Goal: Task Accomplishment & Management: Complete application form

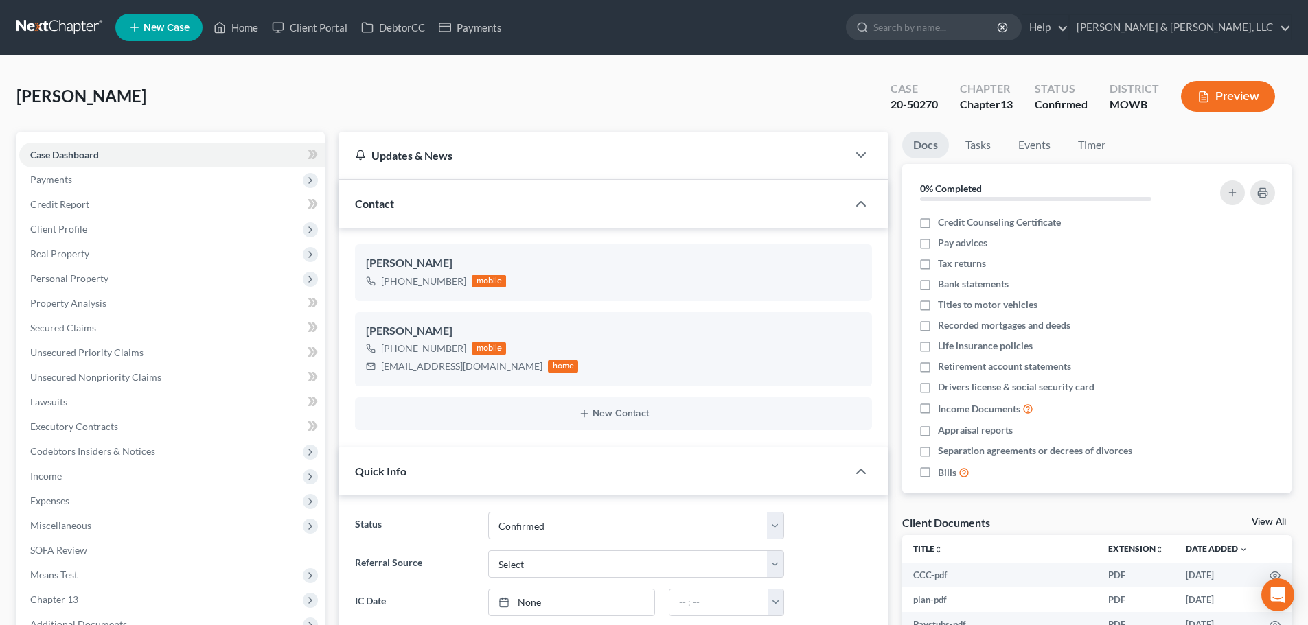
select select "1"
select select "0"
click at [241, 29] on link "Home" at bounding box center [236, 27] width 58 height 25
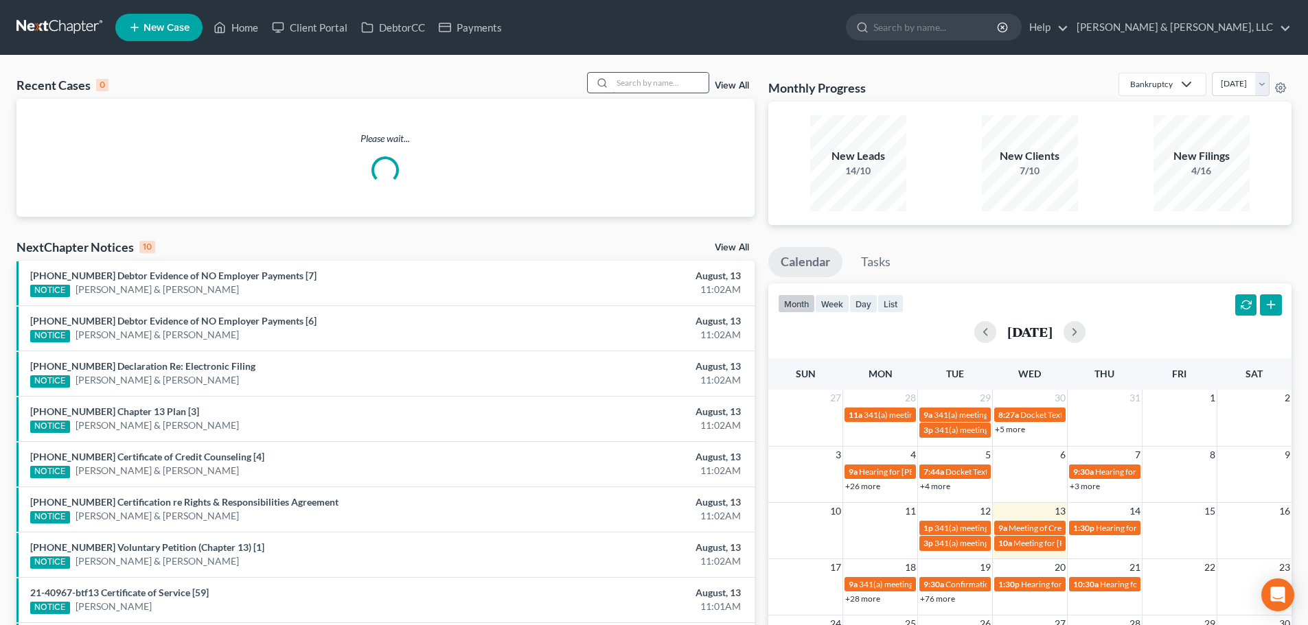
click at [679, 87] on input "search" at bounding box center [660, 83] width 96 height 20
type input "ramsey"
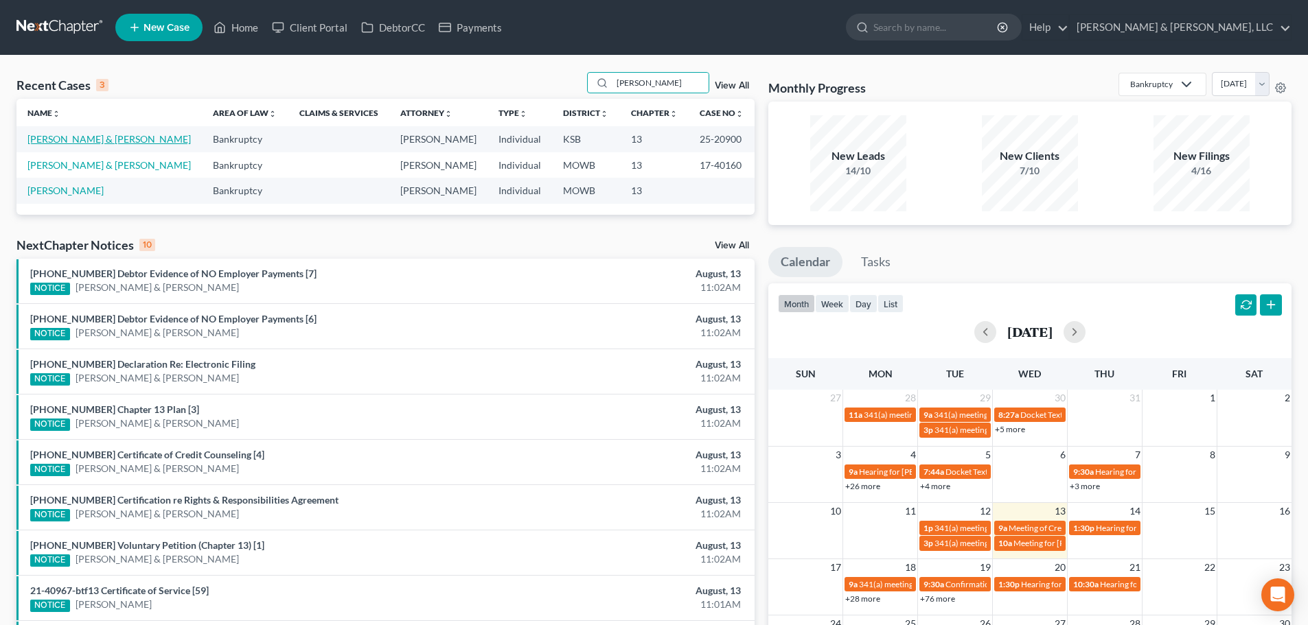
click at [49, 143] on link "[PERSON_NAME] & [PERSON_NAME]" at bounding box center [108, 139] width 163 height 12
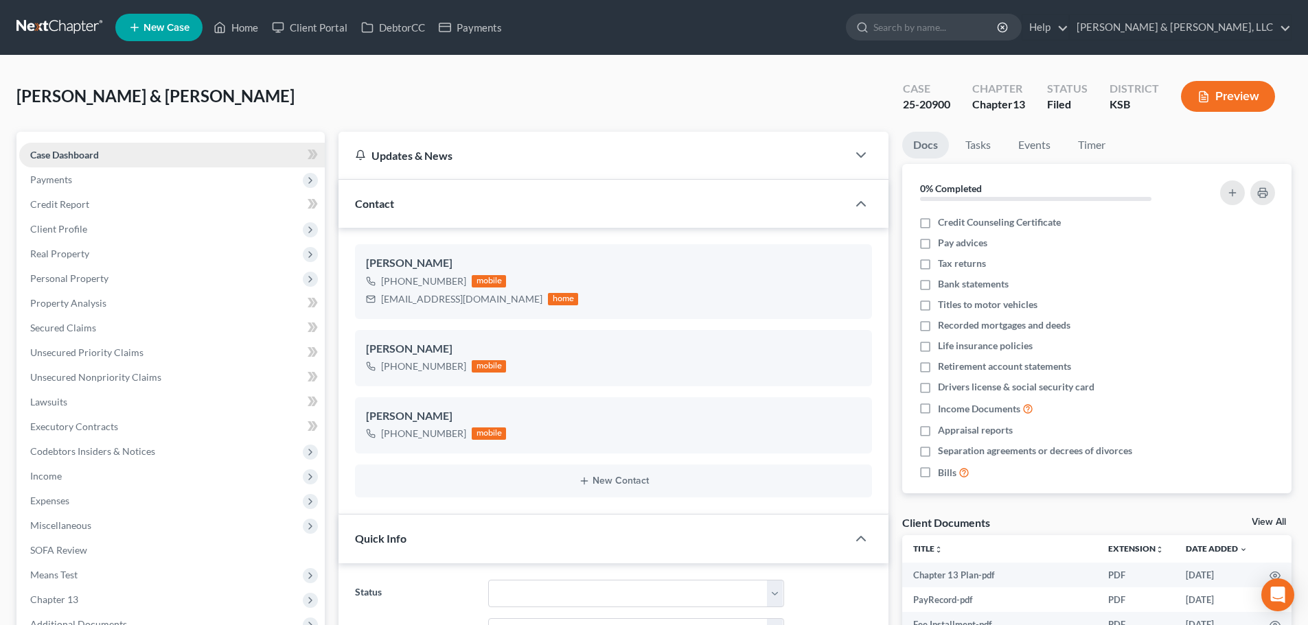
scroll to position [206, 0]
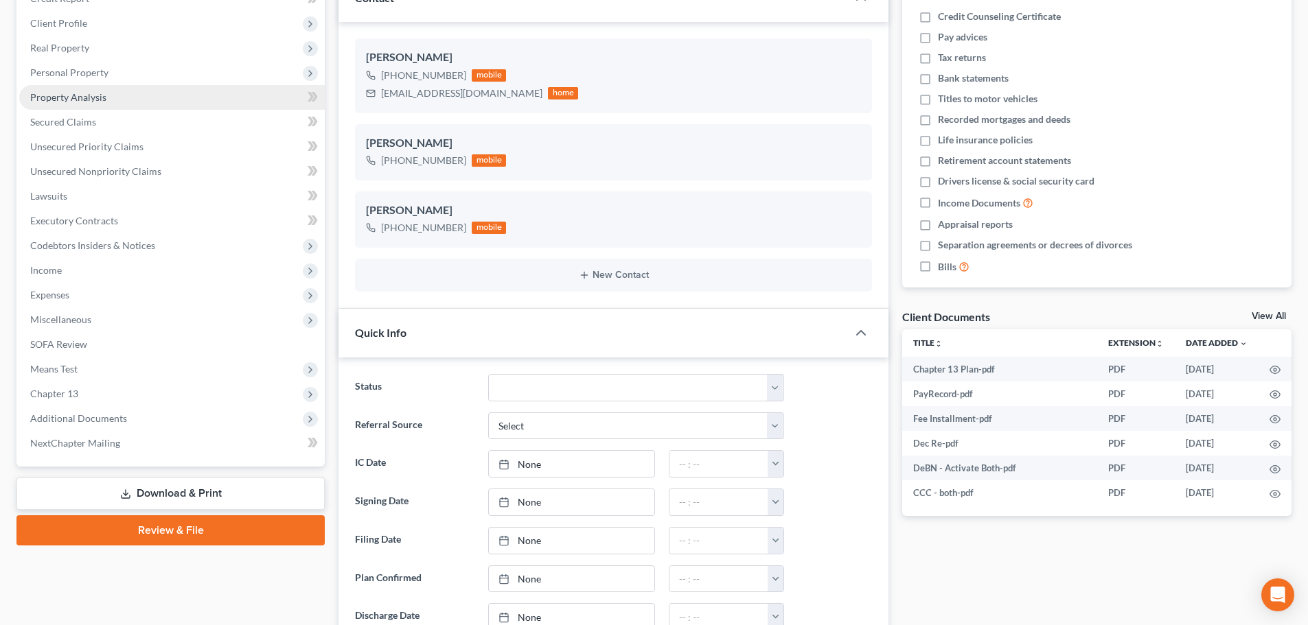
click at [73, 100] on span "Property Analysis" at bounding box center [68, 97] width 76 height 12
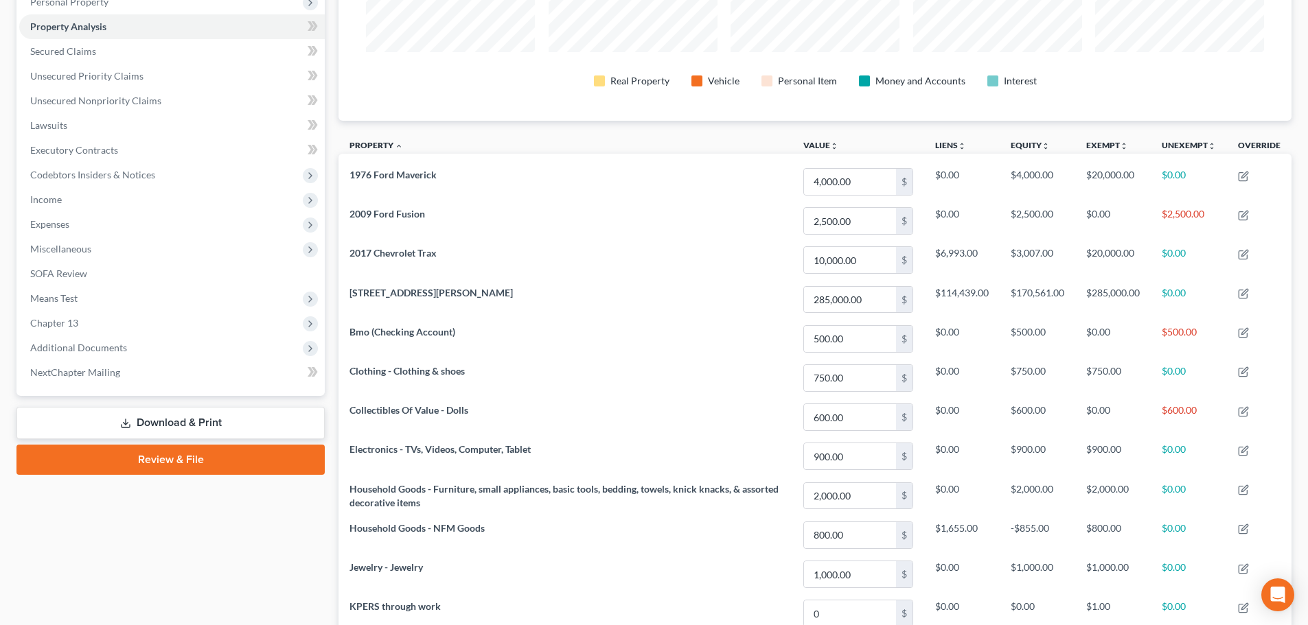
scroll to position [343, 0]
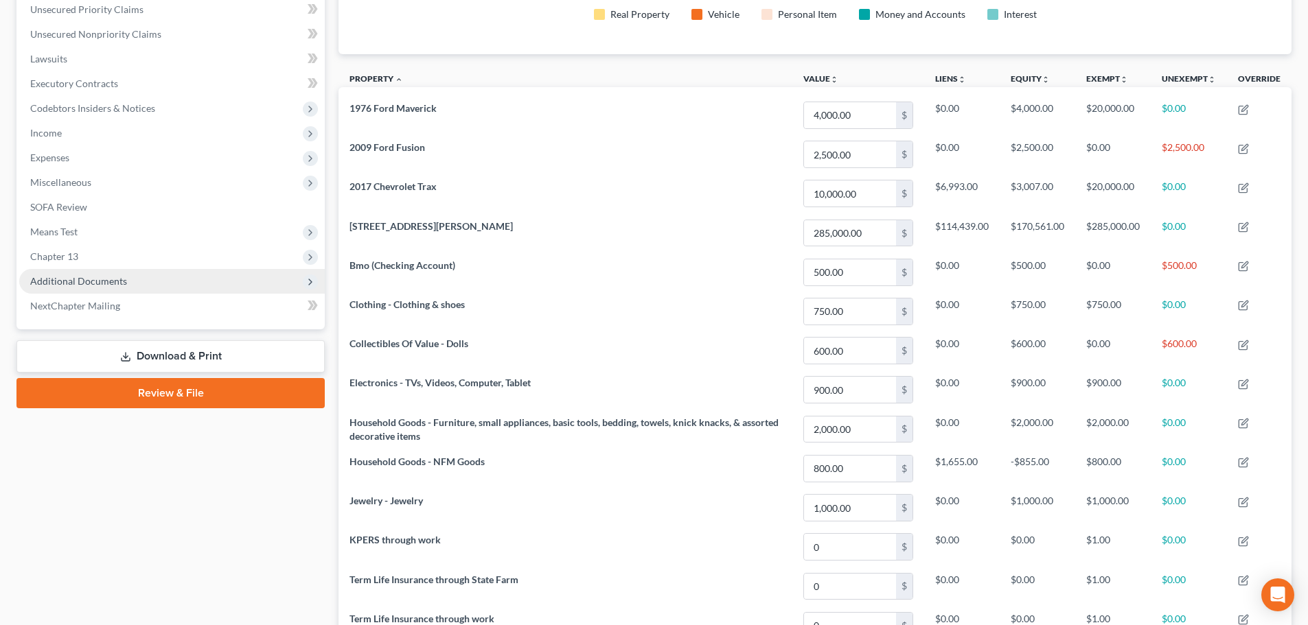
click at [104, 287] on span "Additional Documents" at bounding box center [171, 281] width 305 height 25
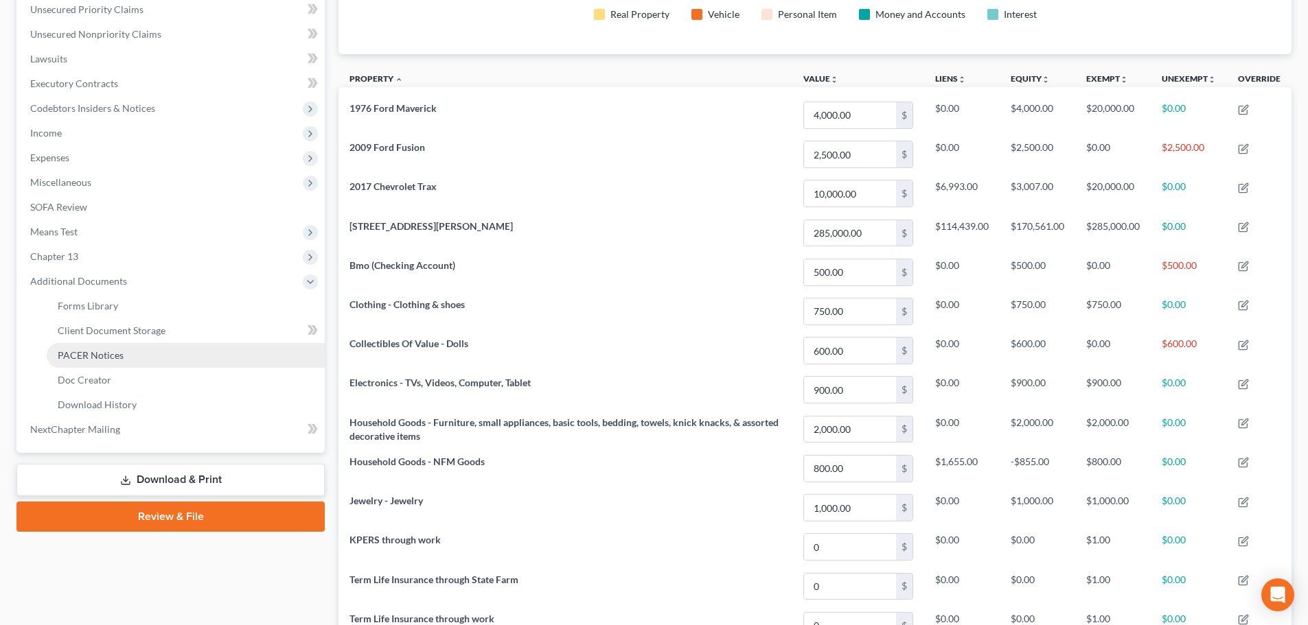
click at [108, 354] on span "PACER Notices" at bounding box center [91, 355] width 66 height 12
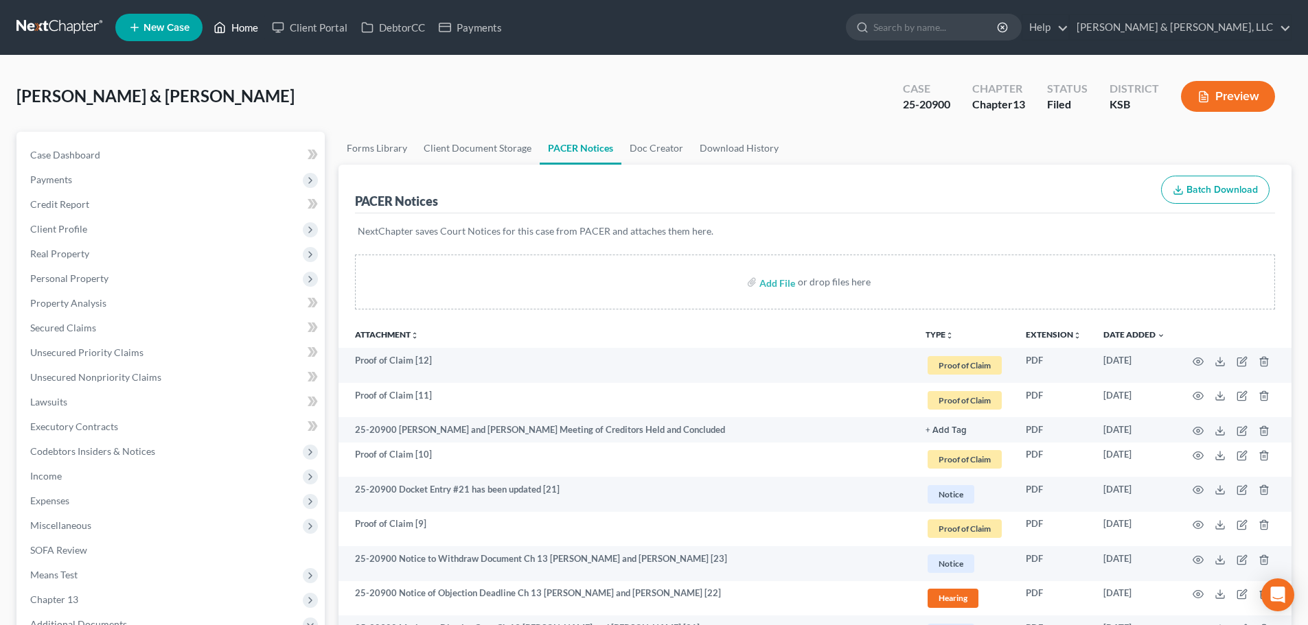
click at [241, 19] on link "Home" at bounding box center [236, 27] width 58 height 25
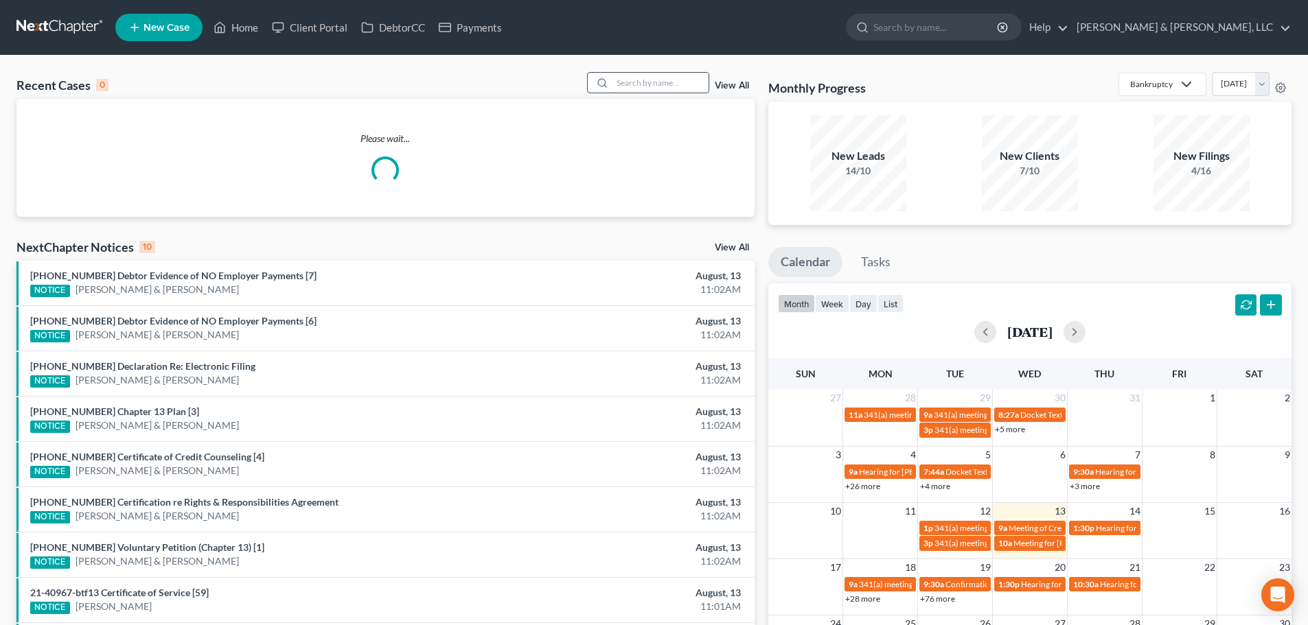
drag, startPoint x: 624, startPoint y: 88, endPoint x: 631, endPoint y: 89, distance: 7.7
click at [630, 86] on input "search" at bounding box center [660, 83] width 96 height 20
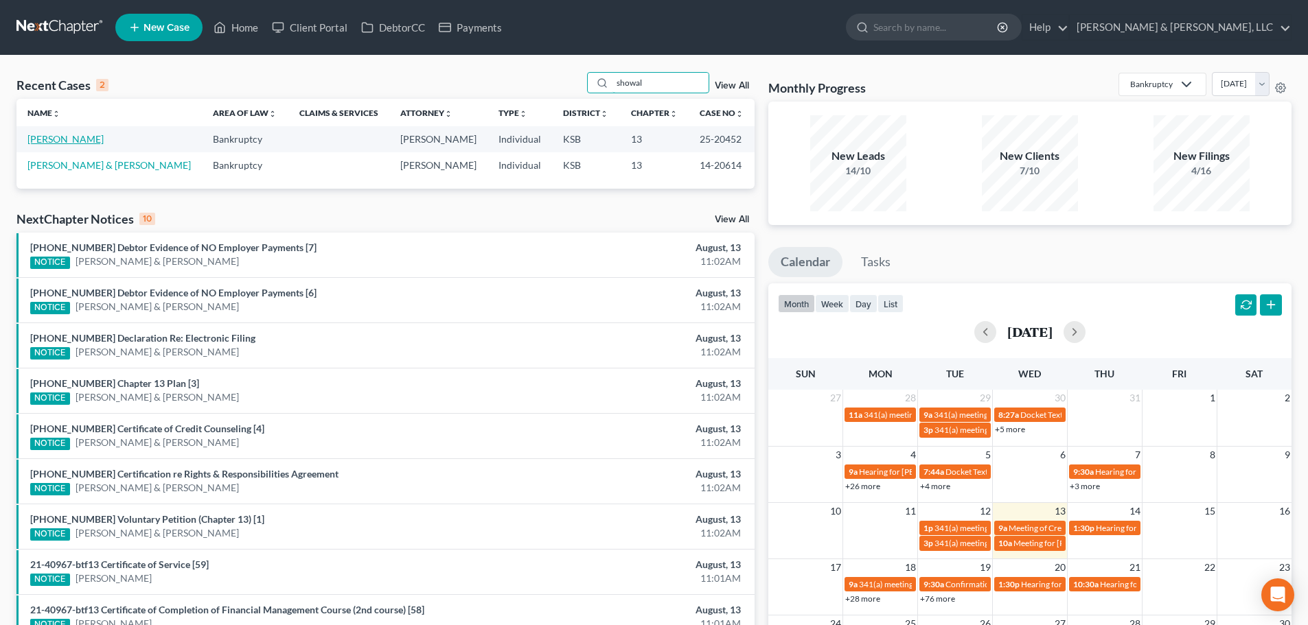
type input "showal"
click at [73, 139] on link "Showalter, Kenitra" at bounding box center [65, 139] width 76 height 12
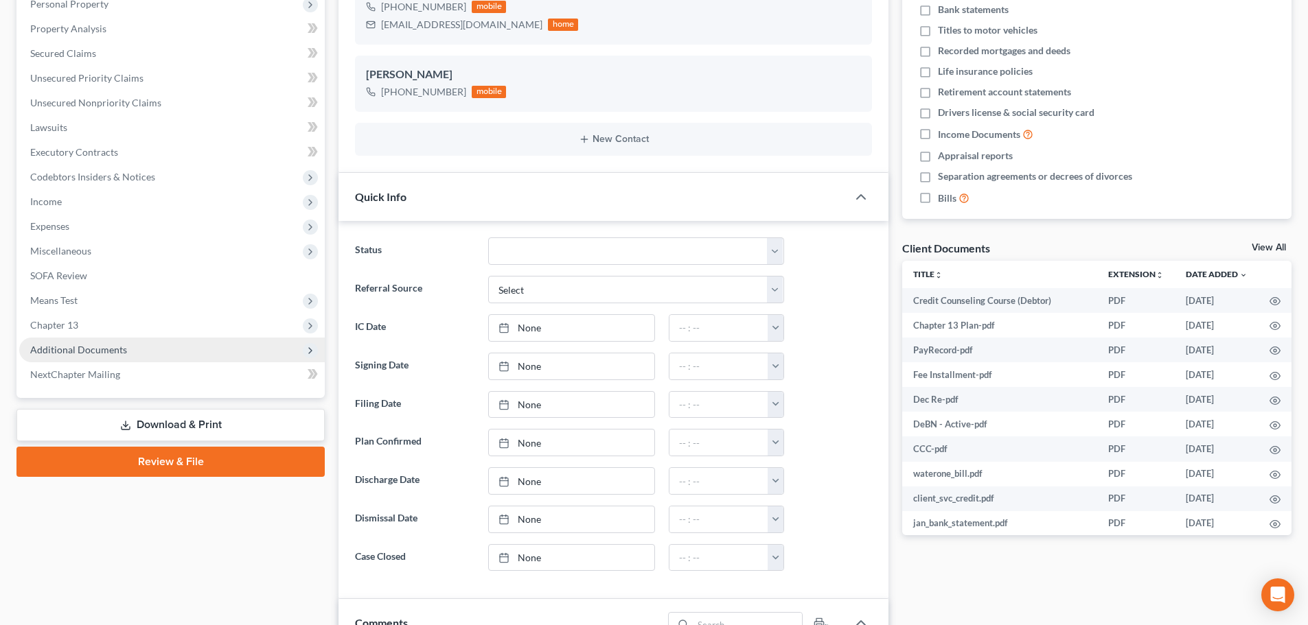
scroll to position [302, 0]
click at [95, 348] on span "Additional Documents" at bounding box center [78, 350] width 97 height 12
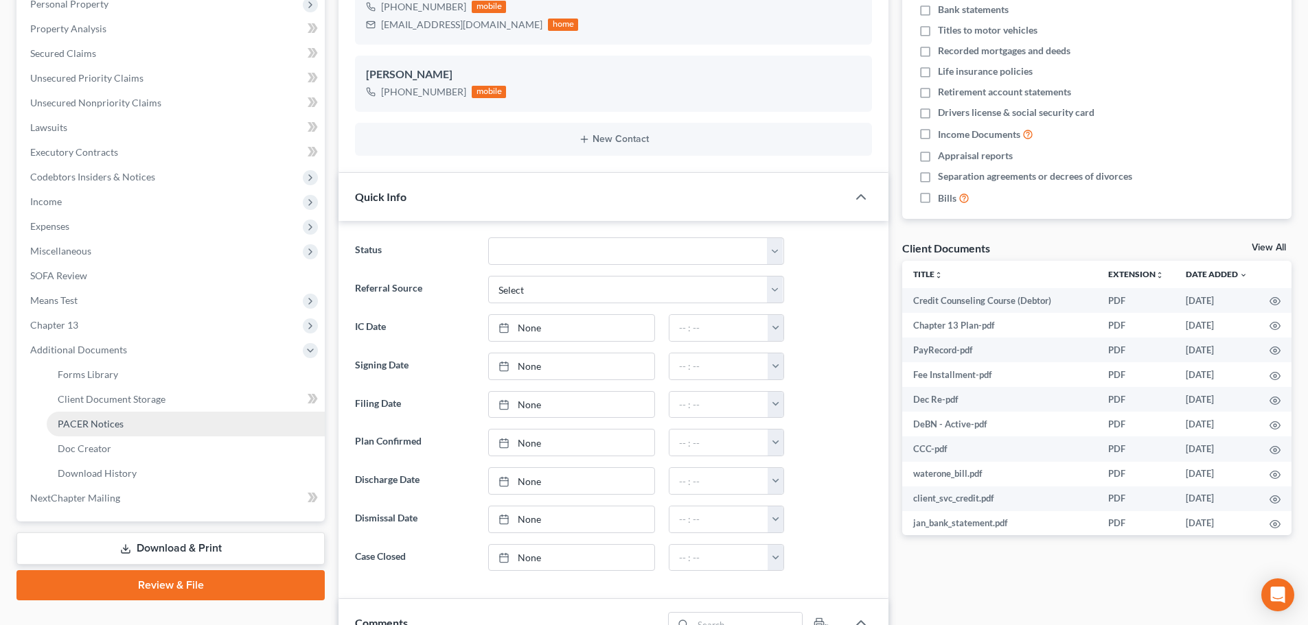
click at [91, 424] on span "PACER Notices" at bounding box center [91, 424] width 66 height 12
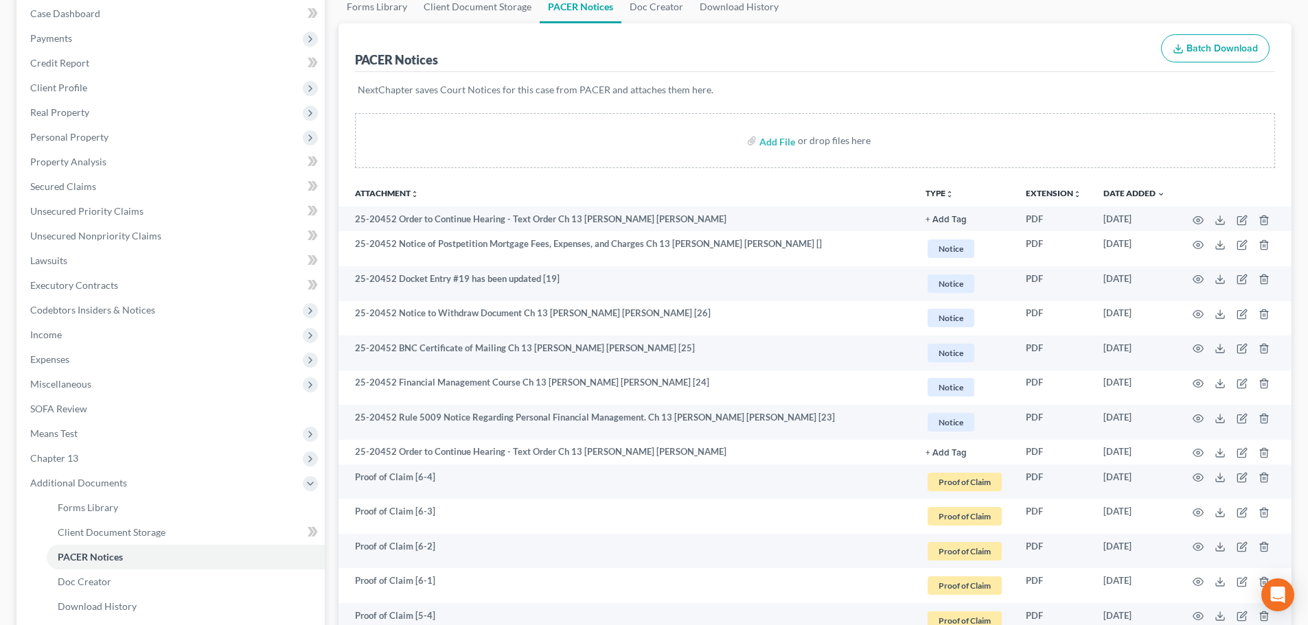
scroll to position [206, 0]
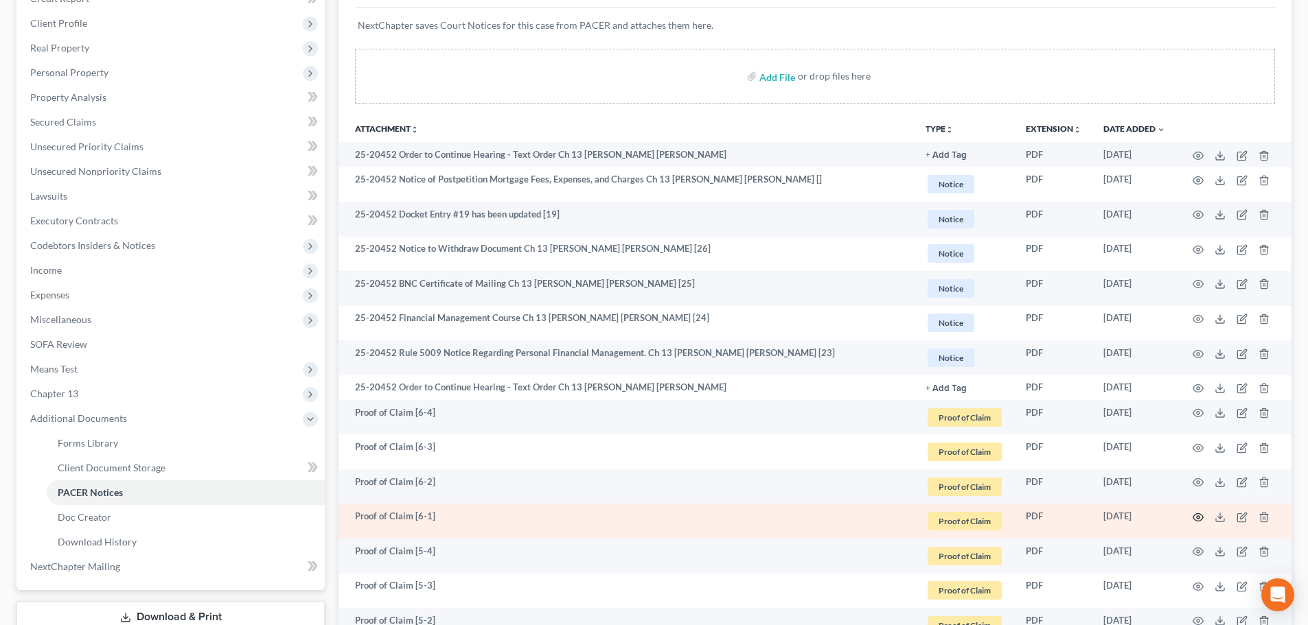
click at [1194, 514] on icon "button" at bounding box center [1197, 517] width 11 height 11
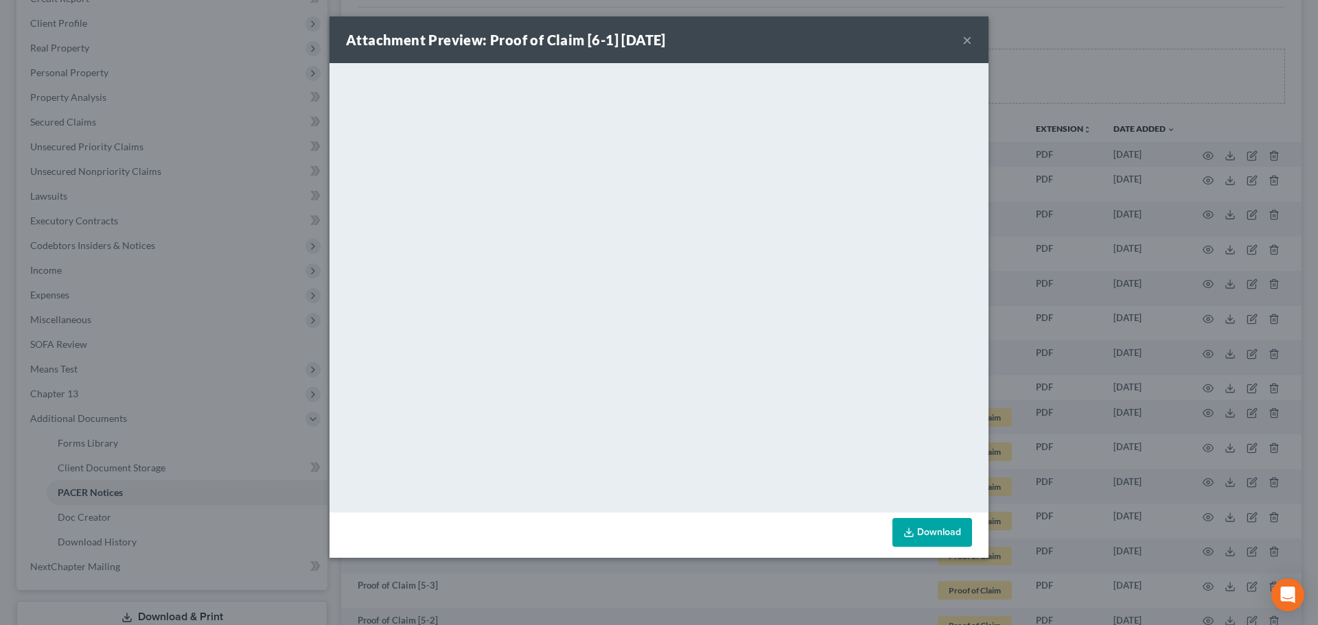
click at [969, 33] on button "×" at bounding box center [967, 40] width 10 height 16
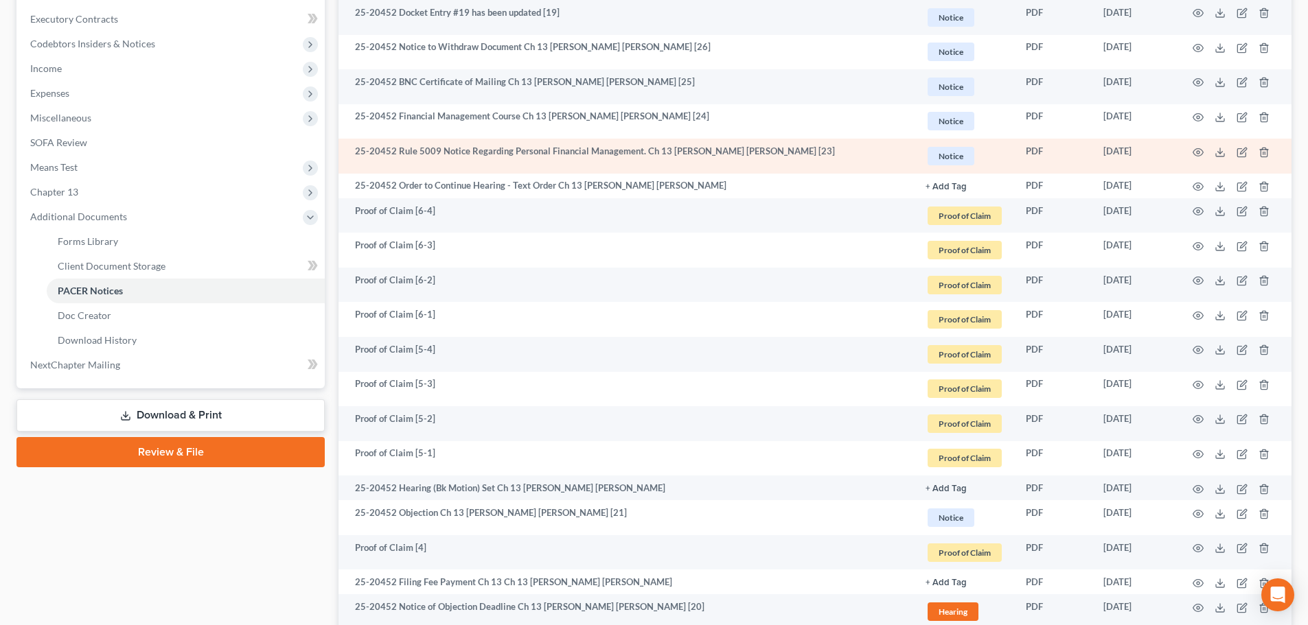
scroll to position [412, 0]
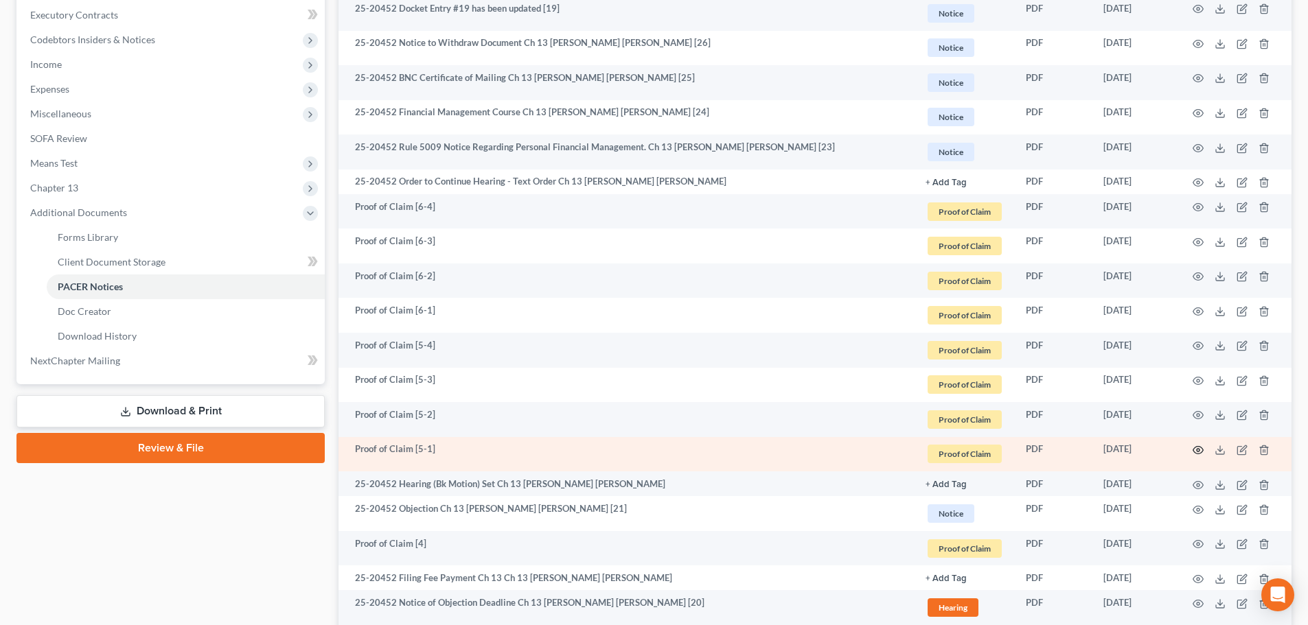
click at [1199, 448] on icon "button" at bounding box center [1197, 450] width 11 height 11
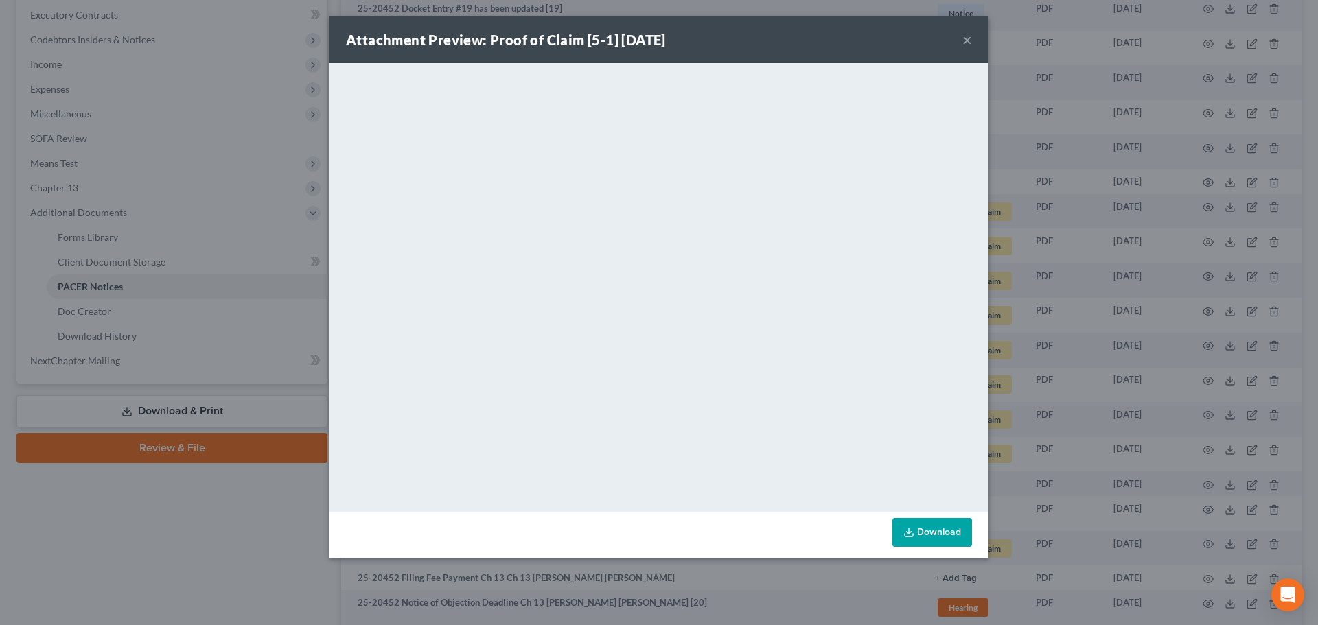
drag, startPoint x: 982, startPoint y: 328, endPoint x: 968, endPoint y: 41, distance: 287.2
click at [968, 41] on button "×" at bounding box center [967, 40] width 10 height 16
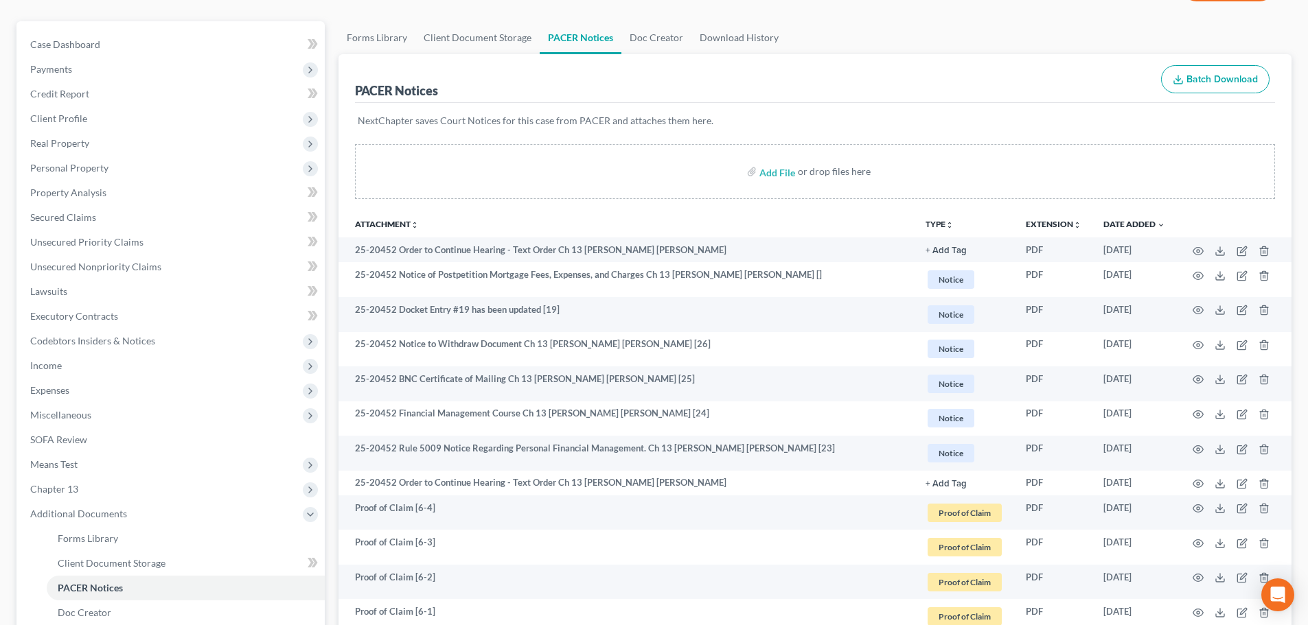
scroll to position [0, 0]
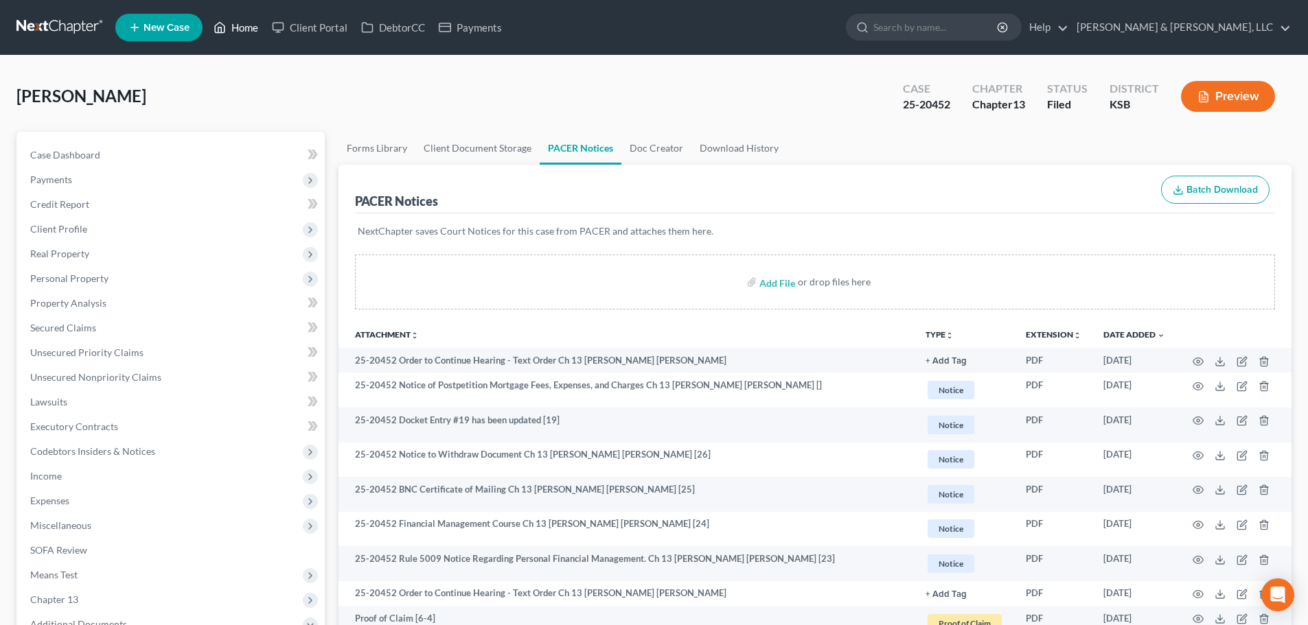
click at [236, 34] on link "Home" at bounding box center [236, 27] width 58 height 25
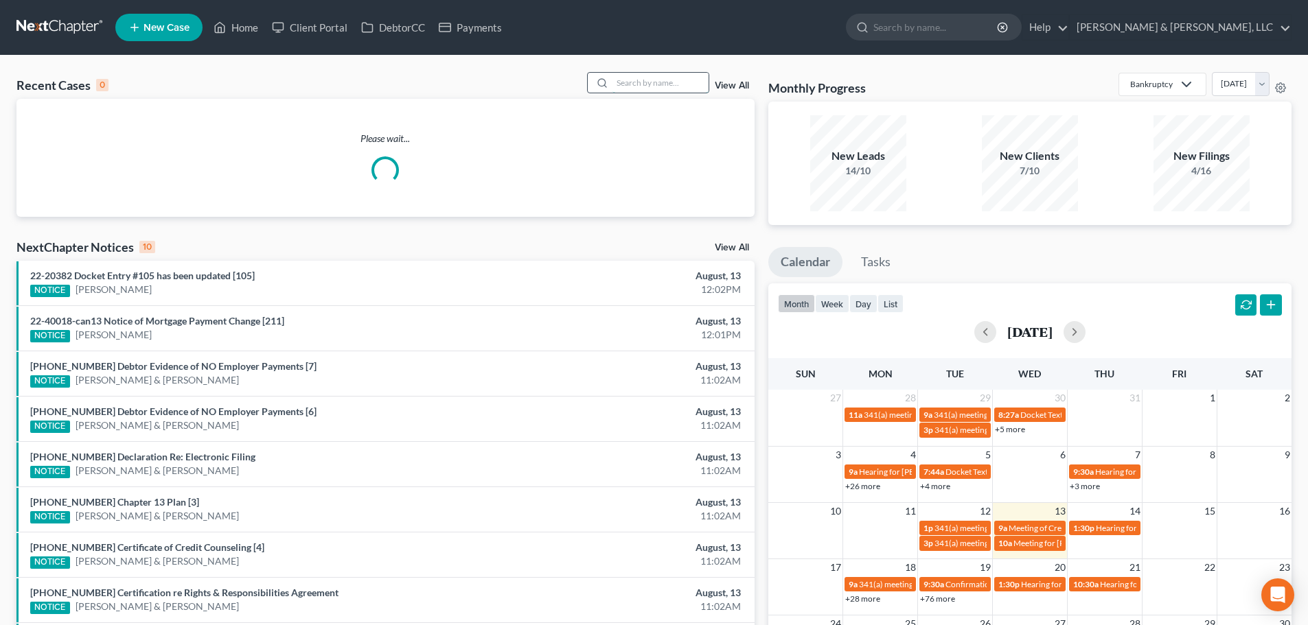
click at [661, 80] on input "search" at bounding box center [660, 83] width 96 height 20
type input "manning"
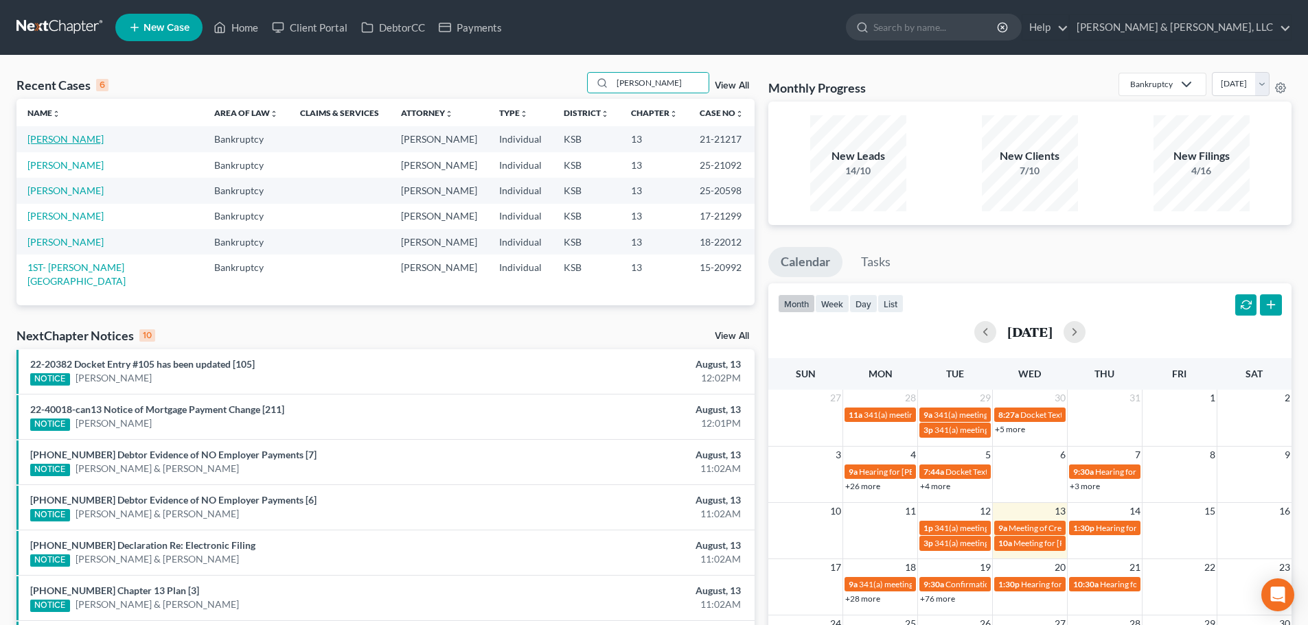
click at [45, 138] on link "Manning, Grady" at bounding box center [65, 139] width 76 height 12
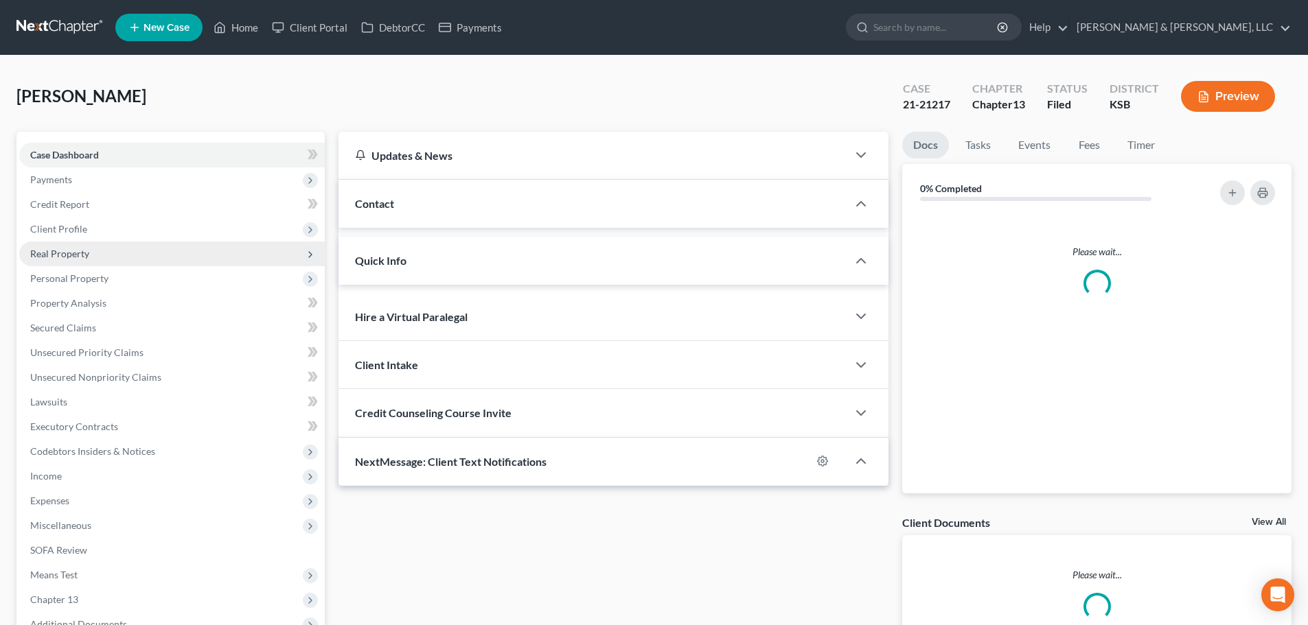
scroll to position [1, 0]
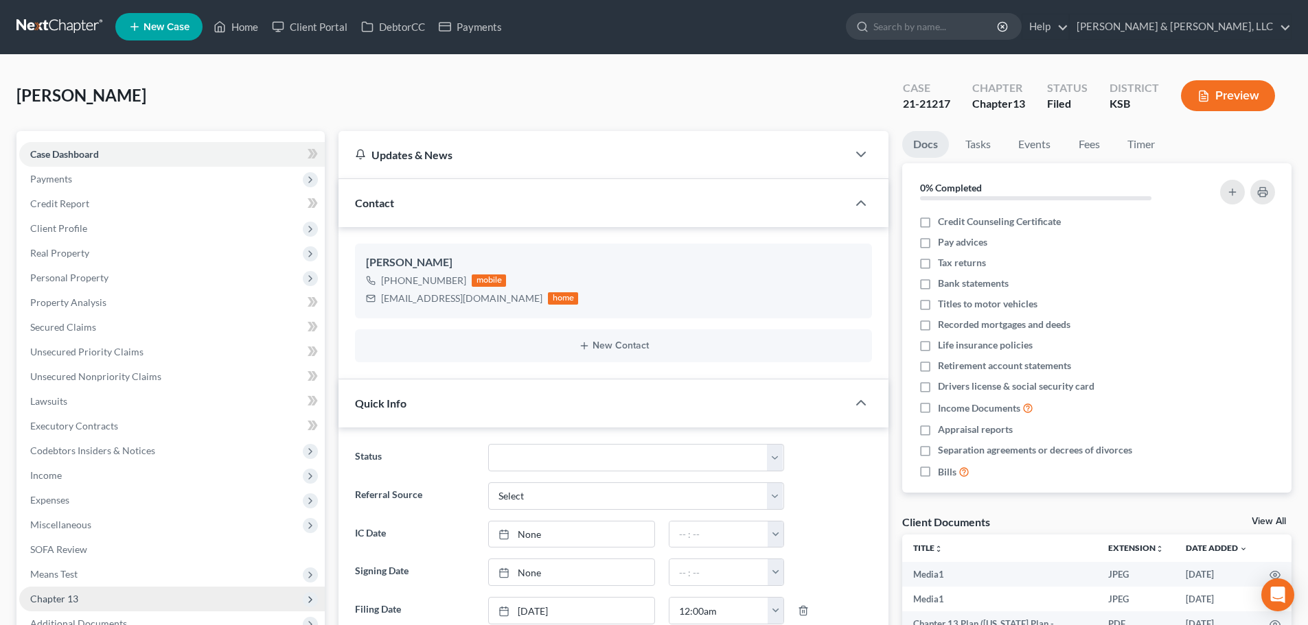
click at [88, 587] on span "Chapter 13" at bounding box center [171, 599] width 305 height 25
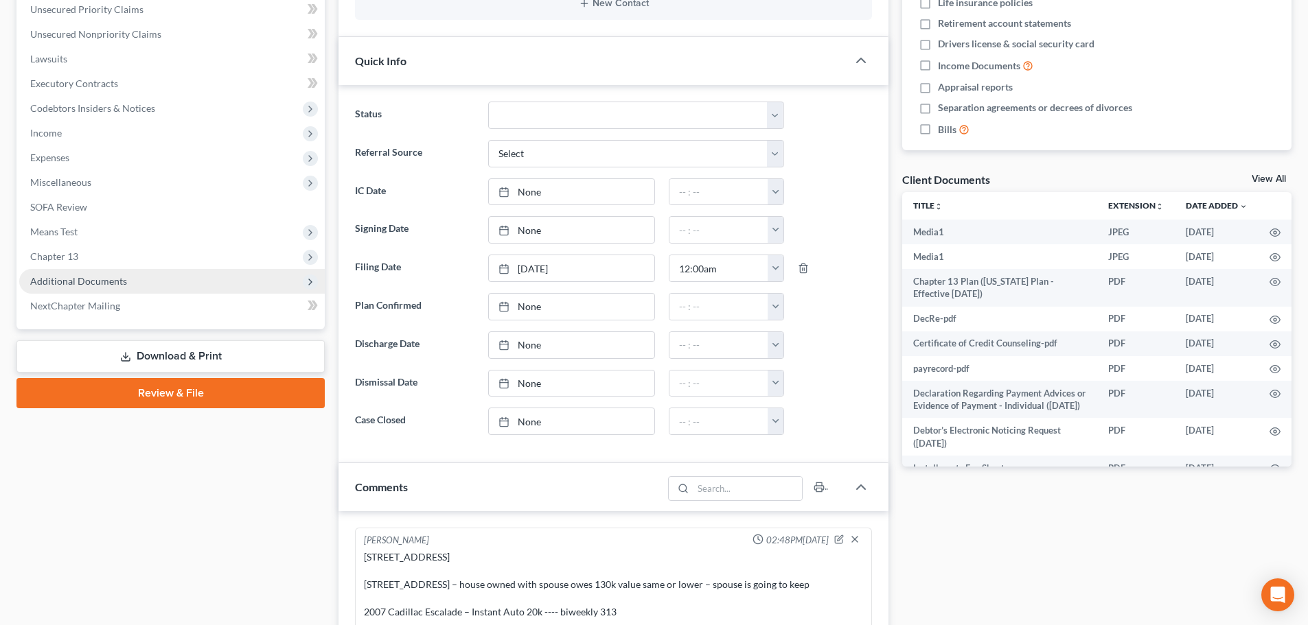
click at [84, 278] on ul "Case Dashboard Payments Invoices Payments Payments Credit Report Client Profile" at bounding box center [171, 59] width 305 height 519
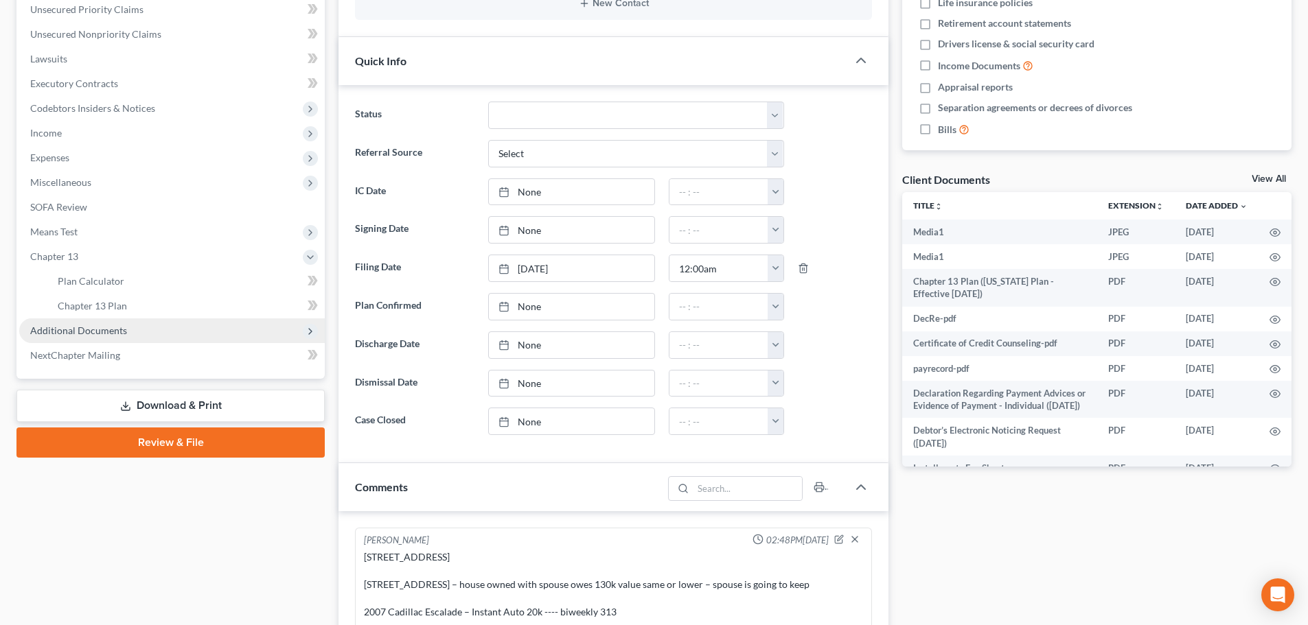
scroll to position [1024, 0]
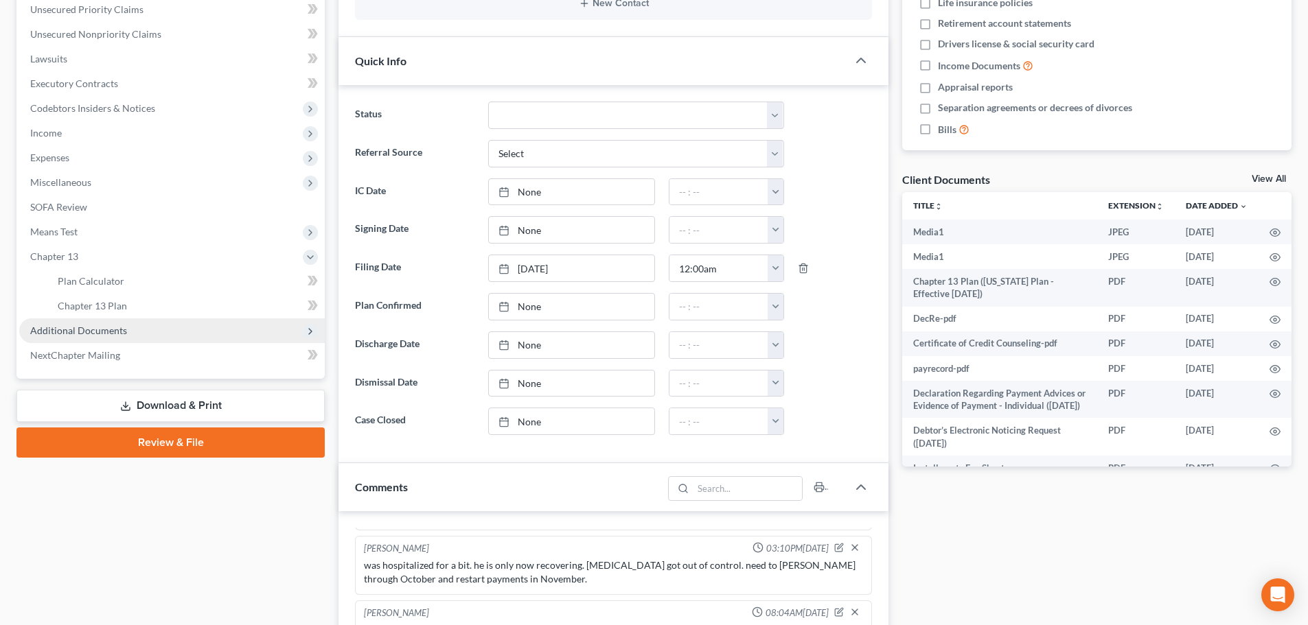
click at [81, 330] on span "Additional Documents" at bounding box center [78, 331] width 97 height 12
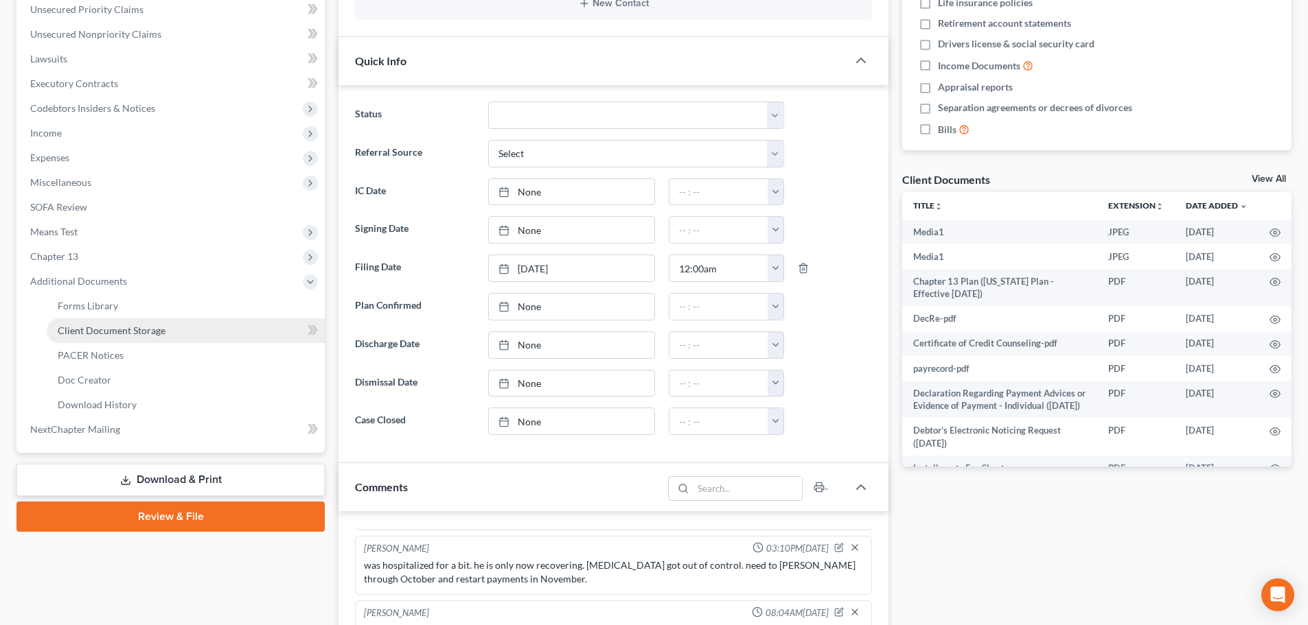
scroll to position [16580, 0]
click at [99, 357] on span "PACER Notices" at bounding box center [91, 355] width 66 height 12
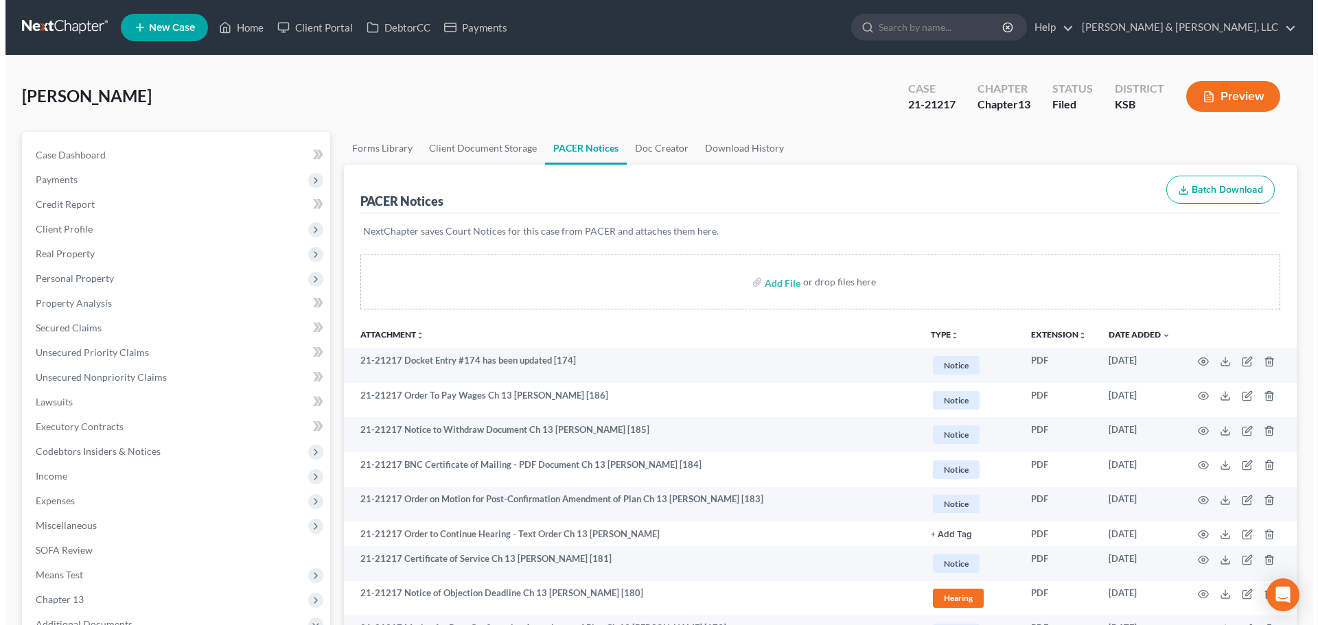
scroll to position [69, 0]
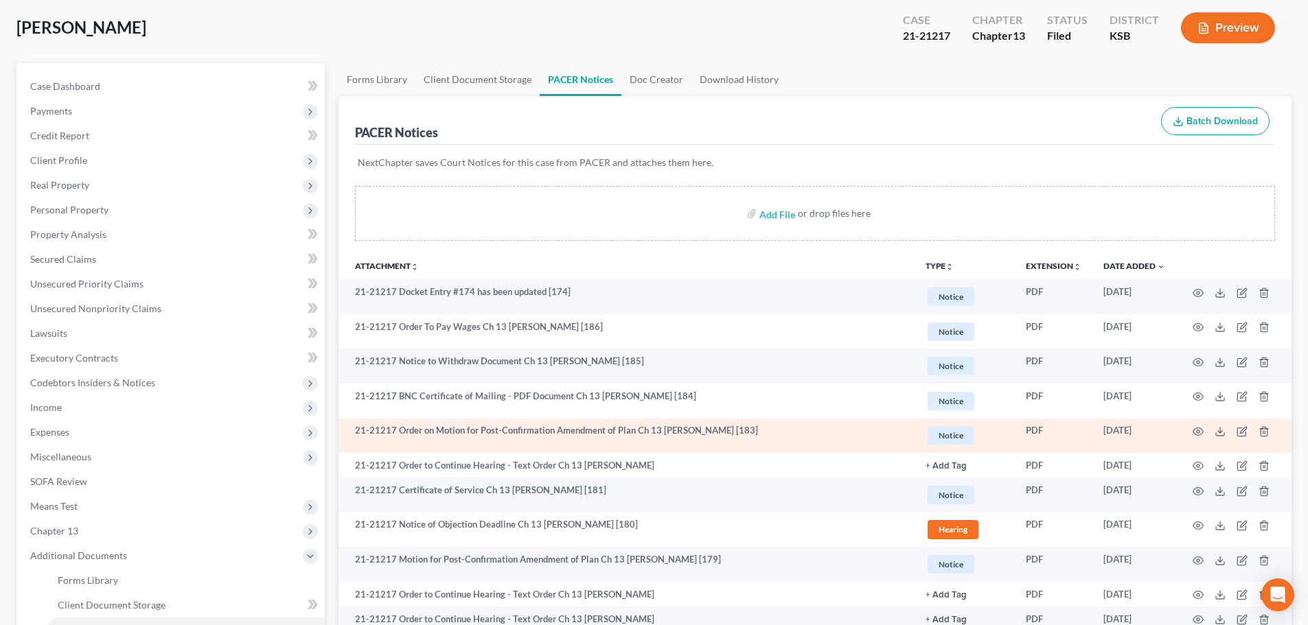
click at [1204, 439] on td at bounding box center [1233, 436] width 115 height 35
click at [1197, 433] on circle "button" at bounding box center [1197, 431] width 3 height 3
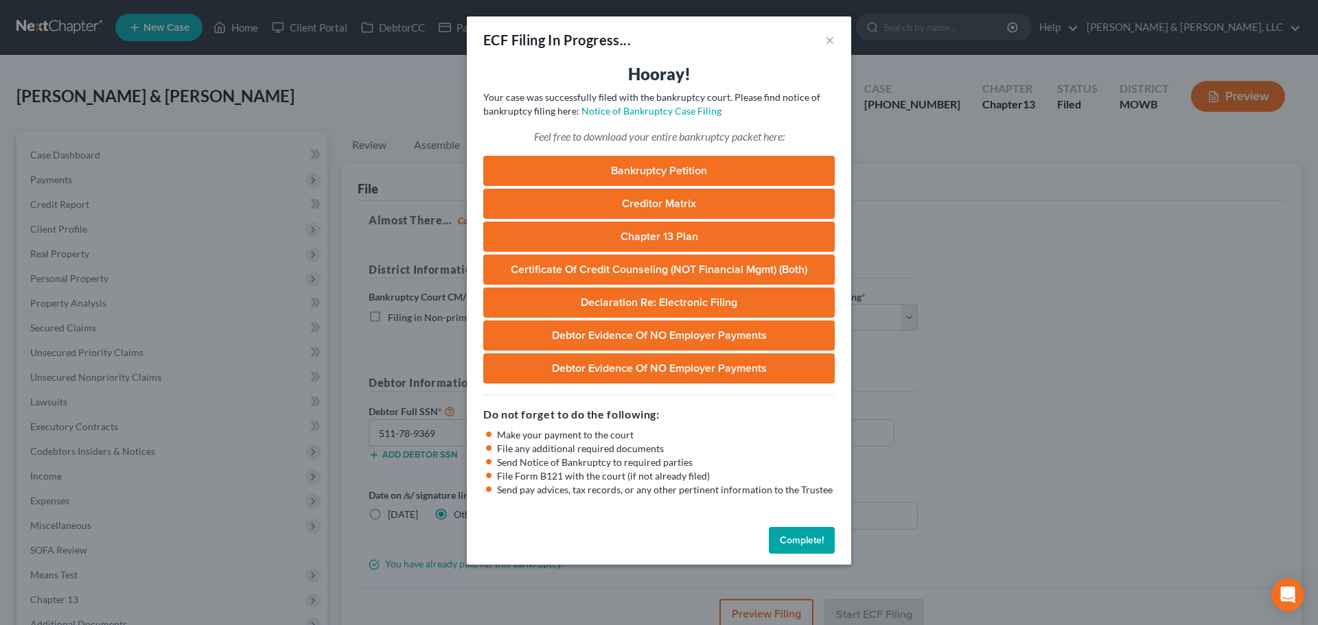
select select "4"
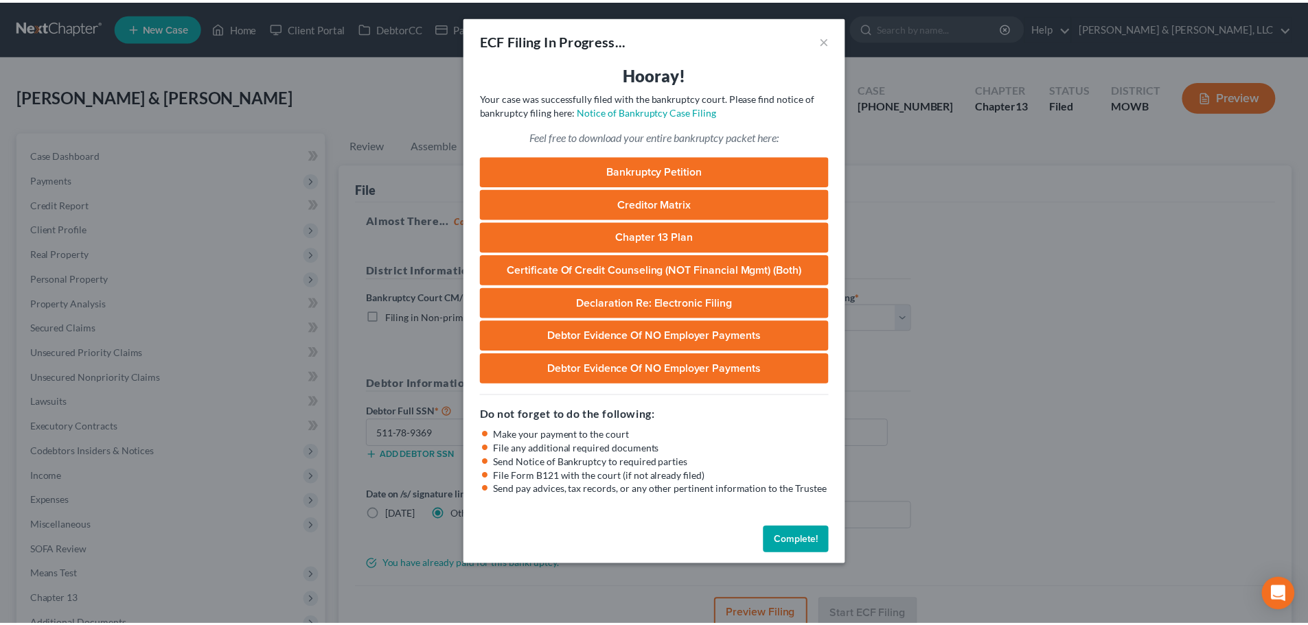
scroll to position [178, 0]
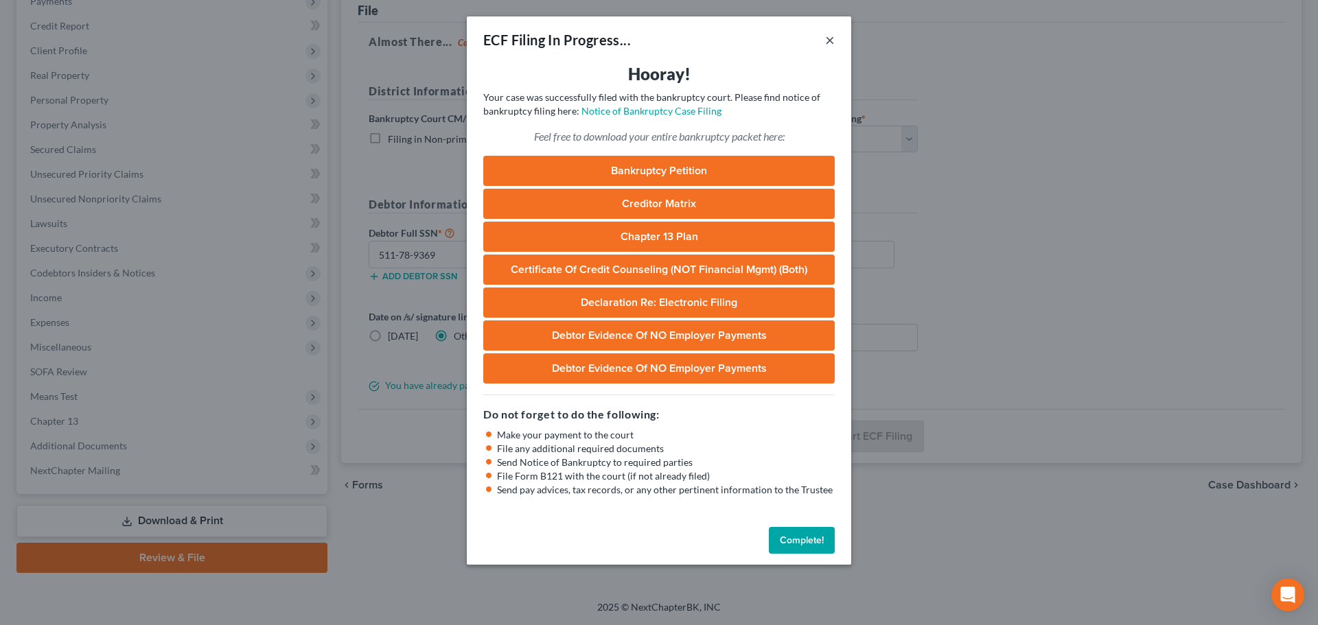
click at [832, 40] on button "×" at bounding box center [830, 40] width 10 height 16
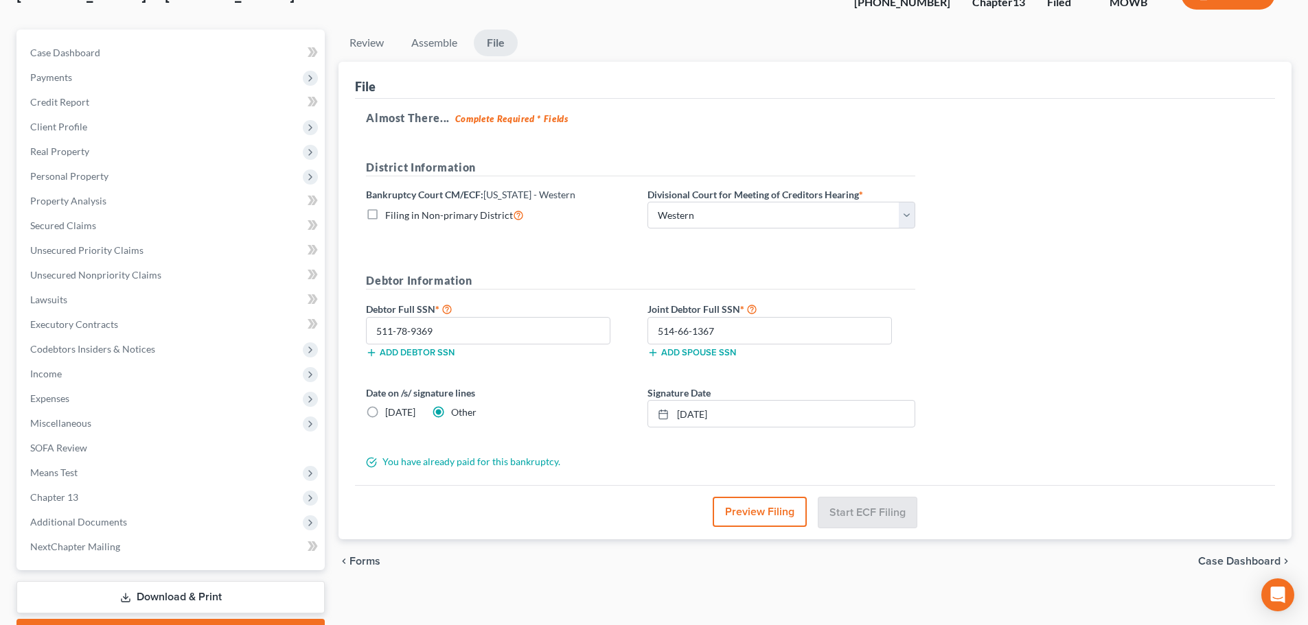
scroll to position [0, 0]
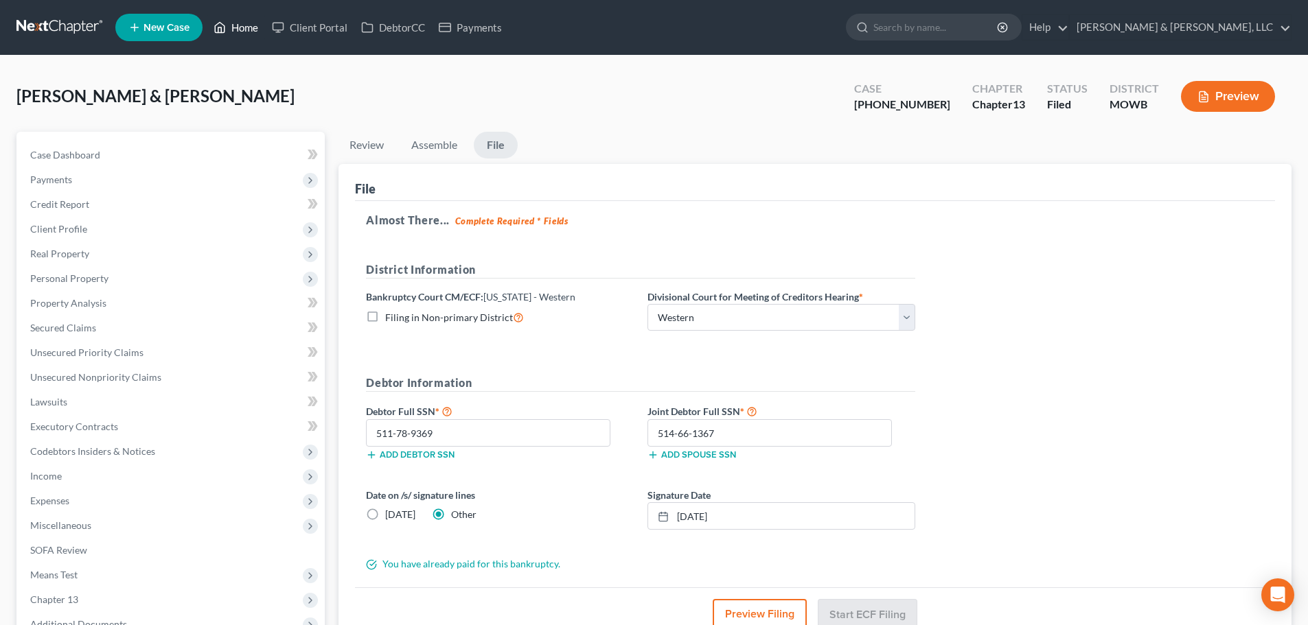
drag, startPoint x: 247, startPoint y: 25, endPoint x: 256, endPoint y: 28, distance: 9.3
click at [249, 25] on link "Home" at bounding box center [236, 27] width 58 height 25
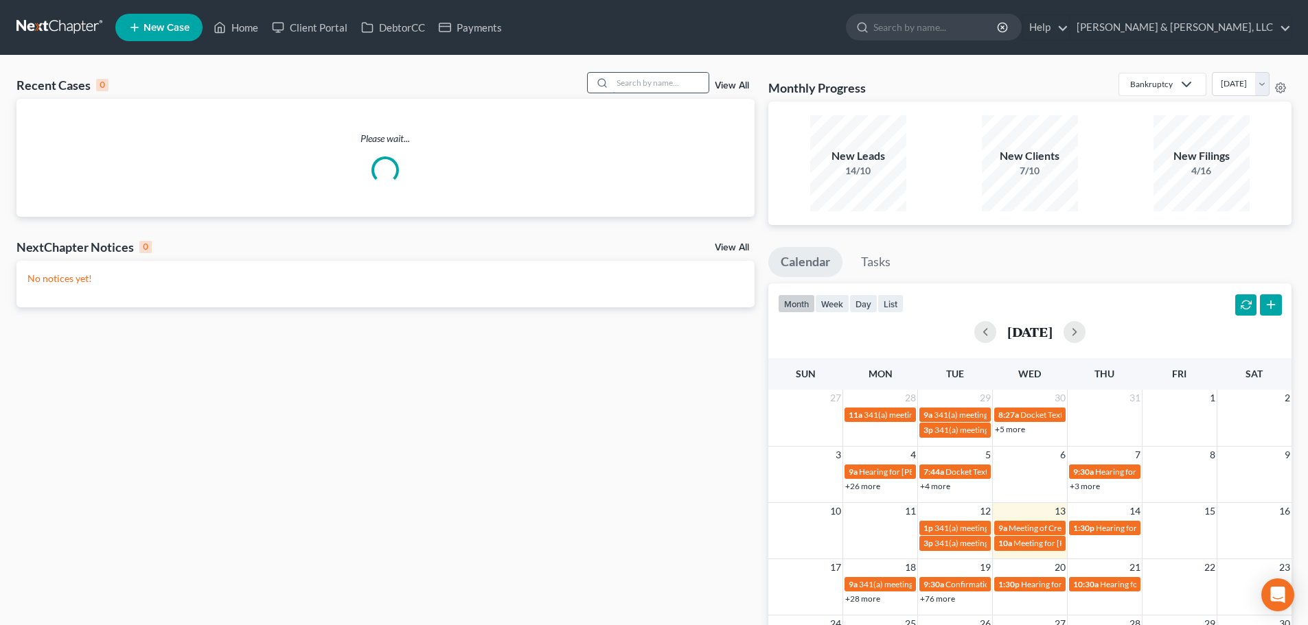
click at [658, 87] on input "search" at bounding box center [660, 83] width 96 height 20
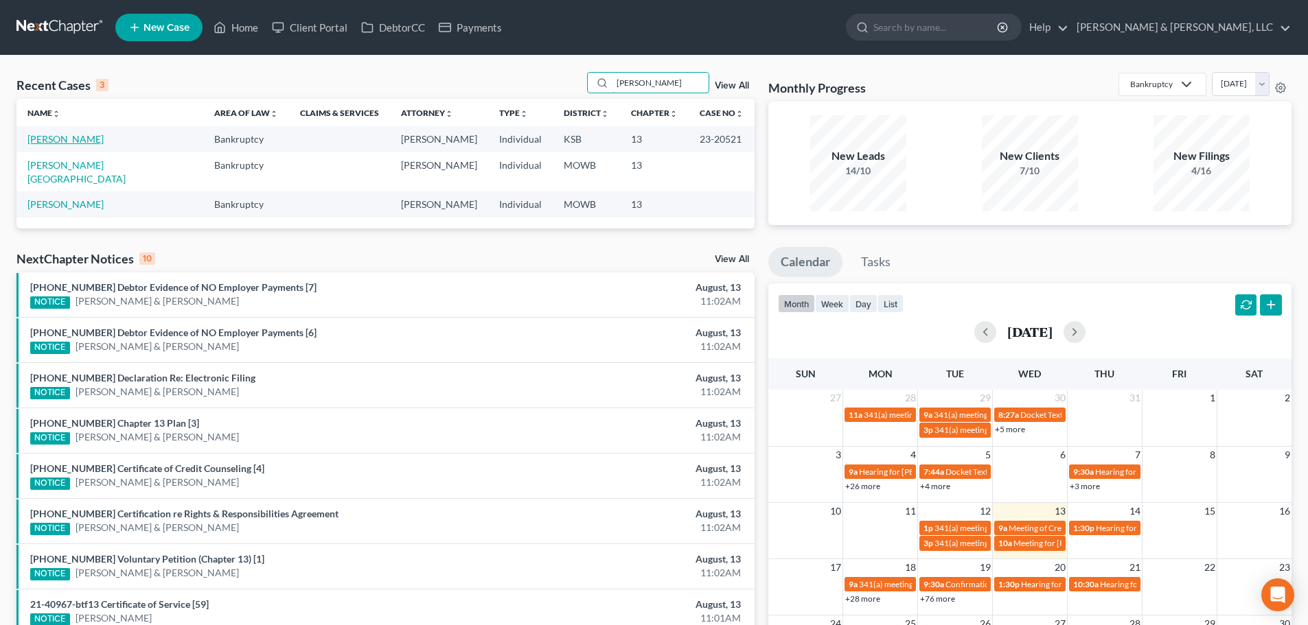
type input "engle"
click at [58, 143] on link "Englebrecht, Richard" at bounding box center [65, 139] width 76 height 12
select select "6"
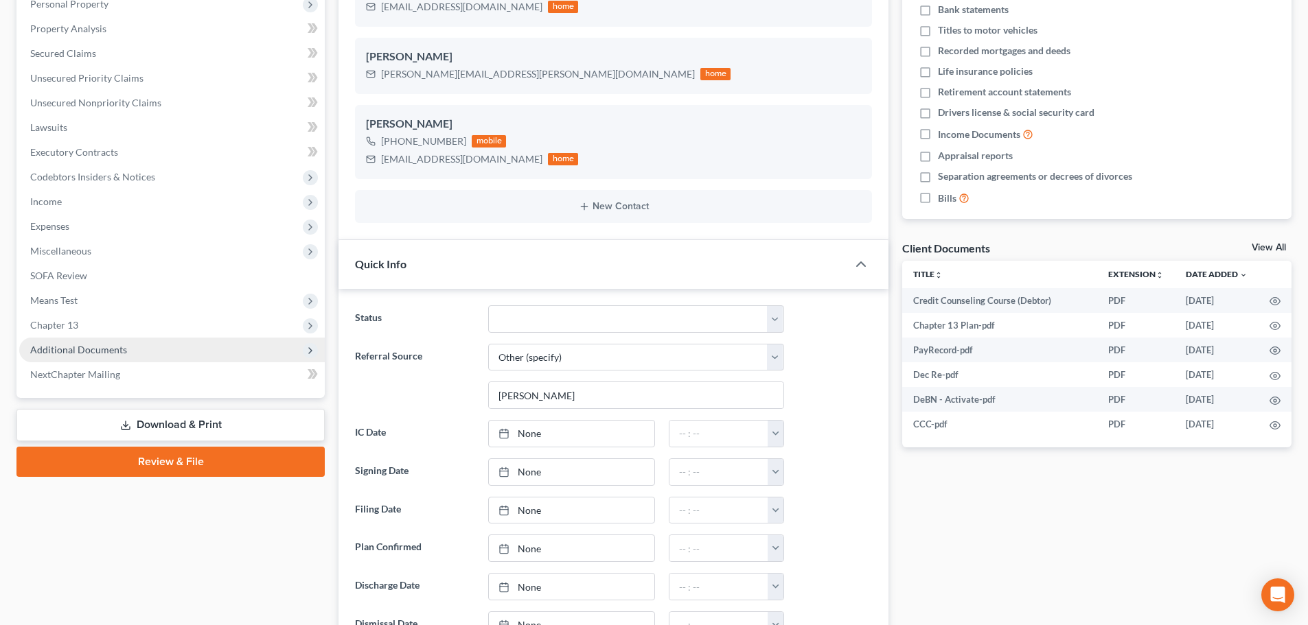
scroll to position [218, 0]
click at [100, 345] on span "Additional Documents" at bounding box center [78, 350] width 97 height 12
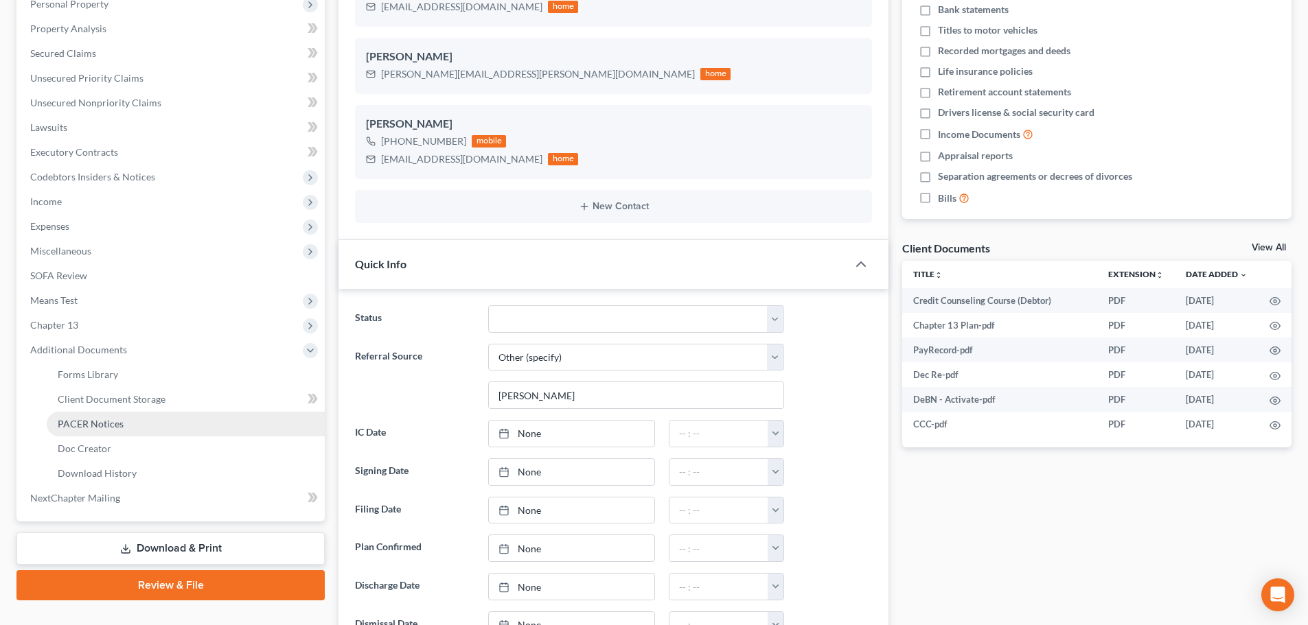
click at [94, 424] on span "PACER Notices" at bounding box center [91, 424] width 66 height 12
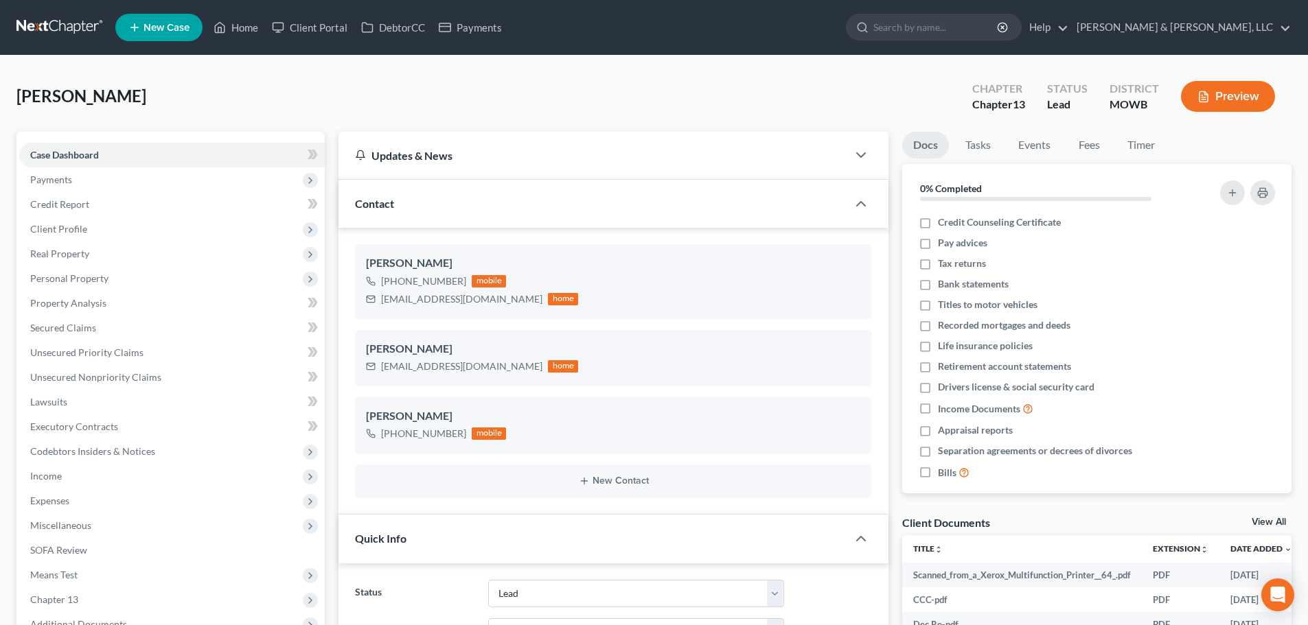
select select "8"
select select "6"
select select "0"
click at [242, 28] on link "Home" at bounding box center [236, 27] width 58 height 25
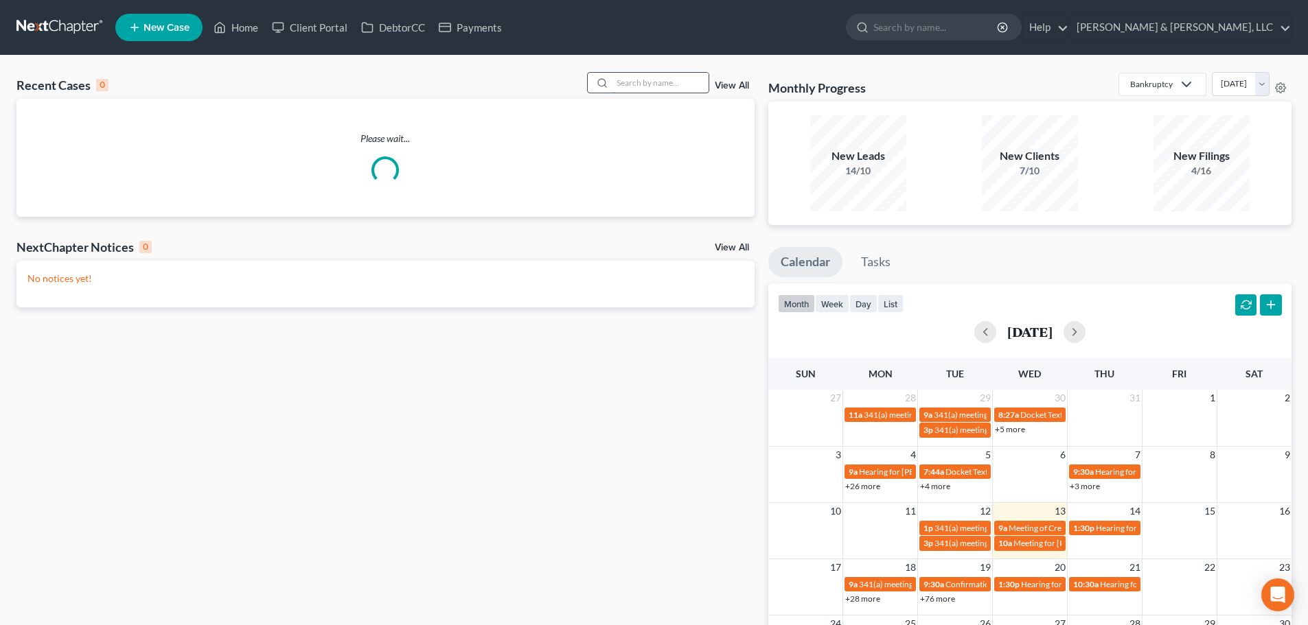
click at [636, 91] on input "search" at bounding box center [660, 83] width 96 height 20
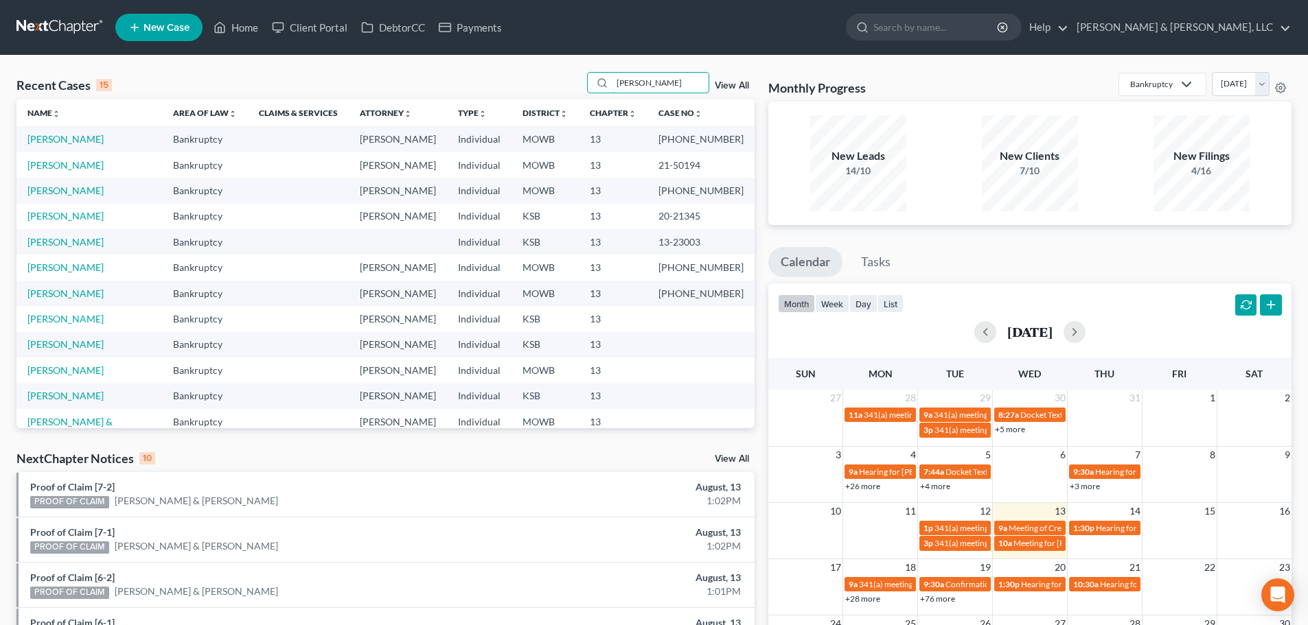
type input "harris"
click at [58, 132] on td "Harris, Hannah" at bounding box center [89, 138] width 146 height 25
click at [57, 136] on link "Harris, Hannah" at bounding box center [65, 139] width 76 height 12
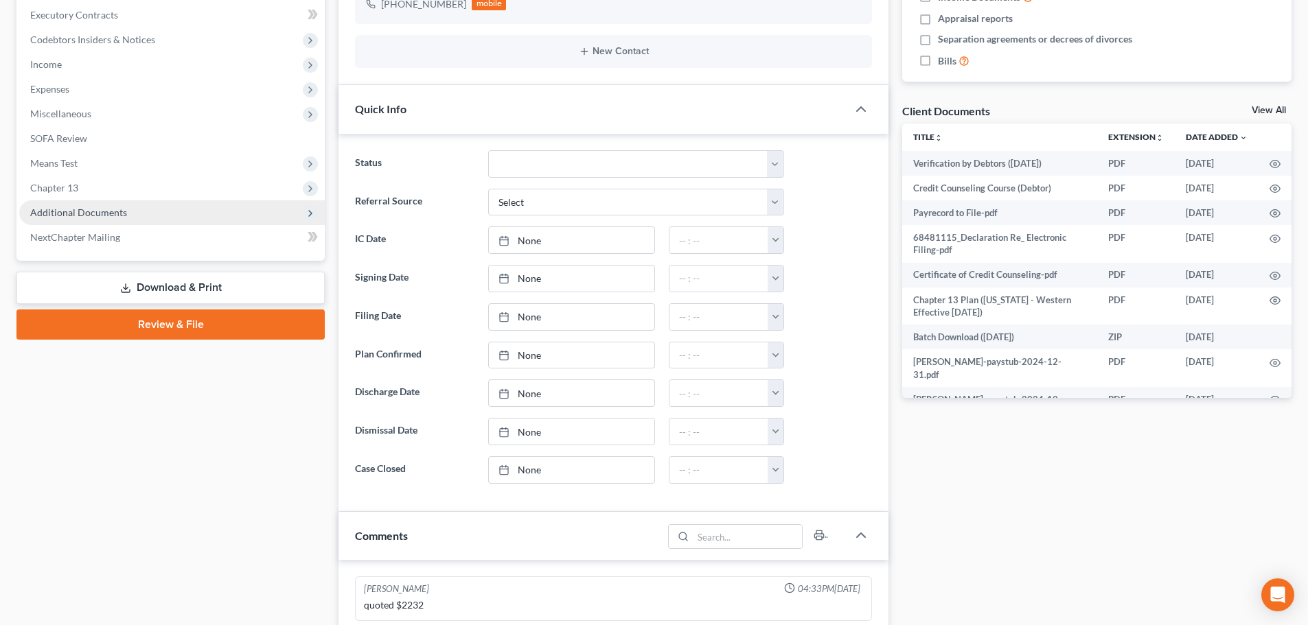
scroll to position [735, 0]
click at [93, 213] on span "Additional Documents" at bounding box center [78, 213] width 97 height 12
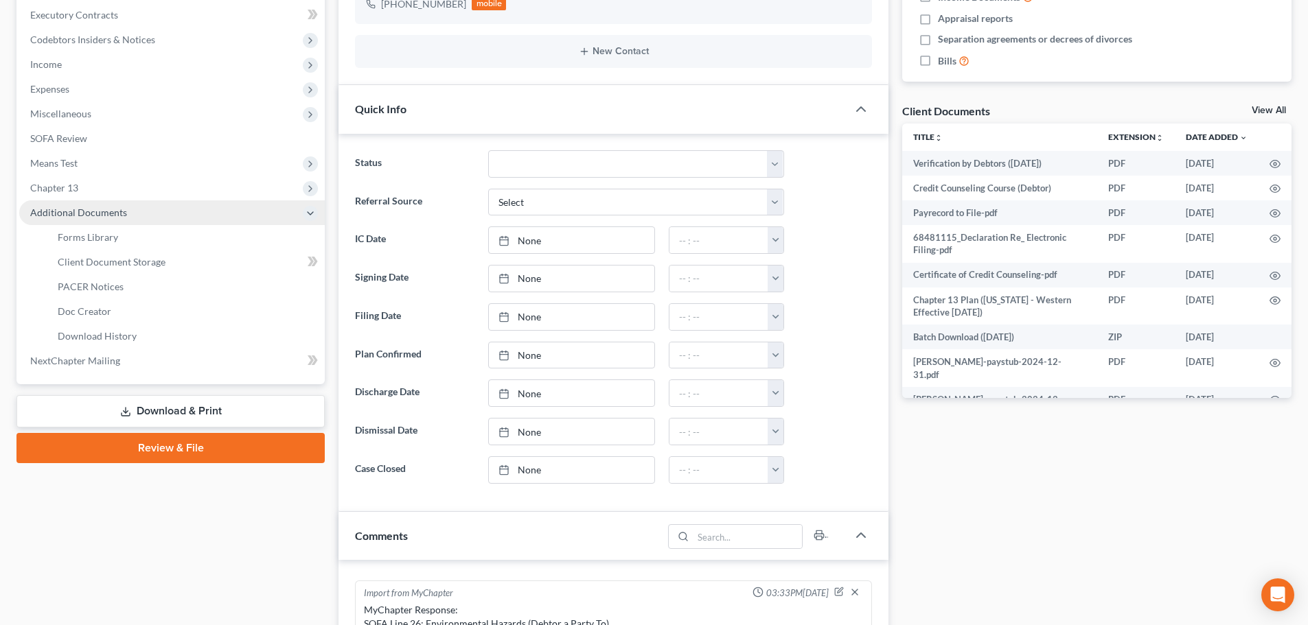
scroll to position [5166, 0]
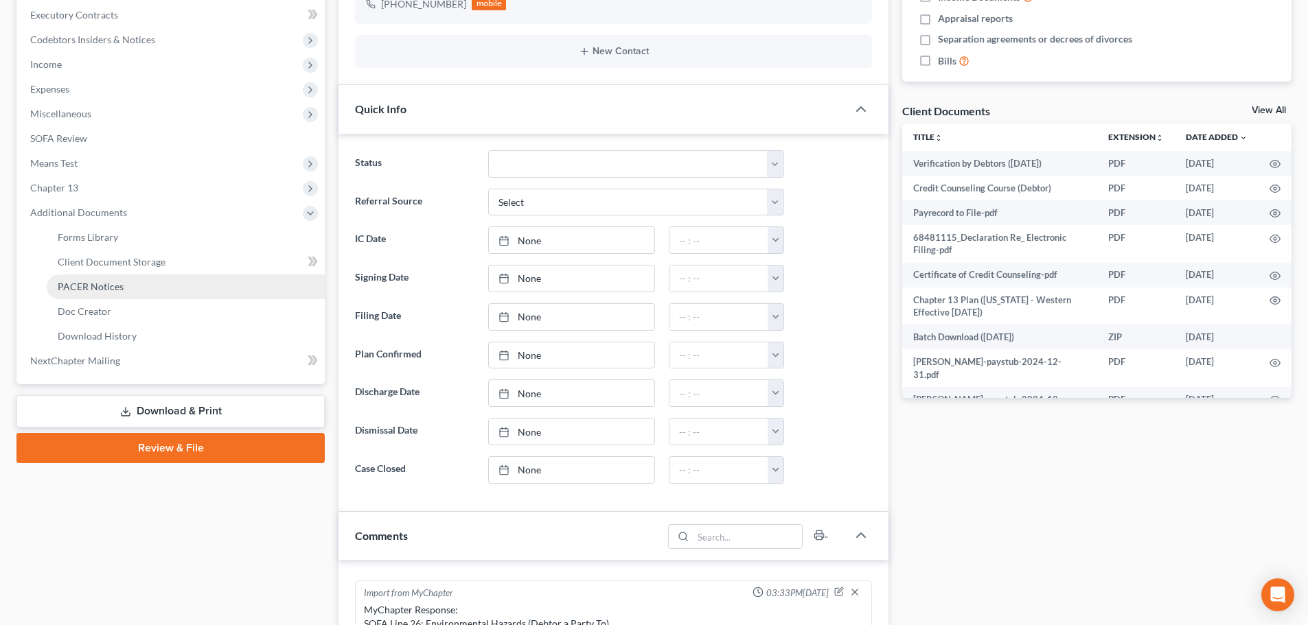
click at [93, 287] on span "PACER Notices" at bounding box center [91, 287] width 66 height 12
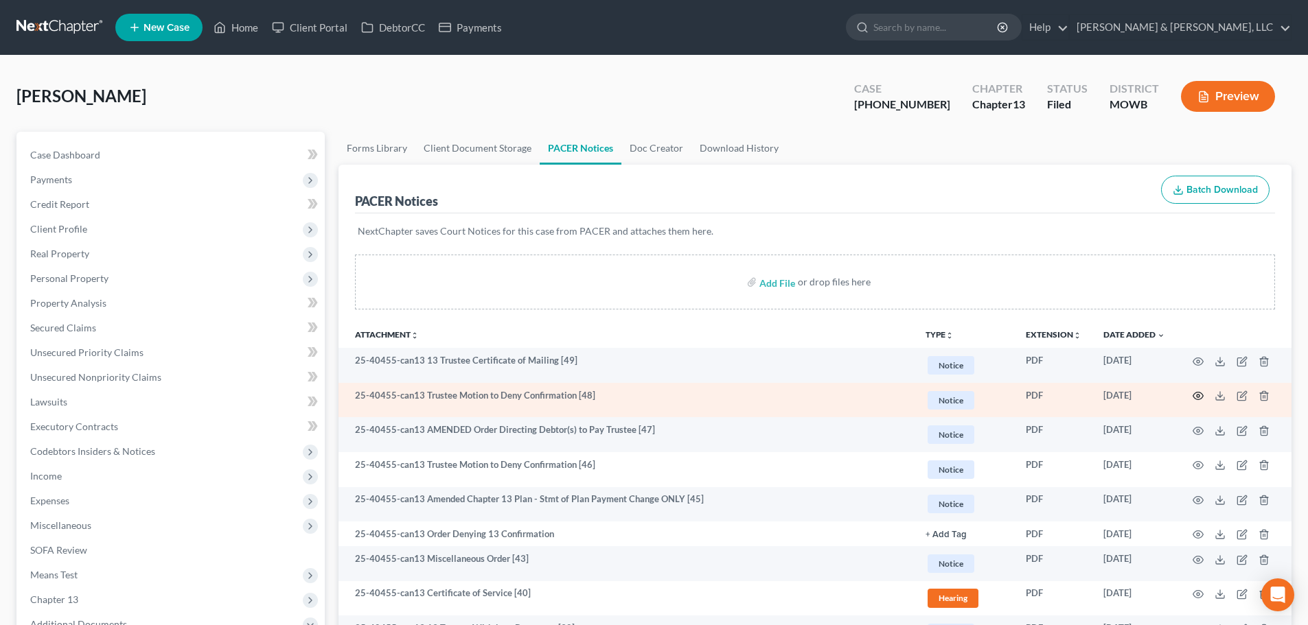
click at [1198, 395] on icon "button" at bounding box center [1197, 396] width 11 height 11
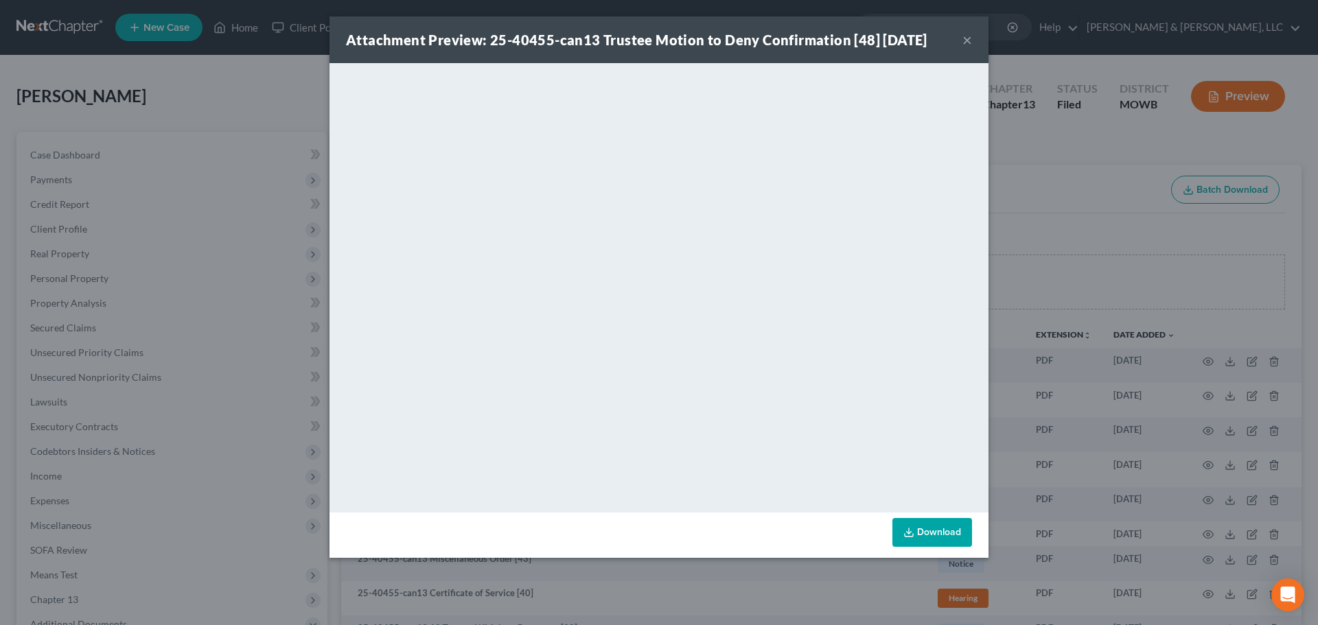
click at [967, 40] on button "×" at bounding box center [967, 40] width 10 height 16
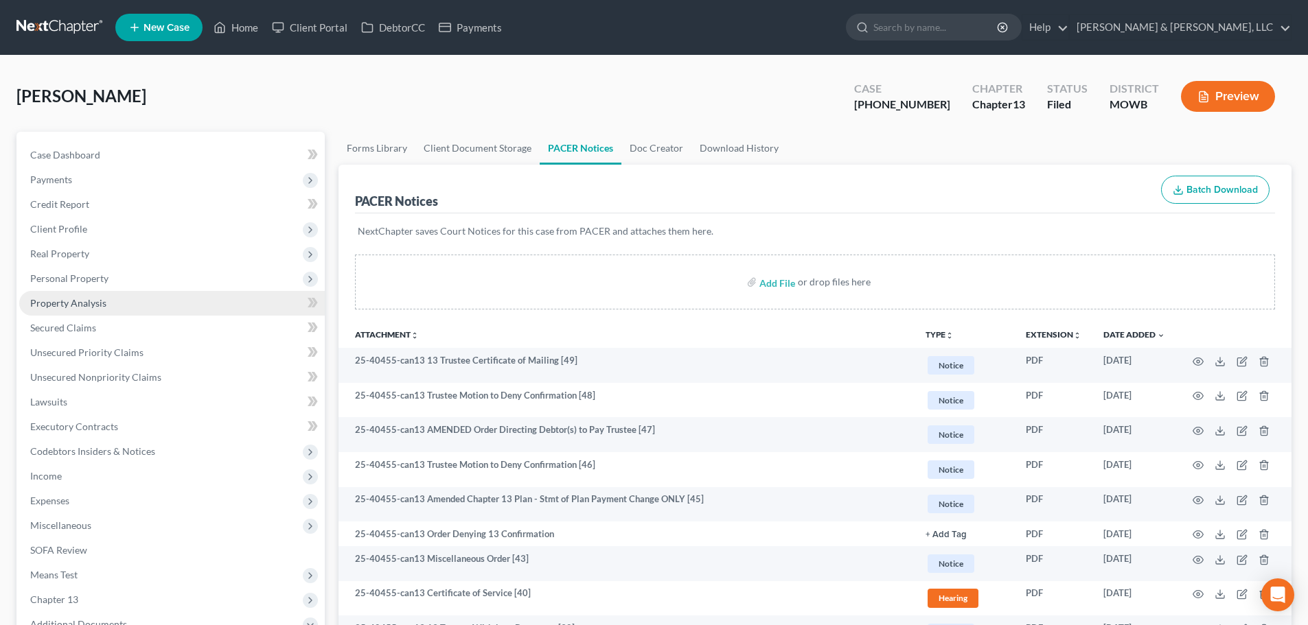
click at [84, 299] on span "Property Analysis" at bounding box center [68, 303] width 76 height 12
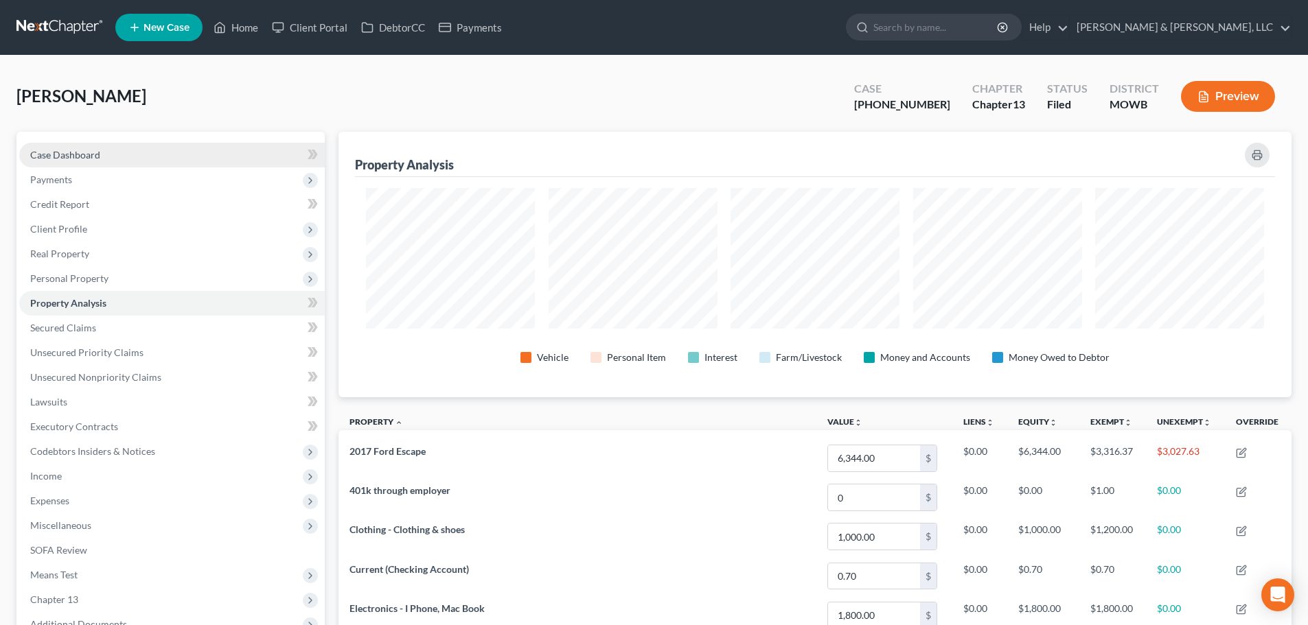
click at [56, 154] on span "Case Dashboard" at bounding box center [65, 155] width 70 height 12
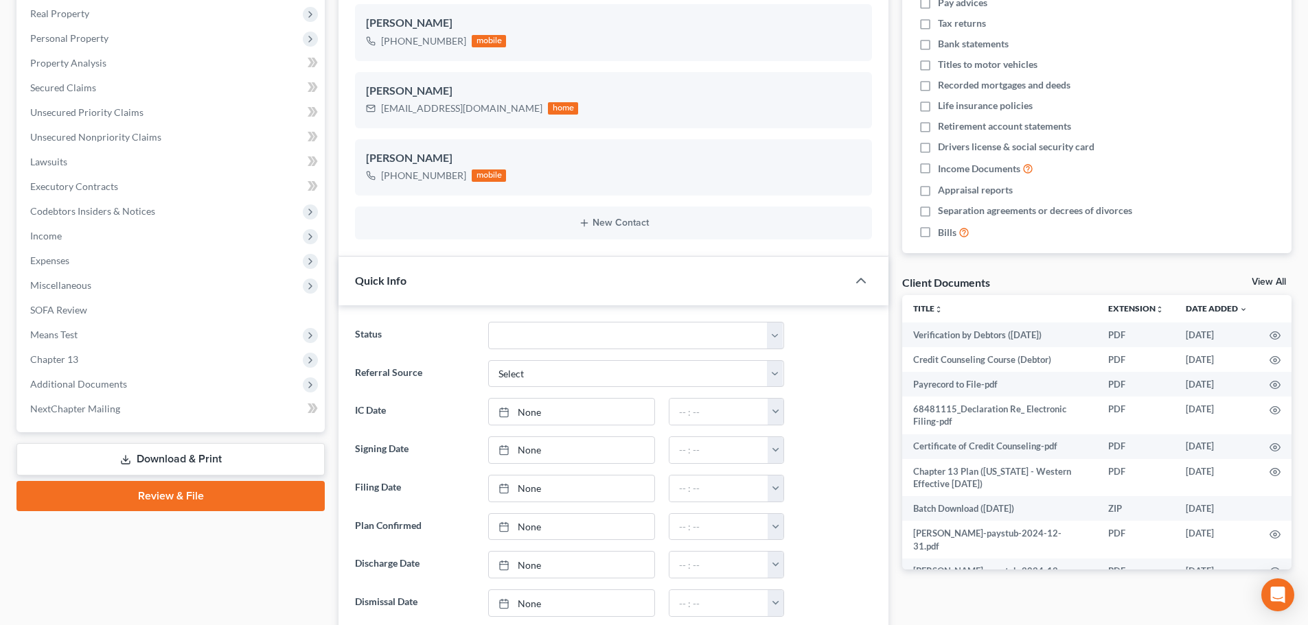
scroll to position [275, 0]
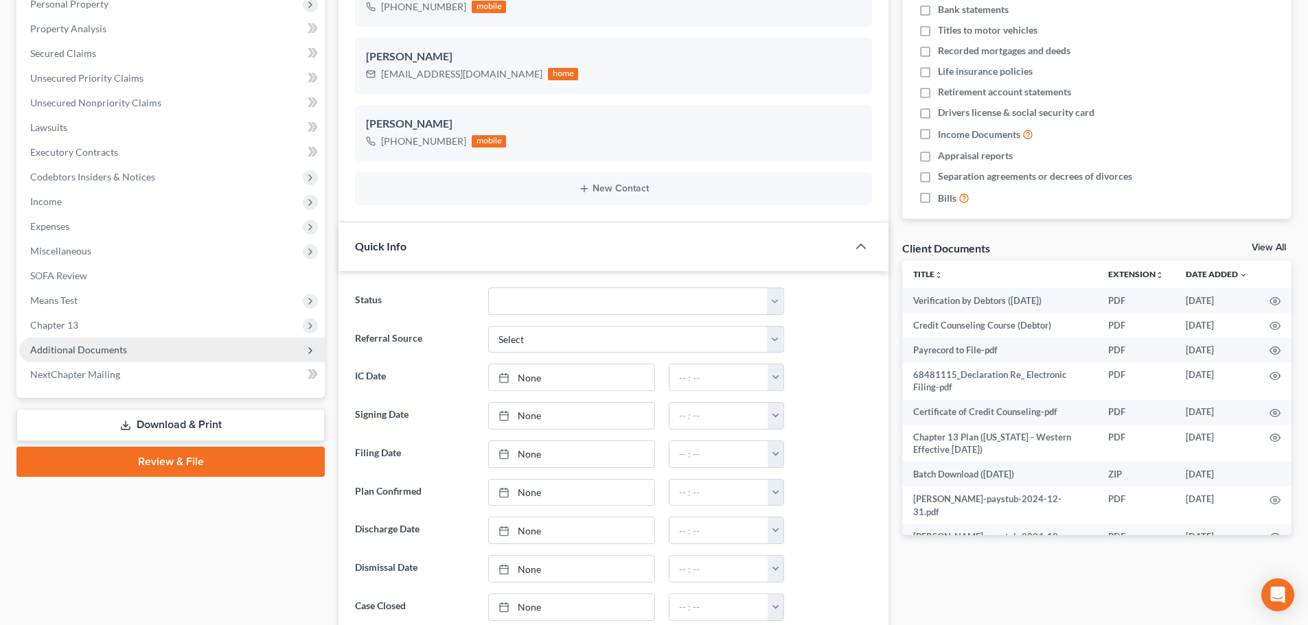
click at [81, 350] on span "Additional Documents" at bounding box center [78, 350] width 97 height 12
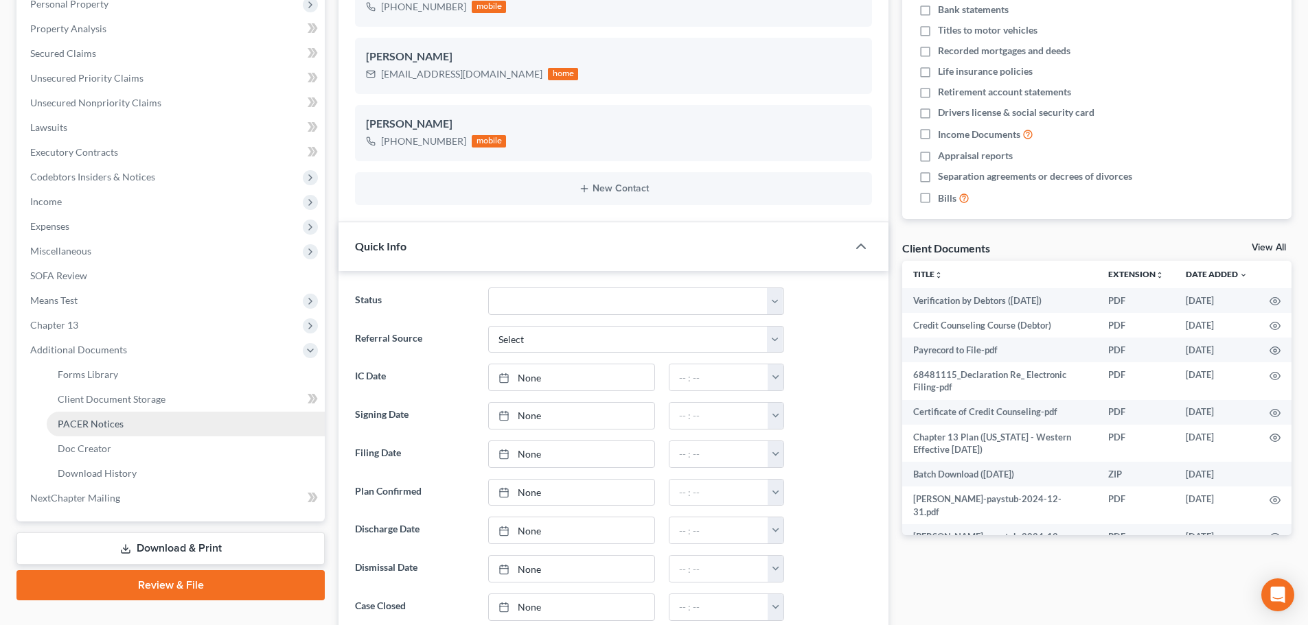
click at [85, 428] on span "PACER Notices" at bounding box center [91, 424] width 66 height 12
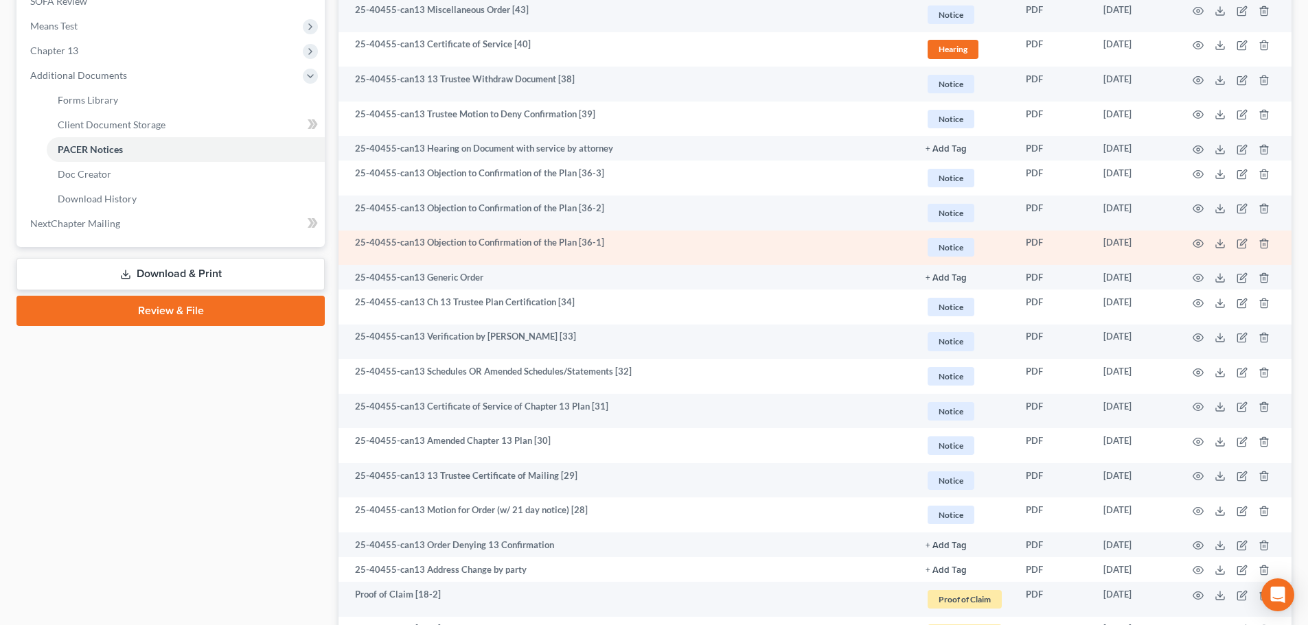
scroll to position [618, 0]
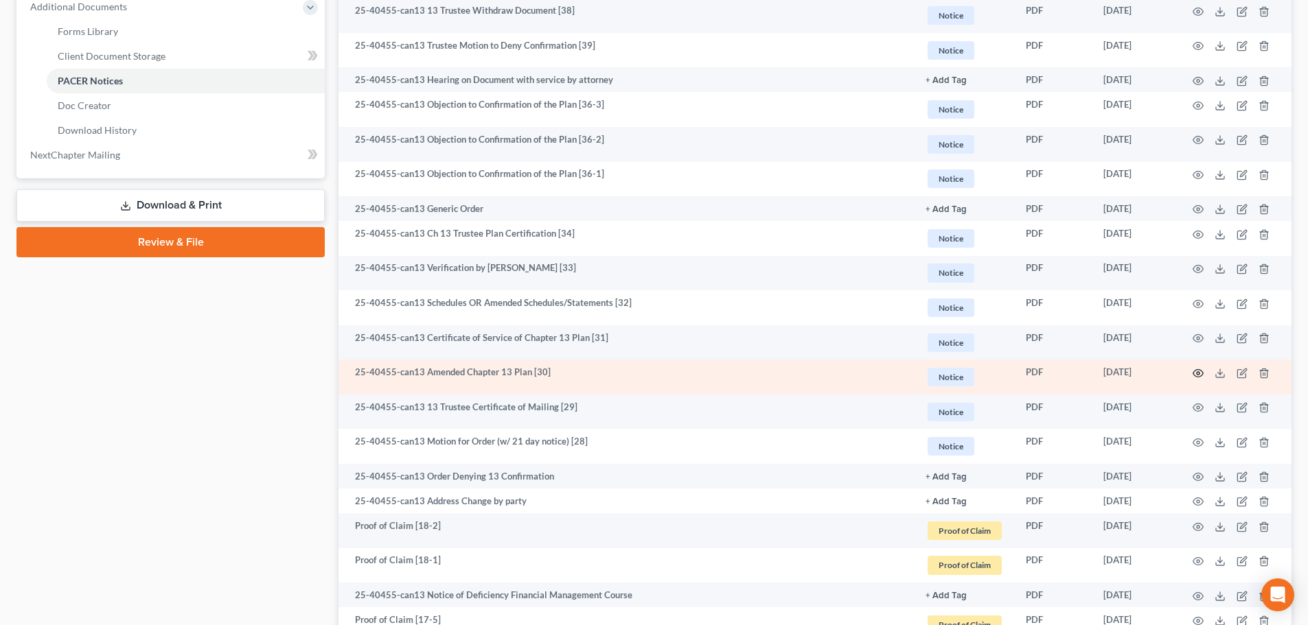
click at [1203, 371] on icon "button" at bounding box center [1197, 373] width 11 height 11
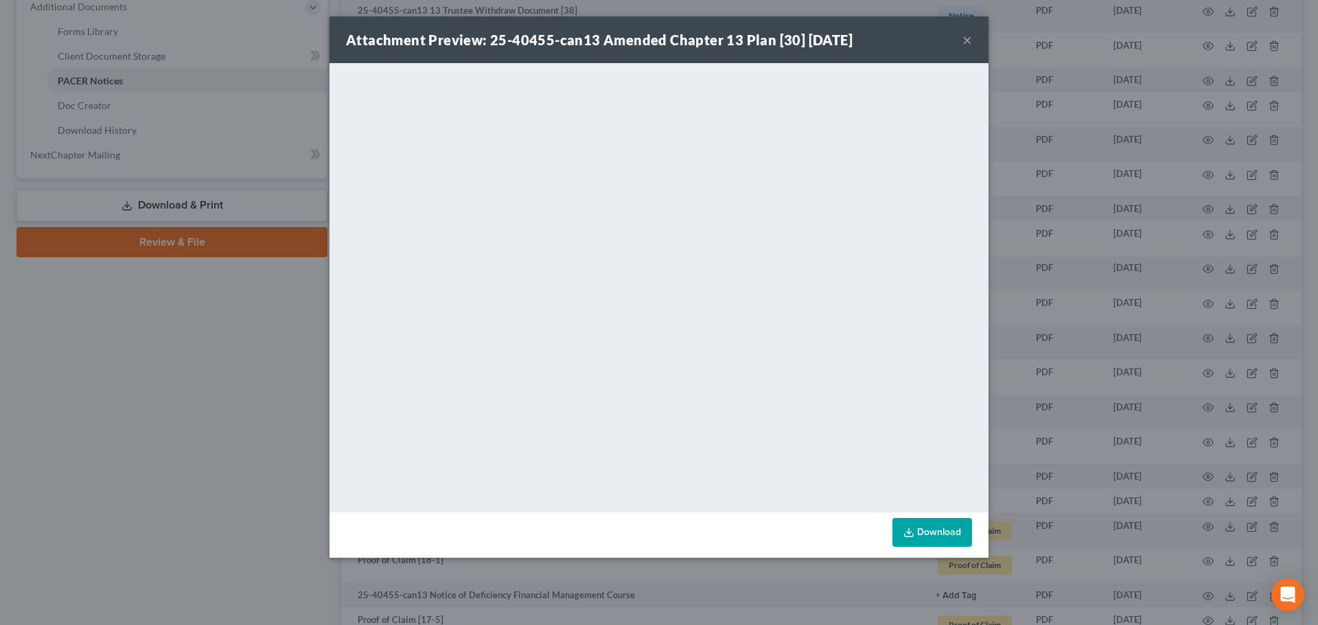
click button "×"
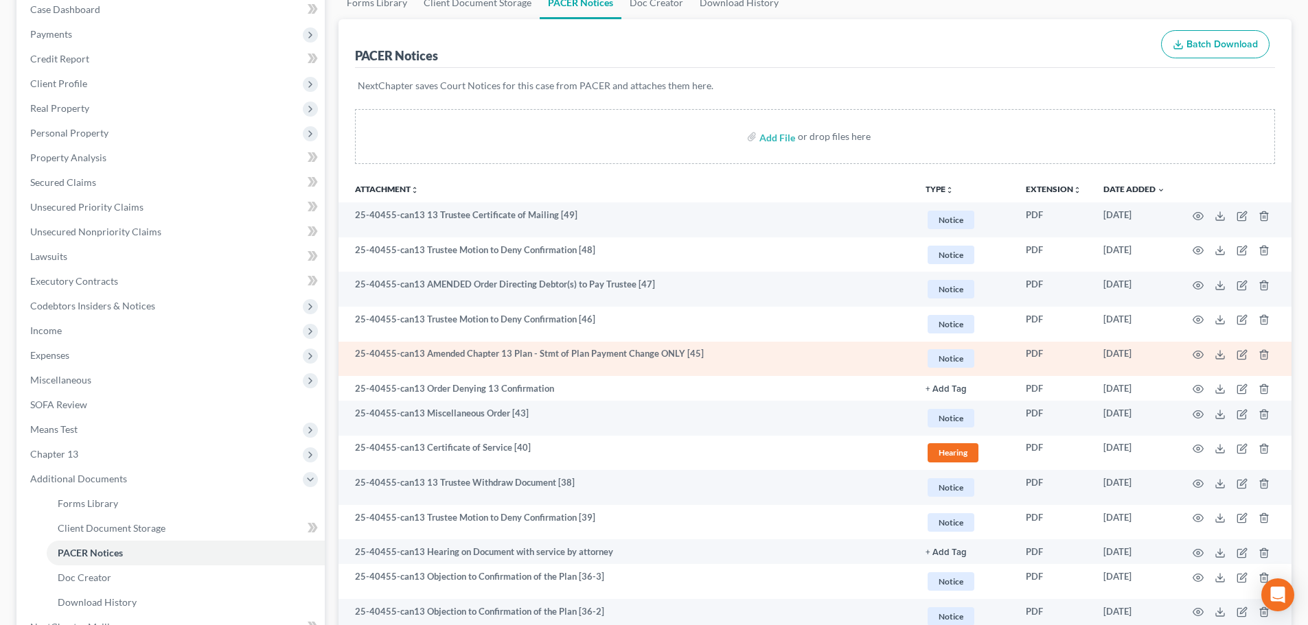
scroll to position [137, 0]
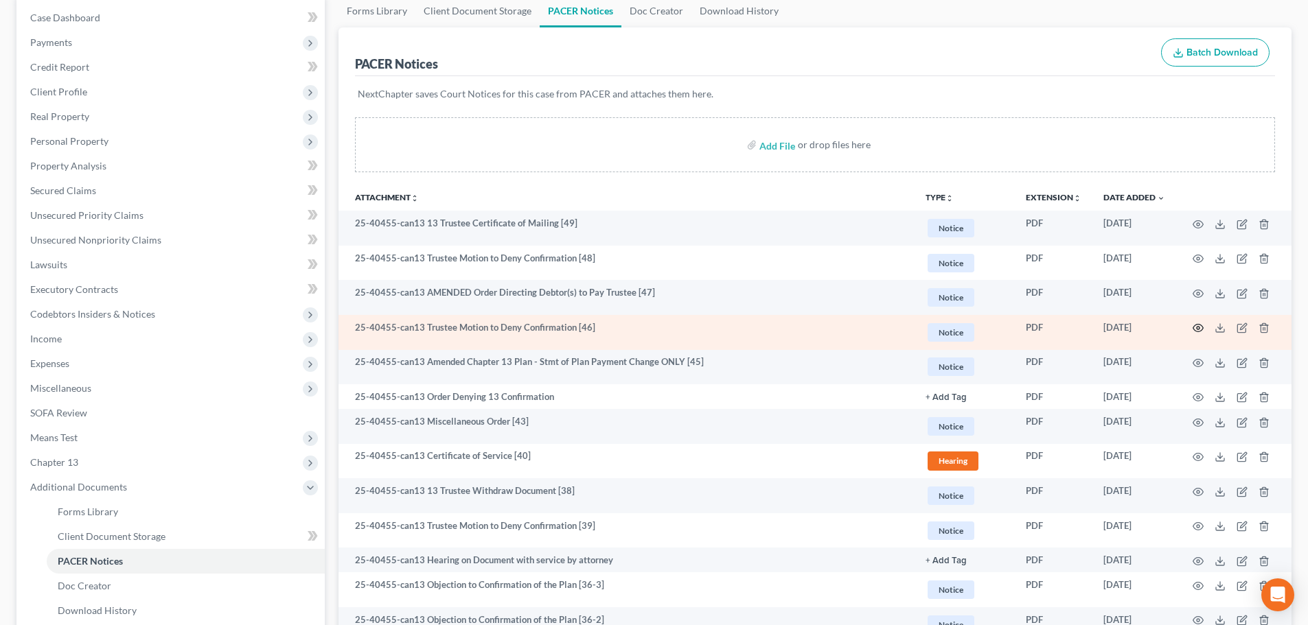
click icon "button"
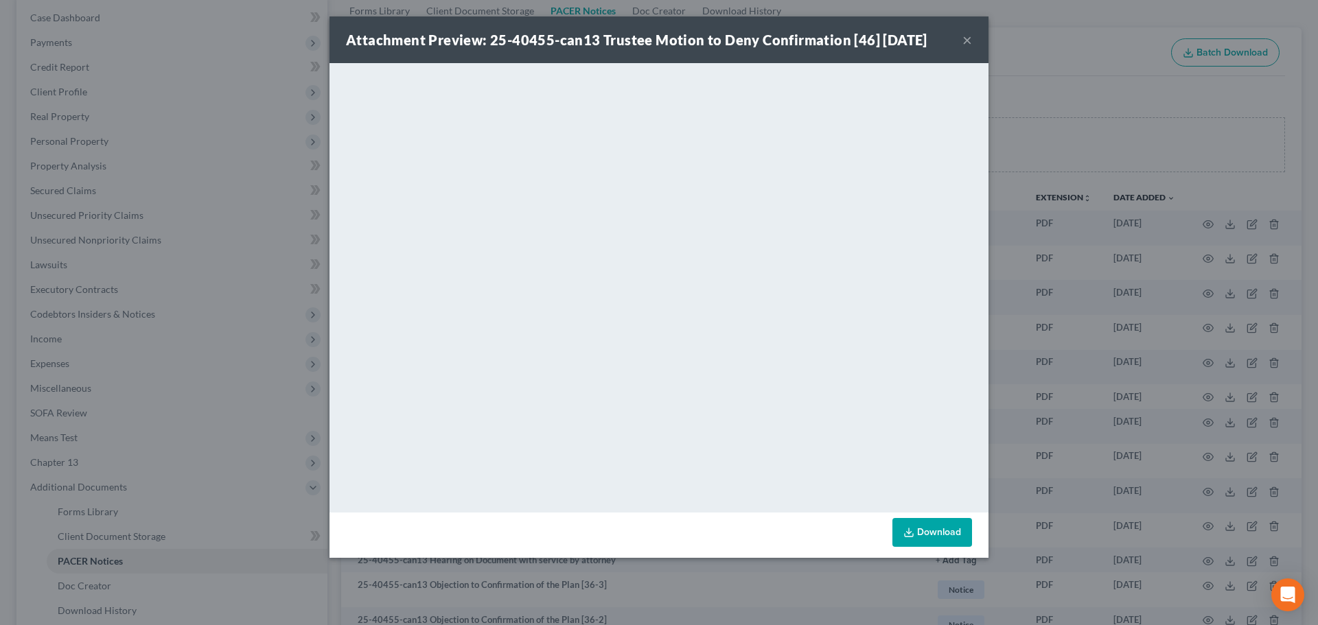
click button "×"
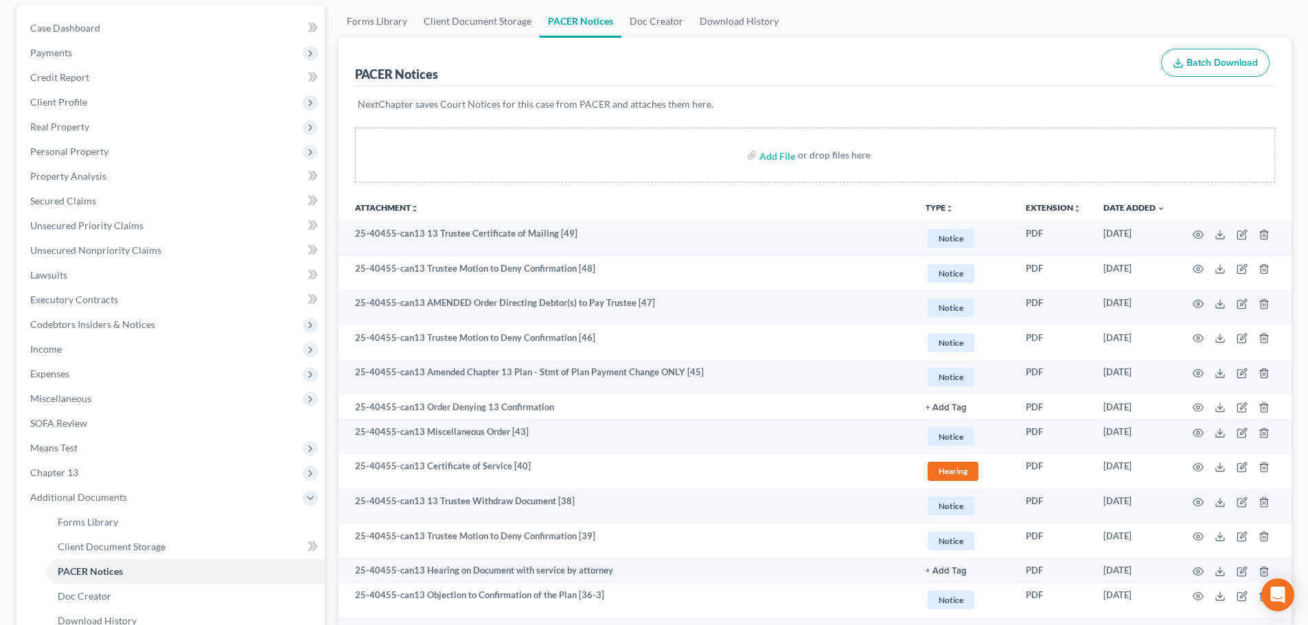
scroll to position [0, 0]
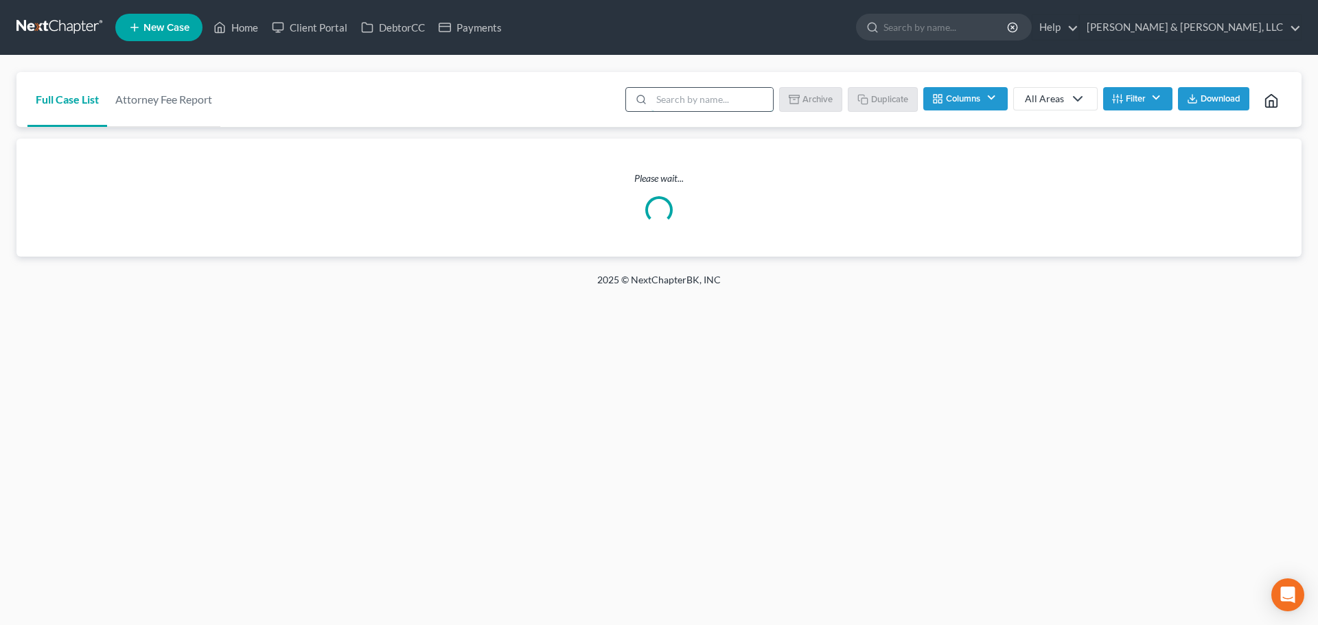
click at [682, 102] on input "search" at bounding box center [711, 99] width 121 height 23
type input "[PERSON_NAME]"
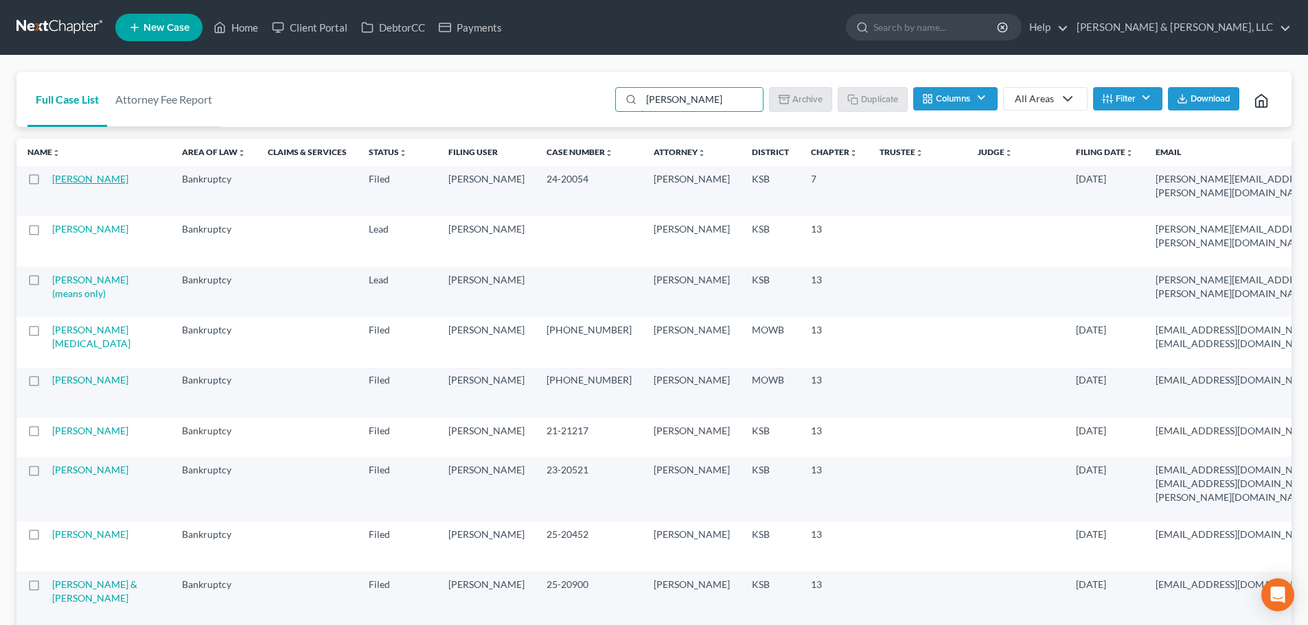
click at [86, 178] on link "Gipson, Dustin" at bounding box center [90, 179] width 76 height 12
select select "4"
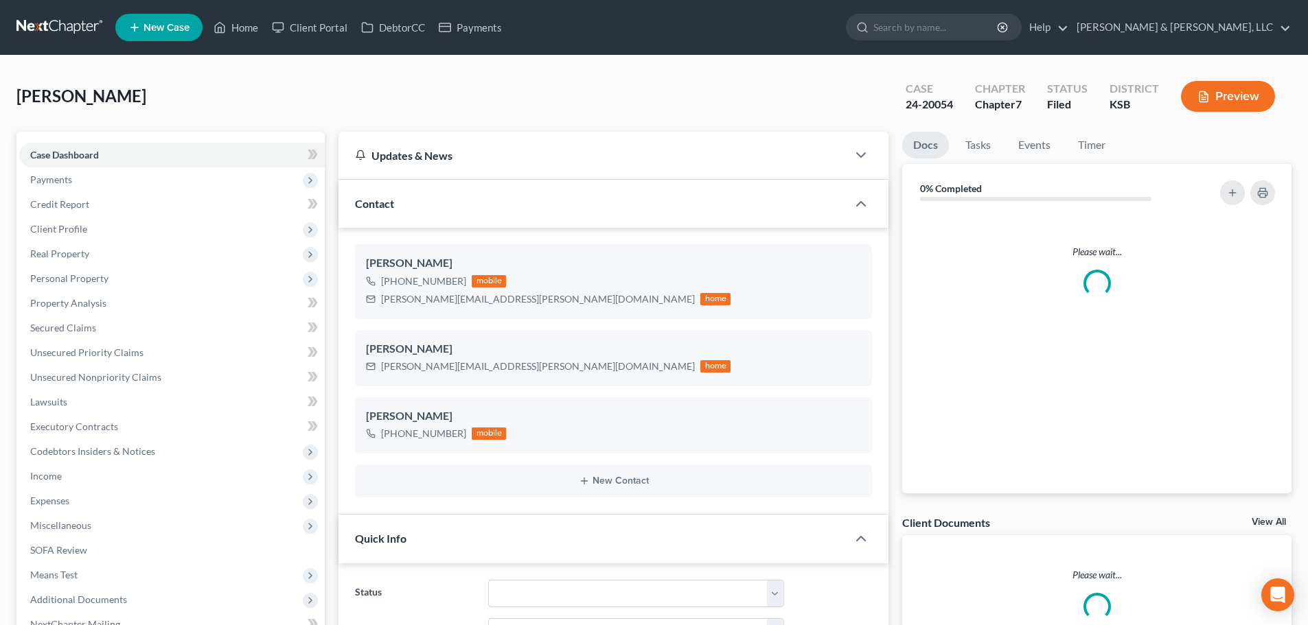
scroll to position [1740, 0]
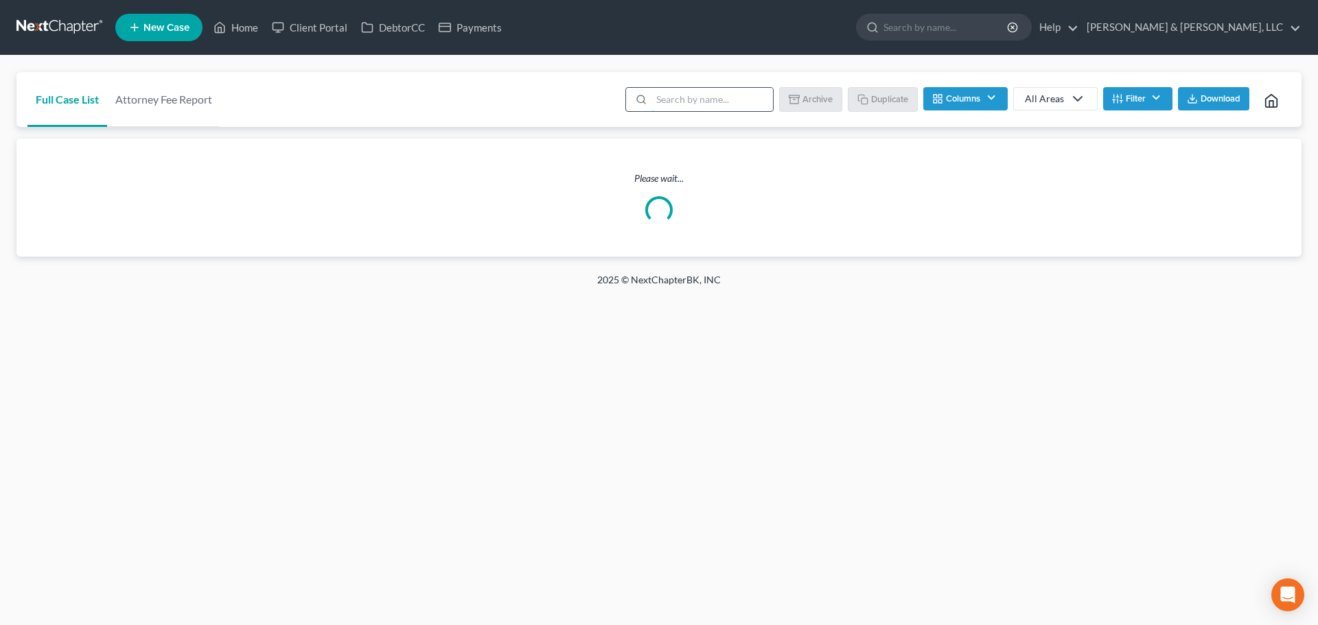
click at [669, 102] on input "search" at bounding box center [711, 99] width 121 height 23
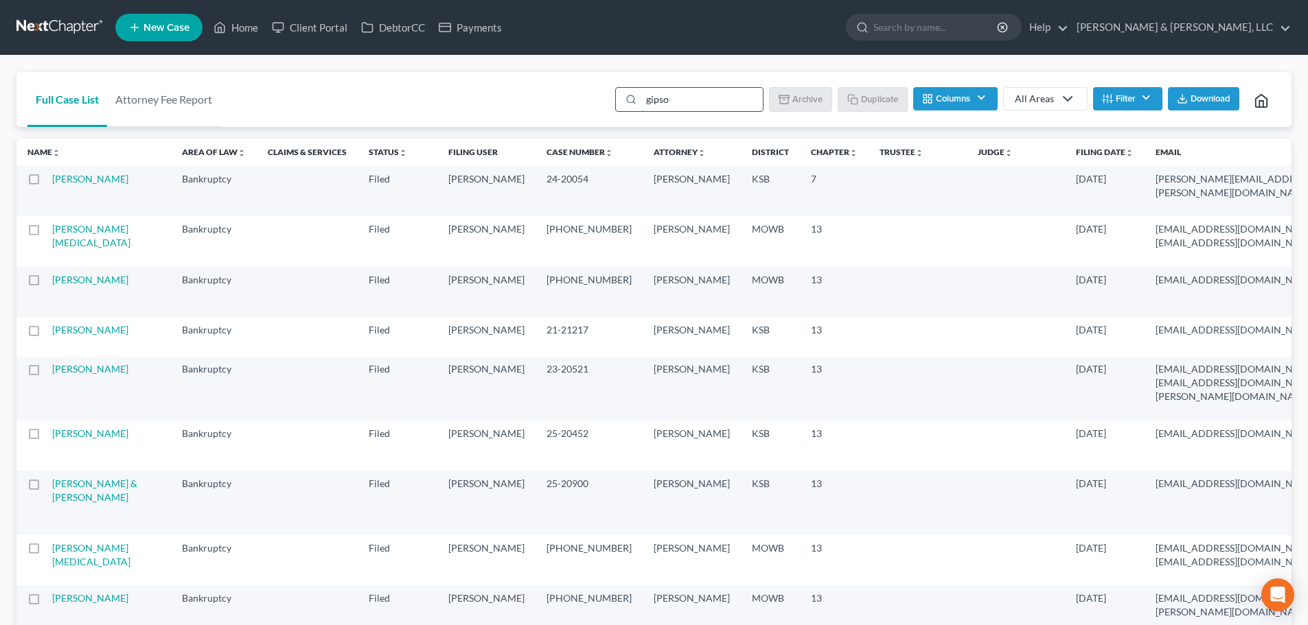
type input "gipson"
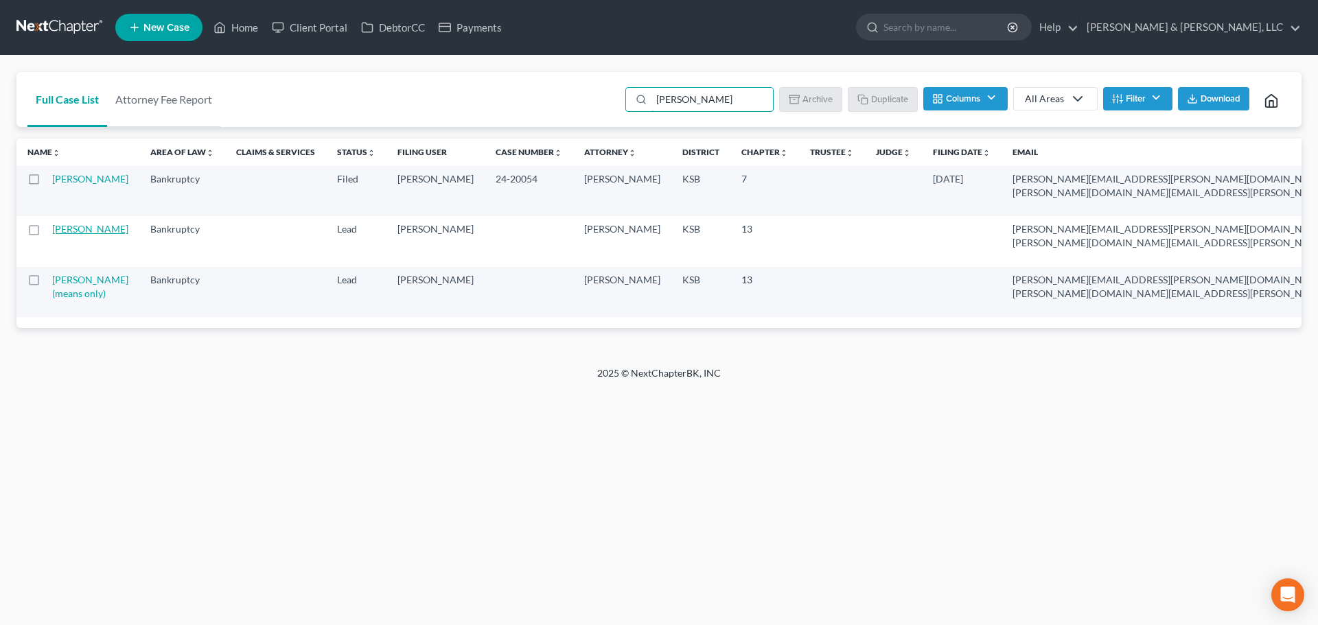
click at [67, 235] on link "Gipson, Dustin" at bounding box center [90, 229] width 76 height 12
select select "4"
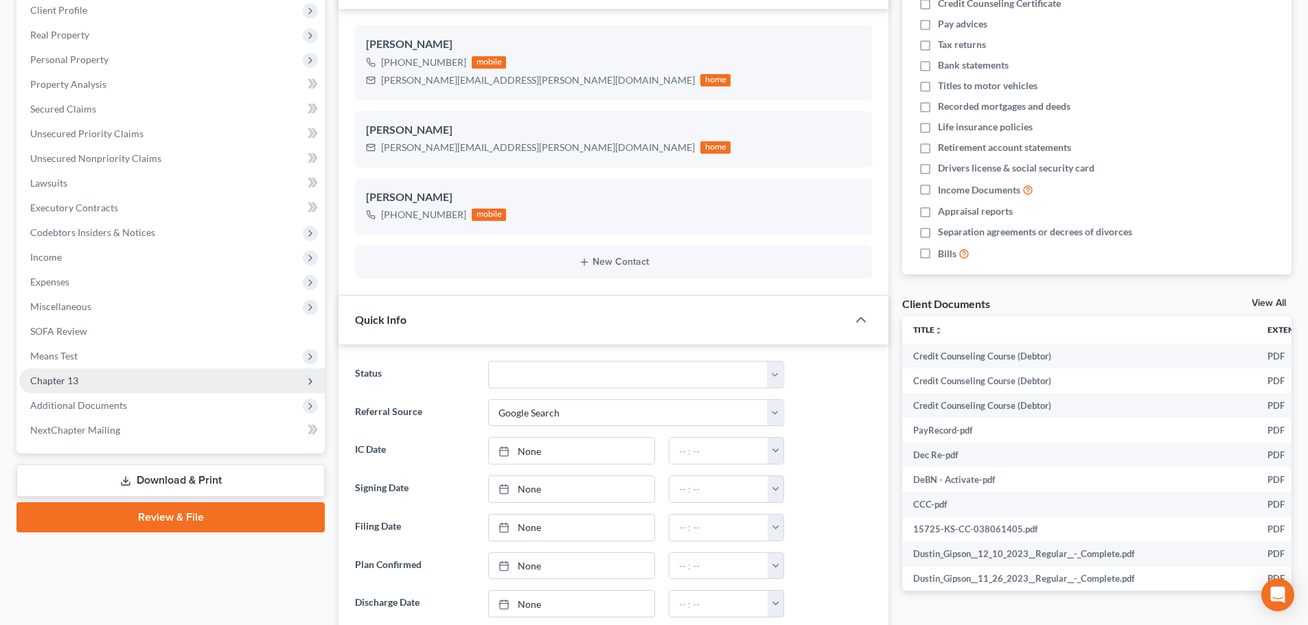
scroll to position [275, 0]
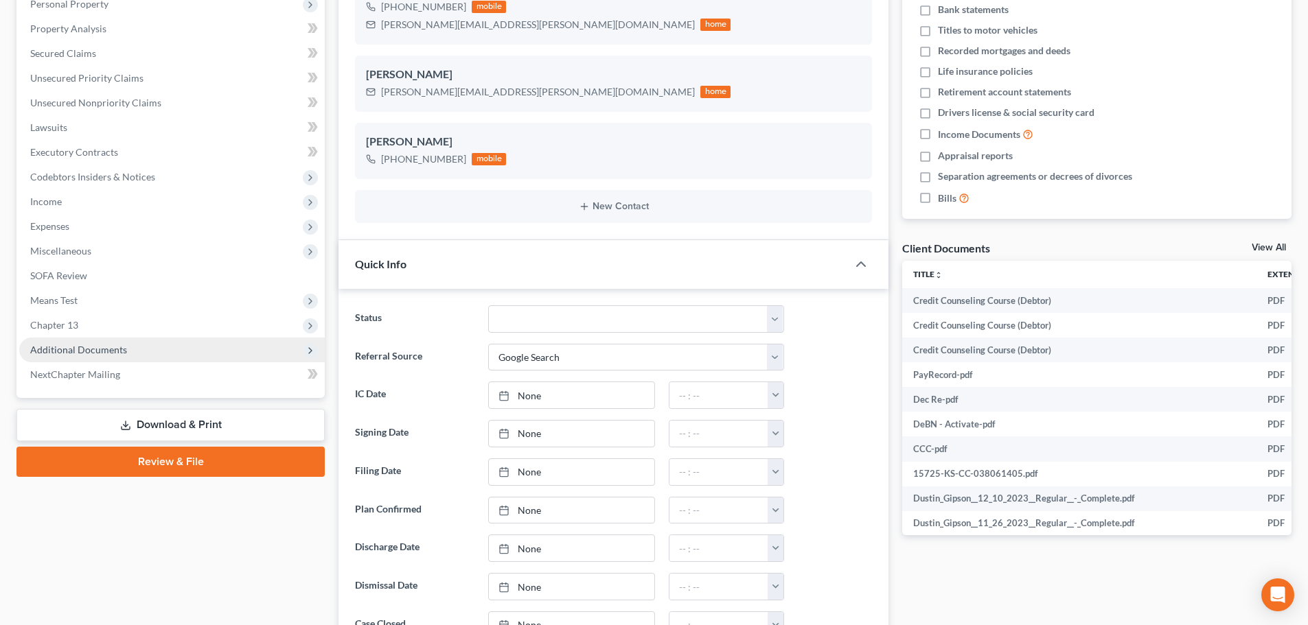
click at [89, 345] on span "Additional Documents" at bounding box center [78, 350] width 97 height 12
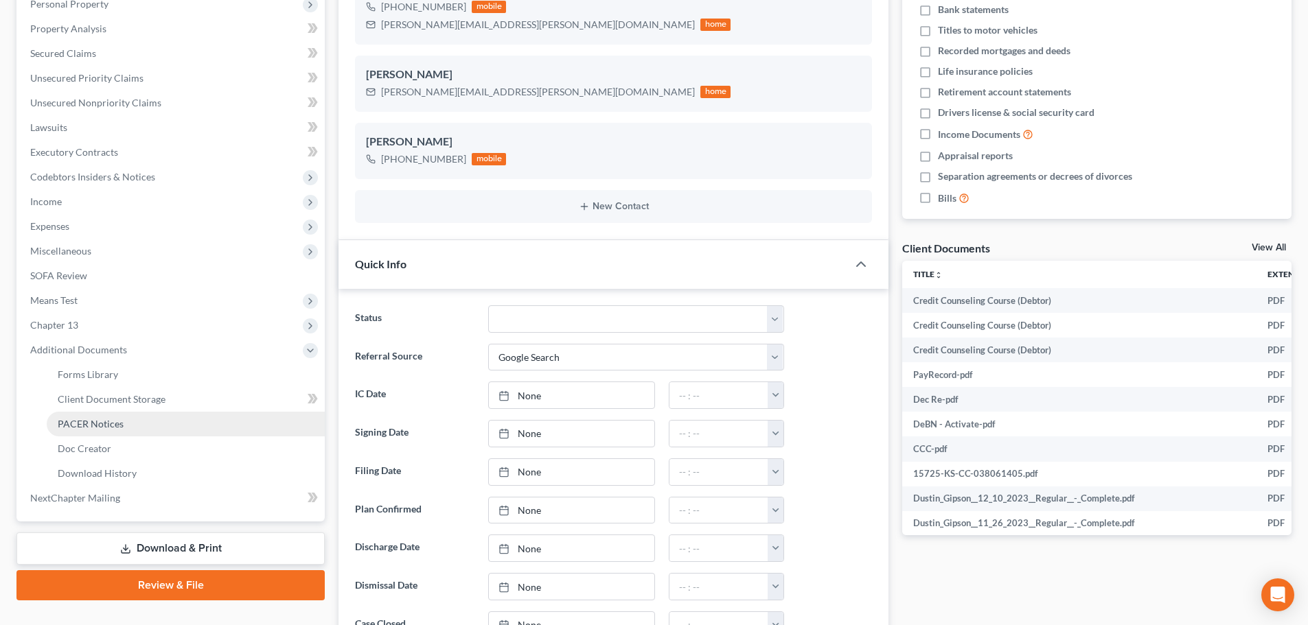
click at [87, 422] on span "PACER Notices" at bounding box center [91, 424] width 66 height 12
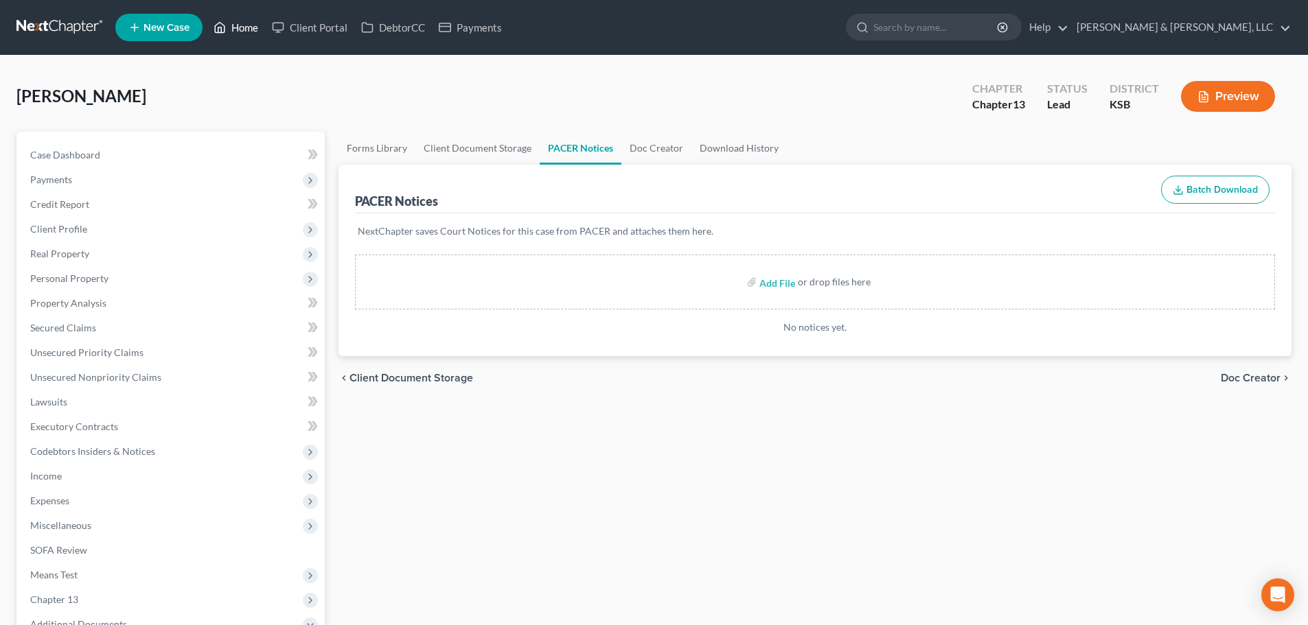
click at [241, 27] on link "Home" at bounding box center [236, 27] width 58 height 25
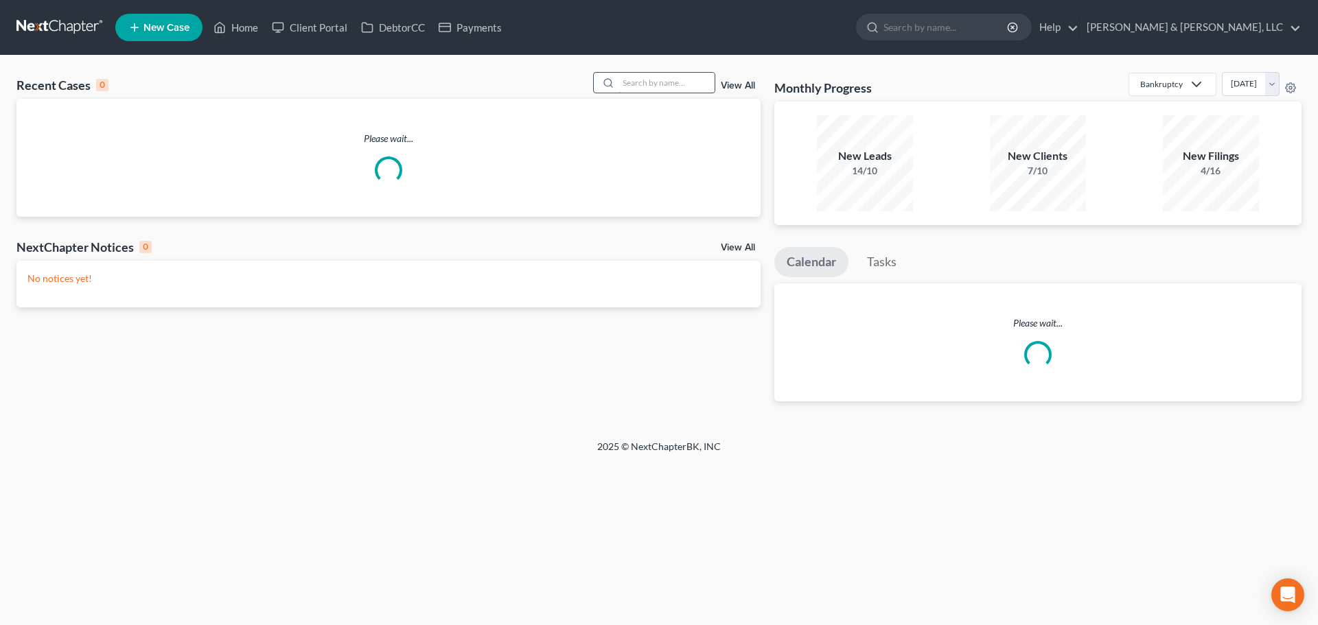
click at [689, 83] on input "search" at bounding box center [666, 83] width 96 height 20
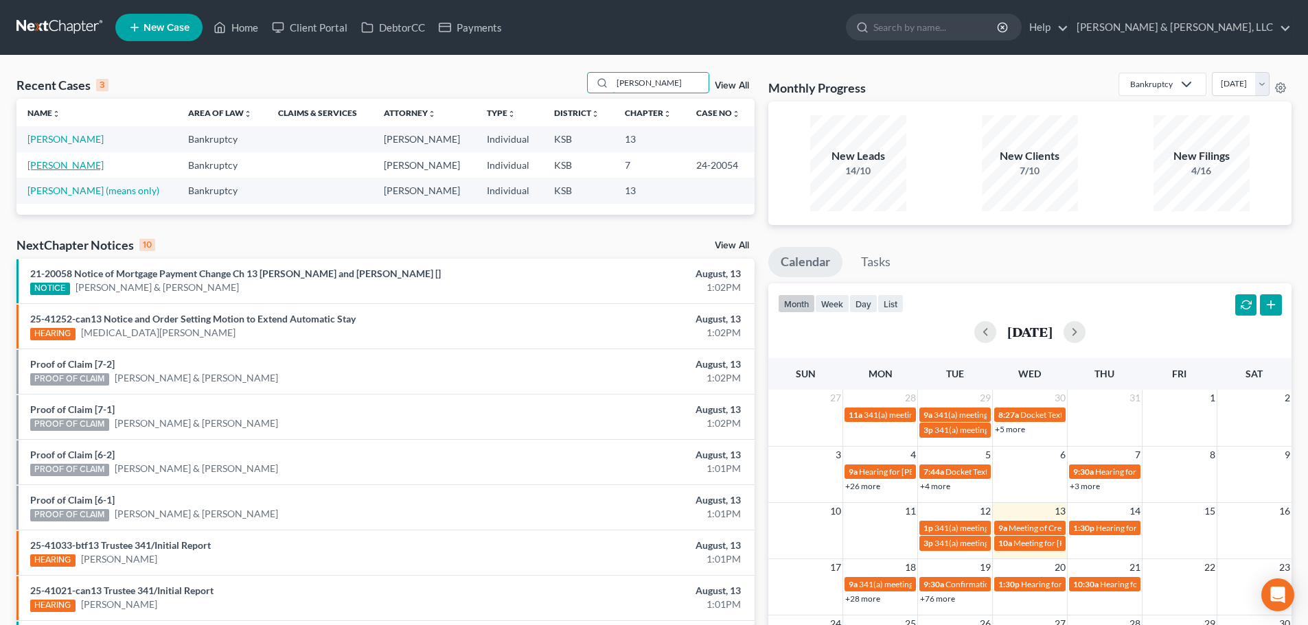
type input "gipson"
click at [62, 170] on link "Gipson, Dustin" at bounding box center [65, 165] width 76 height 12
select select "4"
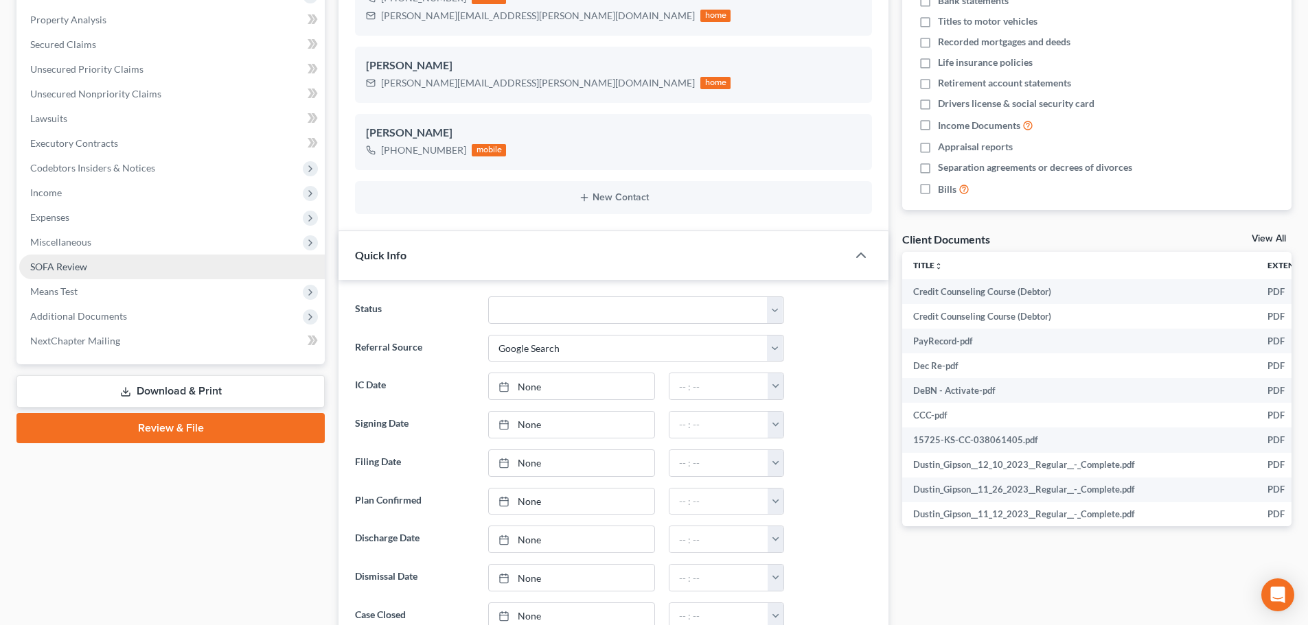
scroll to position [275, 0]
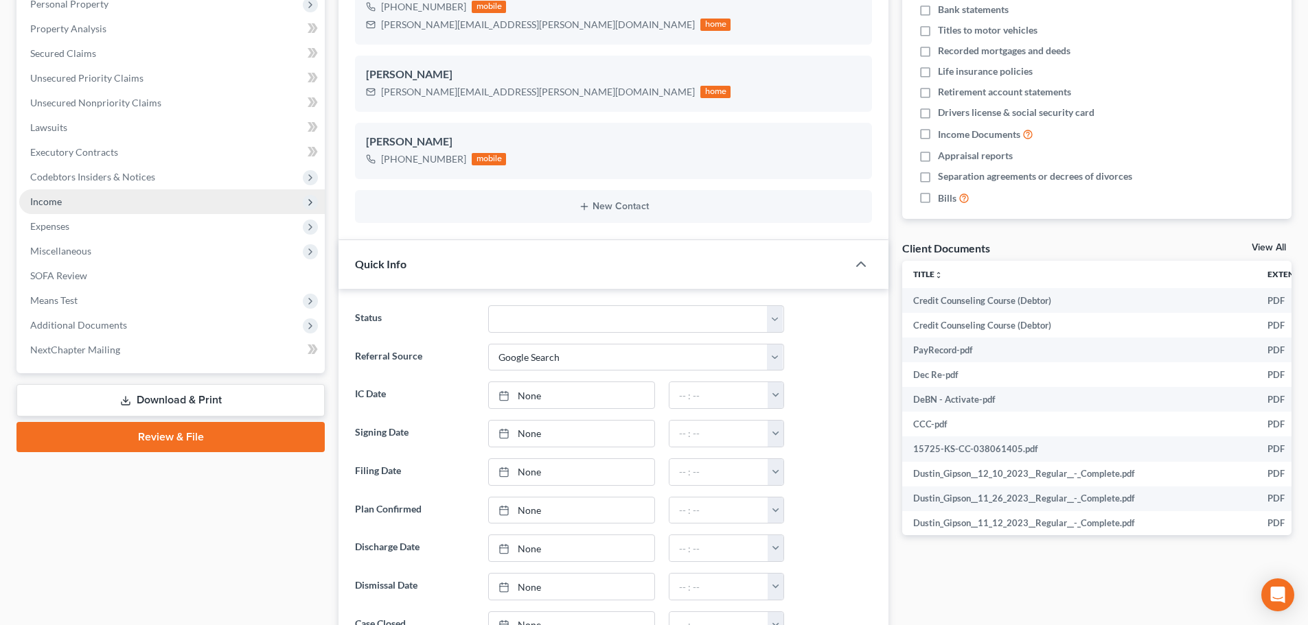
click at [67, 211] on span "Income" at bounding box center [171, 201] width 305 height 25
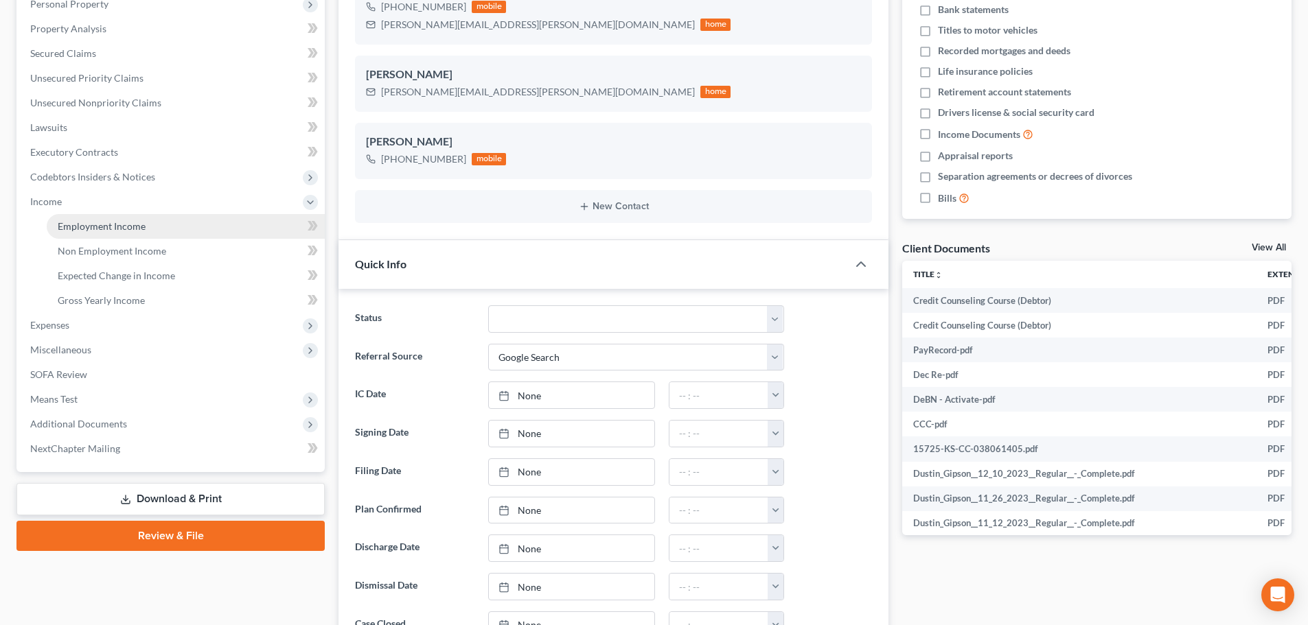
click at [121, 224] on span "Employment Income" at bounding box center [102, 226] width 88 height 12
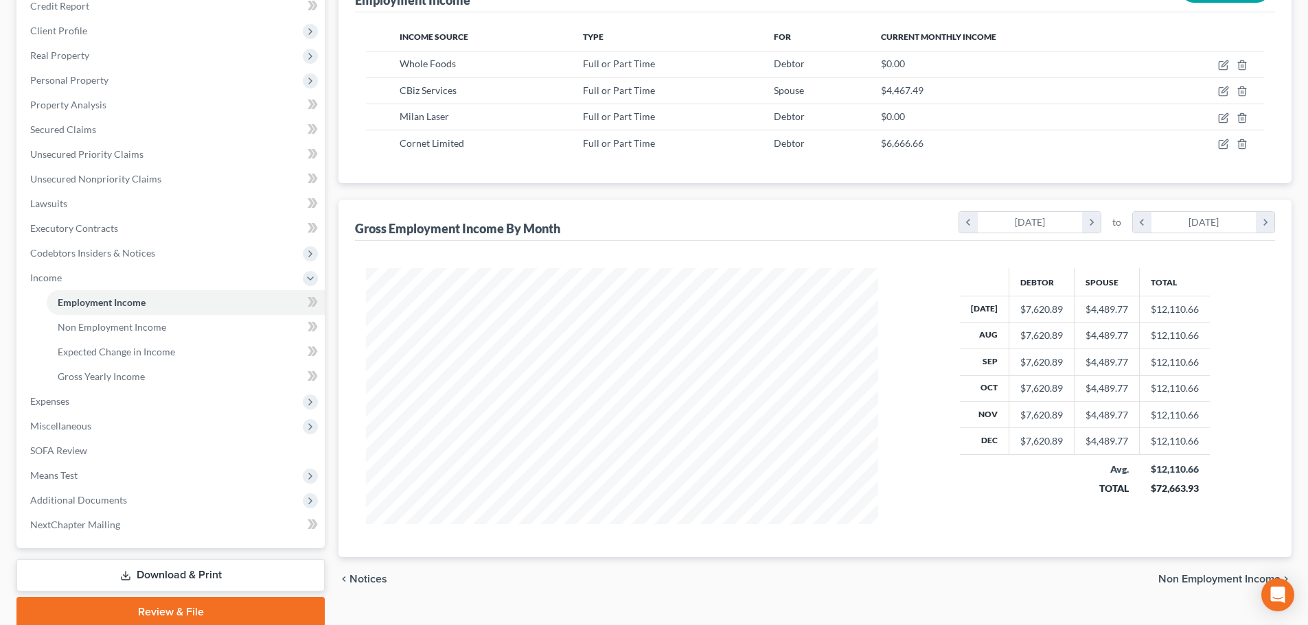
scroll to position [253, 0]
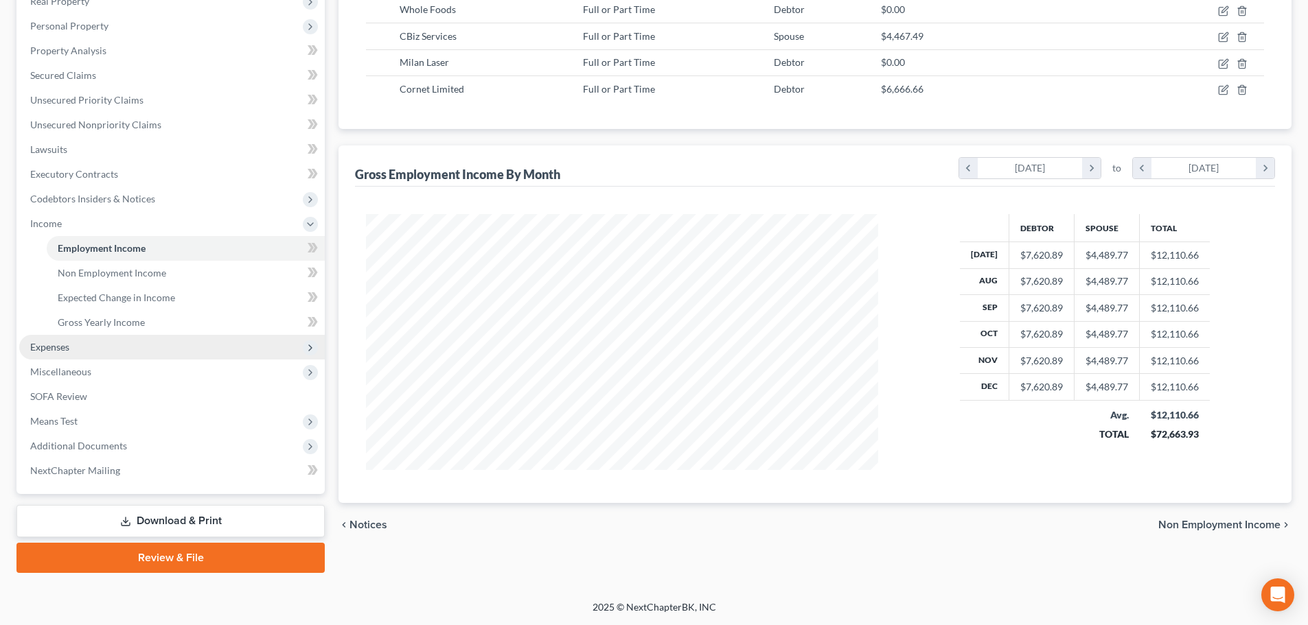
click at [87, 352] on span "Expenses" at bounding box center [171, 347] width 305 height 25
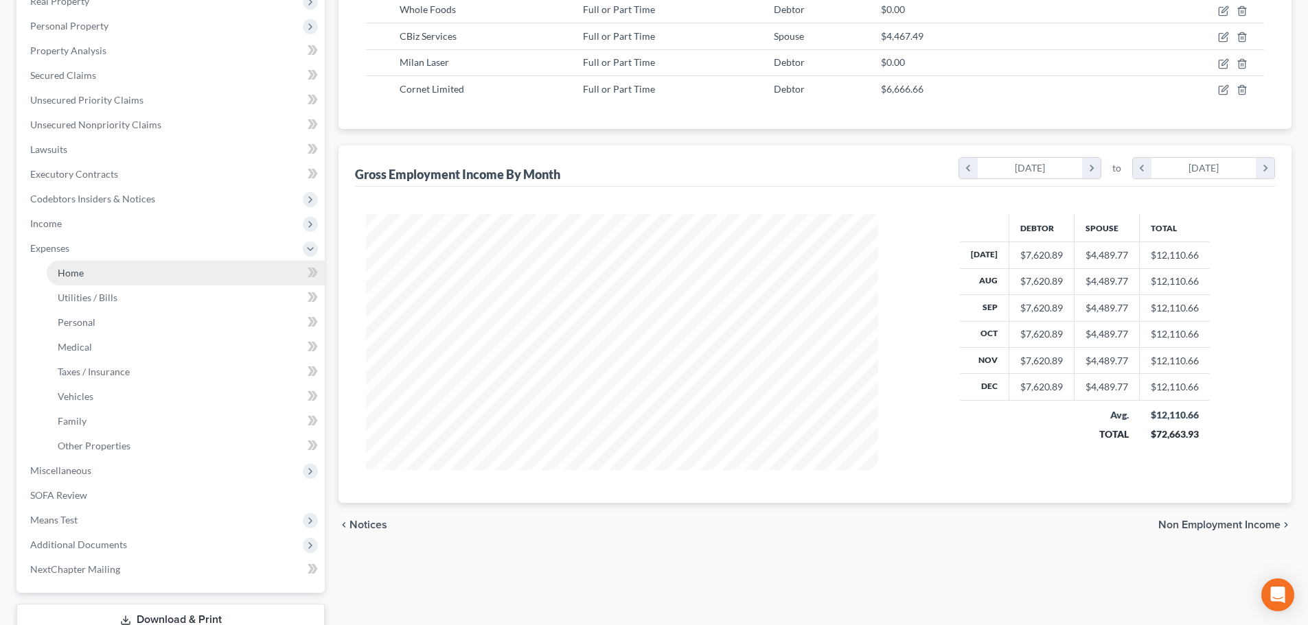
click at [84, 283] on link "Home" at bounding box center [186, 273] width 278 height 25
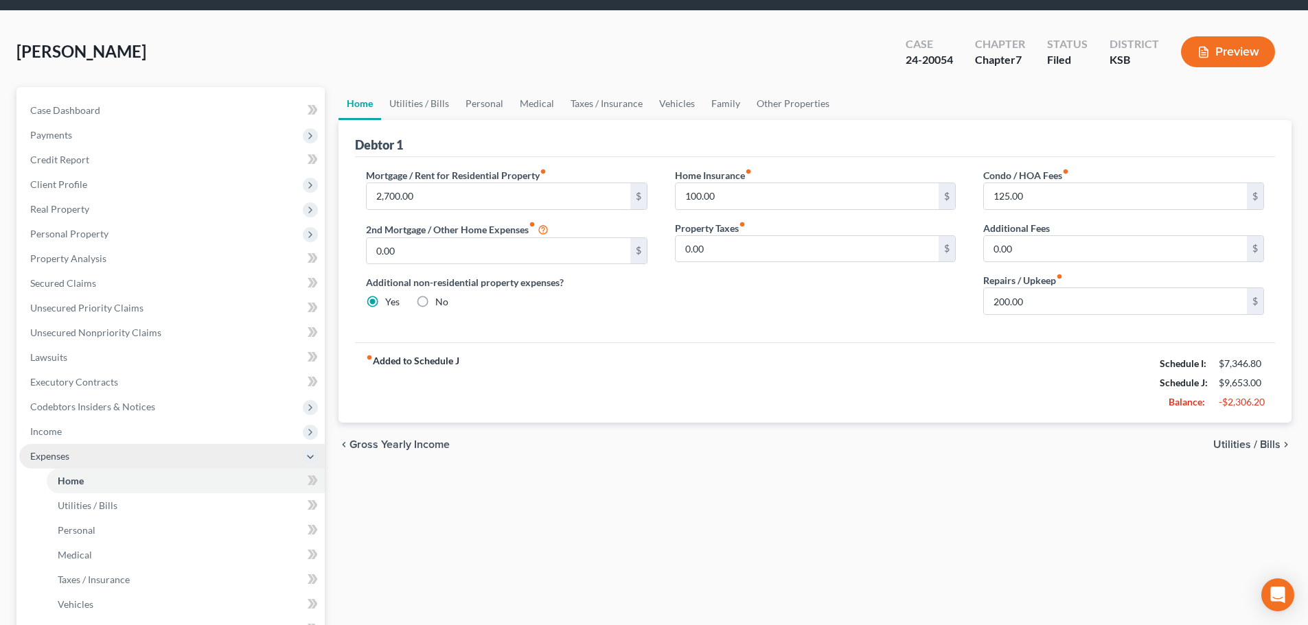
scroll to position [69, 0]
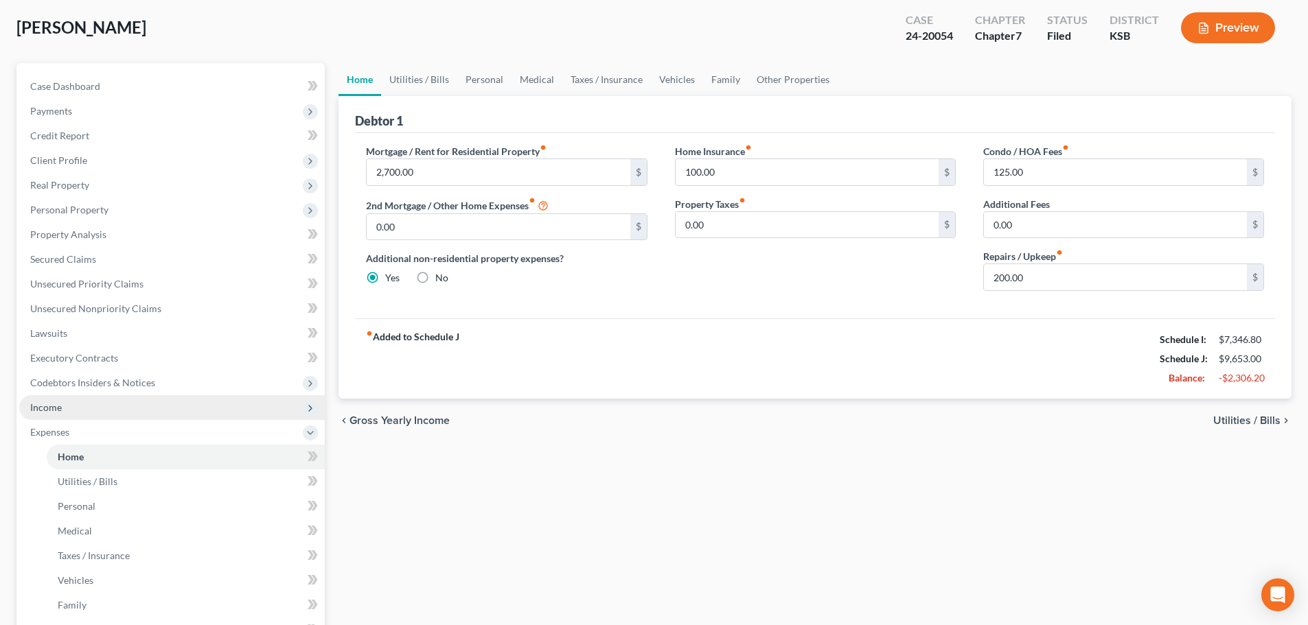
click at [70, 404] on span "Income" at bounding box center [171, 407] width 305 height 25
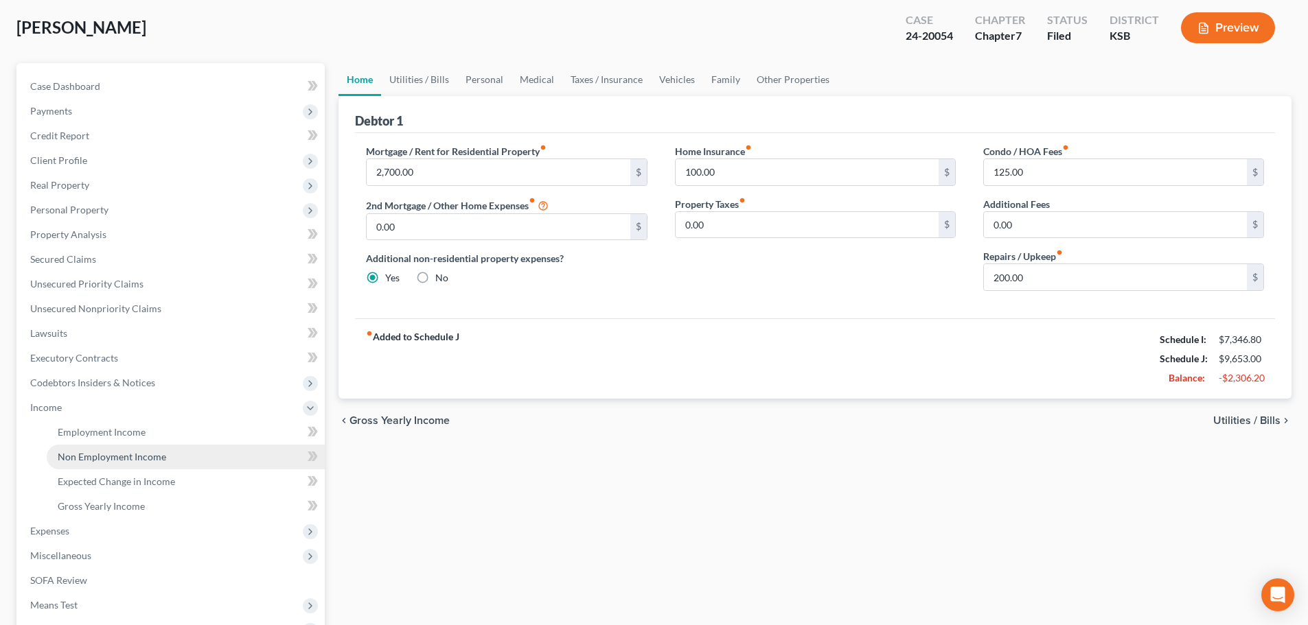
click at [115, 456] on span "Non Employment Income" at bounding box center [112, 457] width 108 height 12
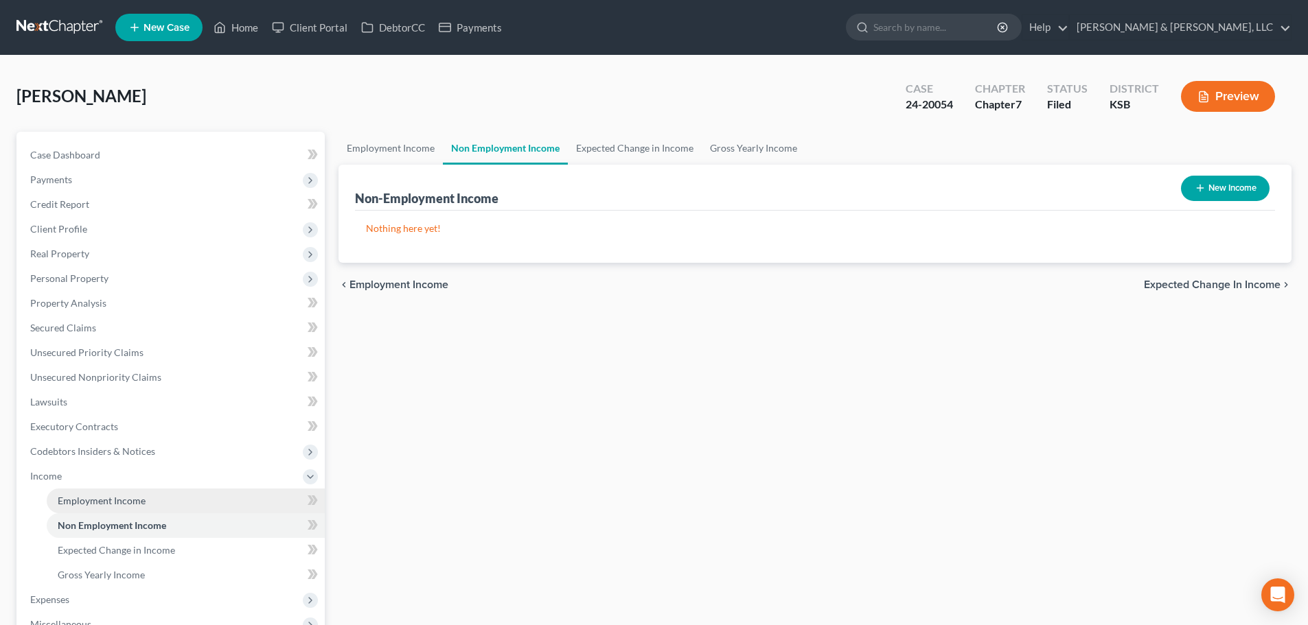
click at [116, 504] on span "Employment Income" at bounding box center [102, 501] width 88 height 12
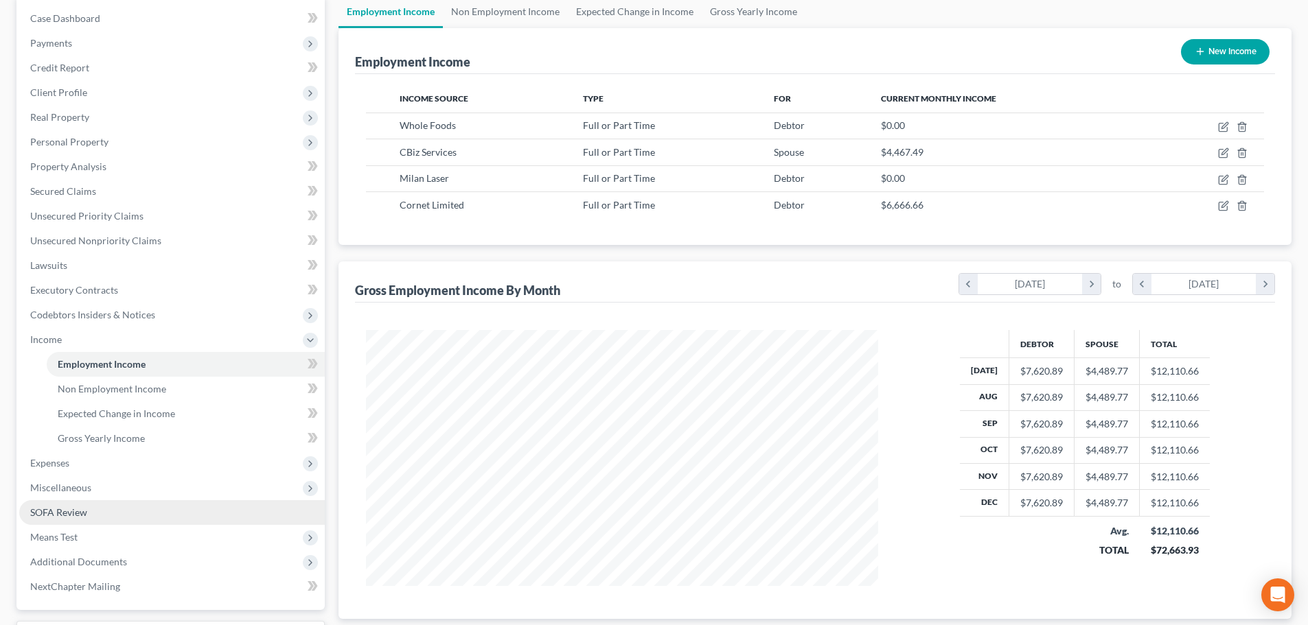
scroll to position [137, 0]
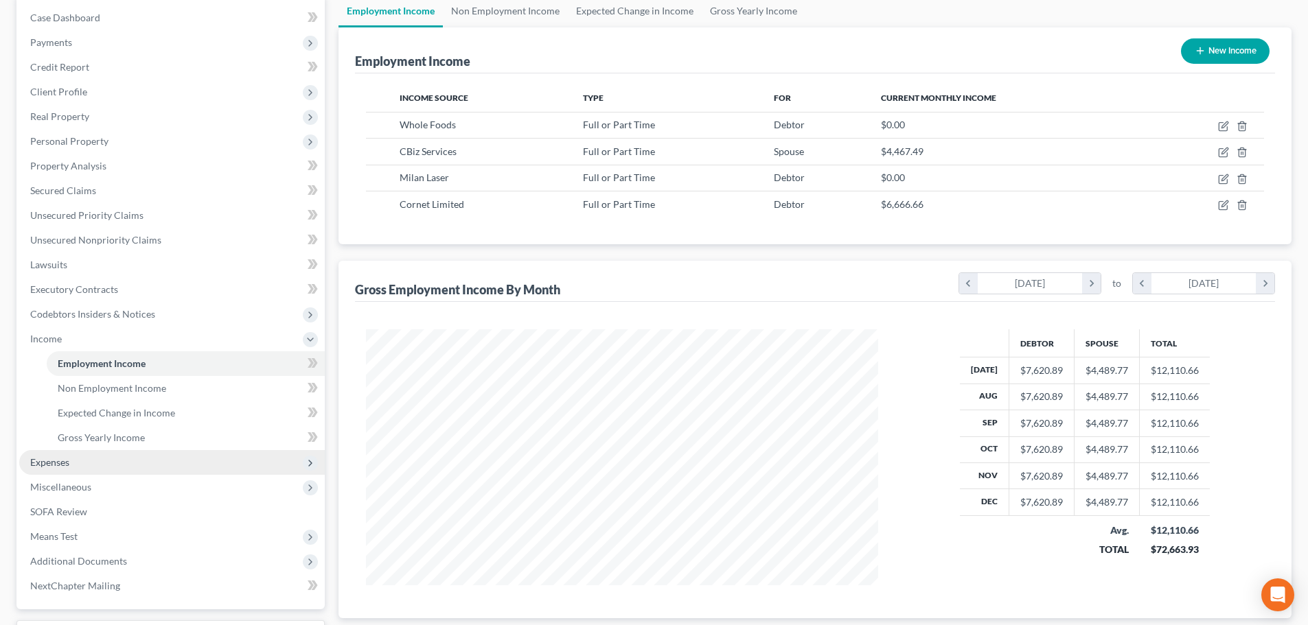
click at [62, 466] on span "Expenses" at bounding box center [49, 462] width 39 height 12
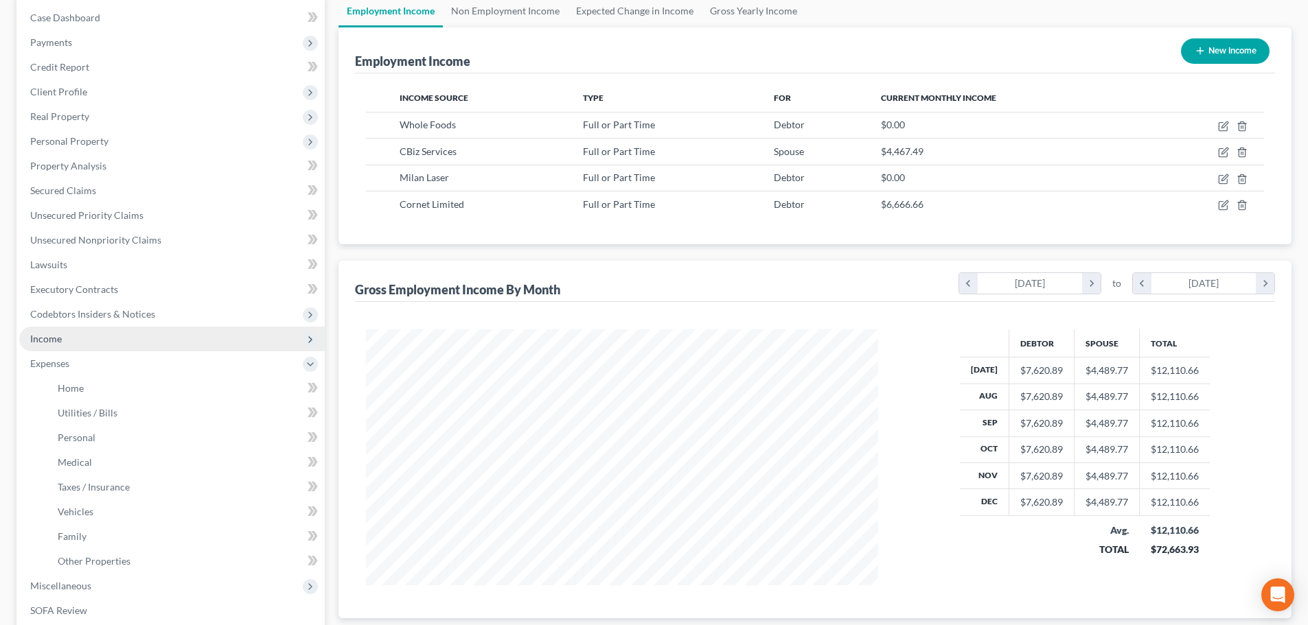
click at [51, 338] on span "Income" at bounding box center [46, 339] width 32 height 12
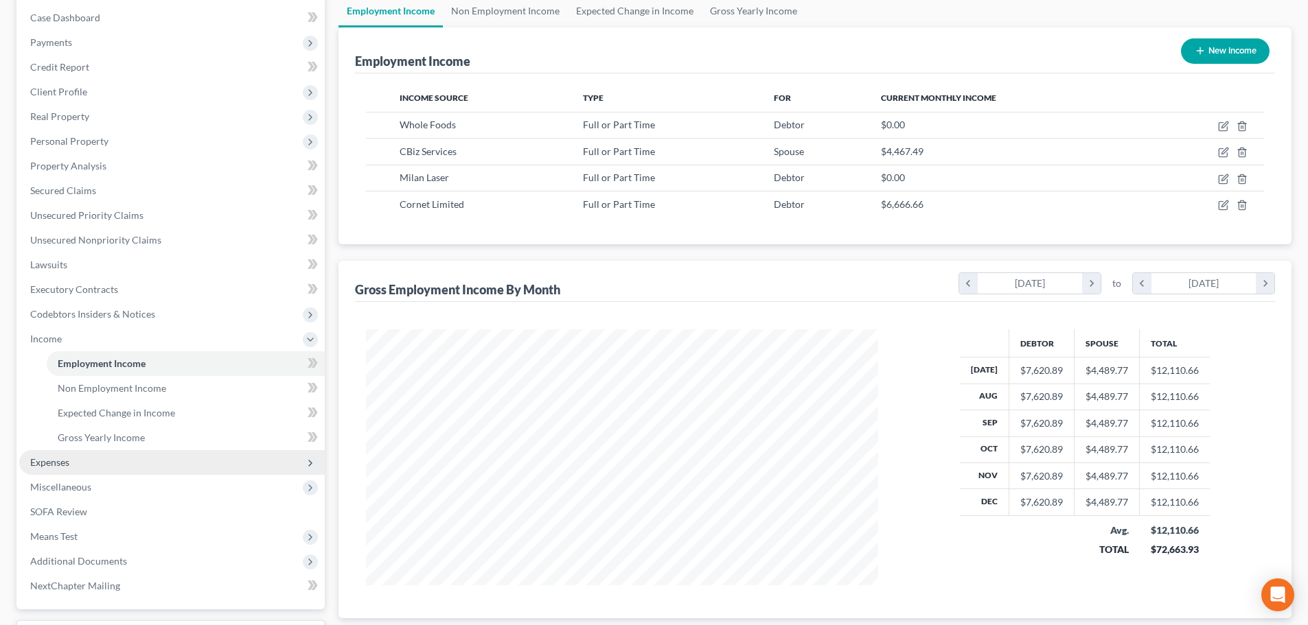
click at [65, 459] on span "Expenses" at bounding box center [49, 462] width 39 height 12
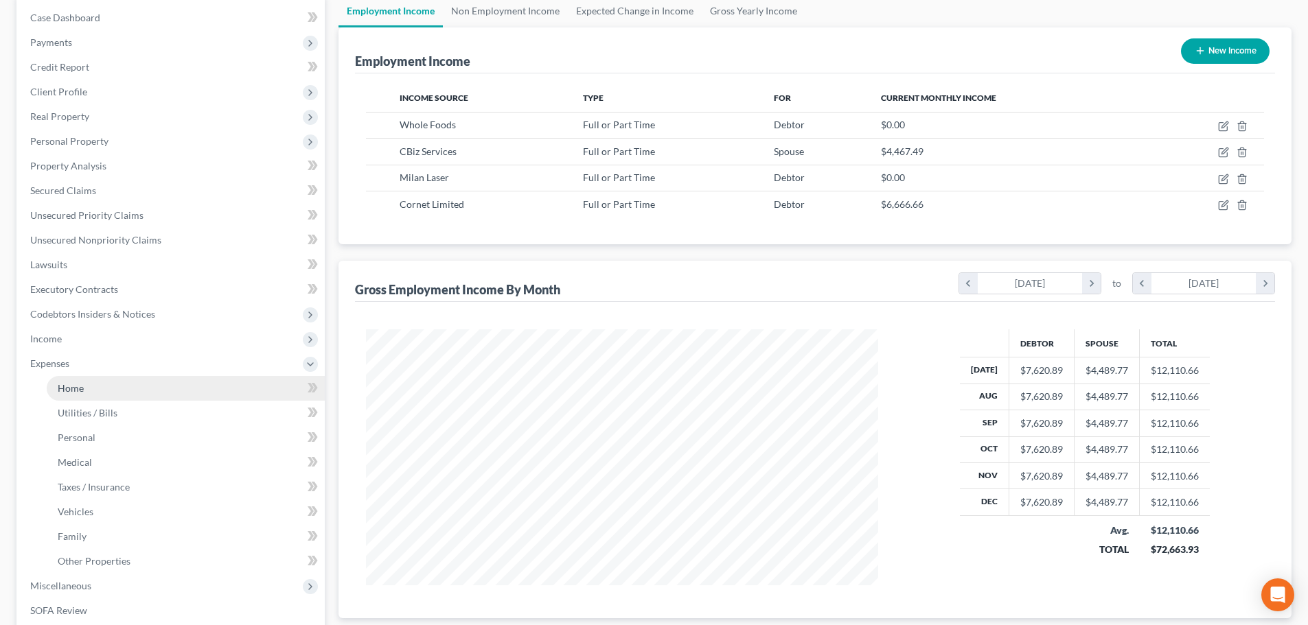
click at [73, 391] on span "Home" at bounding box center [71, 388] width 26 height 12
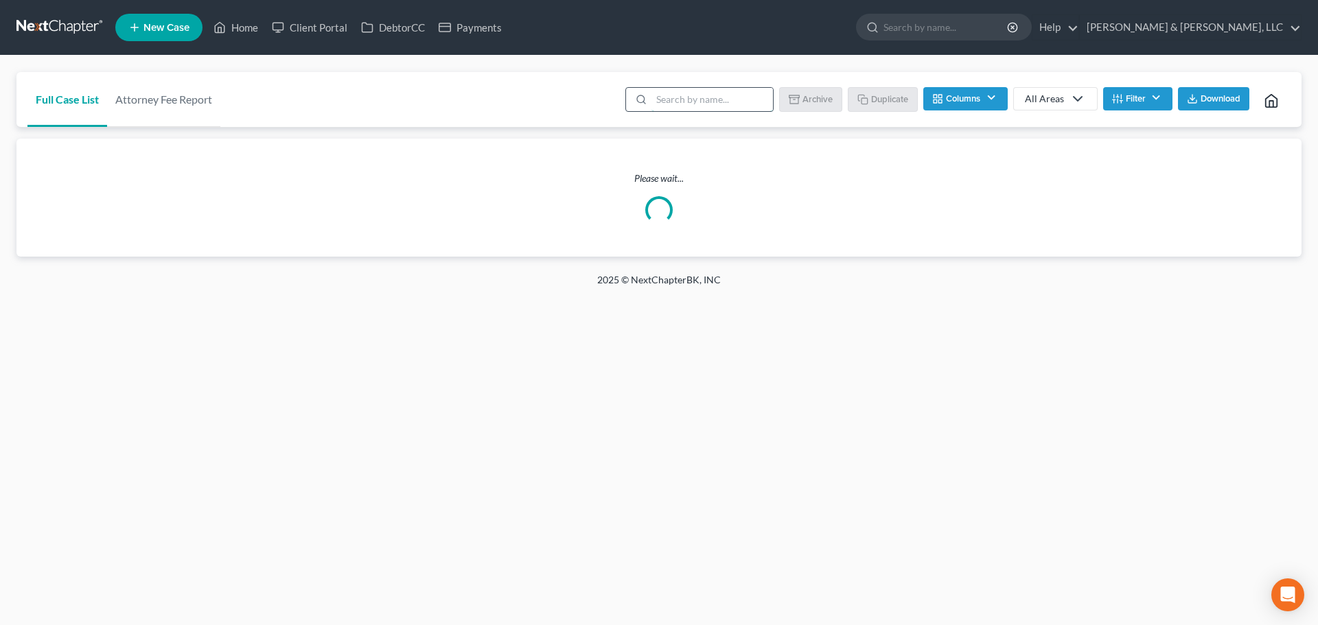
click at [673, 93] on input "search" at bounding box center [711, 99] width 121 height 23
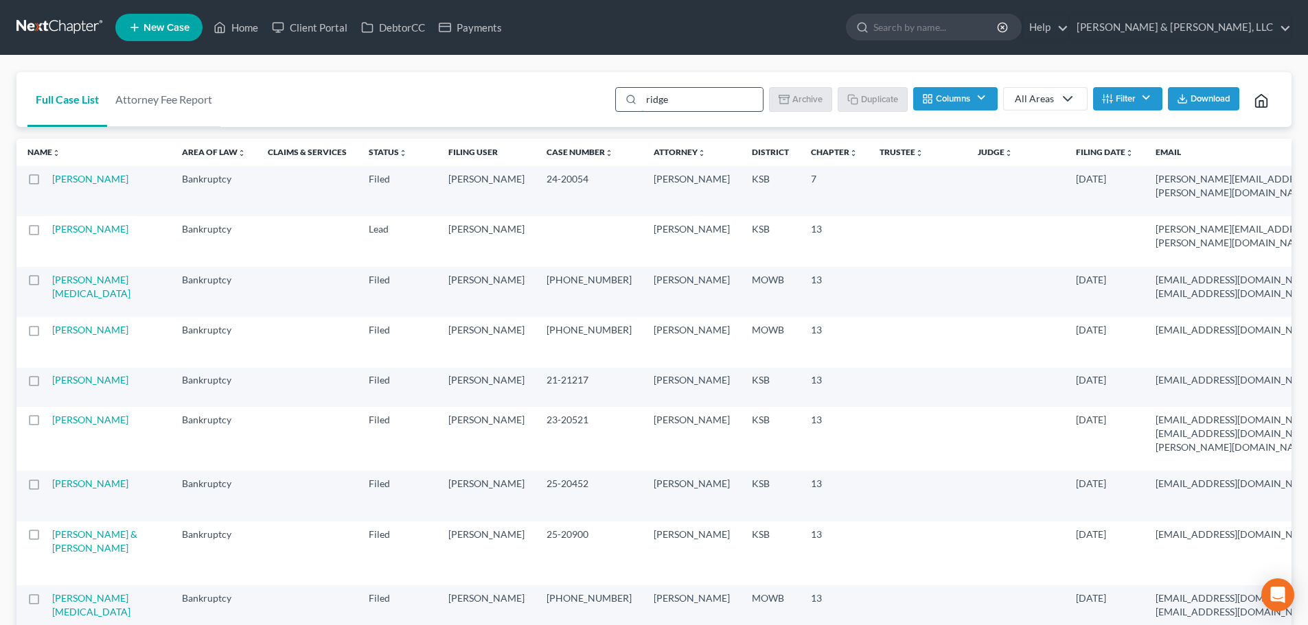
type input "ridg"
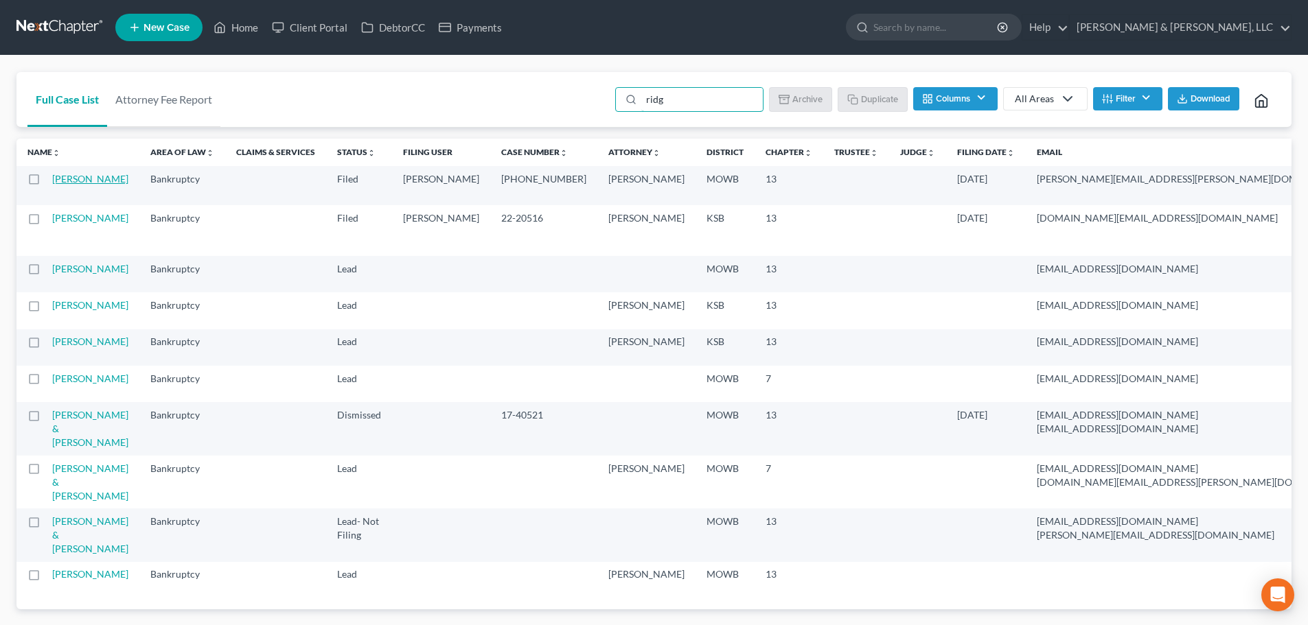
click at [69, 185] on link "[PERSON_NAME]" at bounding box center [90, 179] width 76 height 12
select select "4"
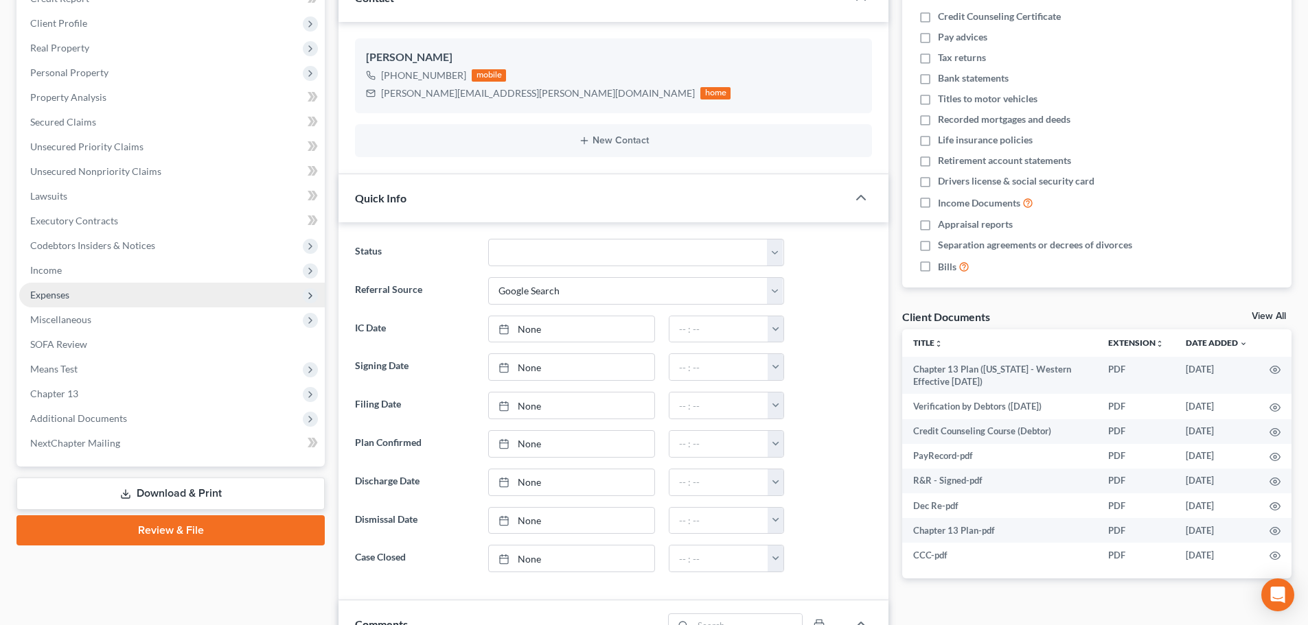
scroll to position [87, 0]
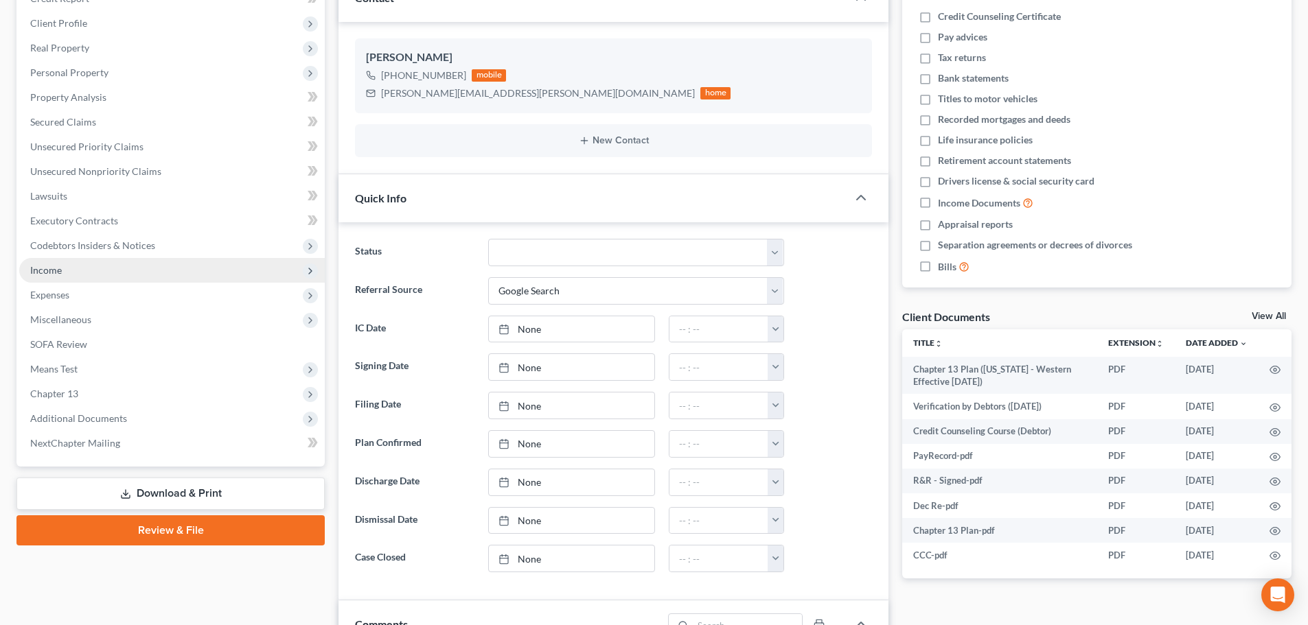
click at [36, 268] on span "Income" at bounding box center [46, 270] width 32 height 12
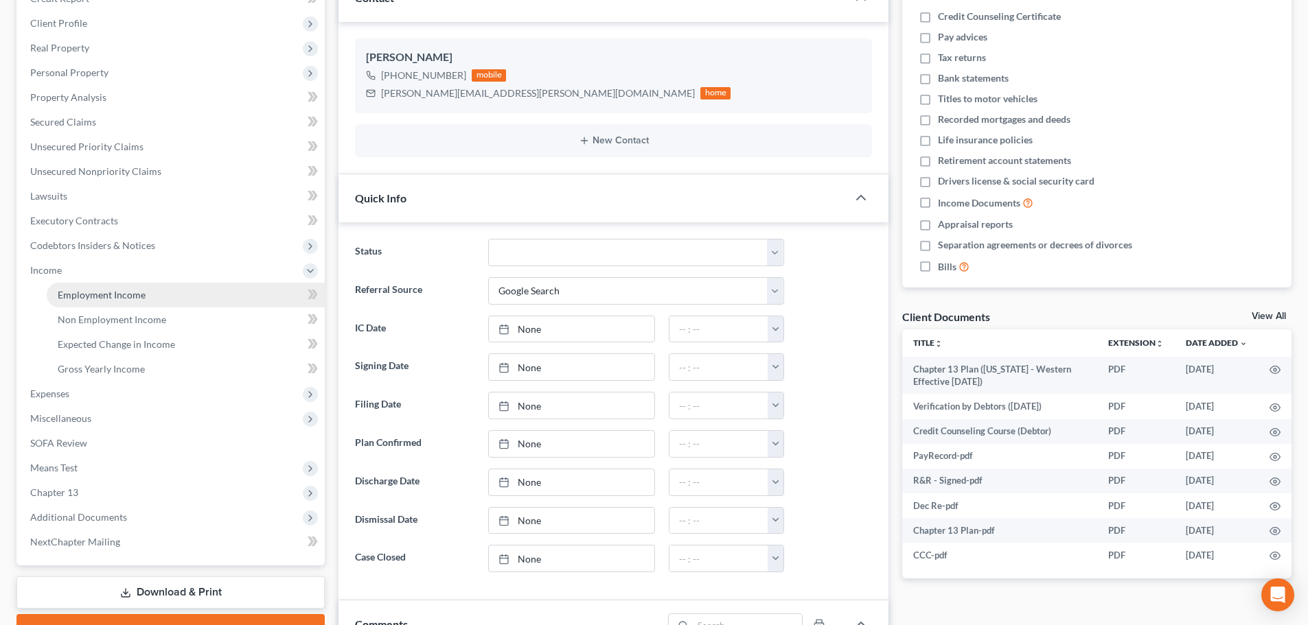
click at [79, 289] on span "Employment Income" at bounding box center [102, 295] width 88 height 12
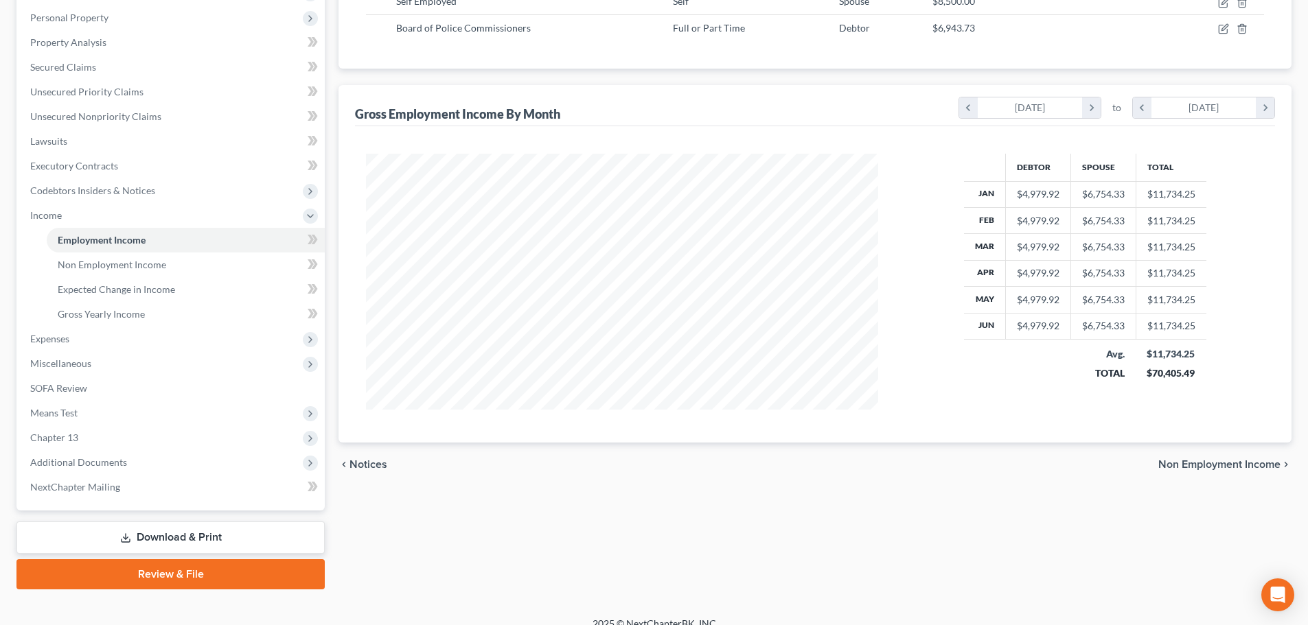
scroll to position [275, 0]
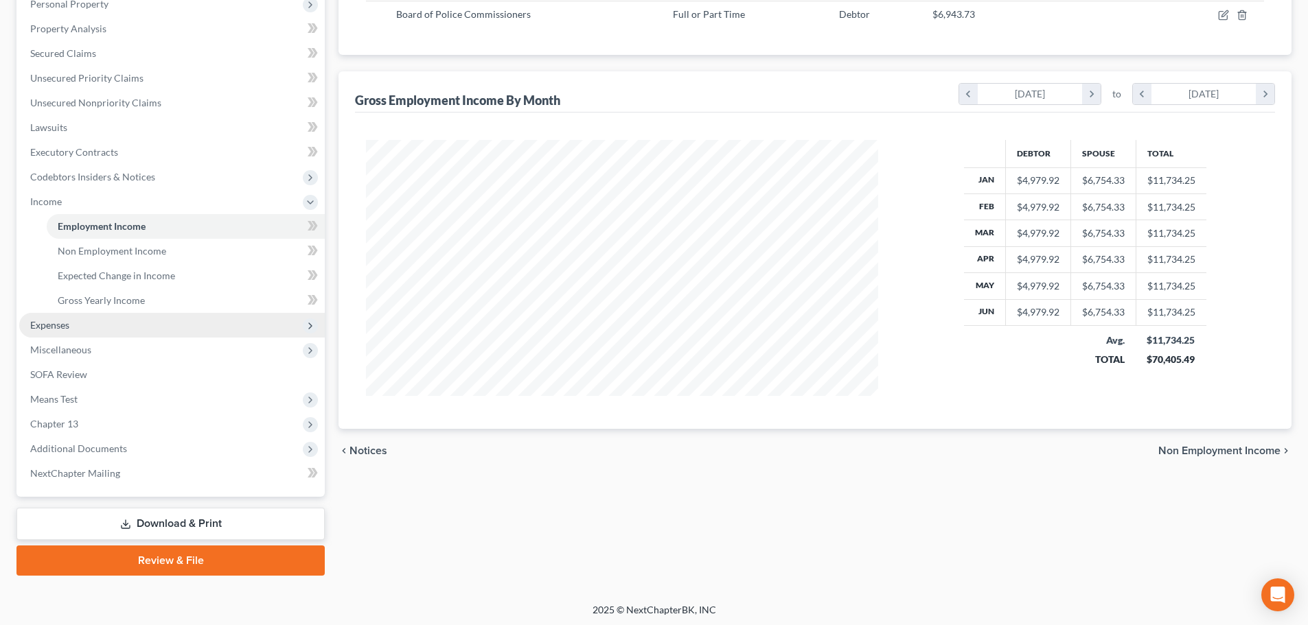
click at [56, 325] on span "Expenses" at bounding box center [49, 325] width 39 height 12
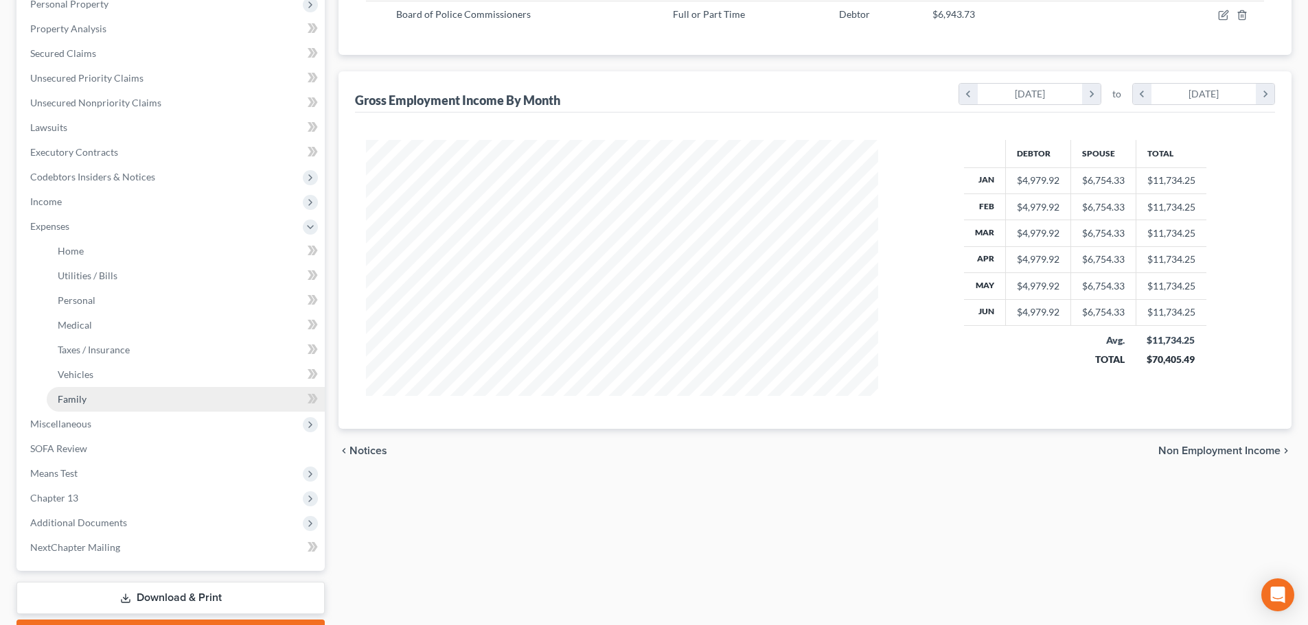
click at [70, 397] on span "Family" at bounding box center [72, 399] width 29 height 12
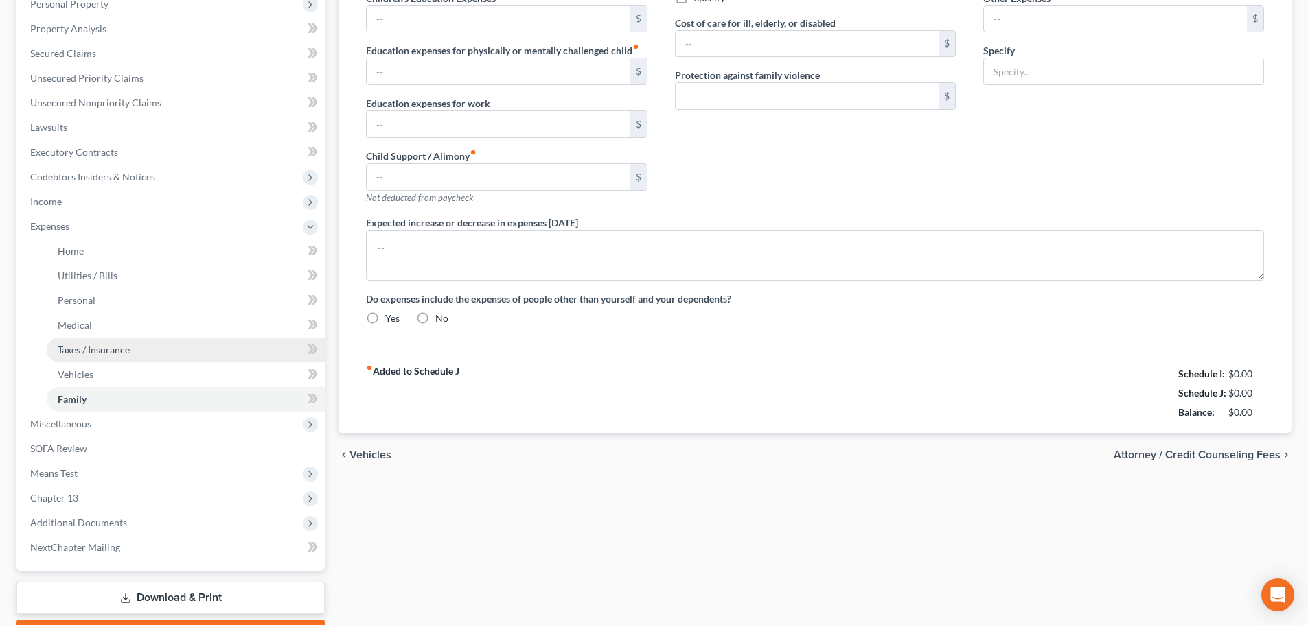
scroll to position [183, 0]
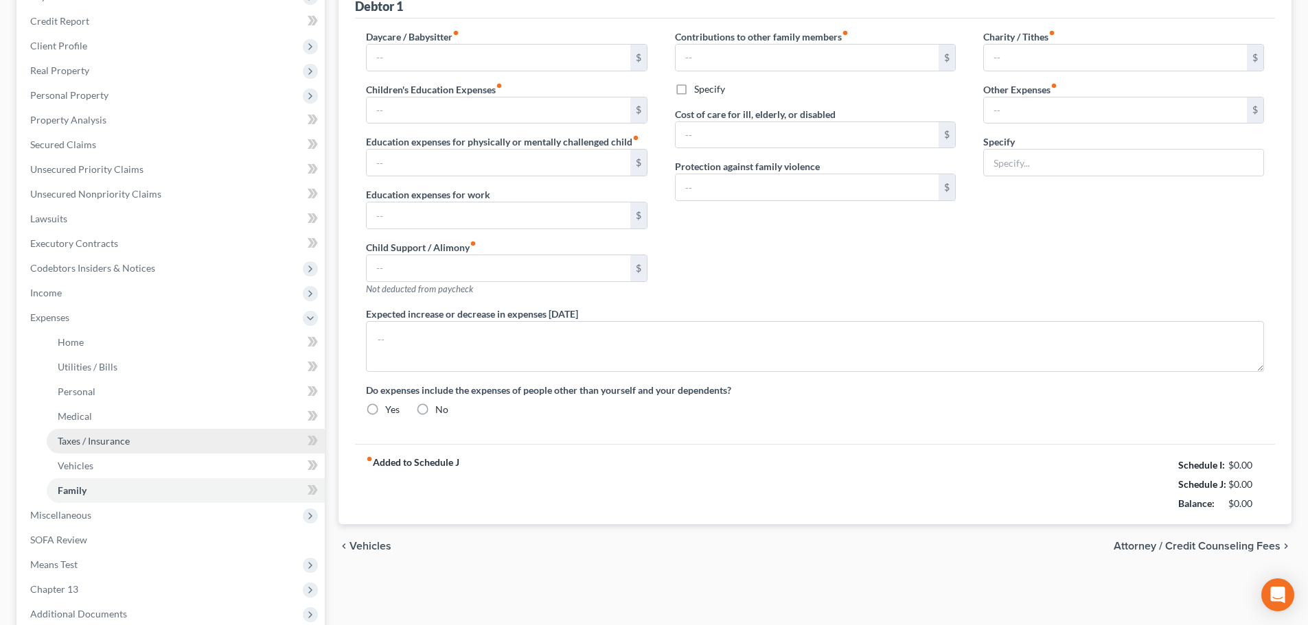
type input "0.00"
type input "25.00"
type input "0.00"
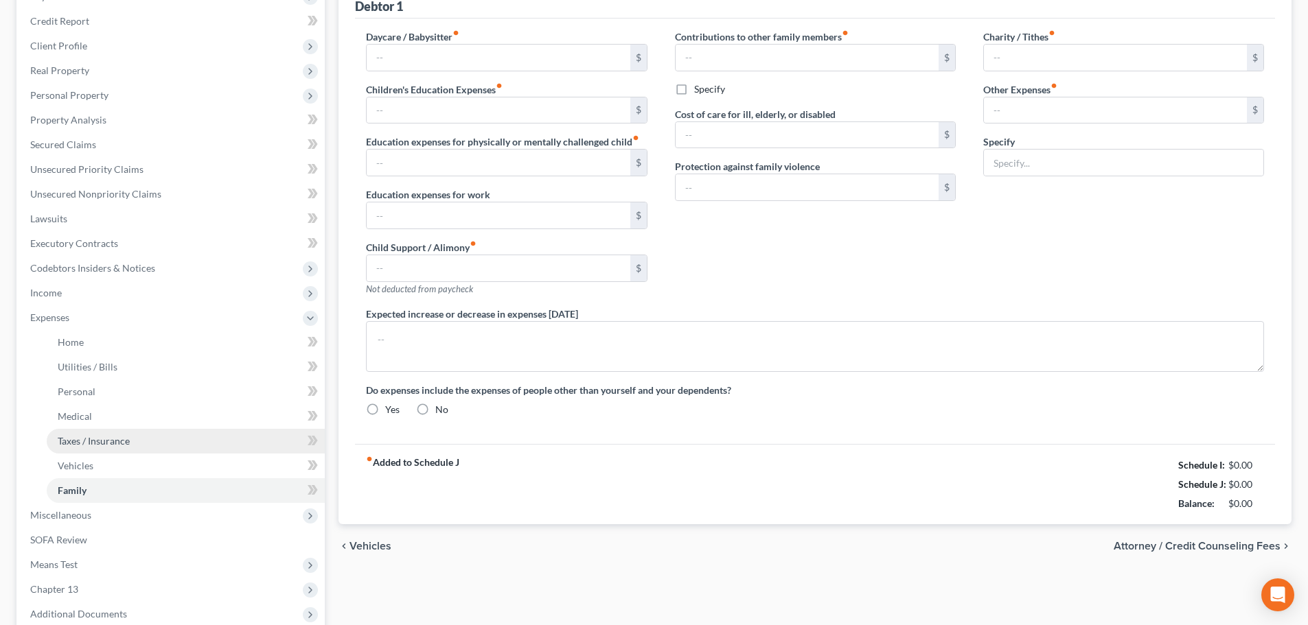
type input "0.00"
type input "20.00"
type input "135.00"
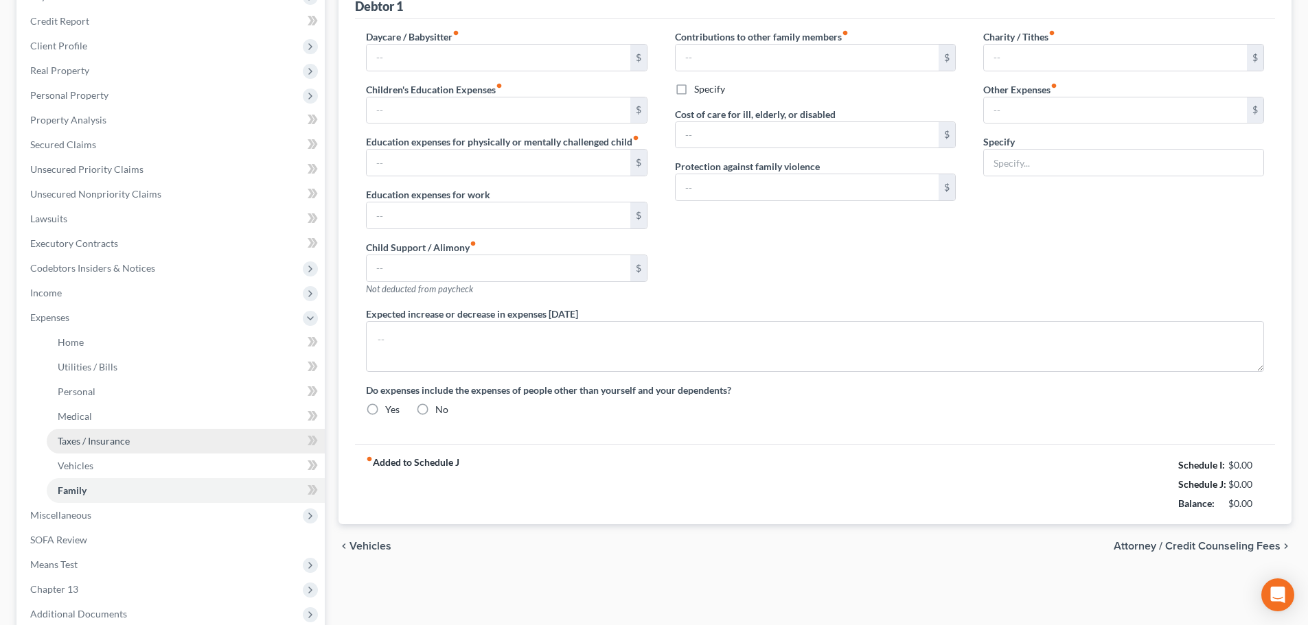
type input "Miscellaneous expenses, gifts, parking, postage, etc."
type textarea "House is in wife's name only."
radio input "true"
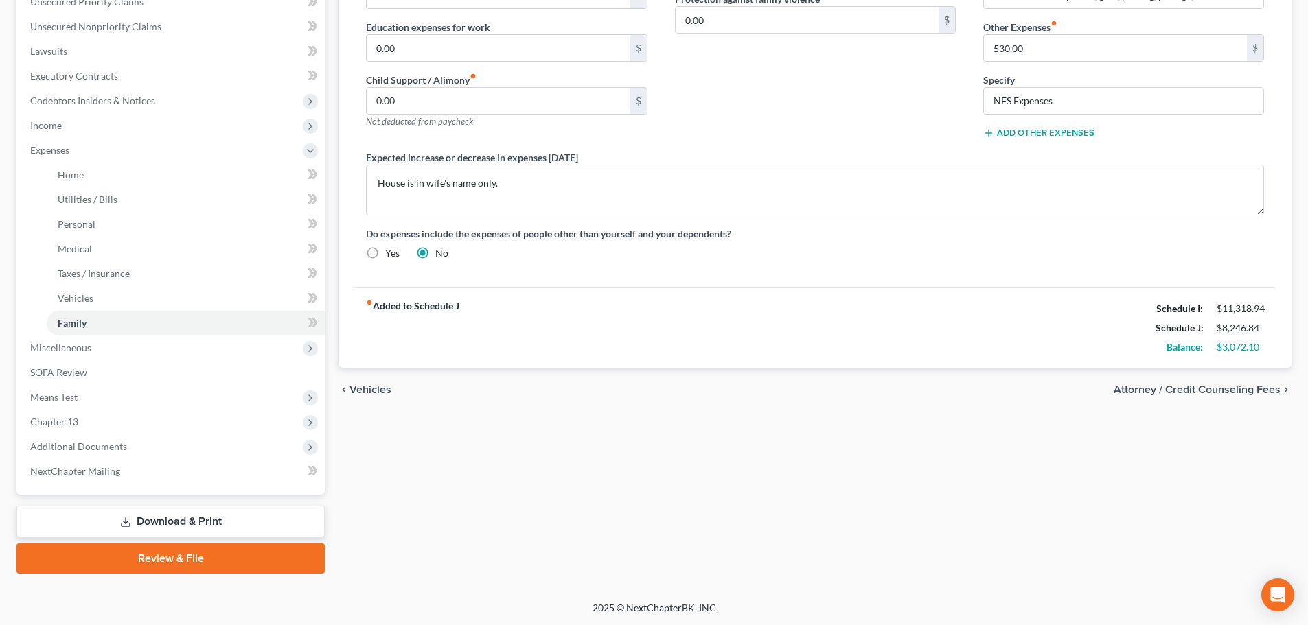
scroll to position [351, 0]
click at [80, 439] on span "Additional Documents" at bounding box center [171, 446] width 305 height 25
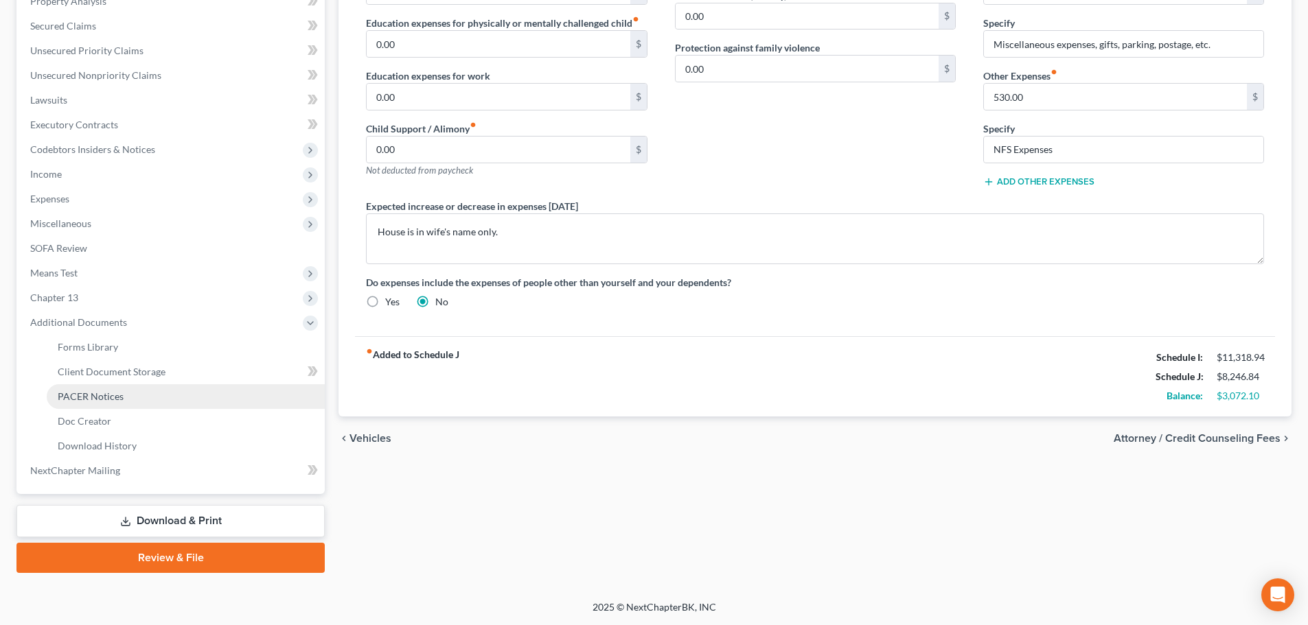
click at [73, 395] on span "PACER Notices" at bounding box center [91, 397] width 66 height 12
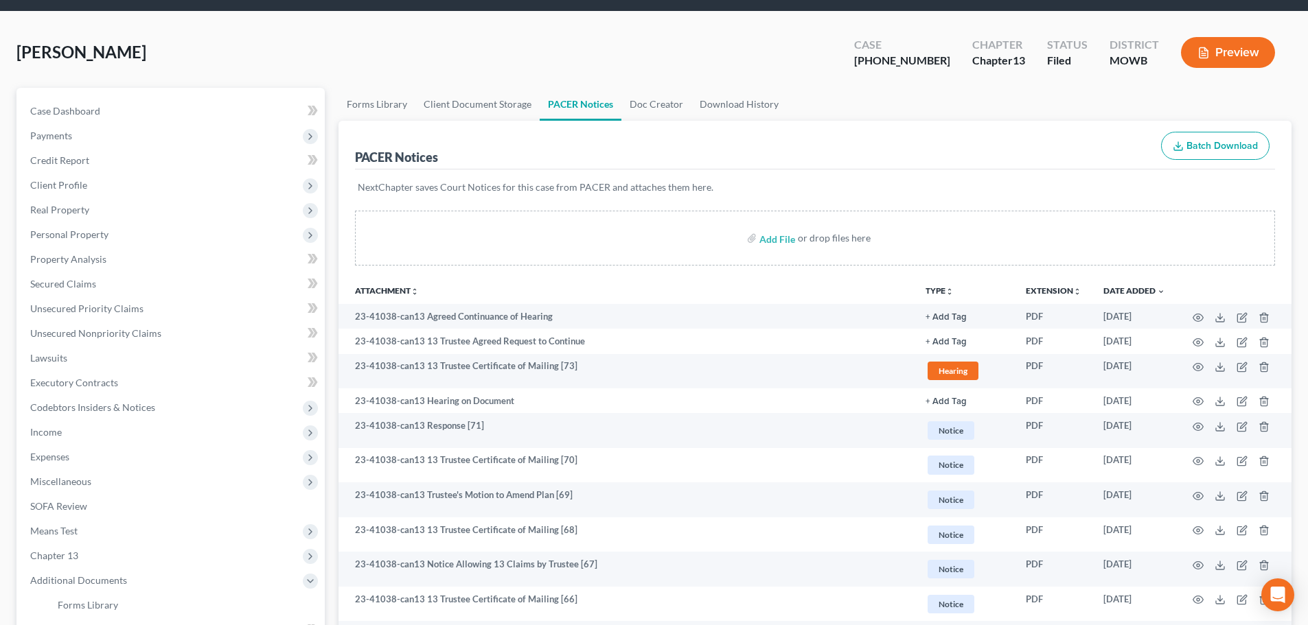
scroll to position [69, 0]
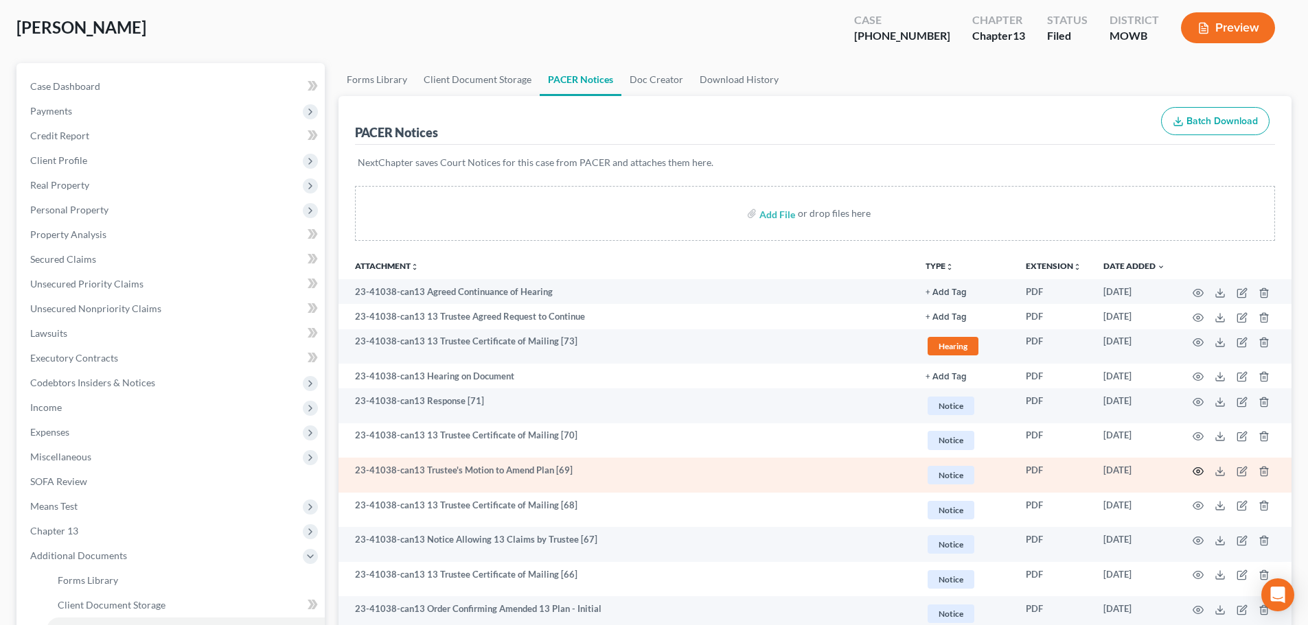
click at [1198, 468] on icon "button" at bounding box center [1197, 471] width 11 height 11
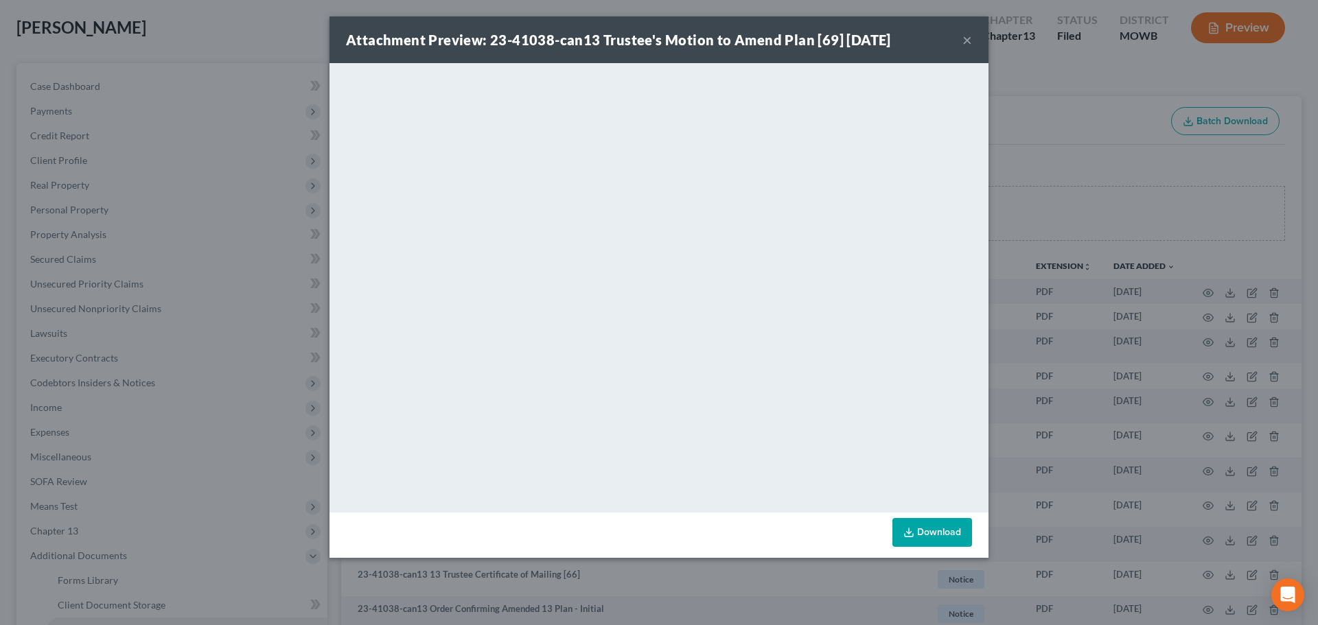
click at [966, 40] on button "×" at bounding box center [967, 40] width 10 height 16
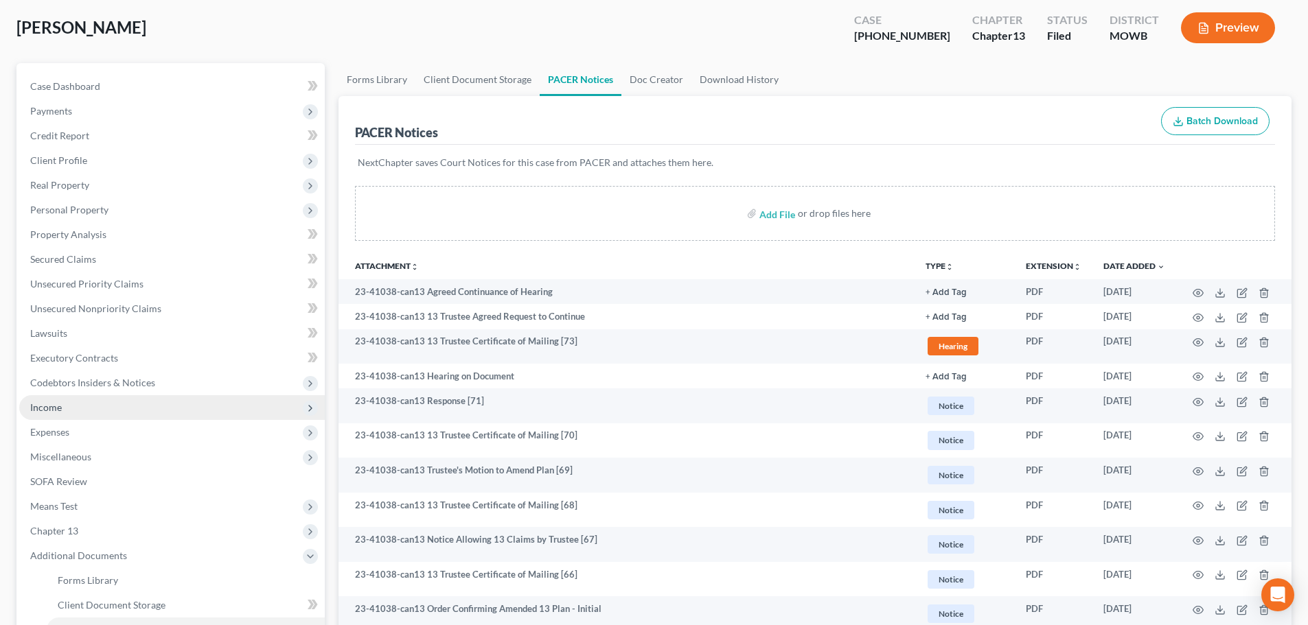
click at [64, 413] on span "Income" at bounding box center [171, 407] width 305 height 25
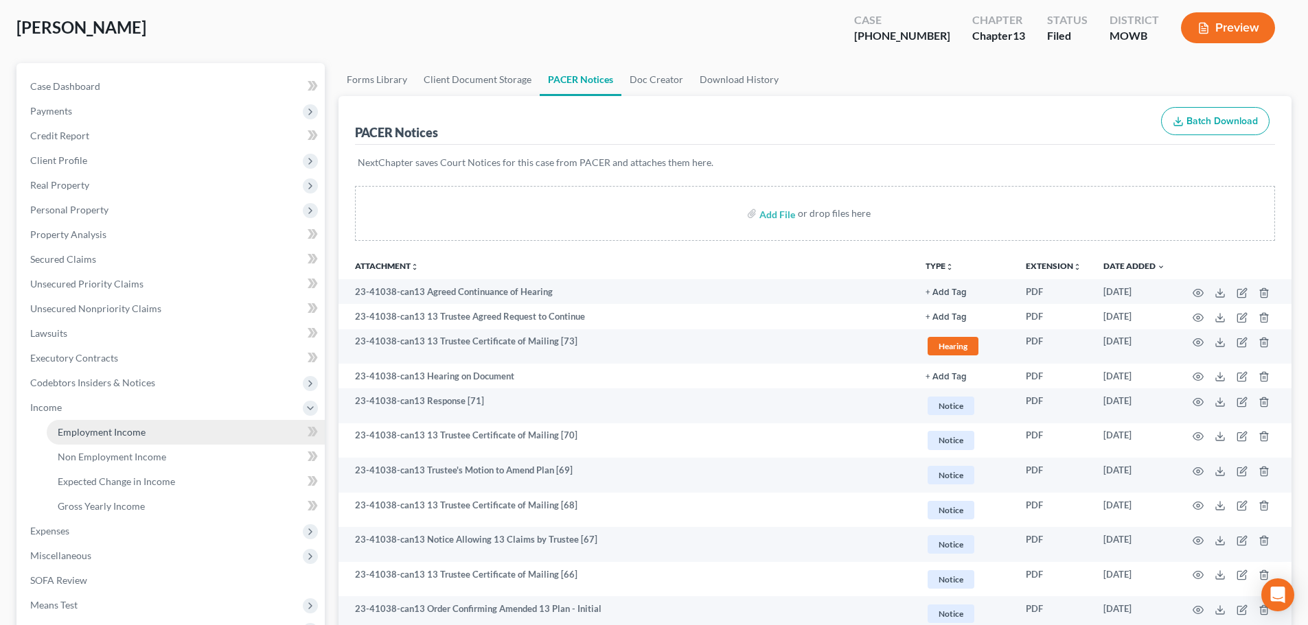
click at [79, 429] on span "Employment Income" at bounding box center [102, 432] width 88 height 12
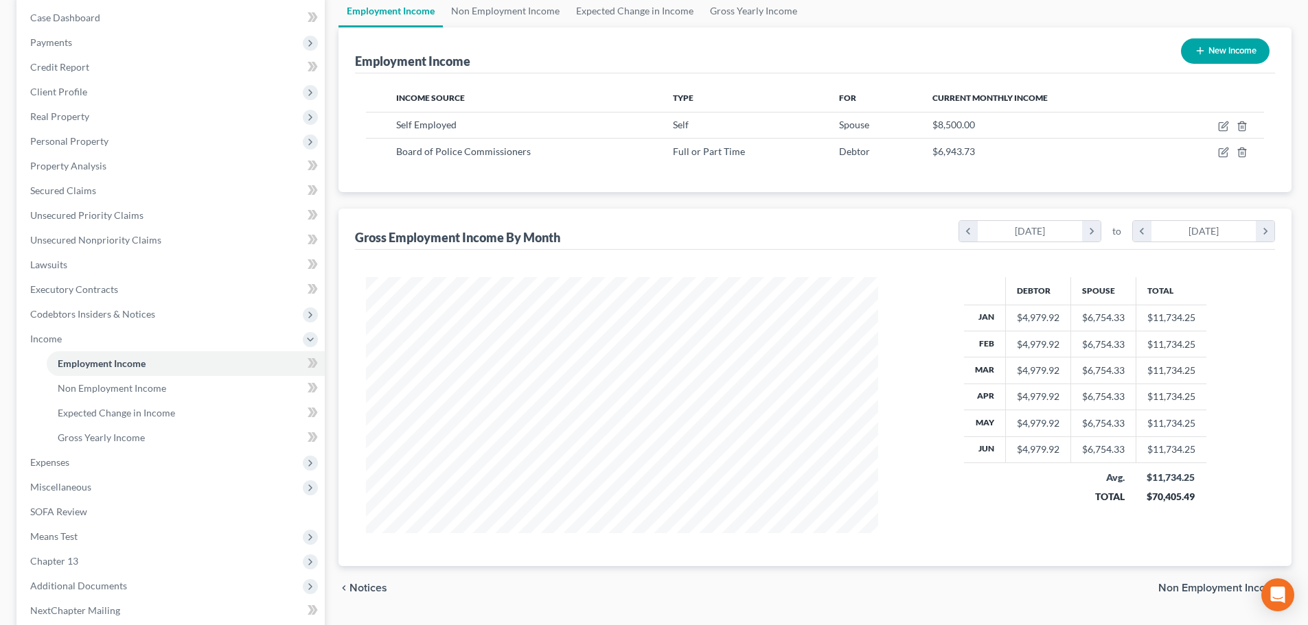
scroll to position [206, 0]
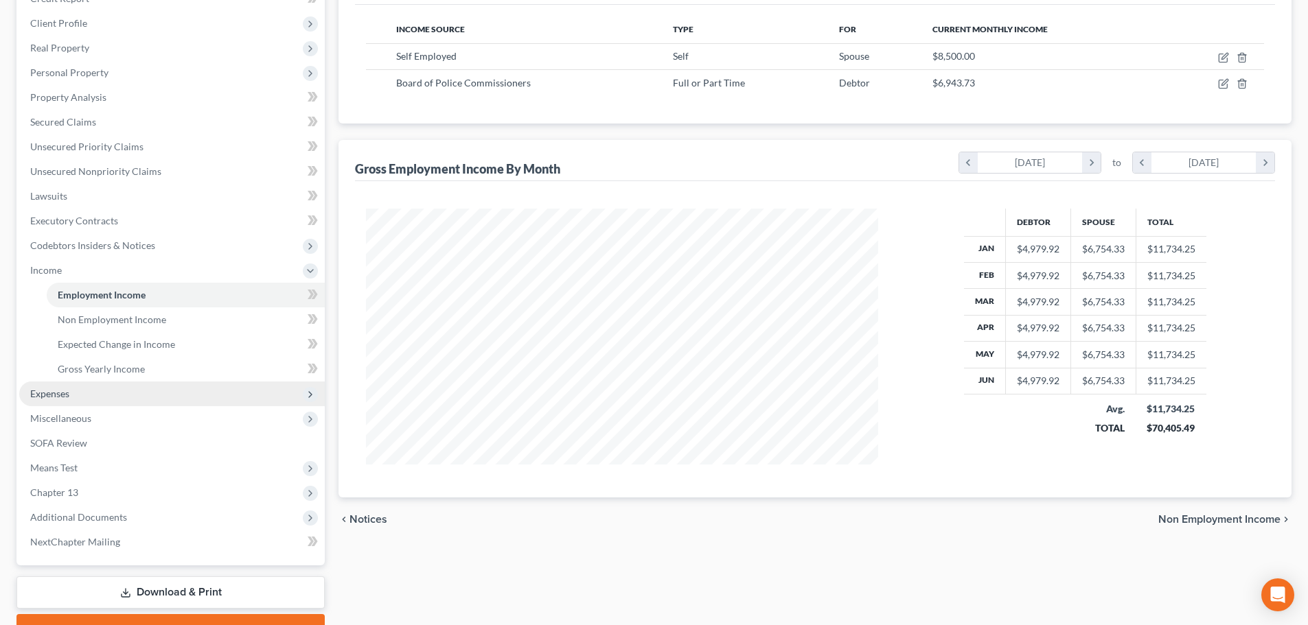
click at [58, 391] on span "Expenses" at bounding box center [49, 394] width 39 height 12
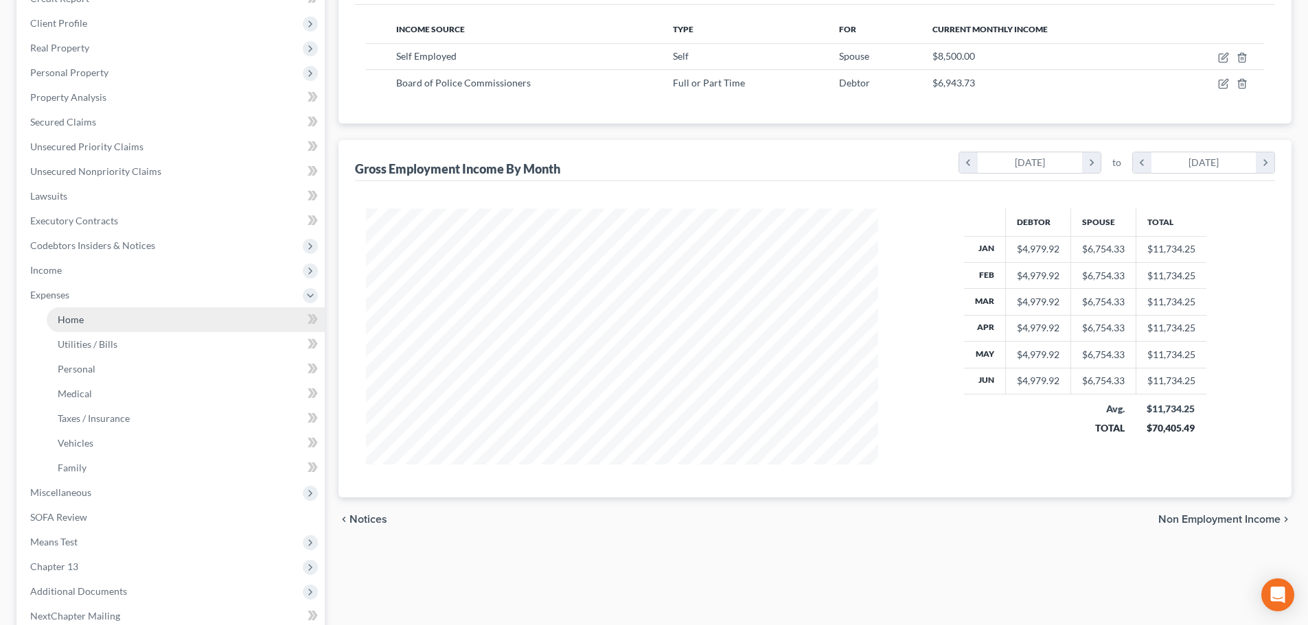
click at [82, 318] on span "Home" at bounding box center [71, 320] width 26 height 12
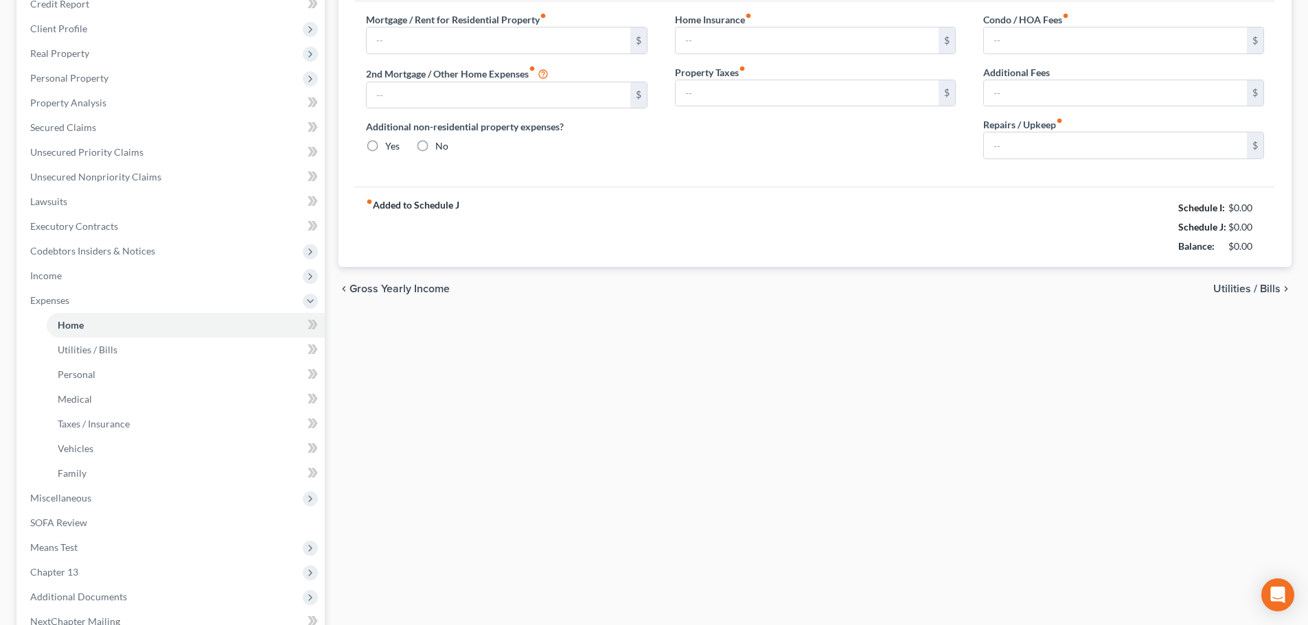
type input "1,560.00"
type input "1,650.00"
radio input "true"
type input "0.00"
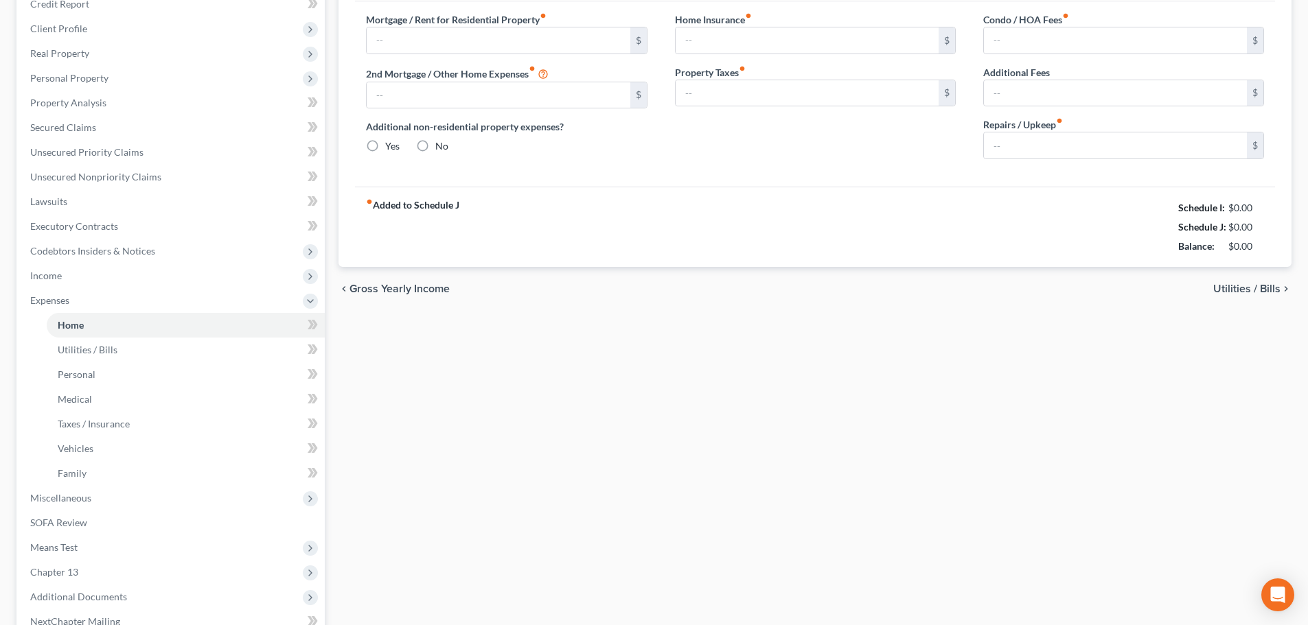
type input "0.00"
type input "75.00"
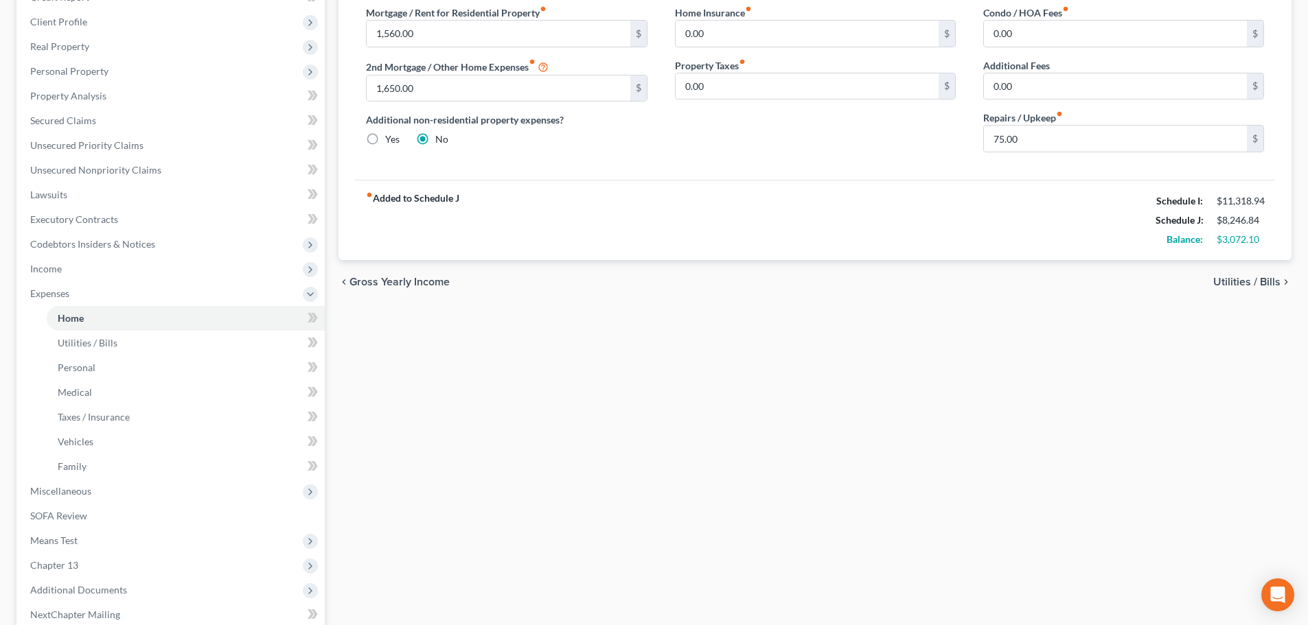
scroll to position [206, 0]
click at [59, 262] on span "Income" at bounding box center [171, 270] width 305 height 25
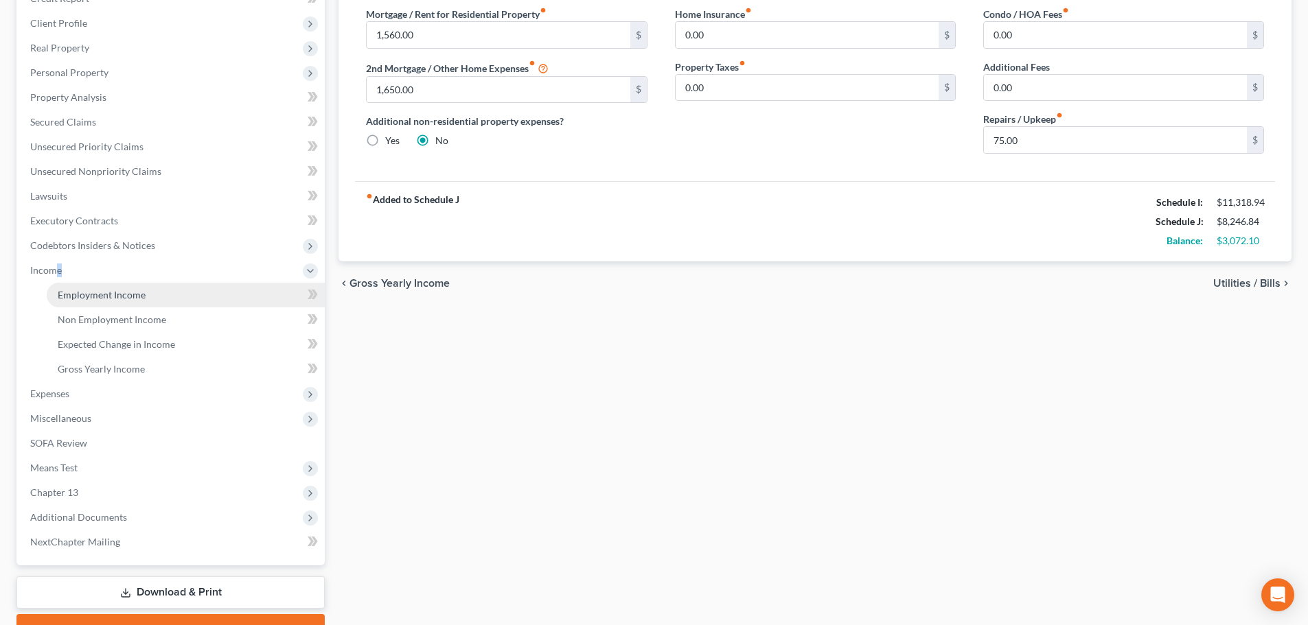
click at [85, 296] on span "Employment Income" at bounding box center [102, 295] width 88 height 12
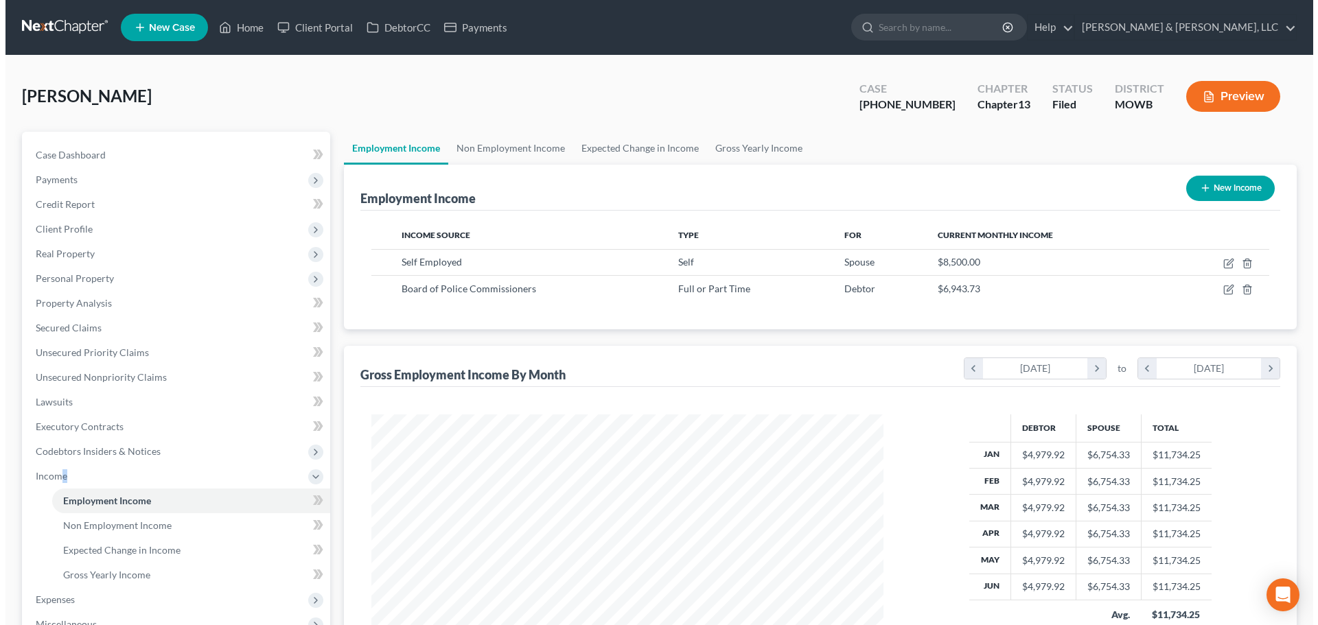
scroll to position [256, 539]
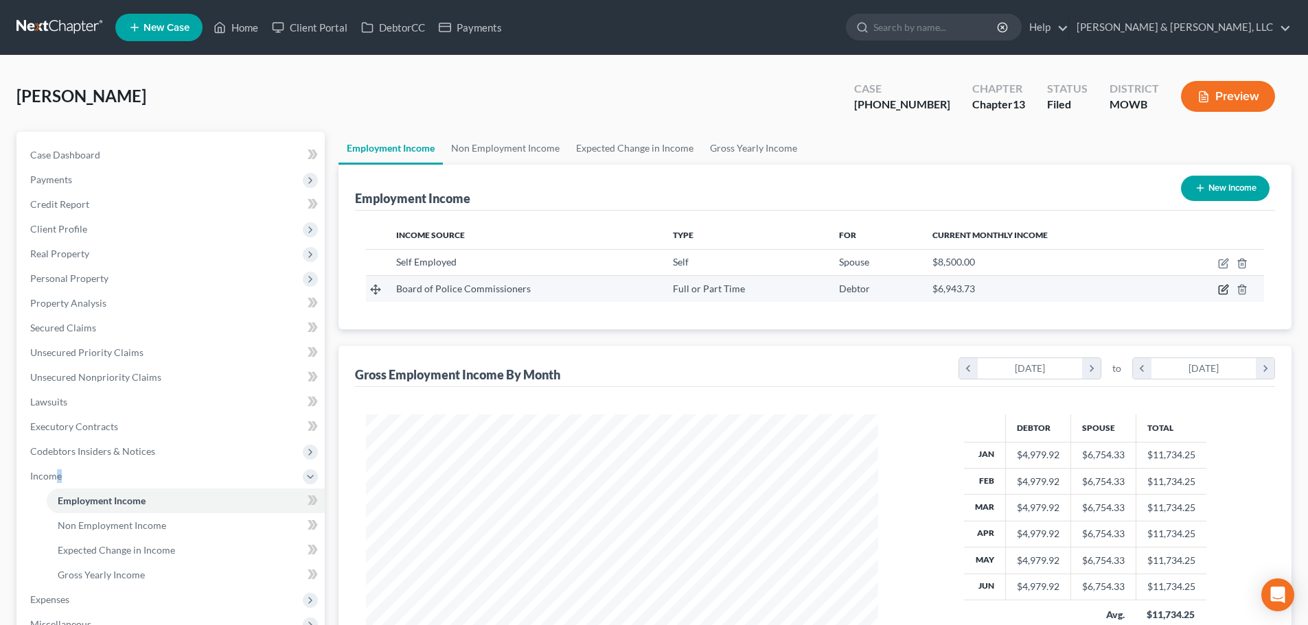
click at [1220, 290] on icon "button" at bounding box center [1223, 289] width 11 height 11
select select "0"
select select "26"
select select "2"
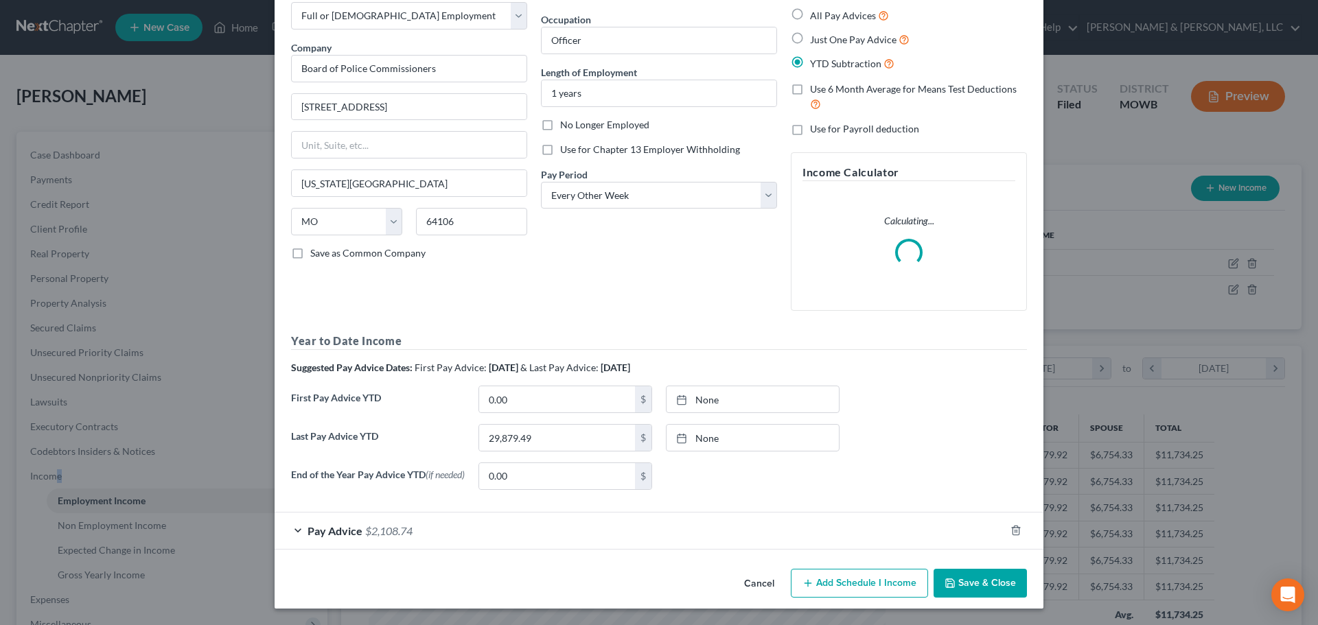
scroll to position [78, 0]
click at [377, 529] on span "$2,108.74" at bounding box center [388, 530] width 47 height 13
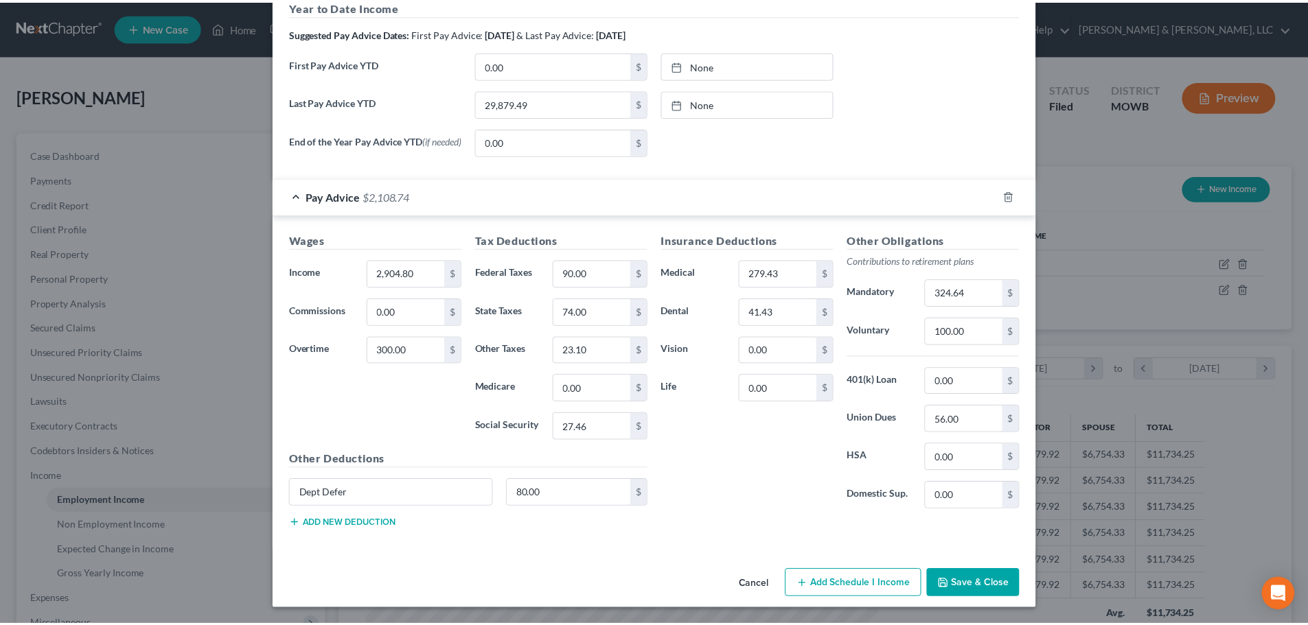
scroll to position [491, 0]
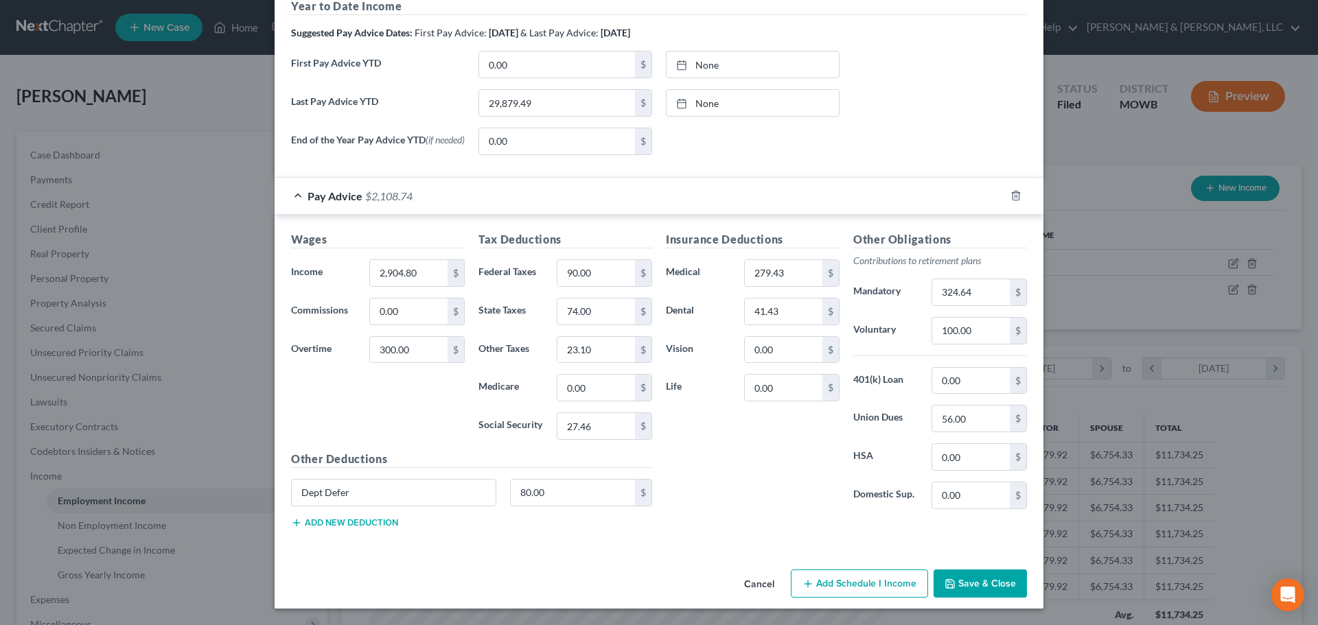
click at [998, 592] on button "Save & Close" at bounding box center [979, 584] width 93 height 29
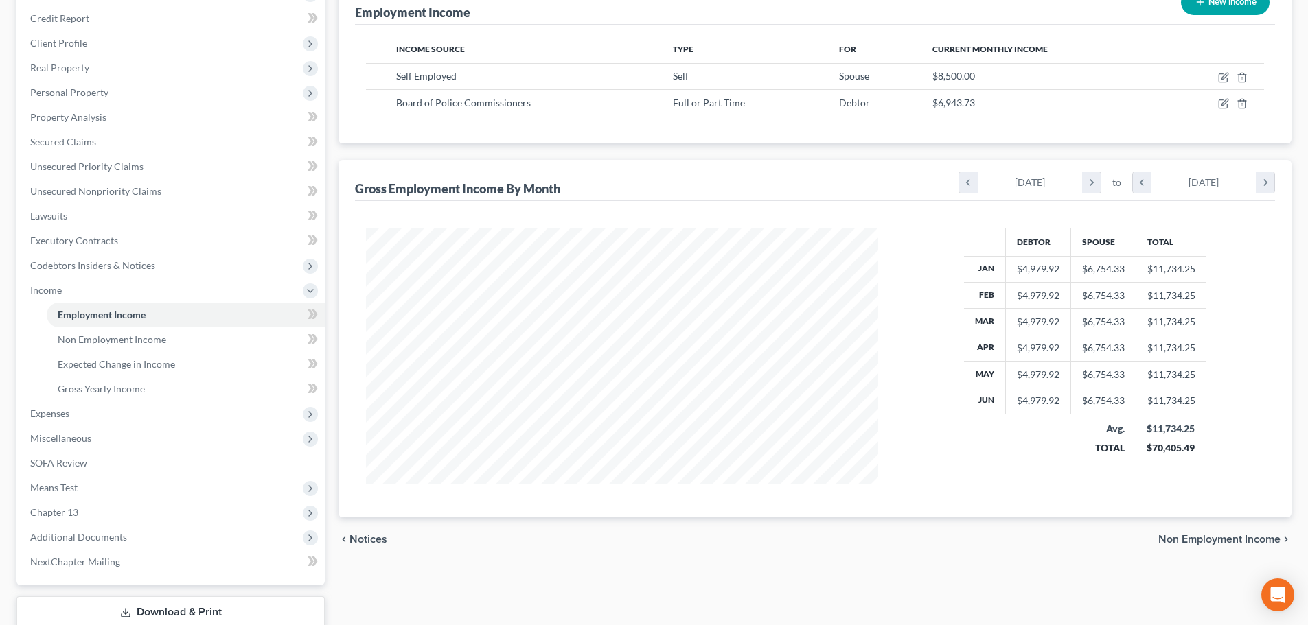
scroll to position [206, 0]
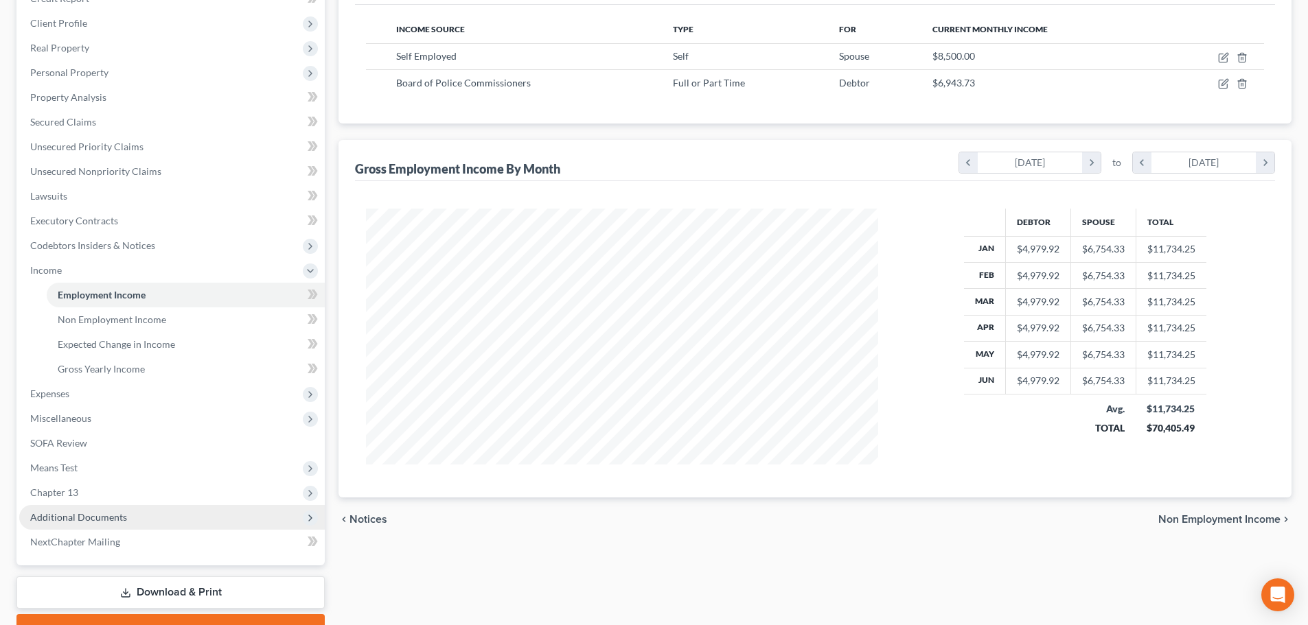
click at [64, 517] on span "Additional Documents" at bounding box center [78, 517] width 97 height 12
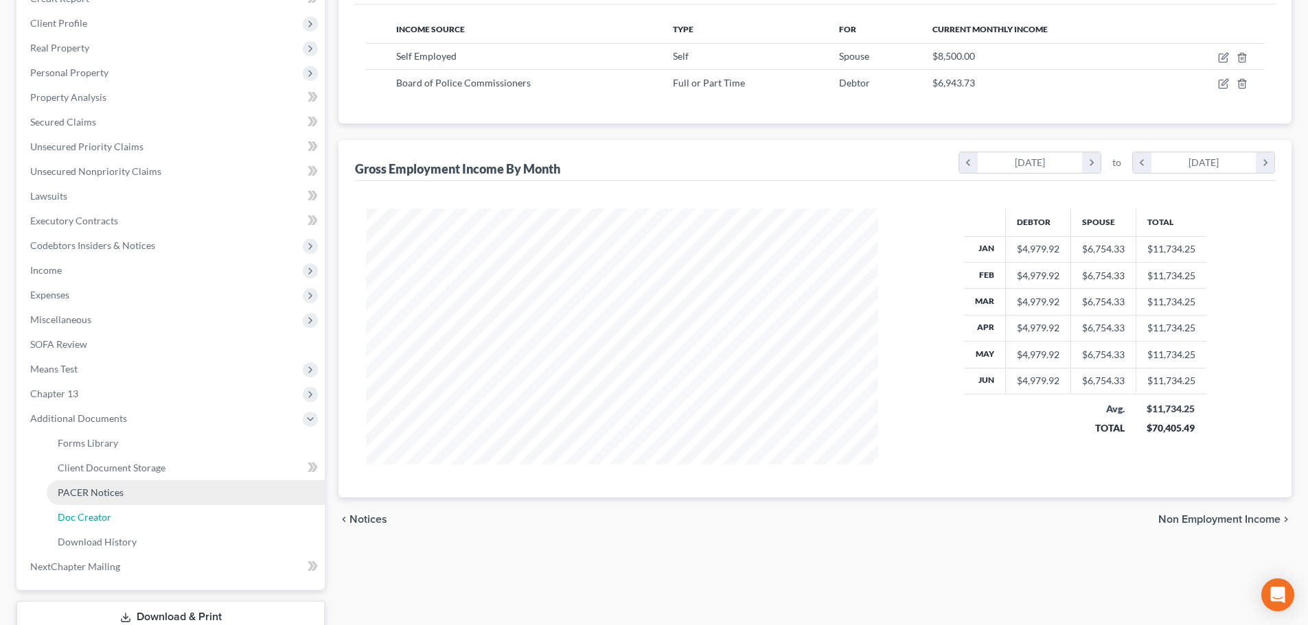
click at [69, 507] on link "Doc Creator" at bounding box center [186, 517] width 278 height 25
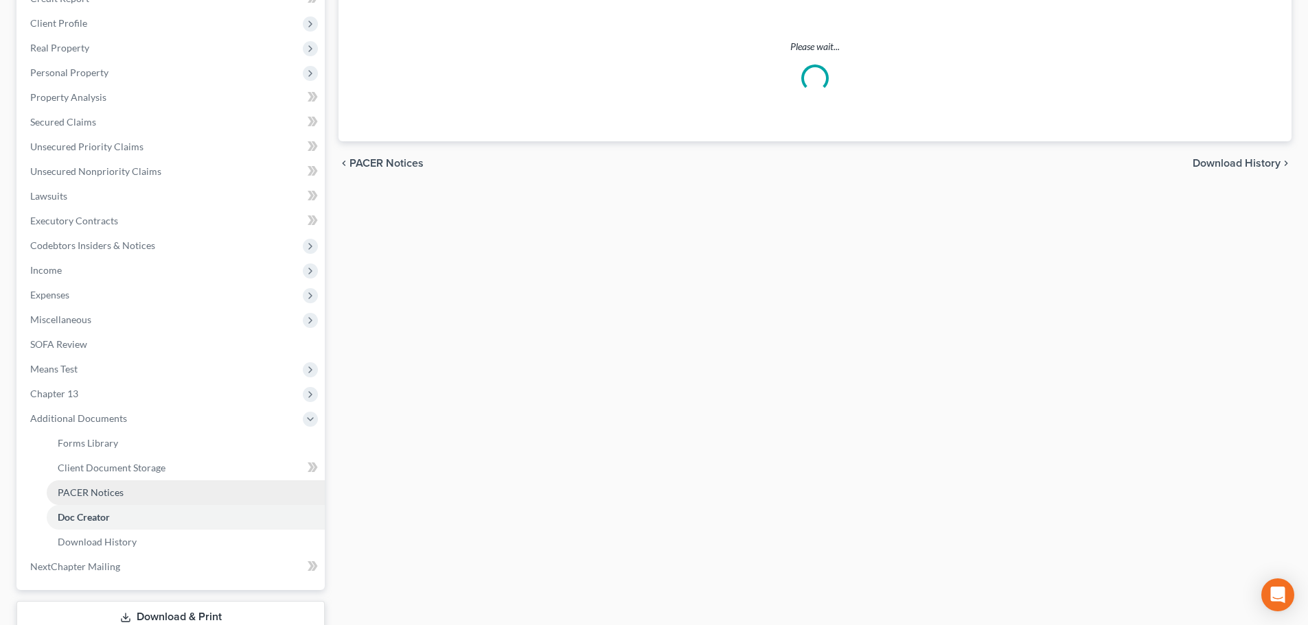
click at [86, 492] on span "PACER Notices" at bounding box center [91, 493] width 66 height 12
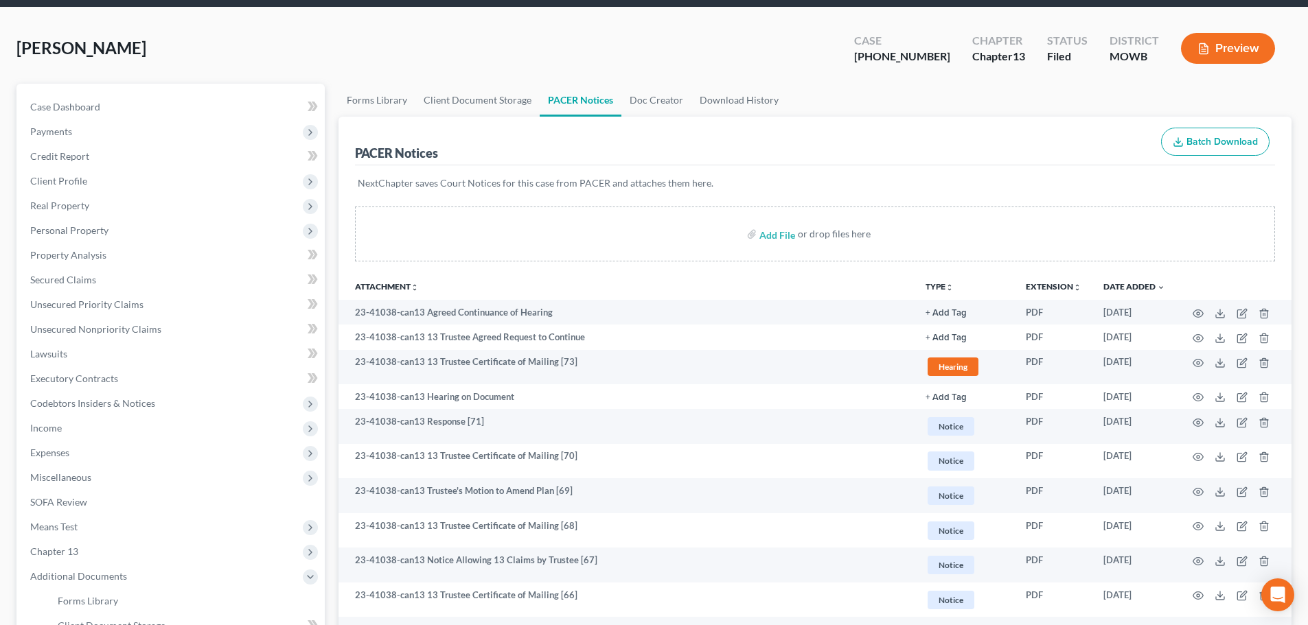
scroll to position [137, 0]
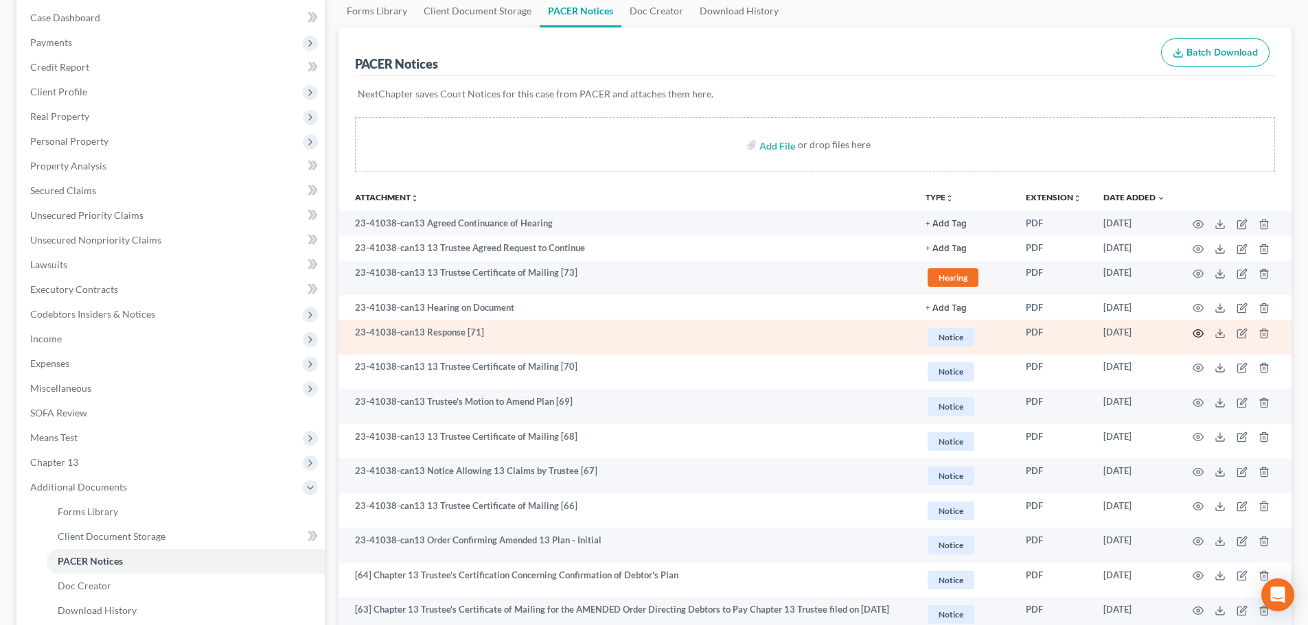
click at [1199, 332] on icon "button" at bounding box center [1197, 333] width 11 height 11
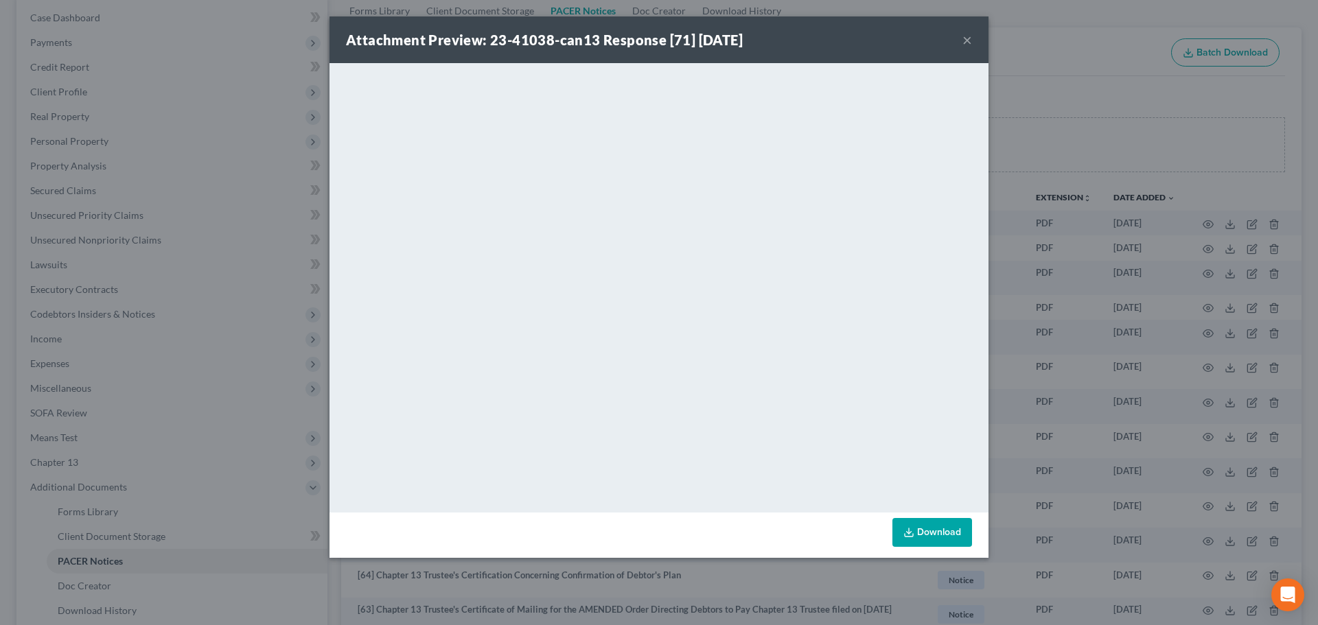
click at [968, 37] on button "×" at bounding box center [967, 40] width 10 height 16
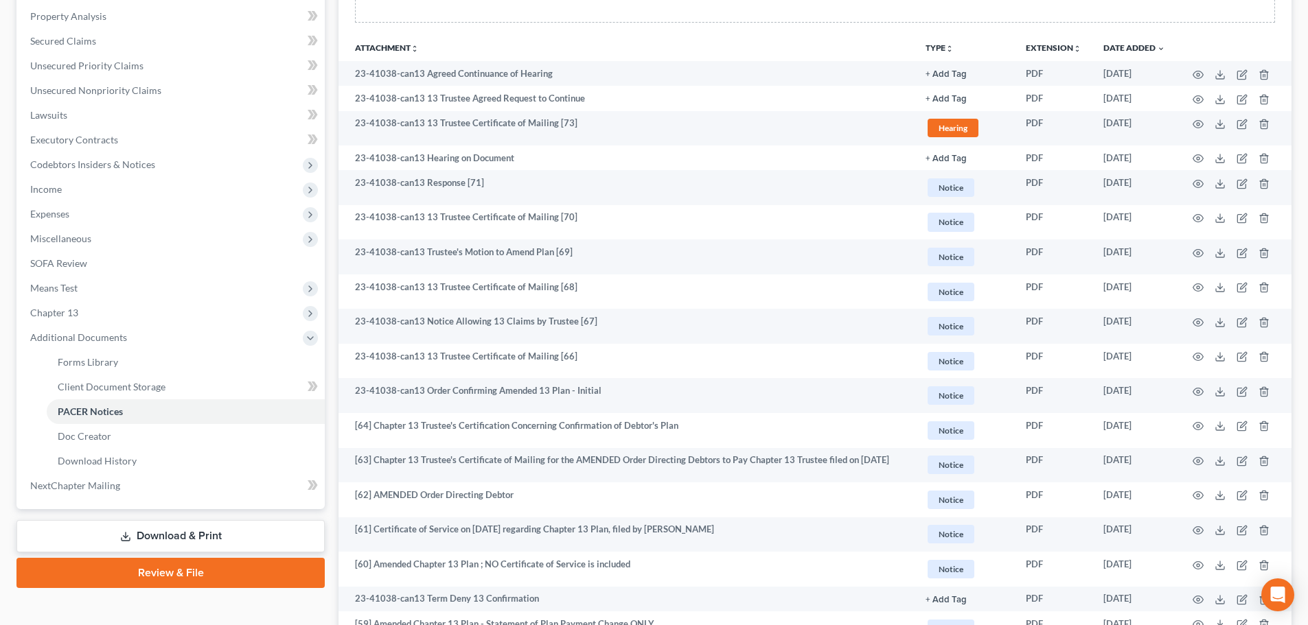
scroll to position [343, 0]
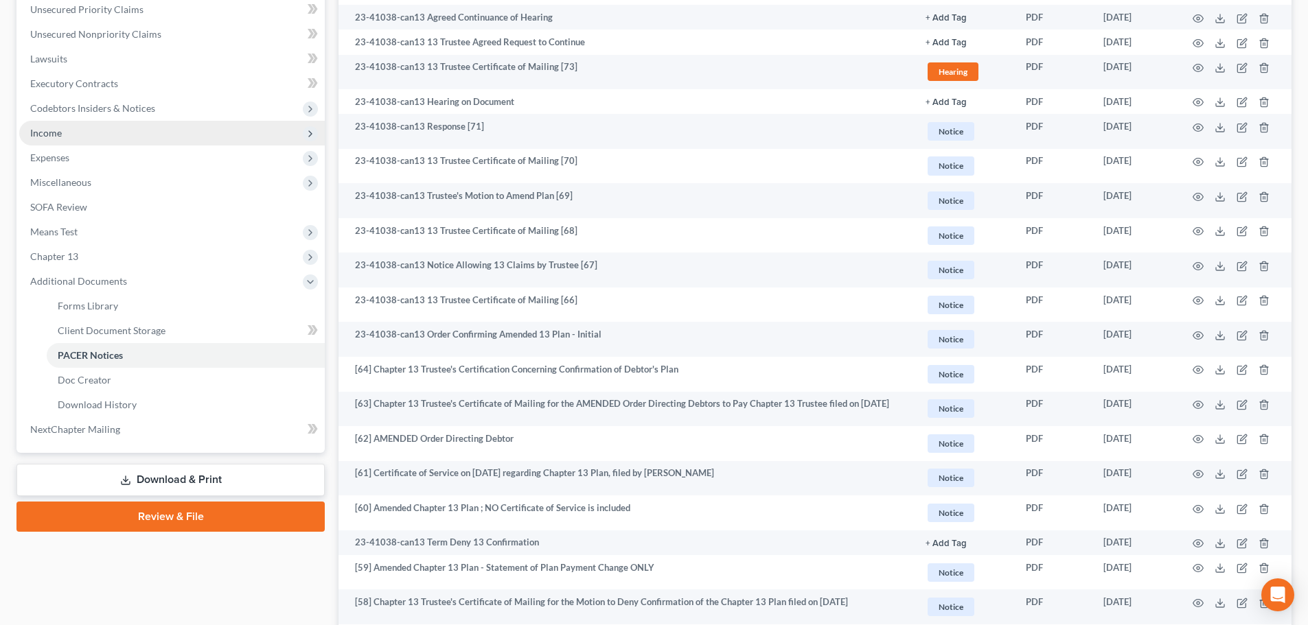
click at [51, 128] on span "Income" at bounding box center [46, 133] width 32 height 12
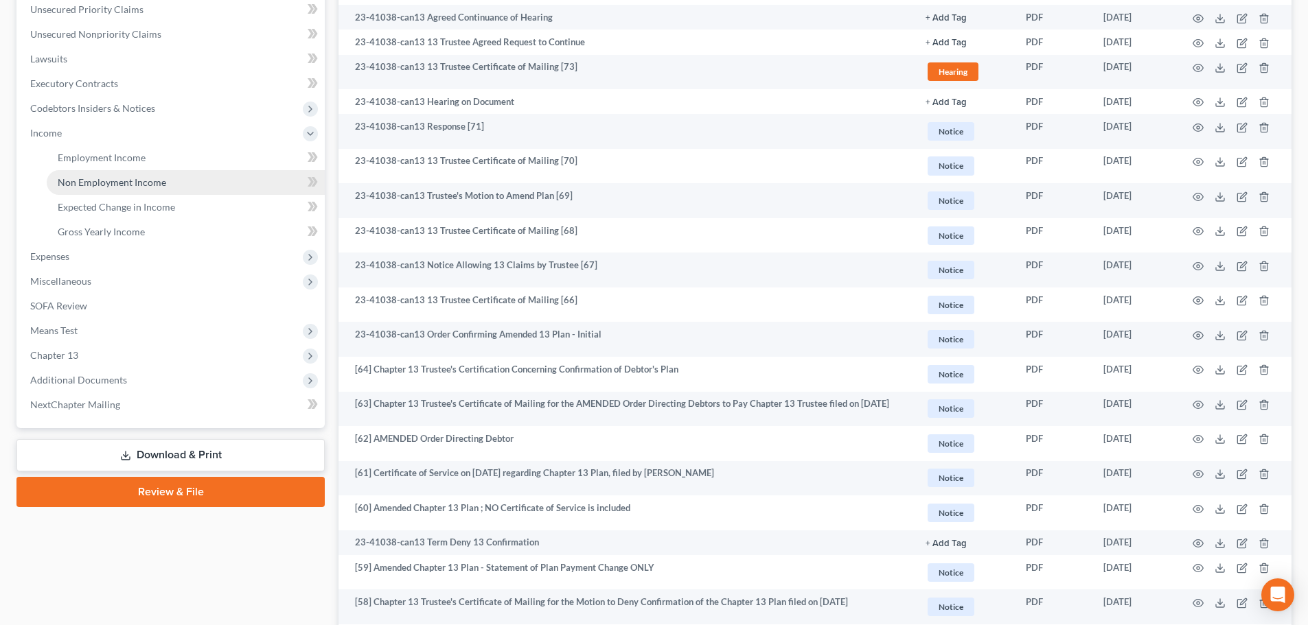
click at [87, 186] on span "Non Employment Income" at bounding box center [112, 182] width 108 height 12
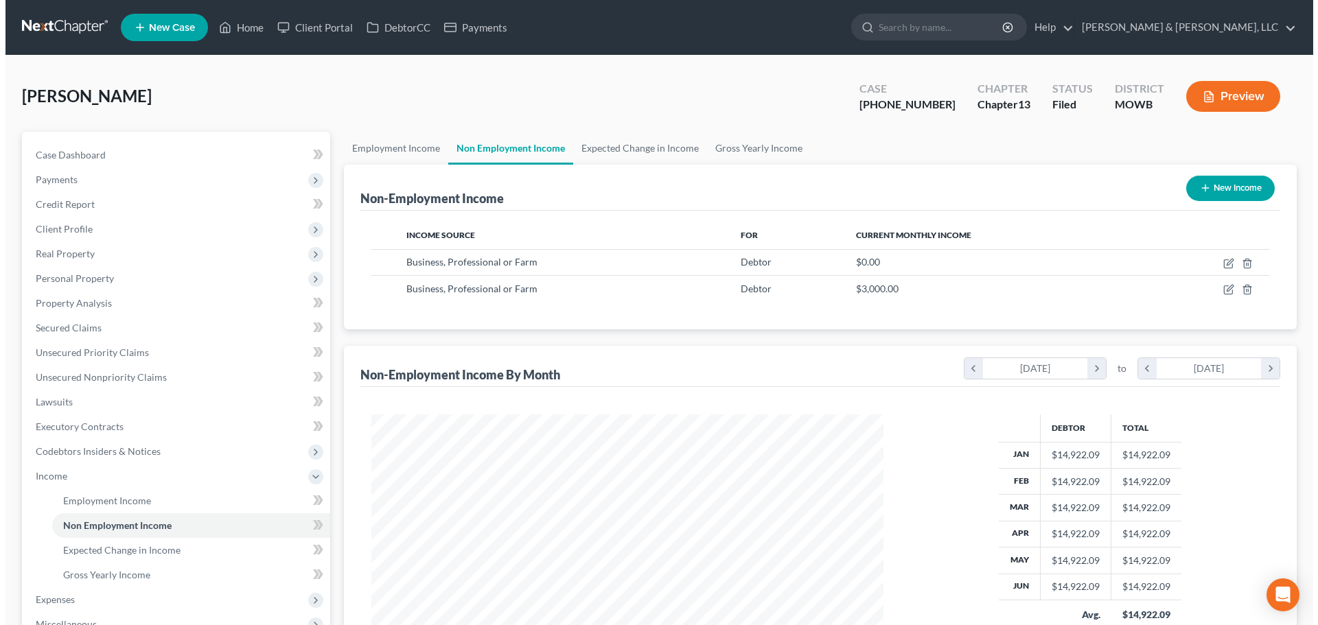
scroll to position [256, 539]
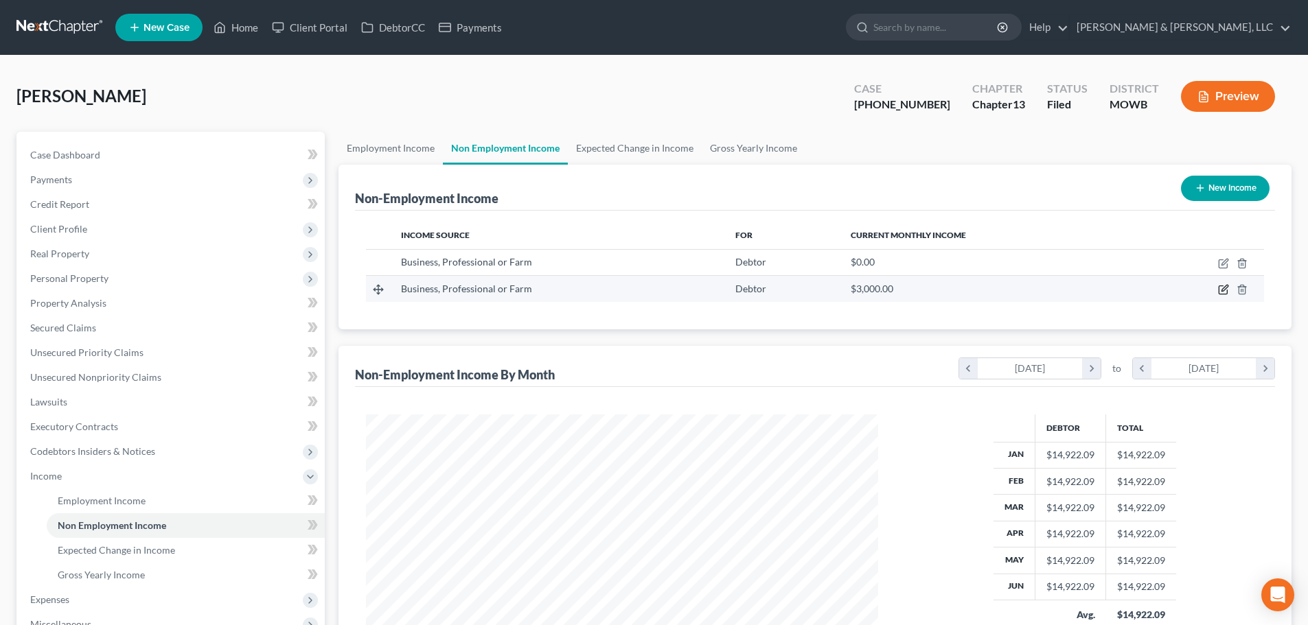
click at [1222, 292] on icon "button" at bounding box center [1224, 289] width 6 height 6
select select "10"
select select "0"
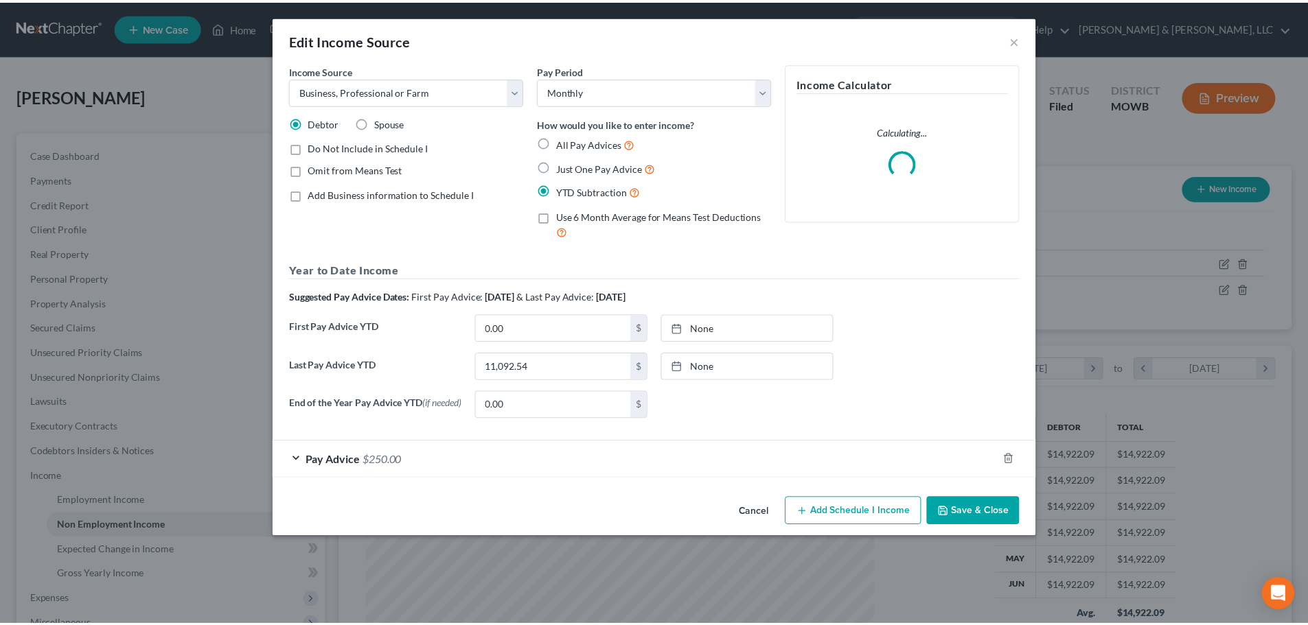
scroll to position [258, 544]
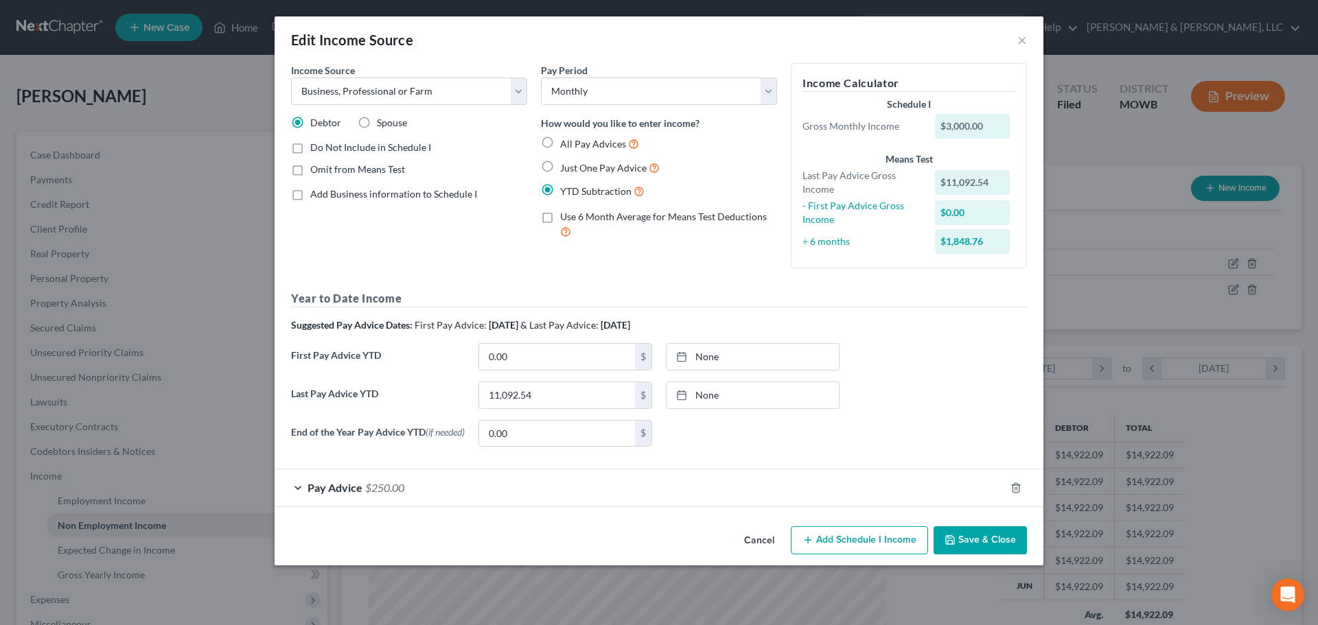
click at [1016, 43] on div "Edit Income Source ×" at bounding box center [659, 39] width 769 height 47
click at [1019, 40] on button "×" at bounding box center [1022, 40] width 10 height 16
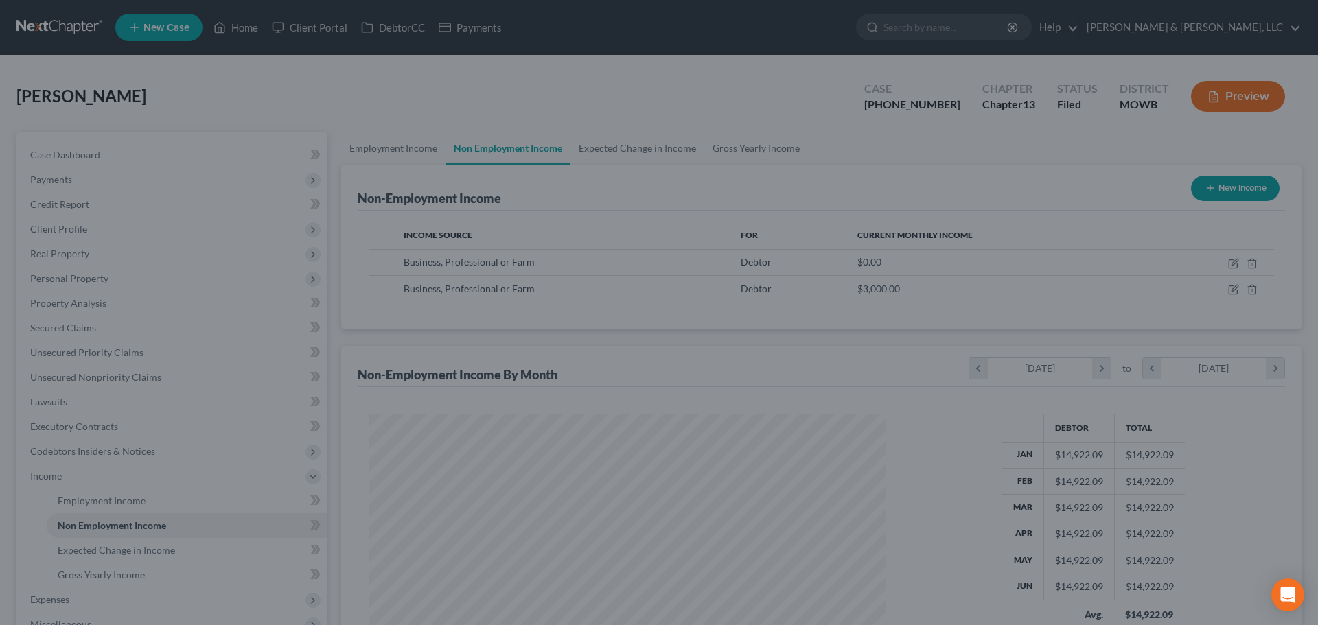
scroll to position [686124, 685840]
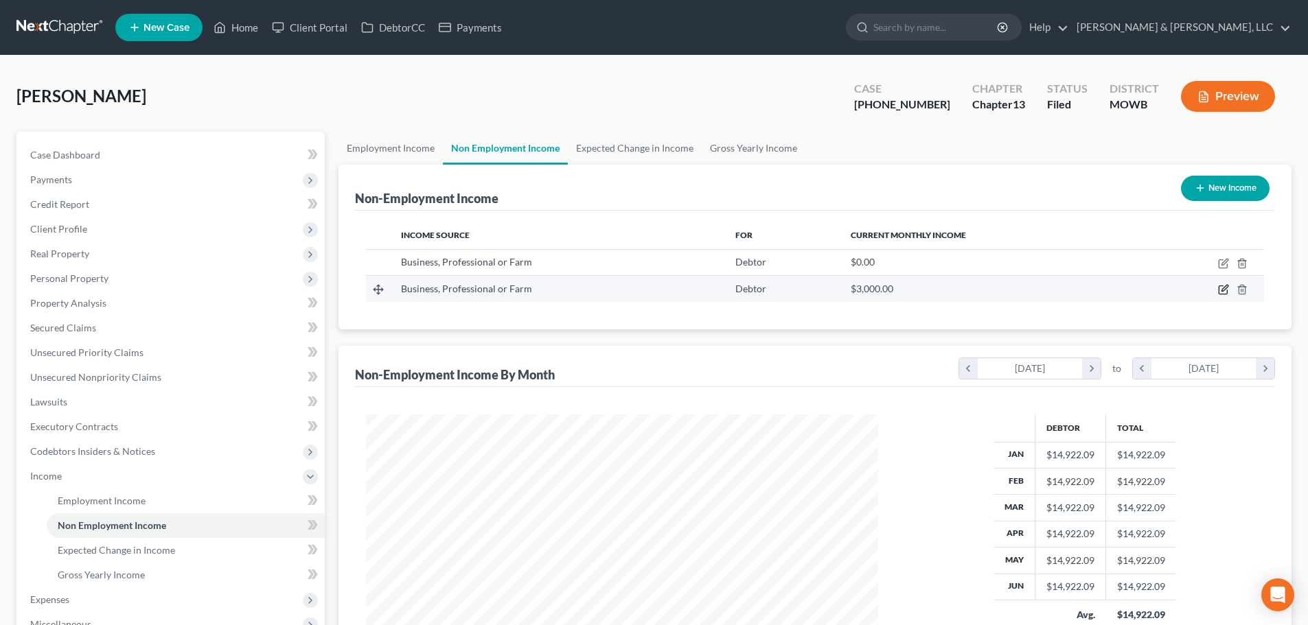
click at [1220, 290] on icon "button" at bounding box center [1223, 289] width 11 height 11
select select "10"
select select "0"
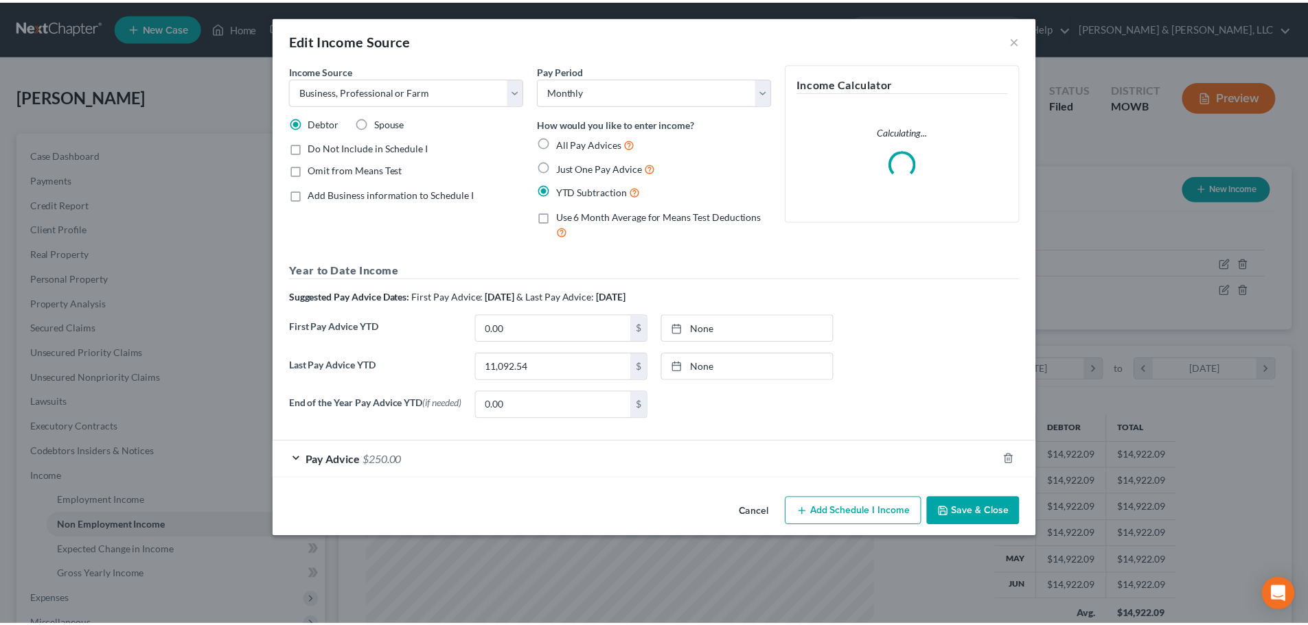
scroll to position [258, 544]
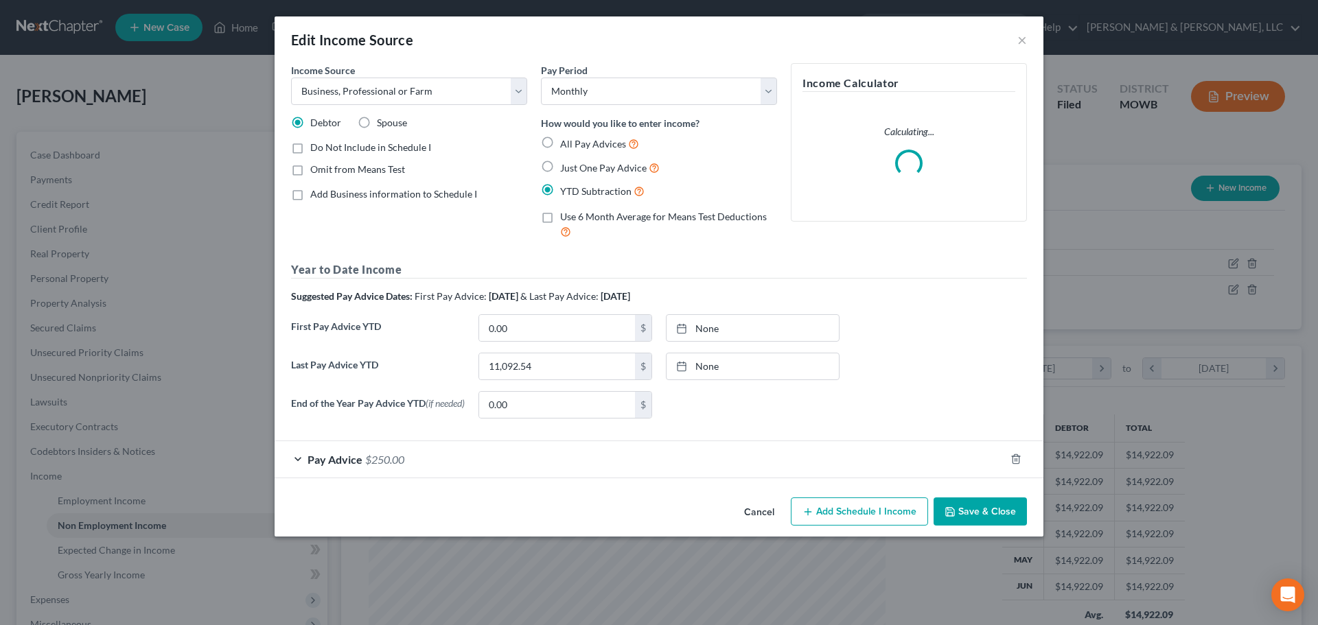
click at [353, 465] on span "Pay Advice" at bounding box center [334, 459] width 55 height 13
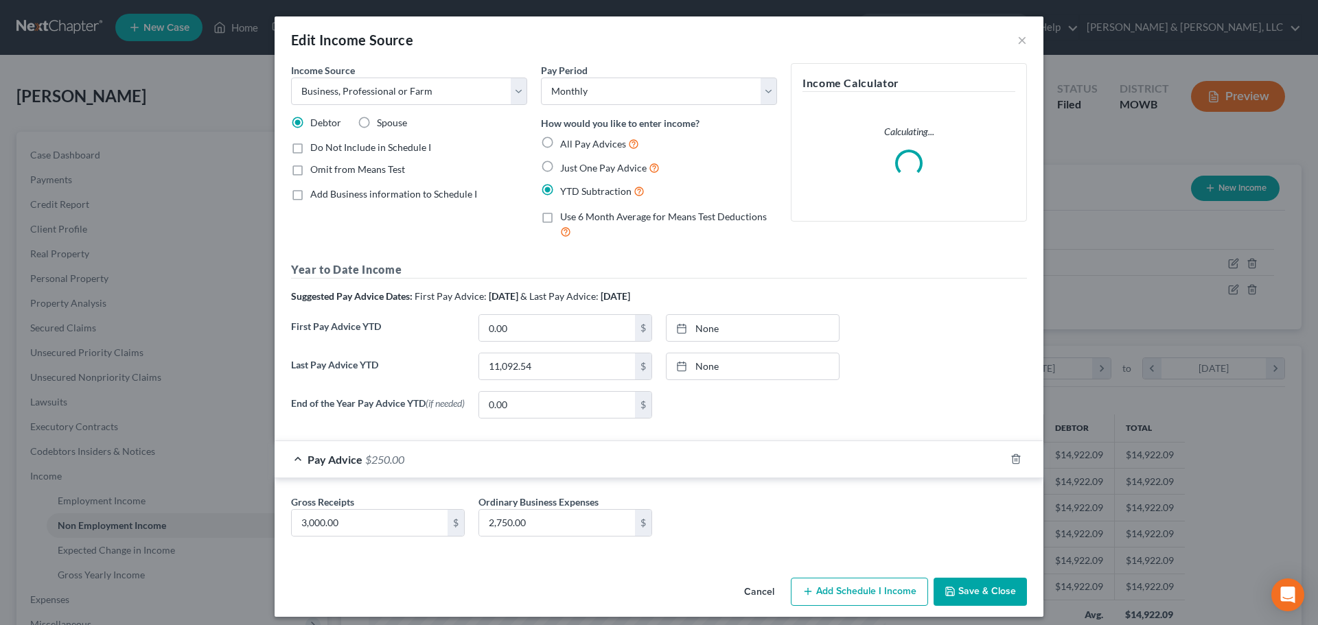
click at [1010, 39] on div "Edit Income Source ×" at bounding box center [659, 39] width 769 height 47
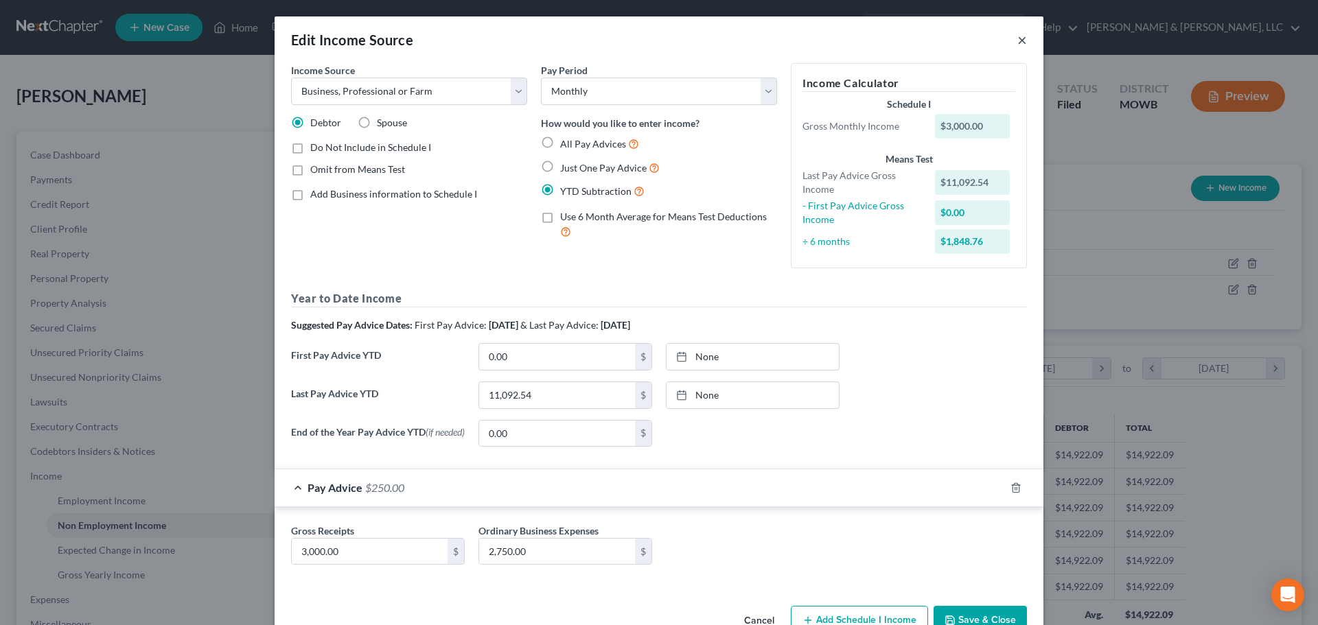
click at [1017, 38] on button "×" at bounding box center [1022, 40] width 10 height 16
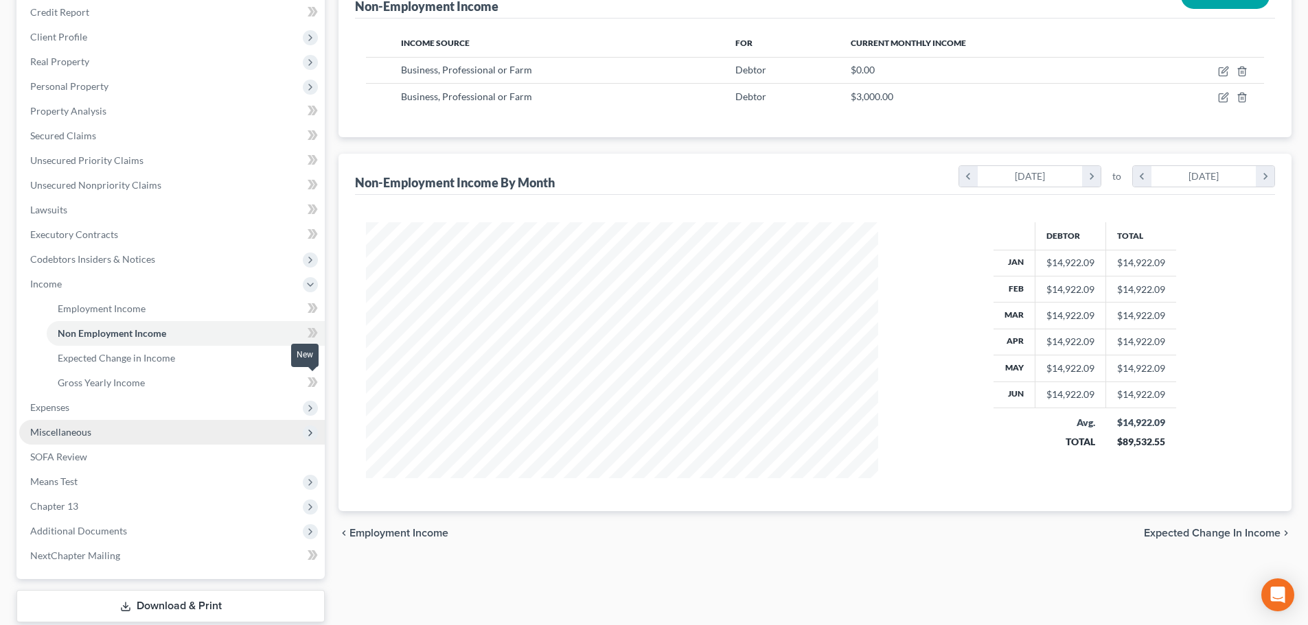
scroll to position [275, 0]
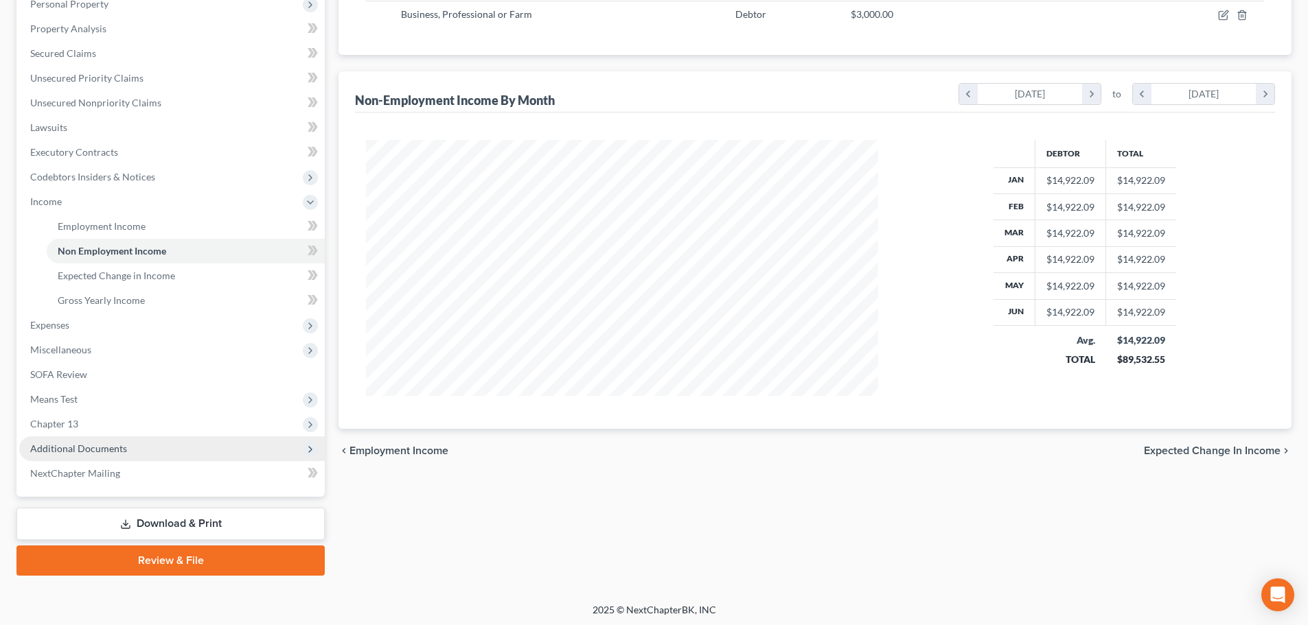
click at [54, 450] on span "Additional Documents" at bounding box center [78, 449] width 97 height 12
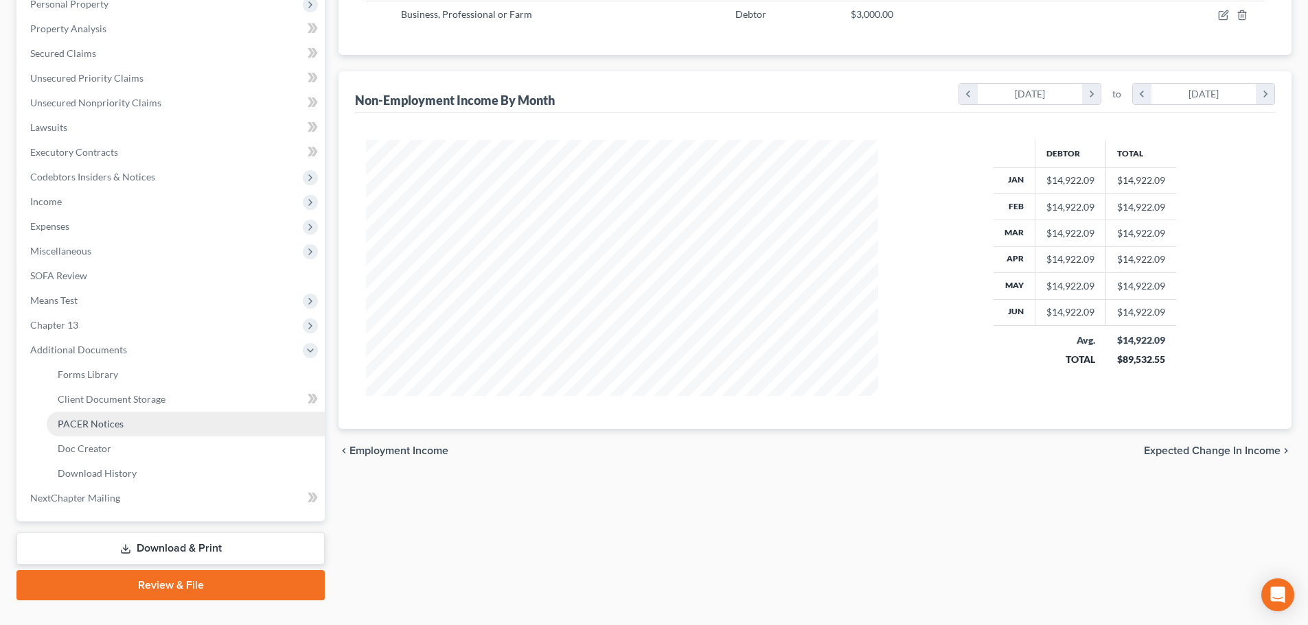
click at [80, 426] on span "PACER Notices" at bounding box center [91, 424] width 66 height 12
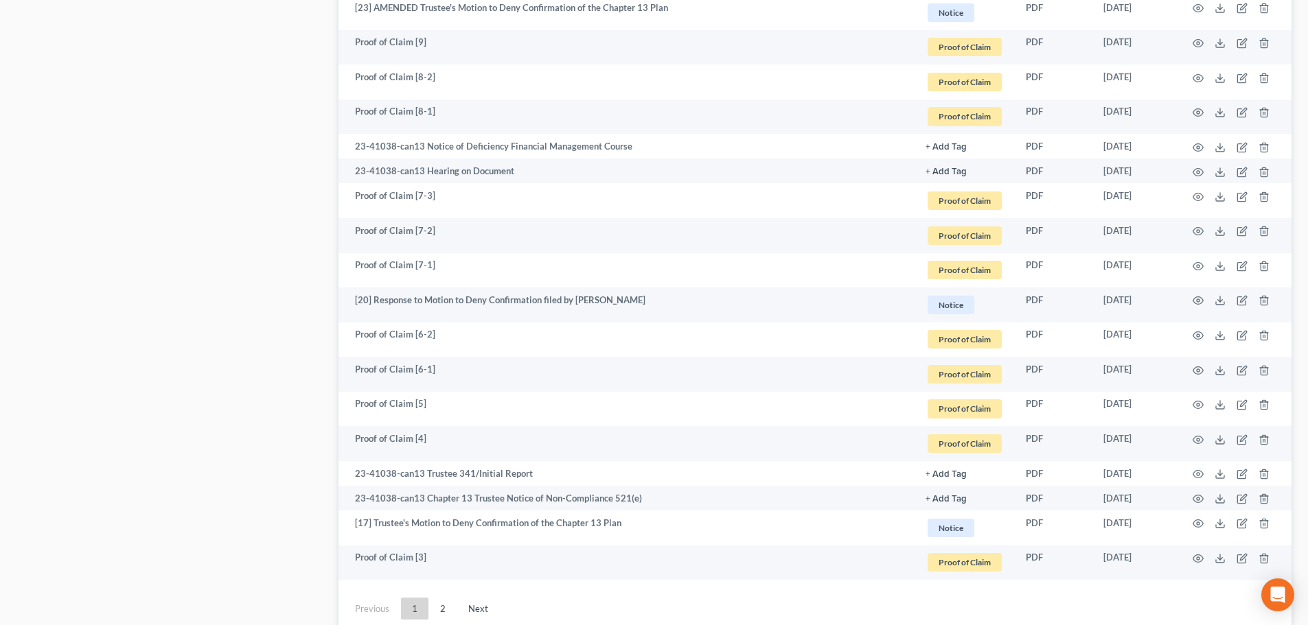
scroll to position [2196, 0]
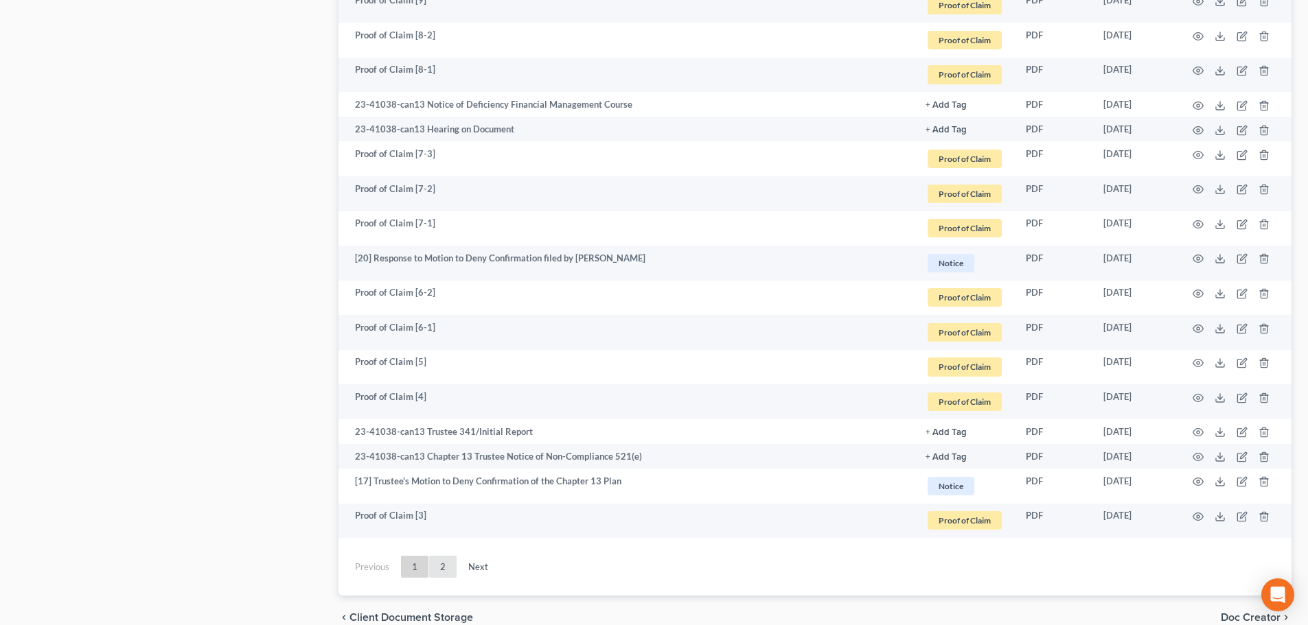
click at [437, 575] on link "2" at bounding box center [442, 567] width 27 height 22
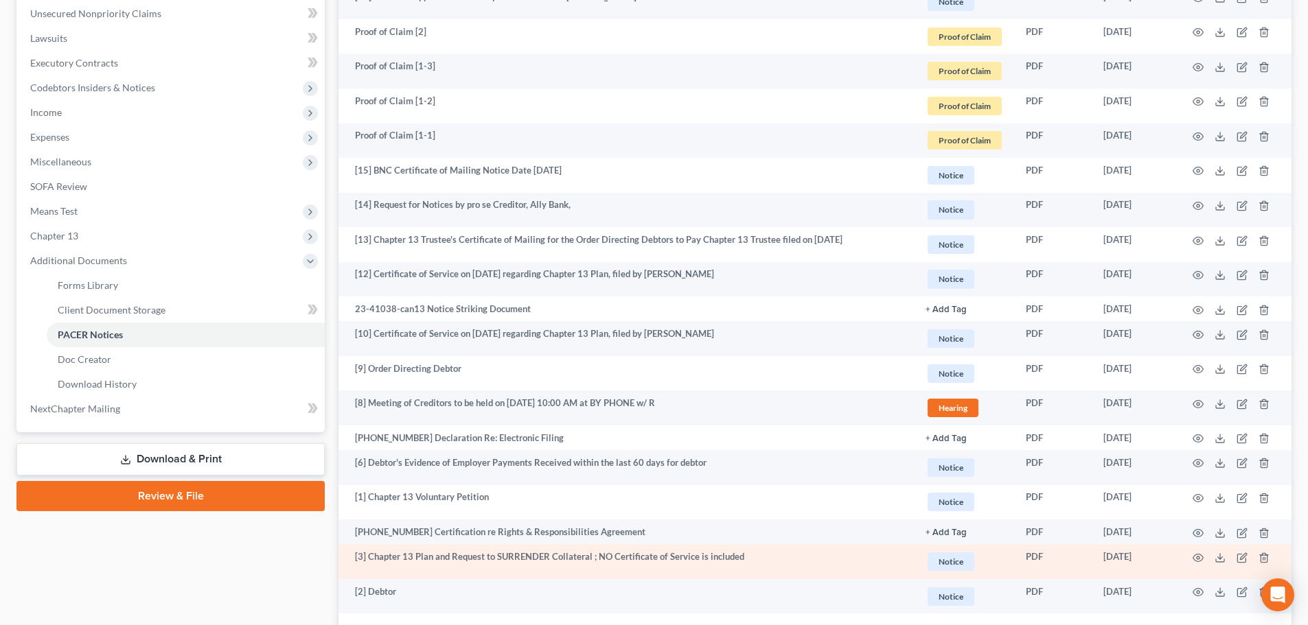
scroll to position [369, 0]
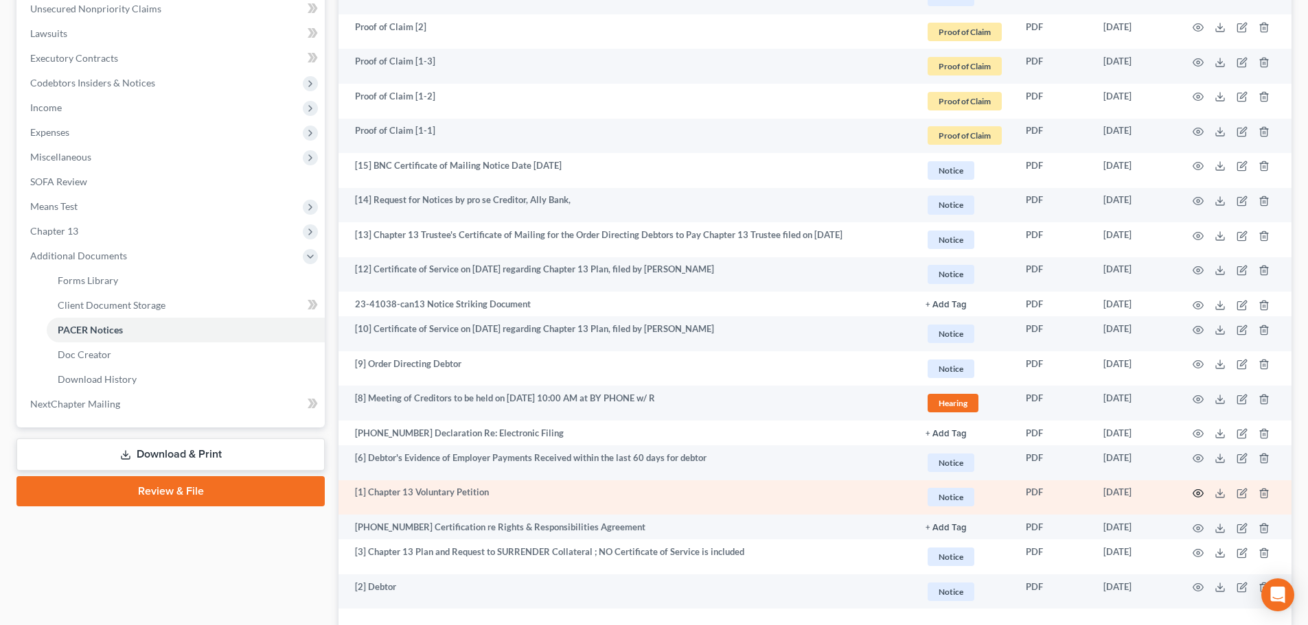
click at [1197, 496] on icon "button" at bounding box center [1197, 493] width 11 height 11
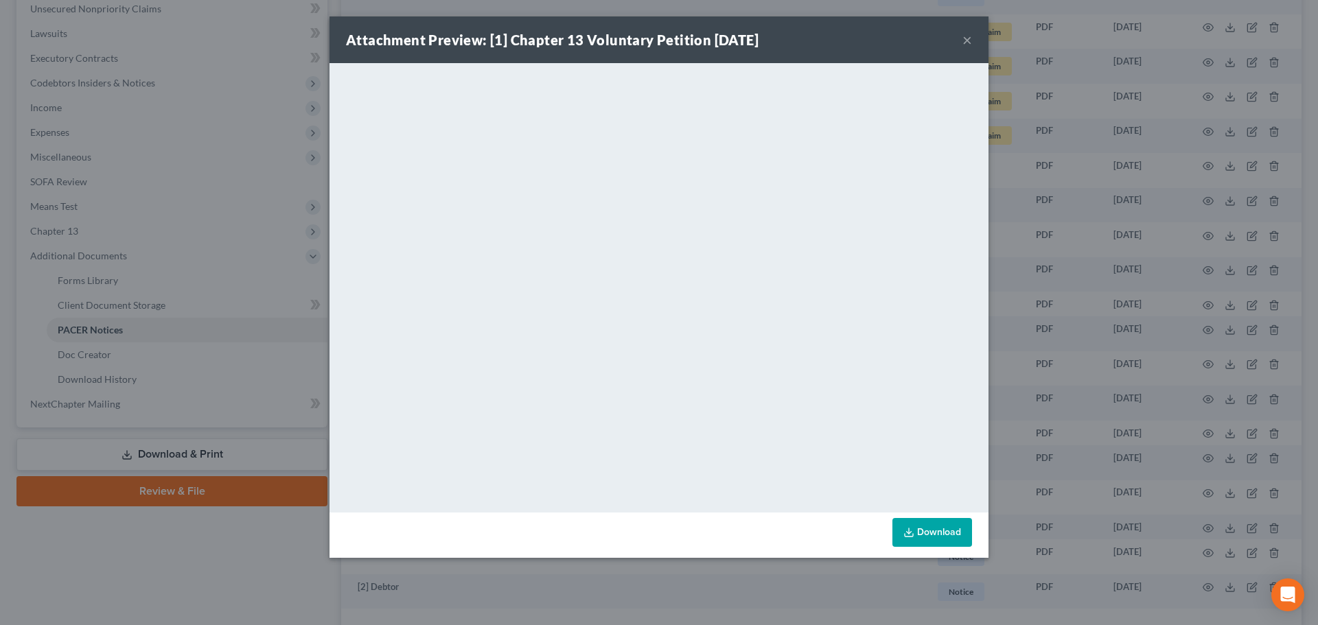
click at [952, 49] on div "Attachment Preview: [1] Chapter 13 Voluntary Petition 07/31/2023 ×" at bounding box center [658, 39] width 659 height 47
click at [970, 43] on button "×" at bounding box center [967, 40] width 10 height 16
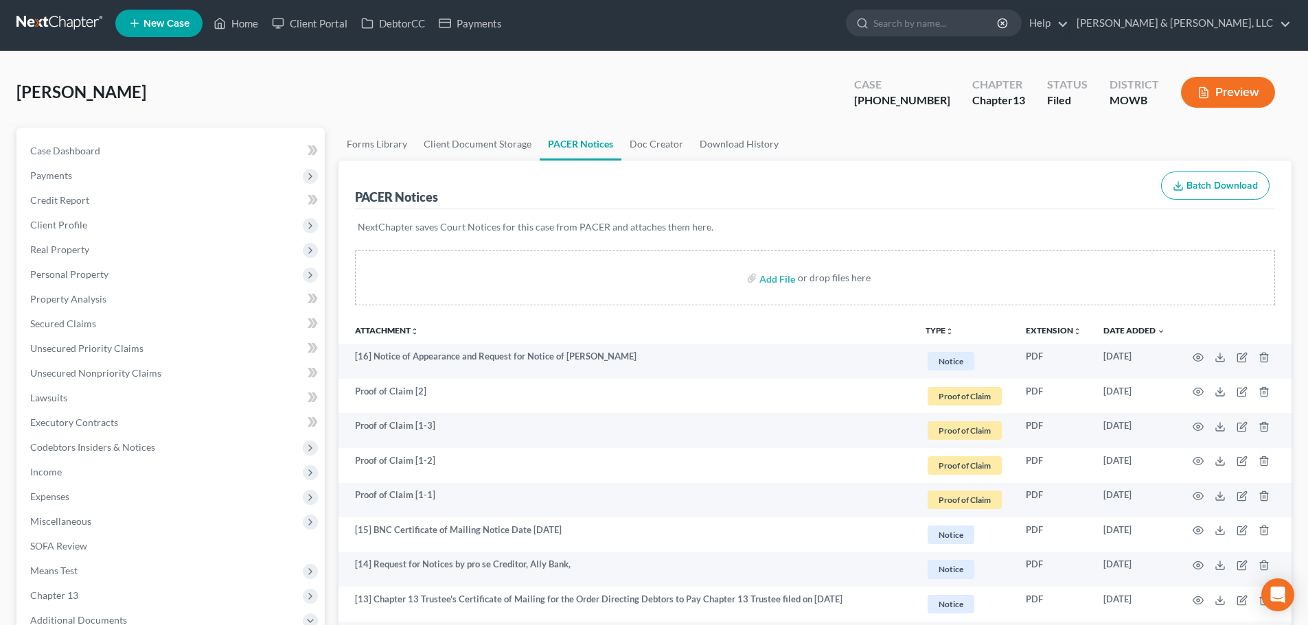
scroll to position [0, 0]
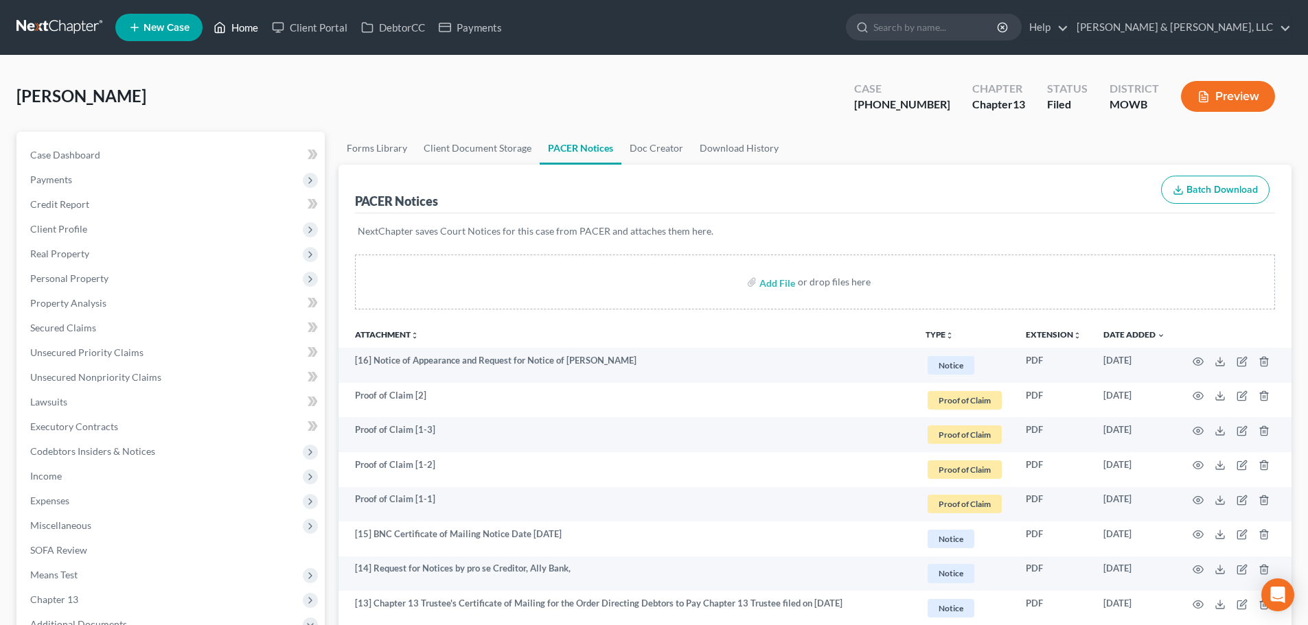
click at [238, 21] on link "Home" at bounding box center [236, 27] width 58 height 25
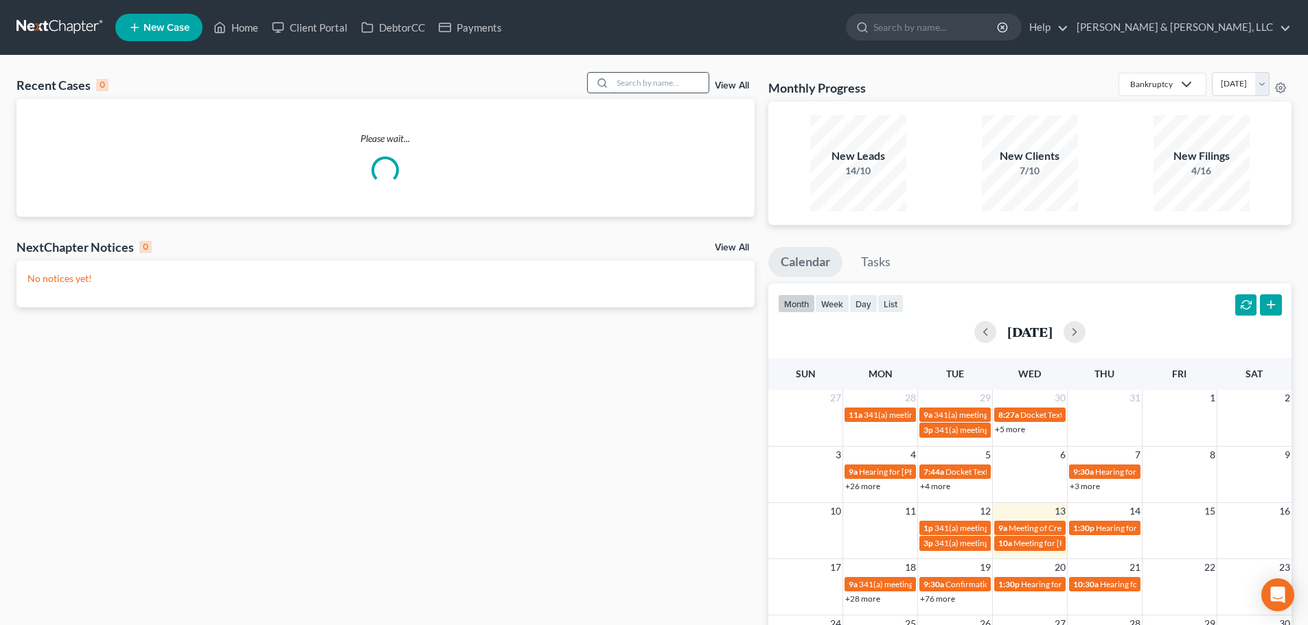
click at [640, 81] on input "search" at bounding box center [660, 83] width 96 height 20
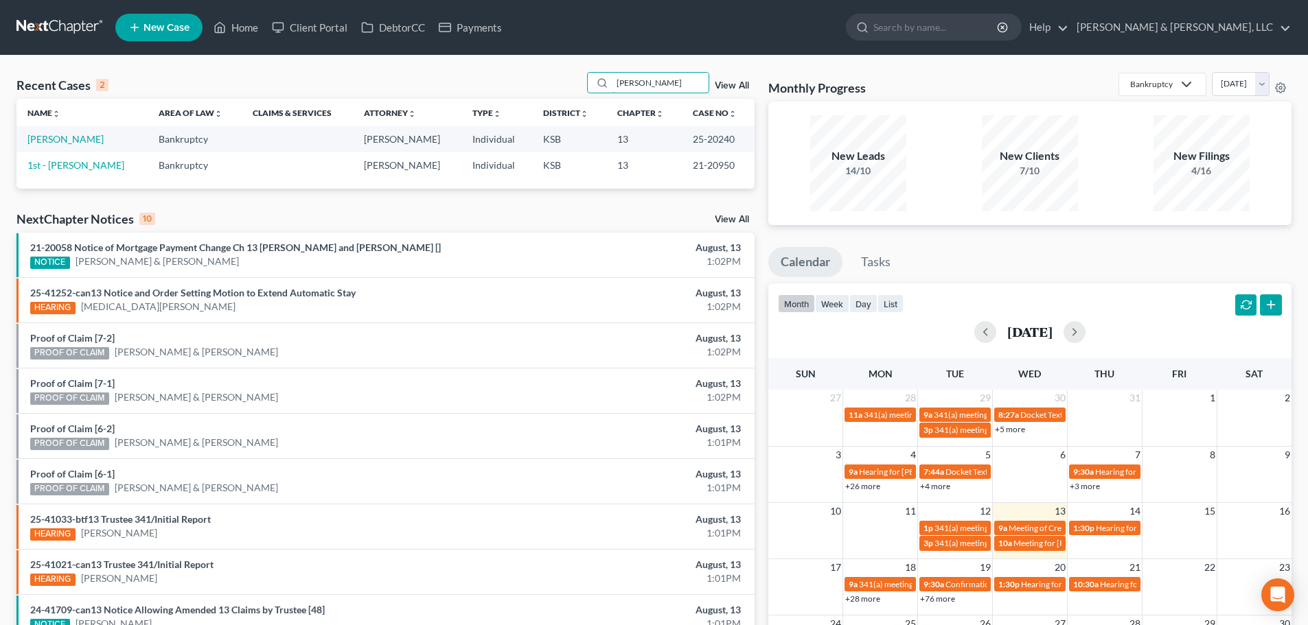
drag, startPoint x: 661, startPoint y: 84, endPoint x: 561, endPoint y: 78, distance: 99.7
click at [562, 78] on div "Recent Cases 2 ibarra View All" at bounding box center [385, 85] width 738 height 27
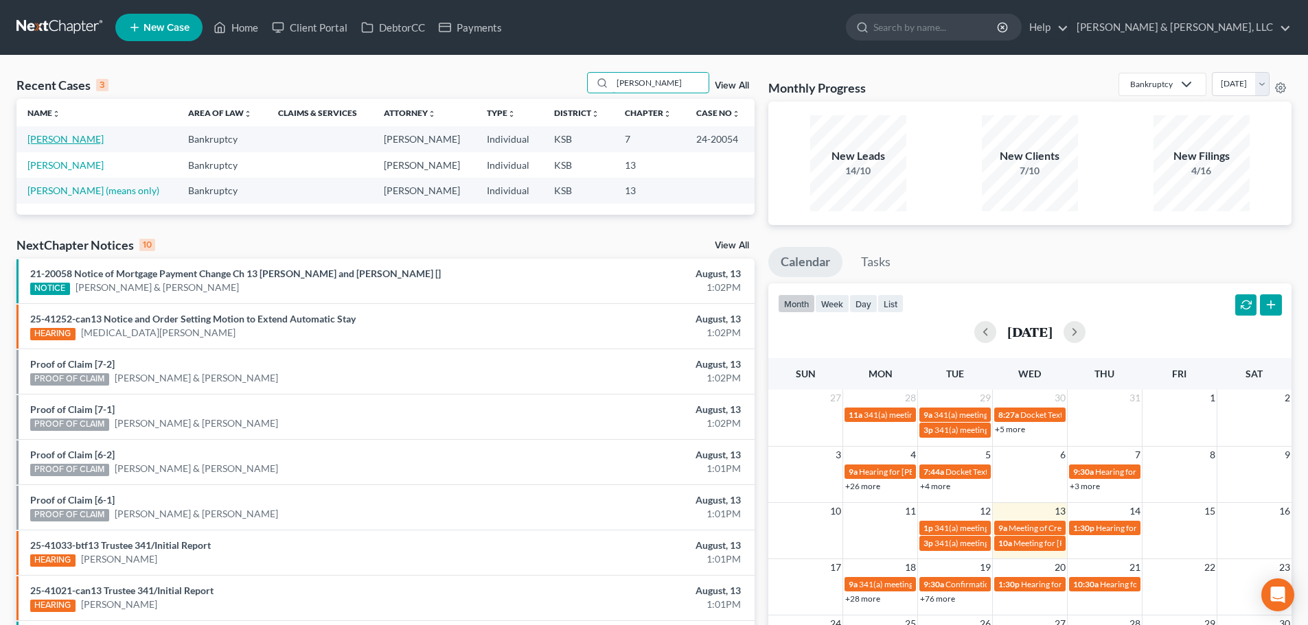
type input "gipson"
click at [43, 135] on link "Gipson, Dustin" at bounding box center [65, 139] width 76 height 12
select select "4"
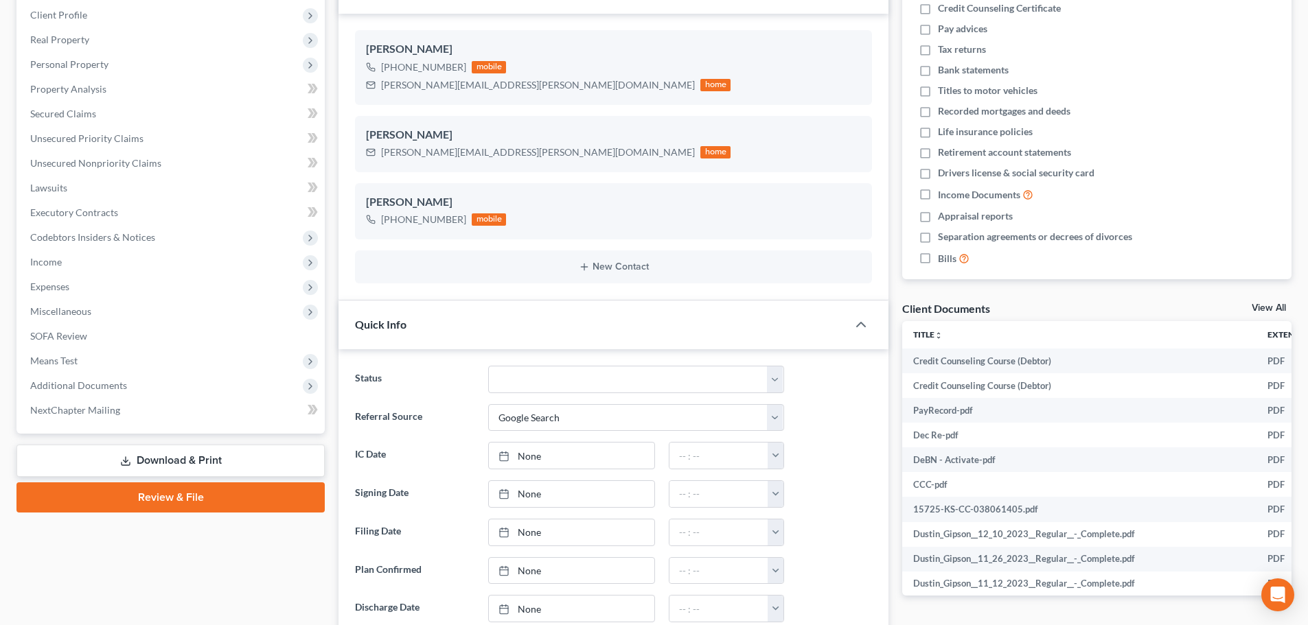
scroll to position [412, 0]
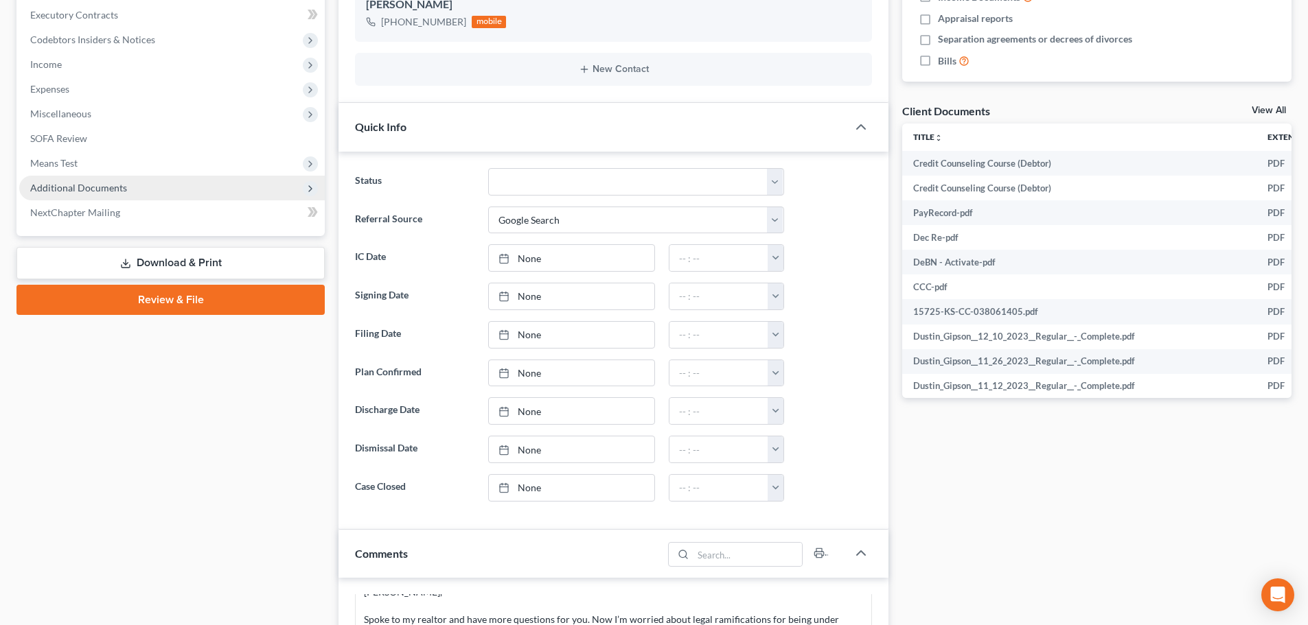
click at [84, 184] on span "Additional Documents" at bounding box center [78, 188] width 97 height 12
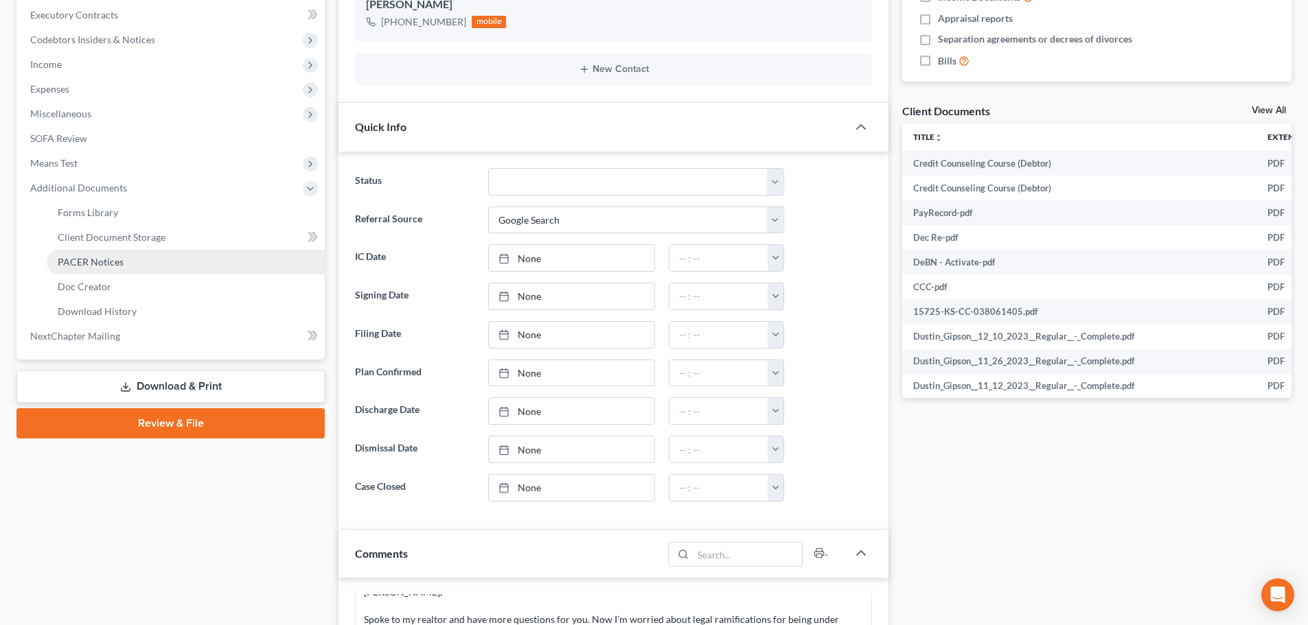
click at [78, 265] on span "PACER Notices" at bounding box center [91, 262] width 66 height 12
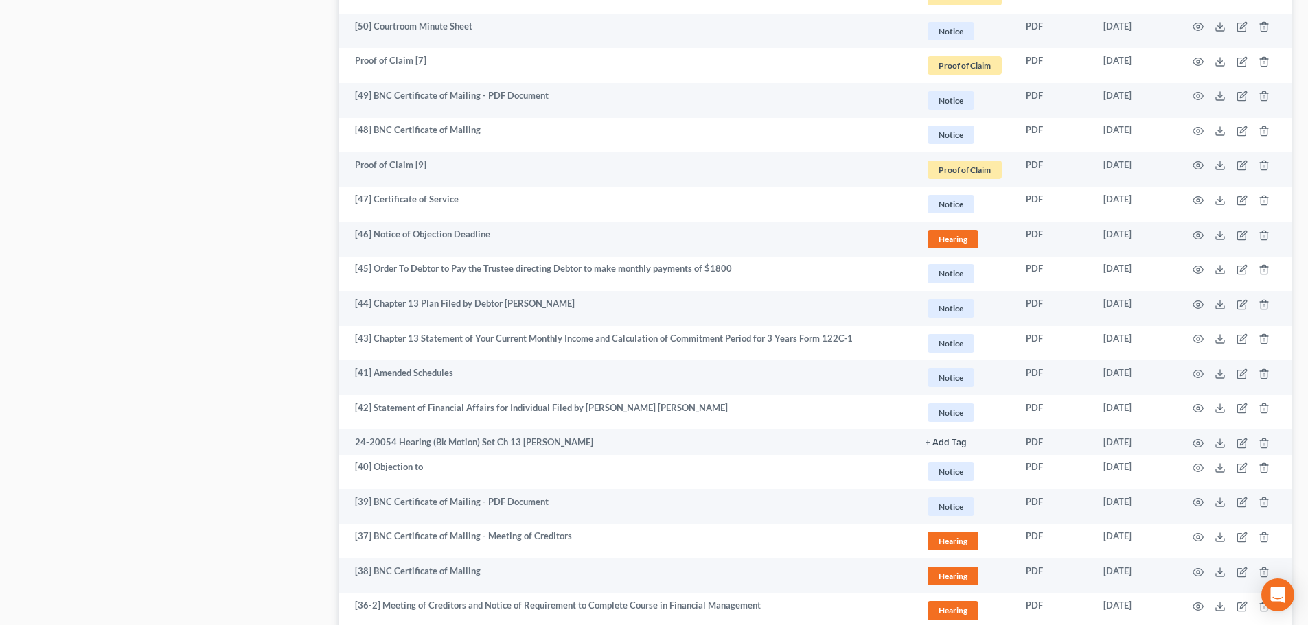
scroll to position [2310, 0]
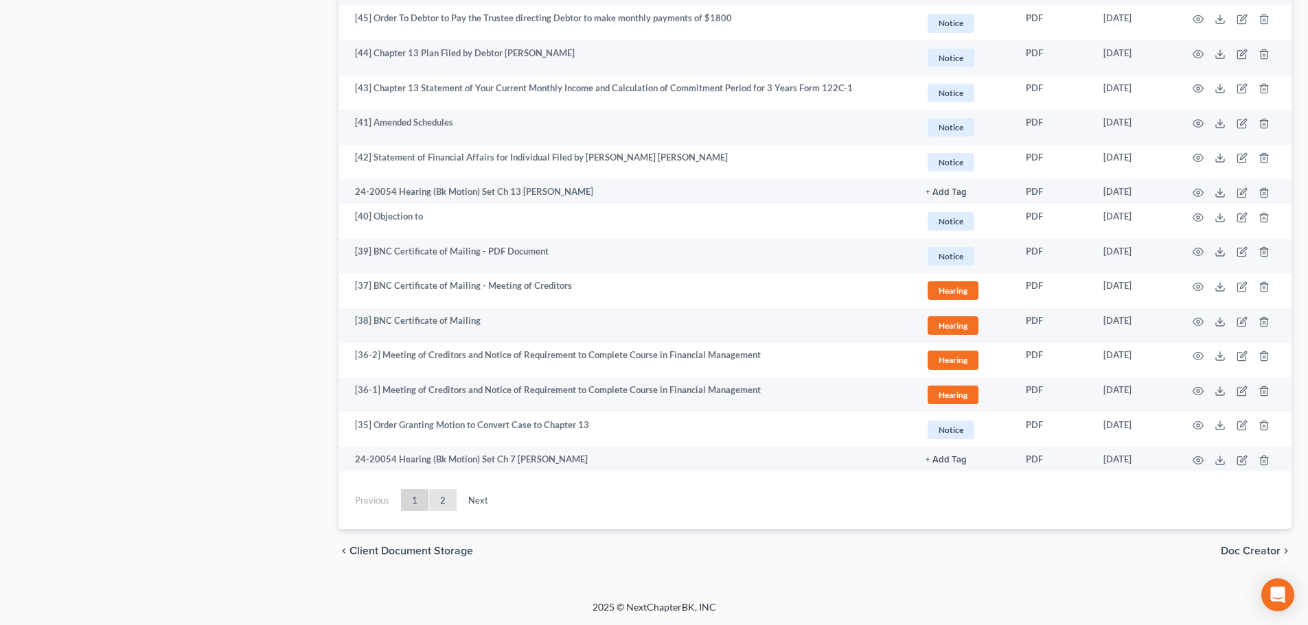
click at [445, 500] on link "2" at bounding box center [442, 500] width 27 height 22
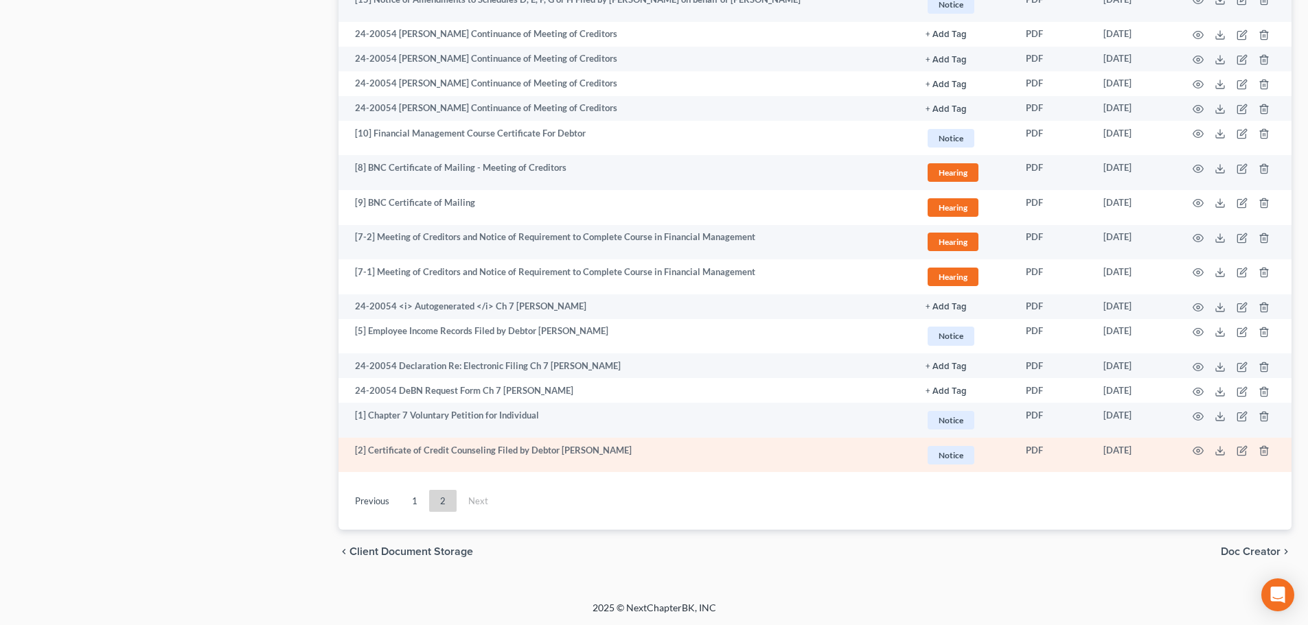
scroll to position [1432, 0]
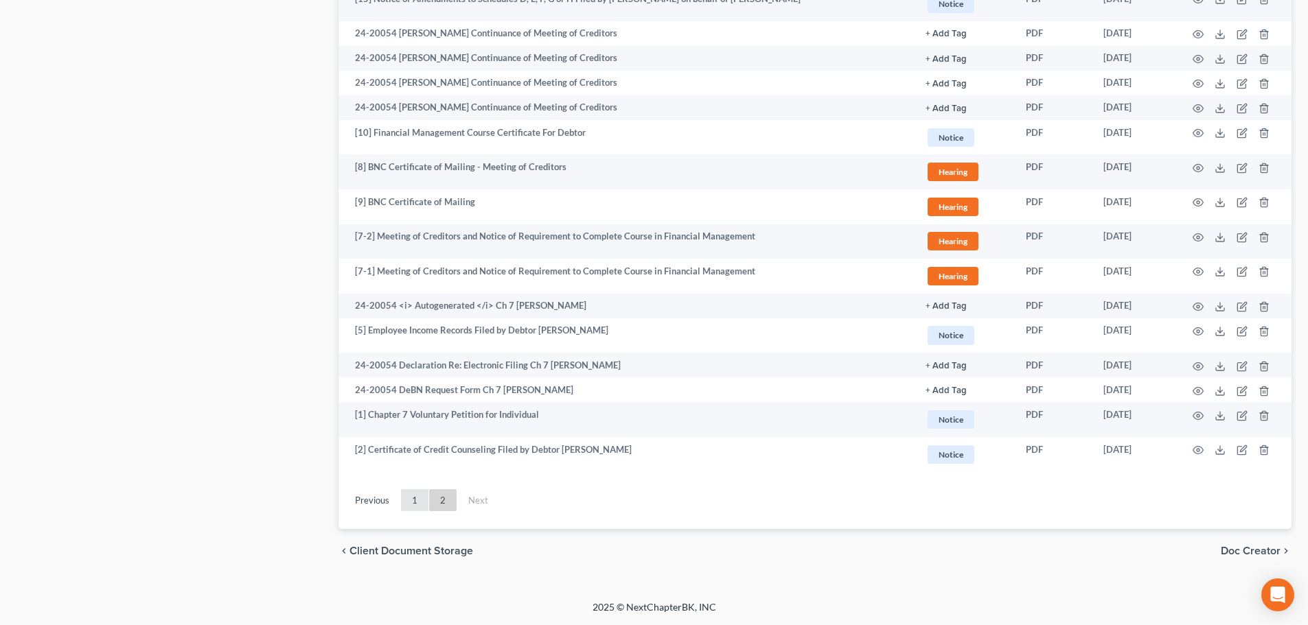
click at [419, 499] on link "1" at bounding box center [414, 500] width 27 height 22
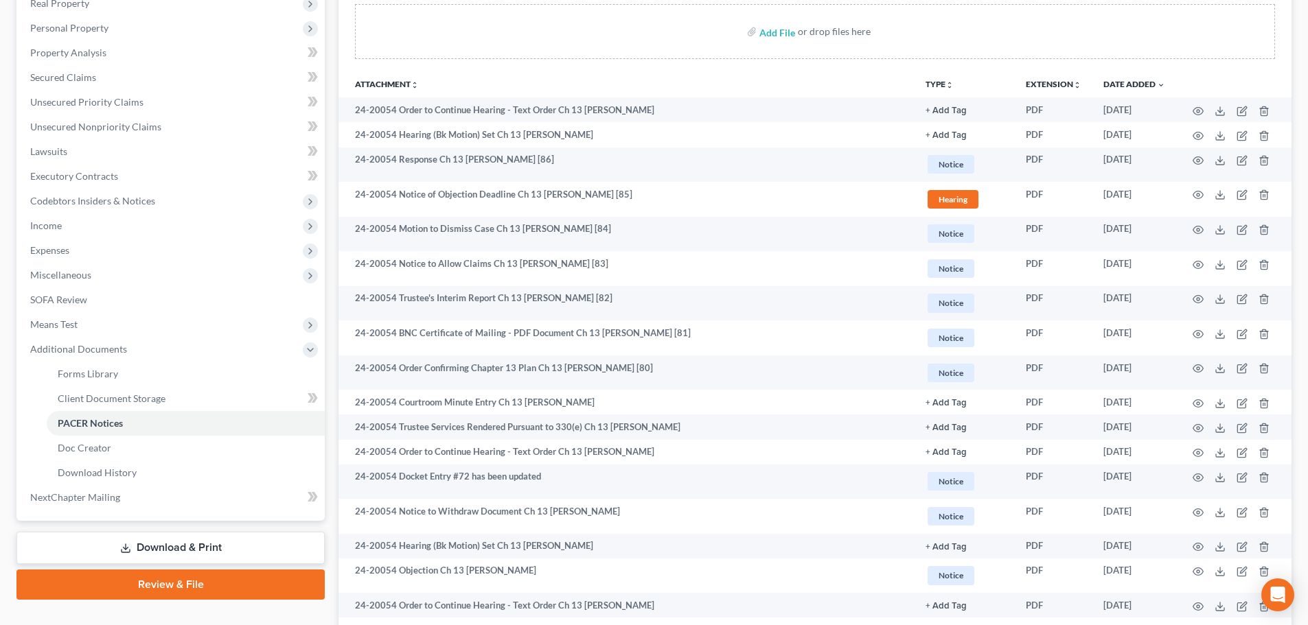
scroll to position [0, 0]
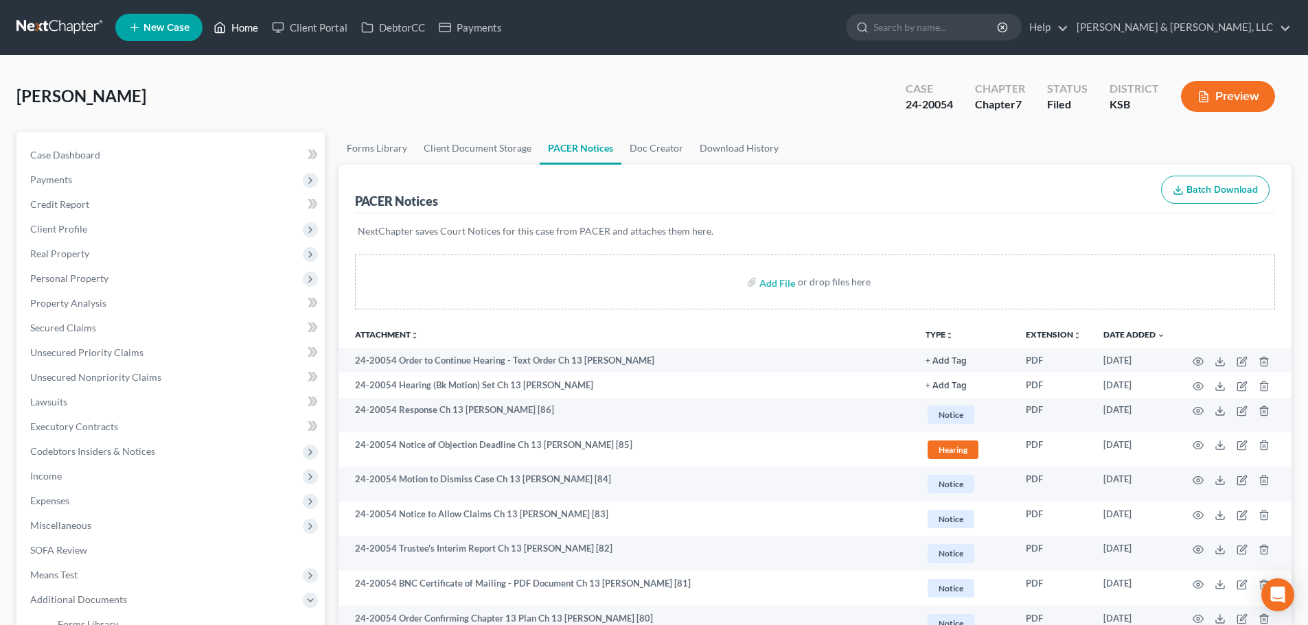
click at [239, 33] on link "Home" at bounding box center [236, 27] width 58 height 25
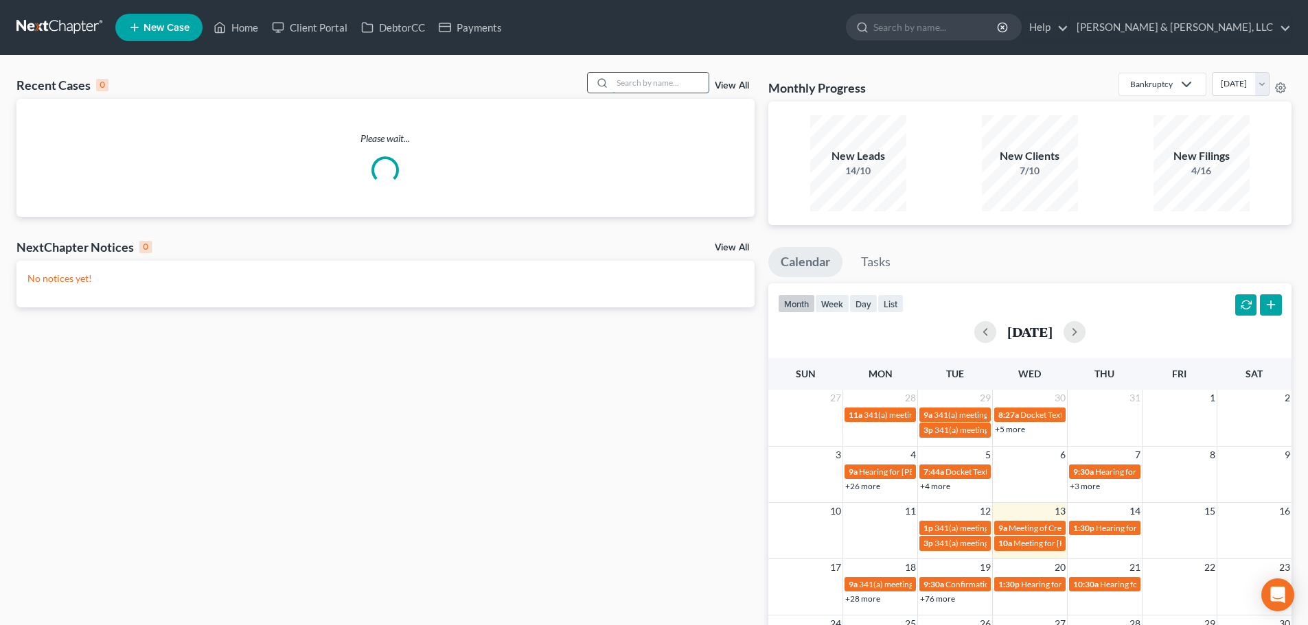
click at [643, 80] on input "search" at bounding box center [660, 83] width 96 height 20
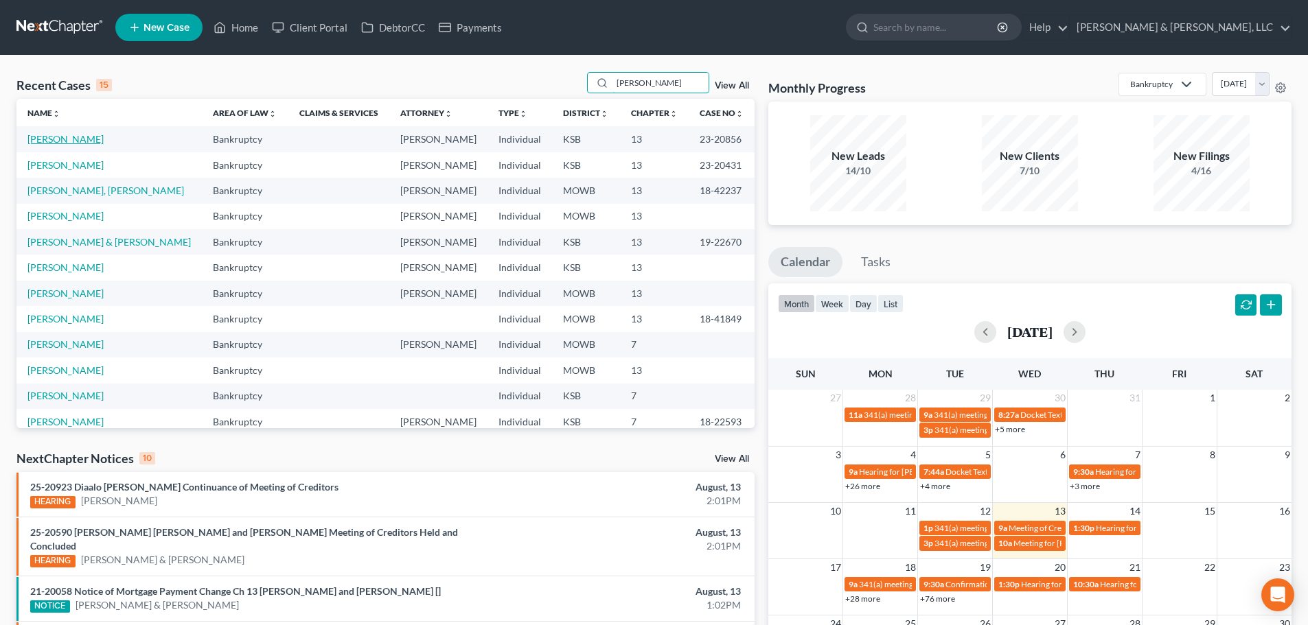
type input "jackson"
click at [46, 139] on link "Jackson, Malcolm" at bounding box center [65, 139] width 76 height 12
select select "2"
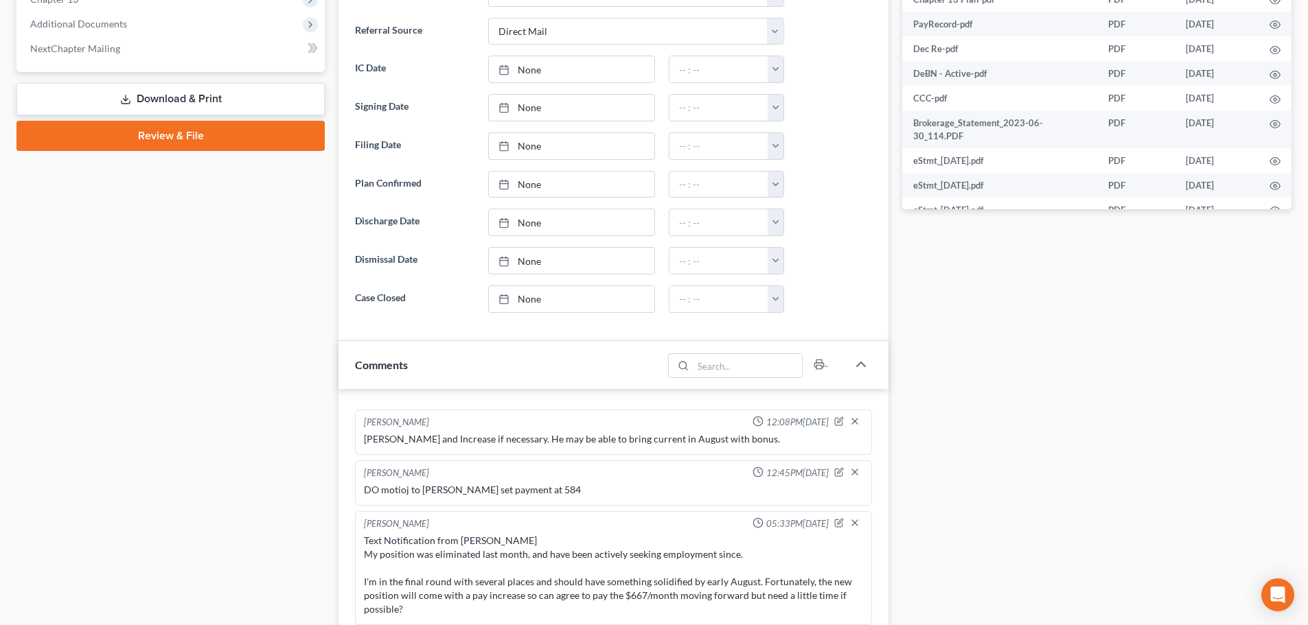
scroll to position [465, 0]
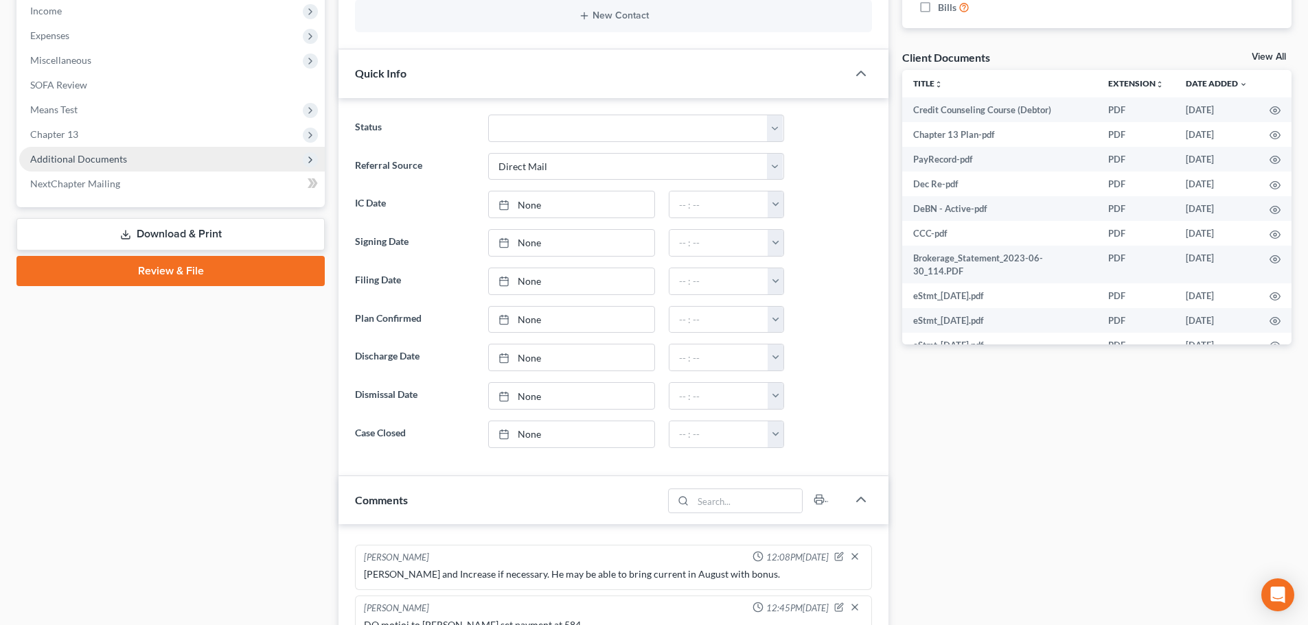
click at [62, 159] on span "Additional Documents" at bounding box center [78, 159] width 97 height 12
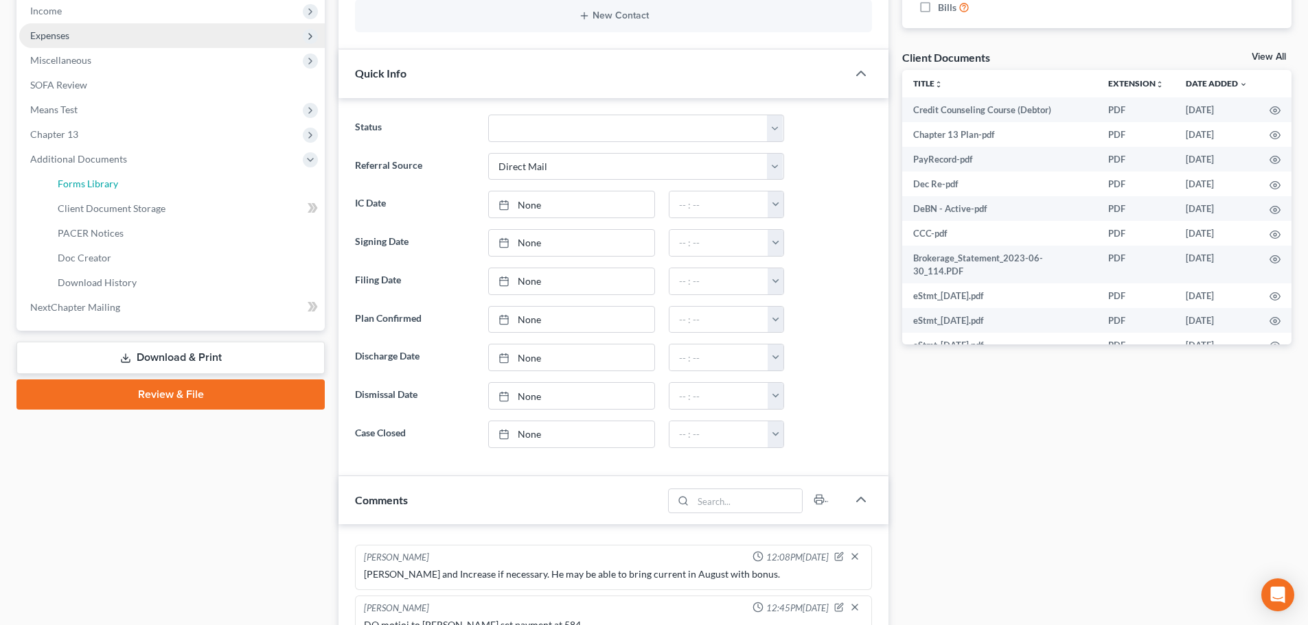
click at [87, 191] on link "Forms Library" at bounding box center [186, 184] width 278 height 25
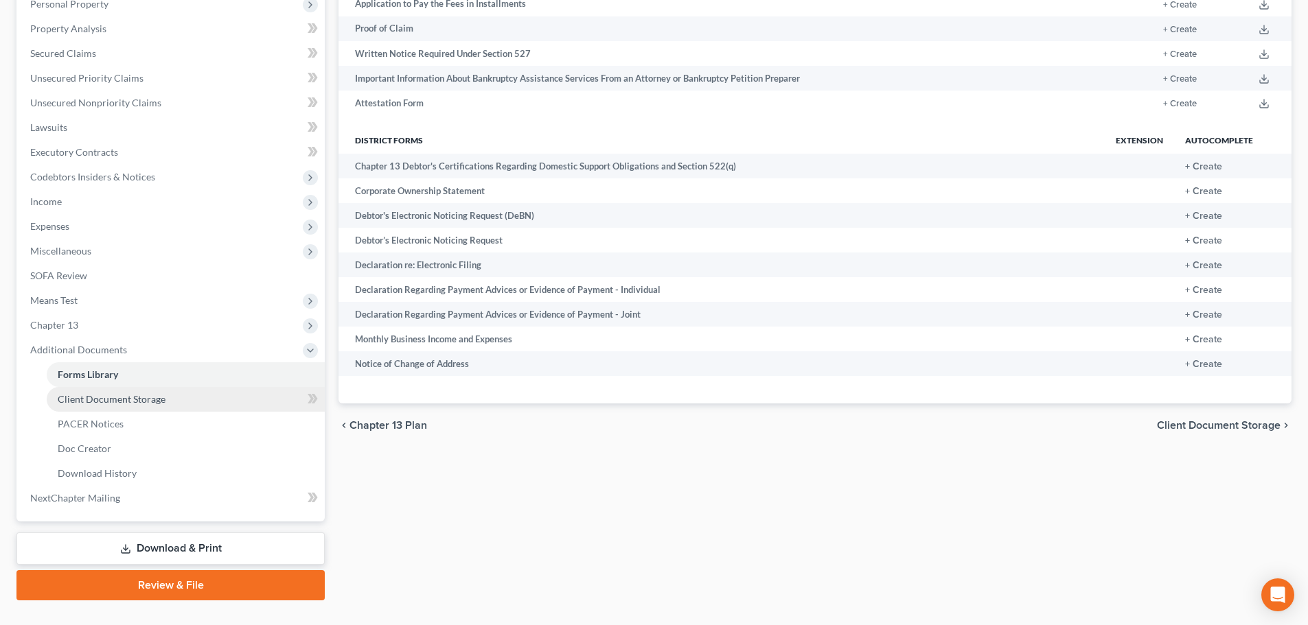
click at [127, 406] on link "Client Document Storage" at bounding box center [186, 399] width 278 height 25
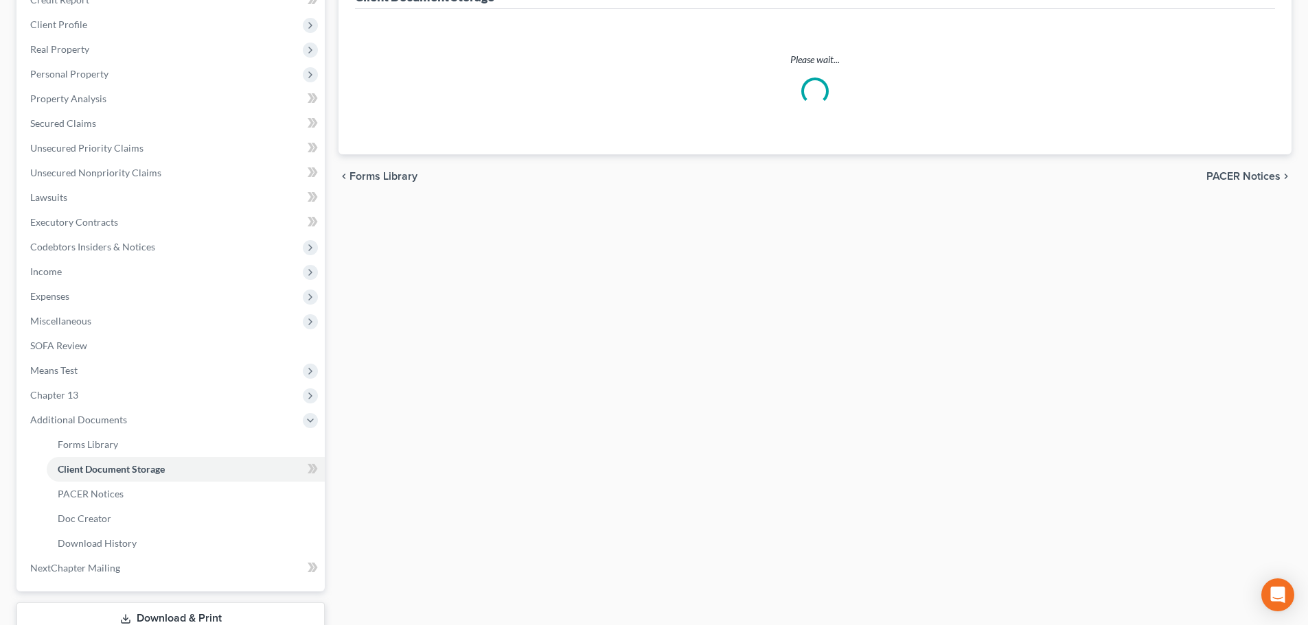
select select "0"
select select "2"
select select "3"
select select "4"
select select "1"
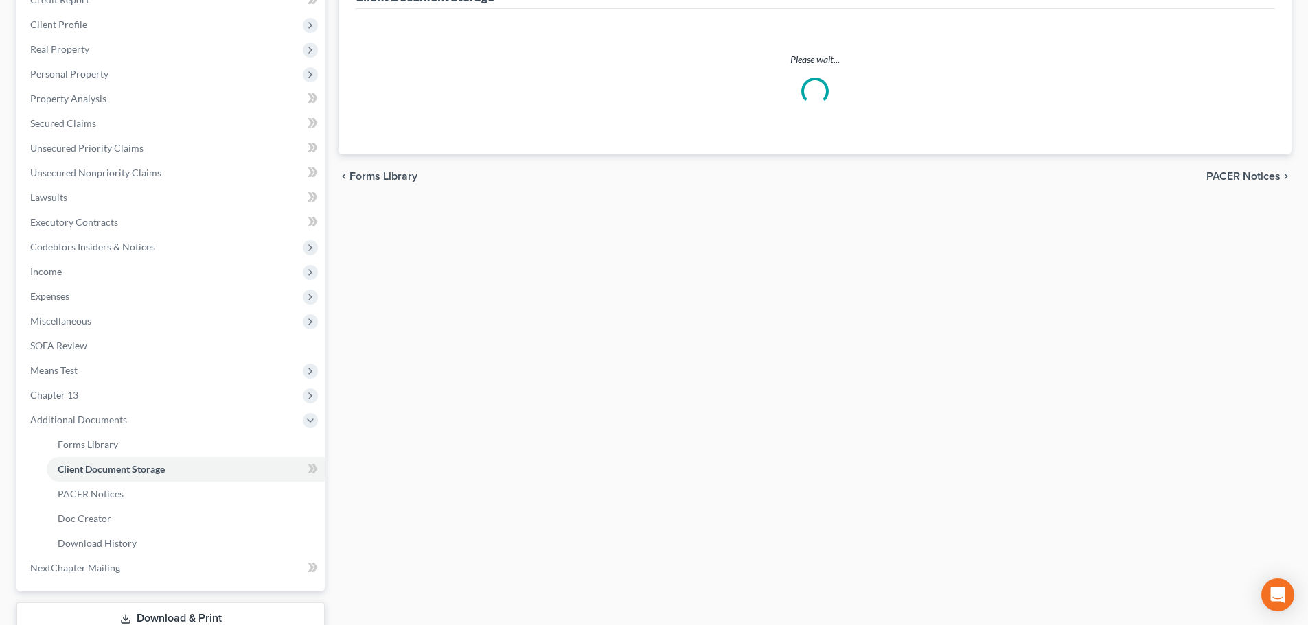
select select "0"
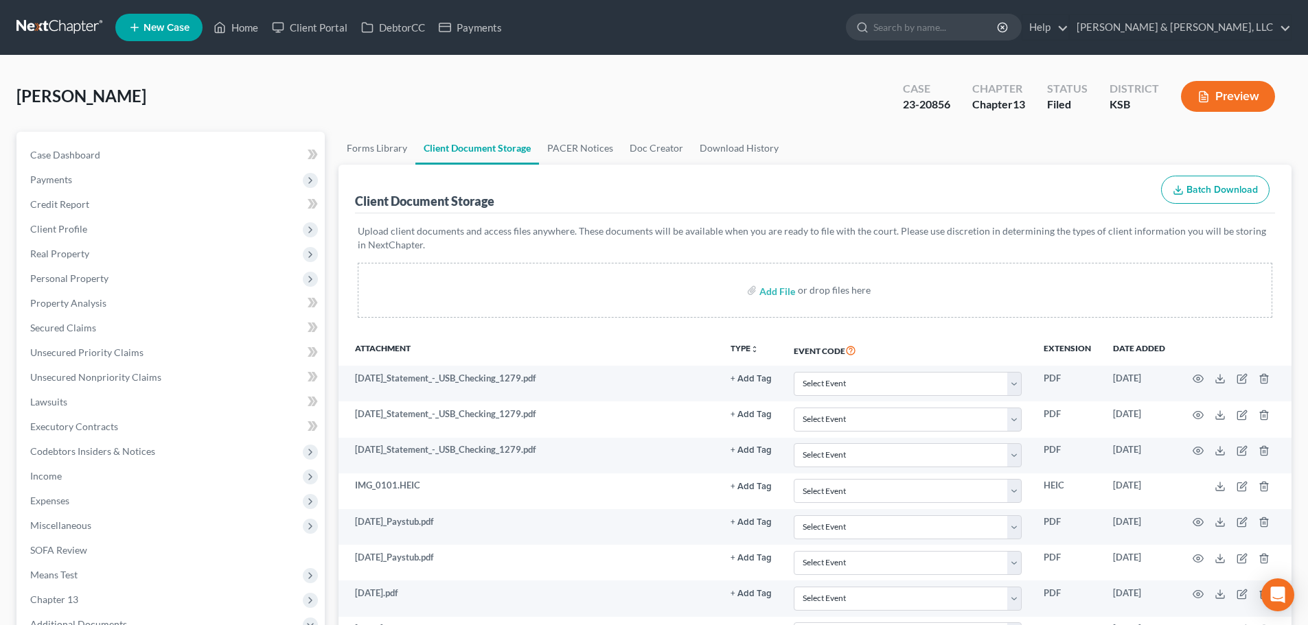
click at [1216, 196] on button "Batch Download" at bounding box center [1215, 190] width 108 height 29
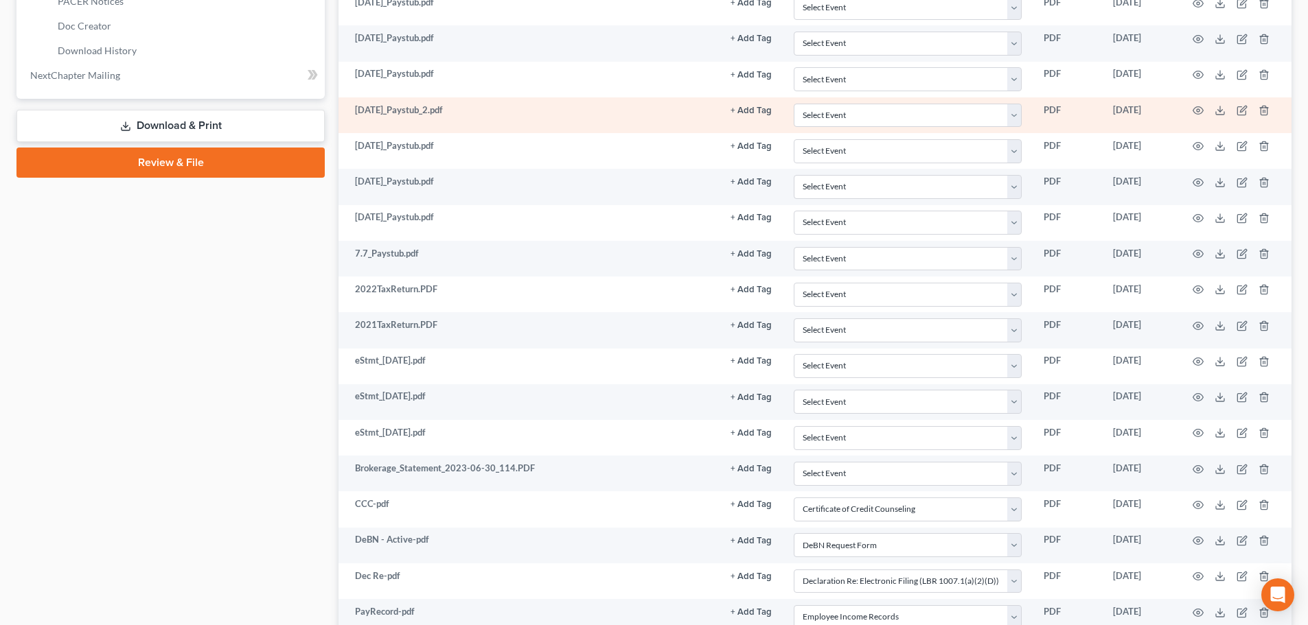
scroll to position [886, 0]
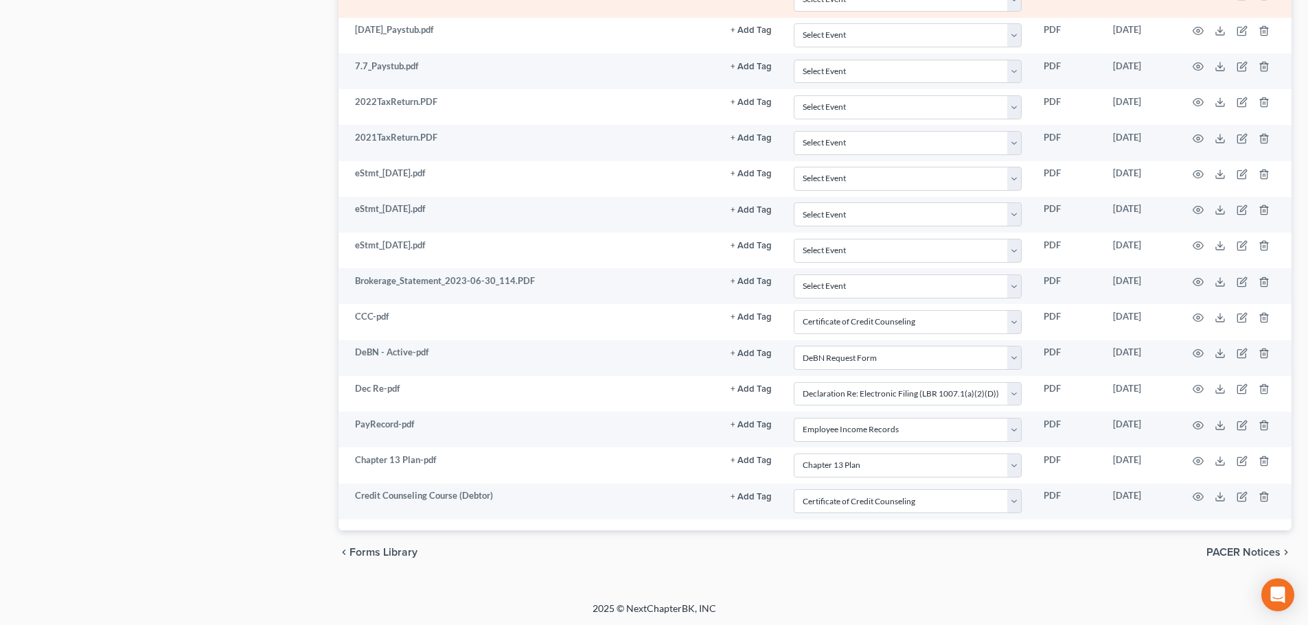
select select "0"
select select "2"
select select "3"
select select "4"
select select "1"
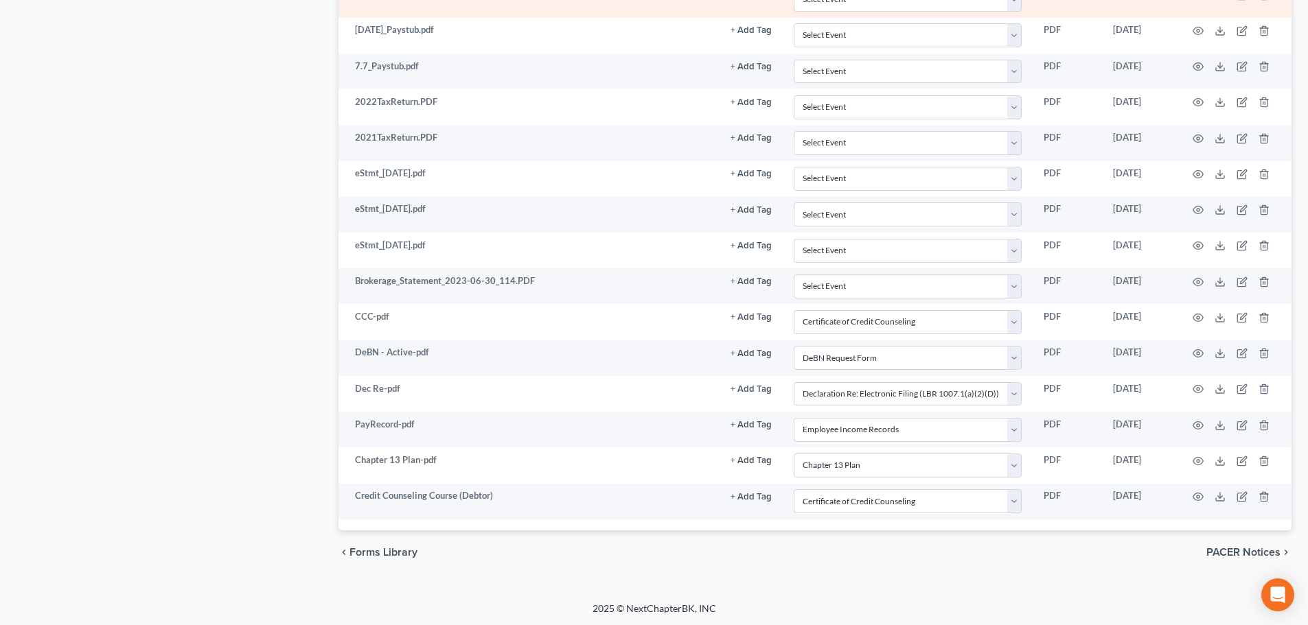
select select "0"
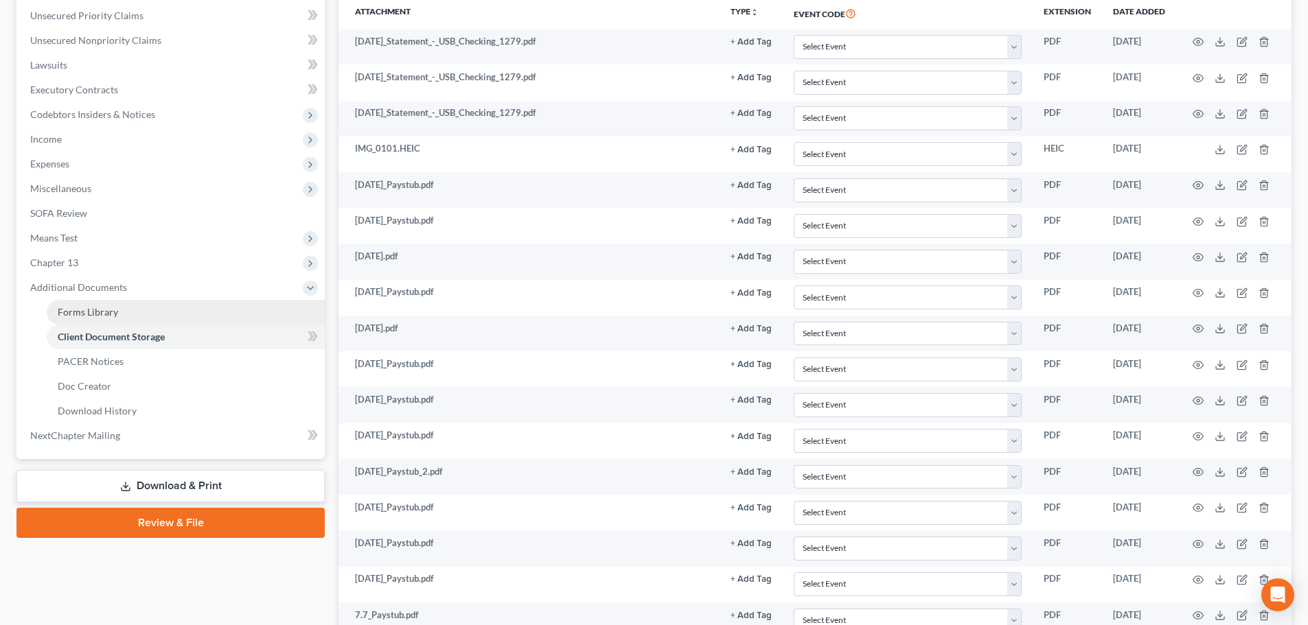
scroll to position [0, 0]
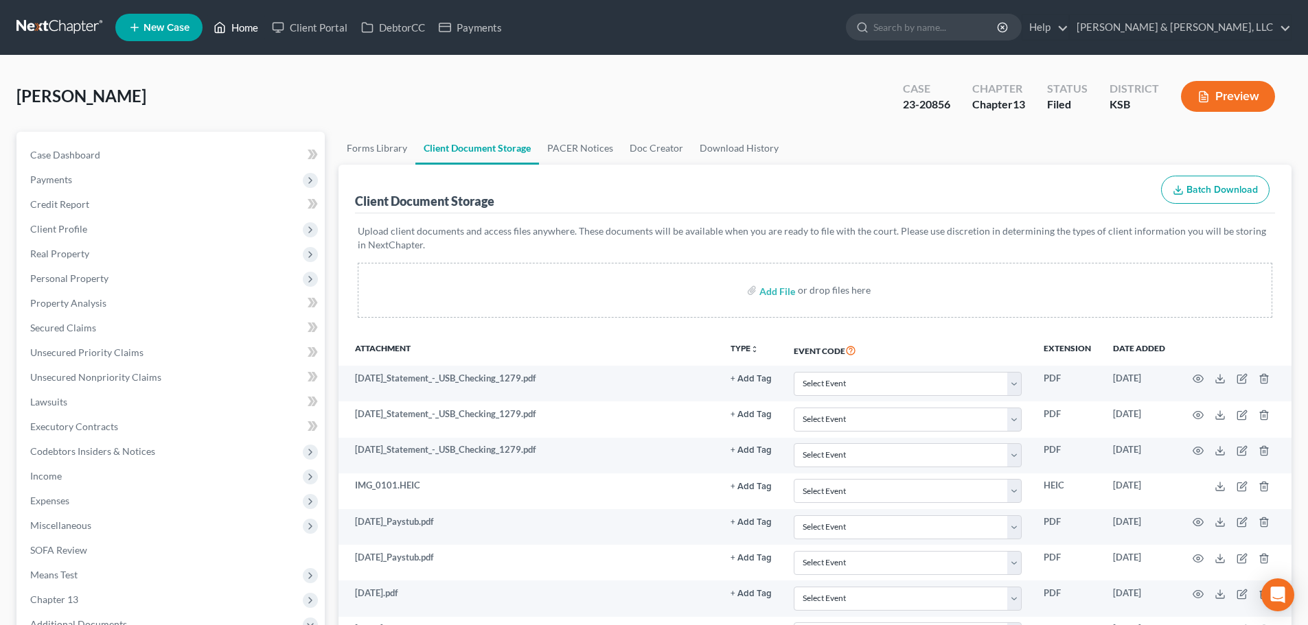
click at [247, 25] on link "Home" at bounding box center [236, 27] width 58 height 25
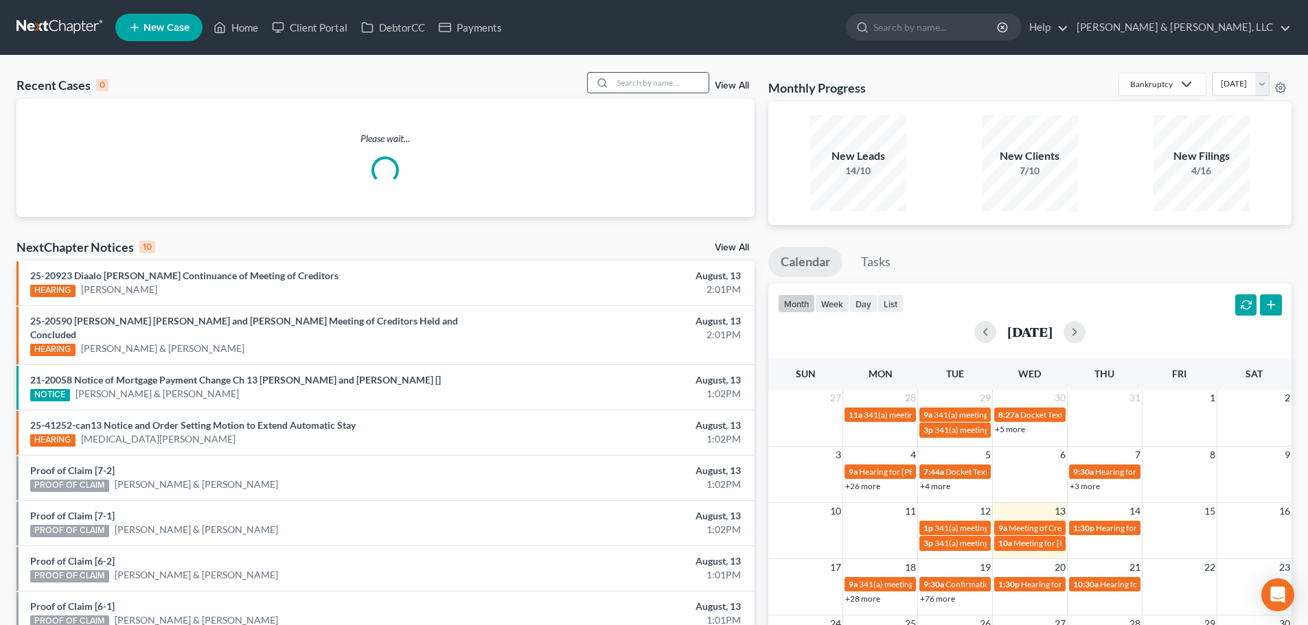
click at [642, 80] on input "search" at bounding box center [660, 83] width 96 height 20
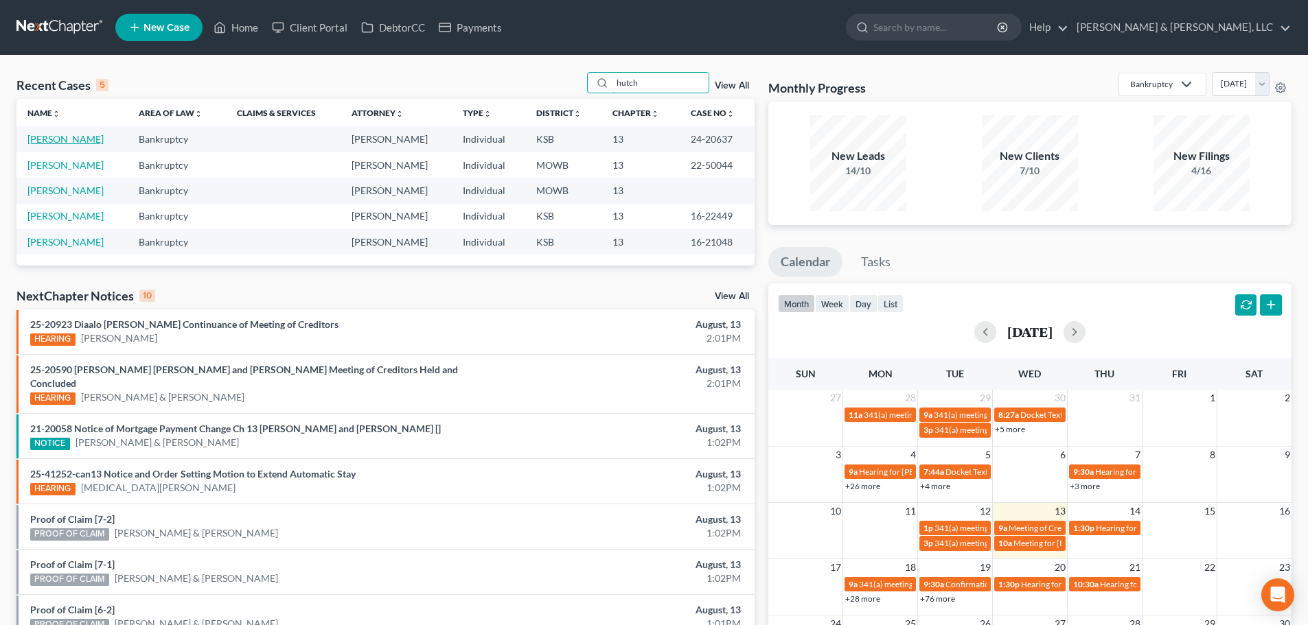
type input "hutch"
click at [56, 142] on link "Hutchen, Mark" at bounding box center [65, 139] width 76 height 12
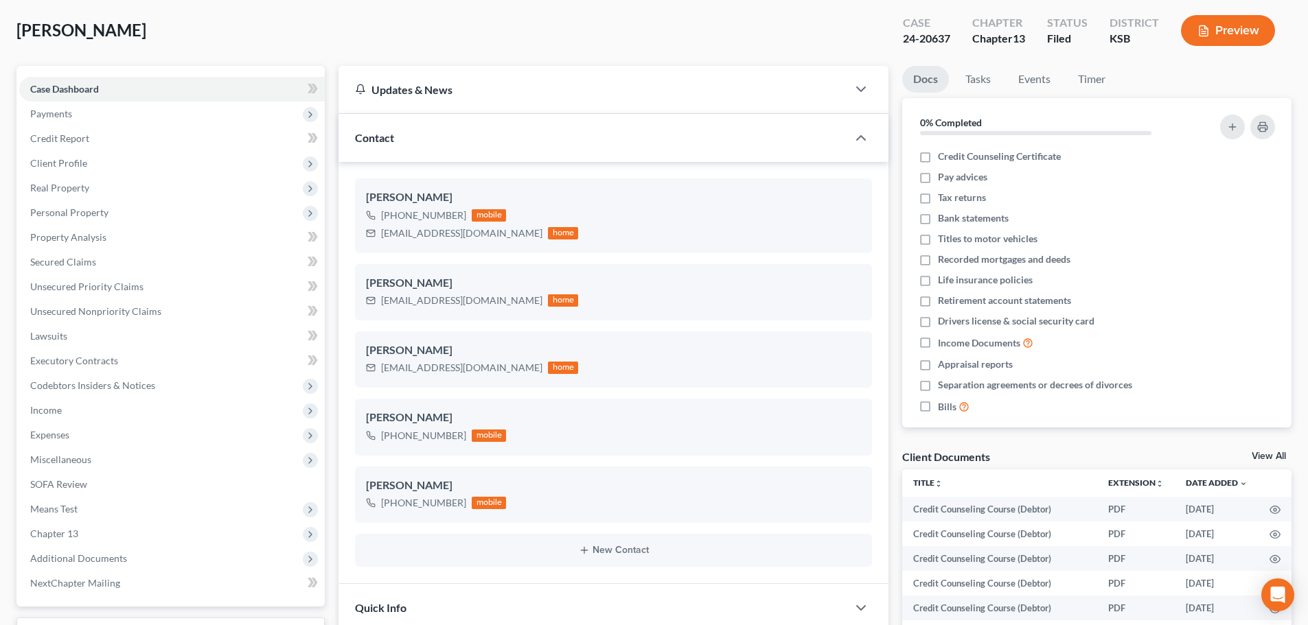
scroll to position [69, 0]
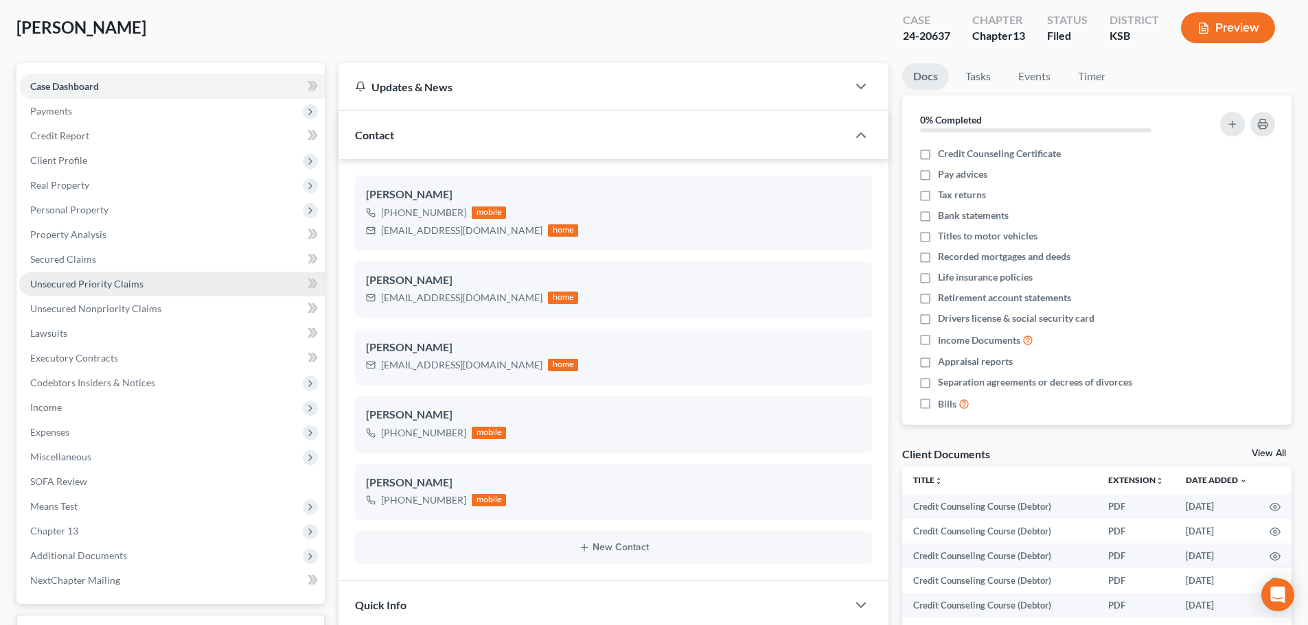
click at [93, 288] on span "Unsecured Priority Claims" at bounding box center [86, 284] width 113 height 12
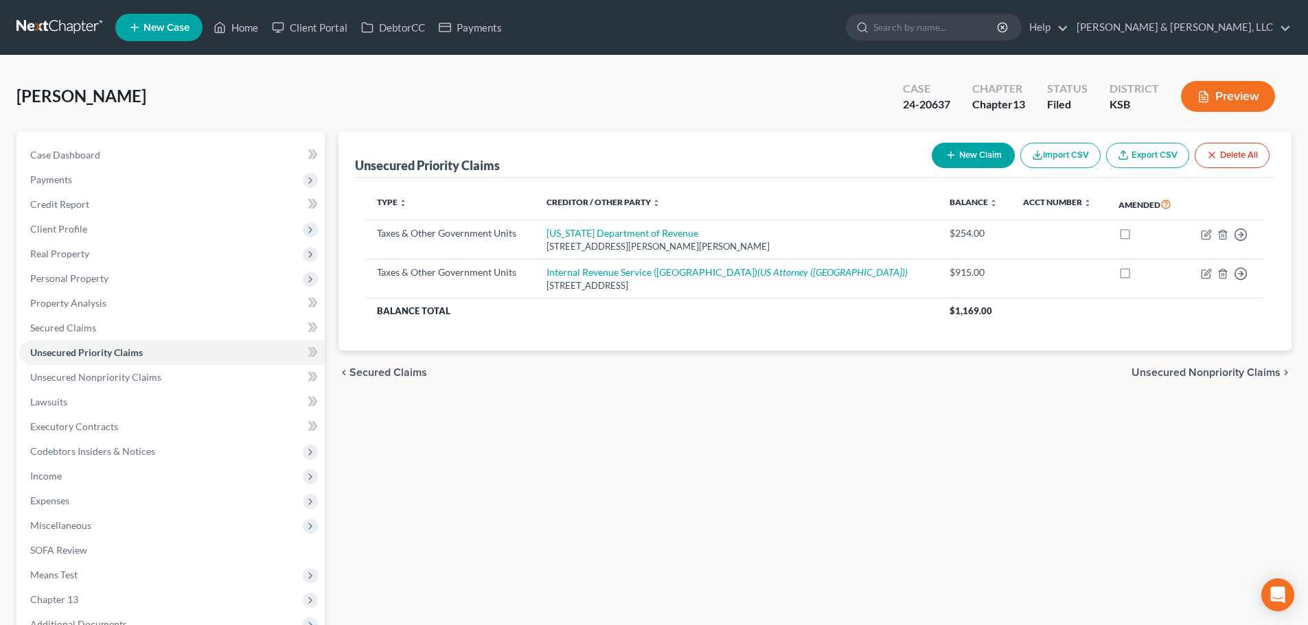
click at [154, 20] on link "New Case" at bounding box center [158, 27] width 87 height 27
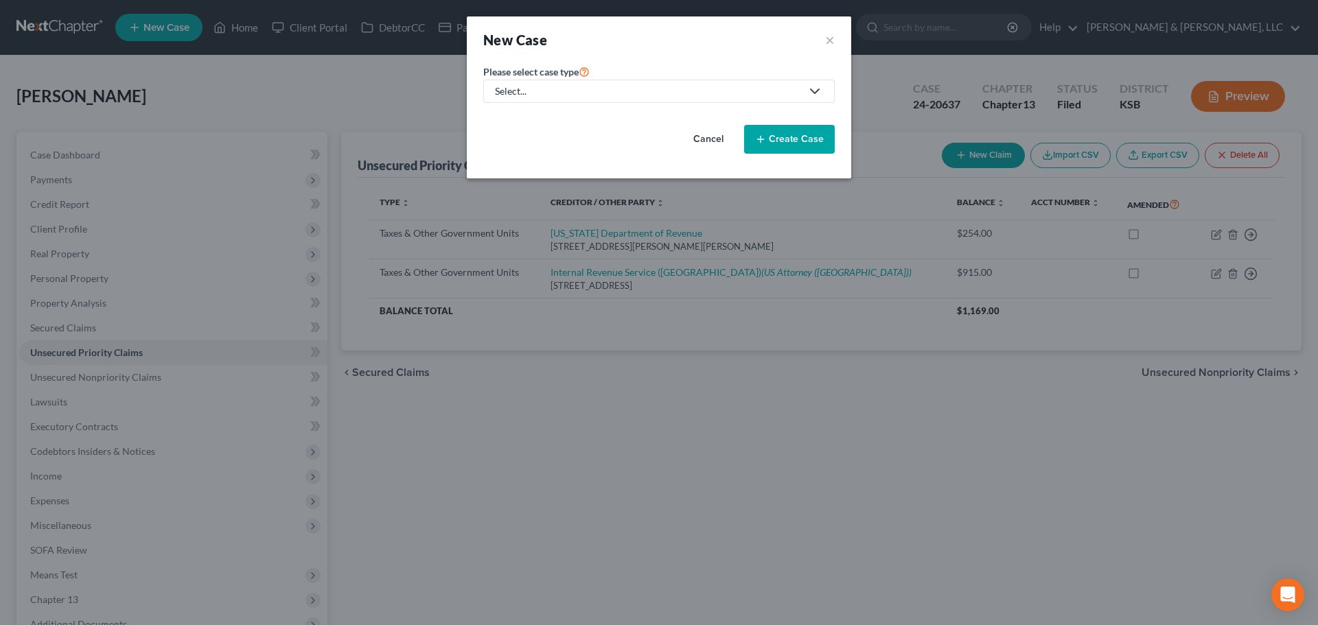
click at [588, 84] on div "Select..." at bounding box center [648, 91] width 306 height 14
click at [568, 120] on div "Bankruptcy" at bounding box center [561, 119] width 130 height 14
select select "46"
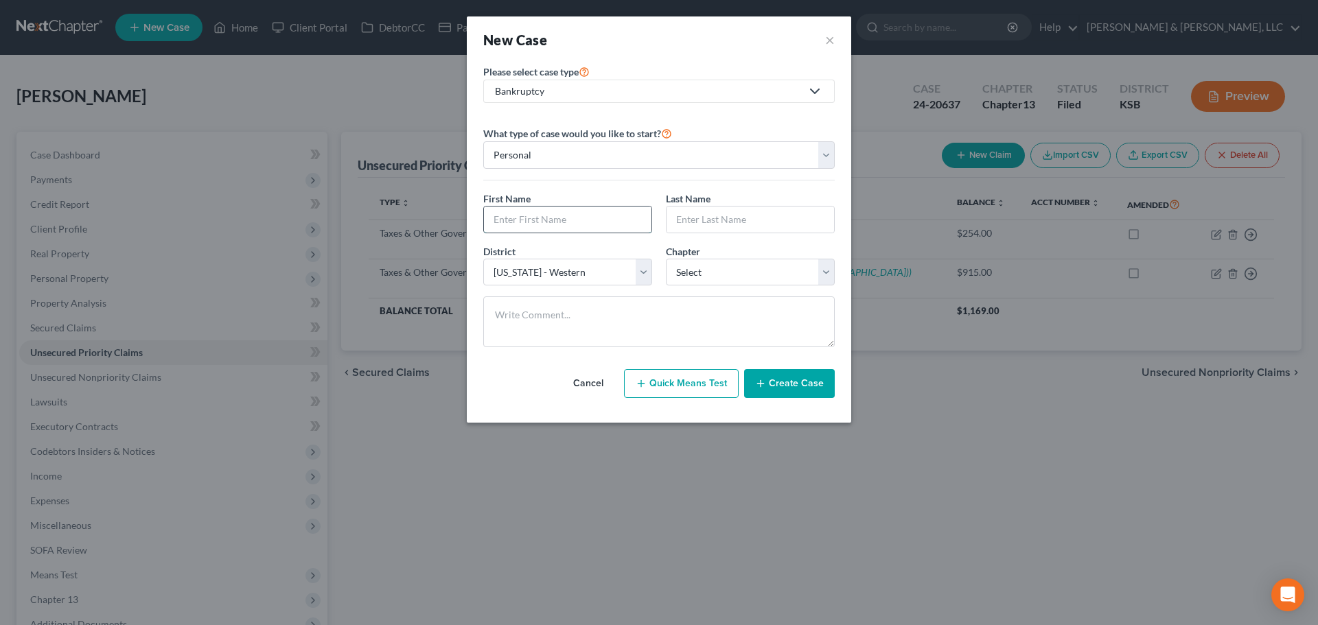
click at [576, 219] on input "text" at bounding box center [567, 220] width 167 height 26
type input "Diane"
type input "Tweedy Stout"
select select "3"
click at [583, 332] on textarea at bounding box center [658, 322] width 351 height 51
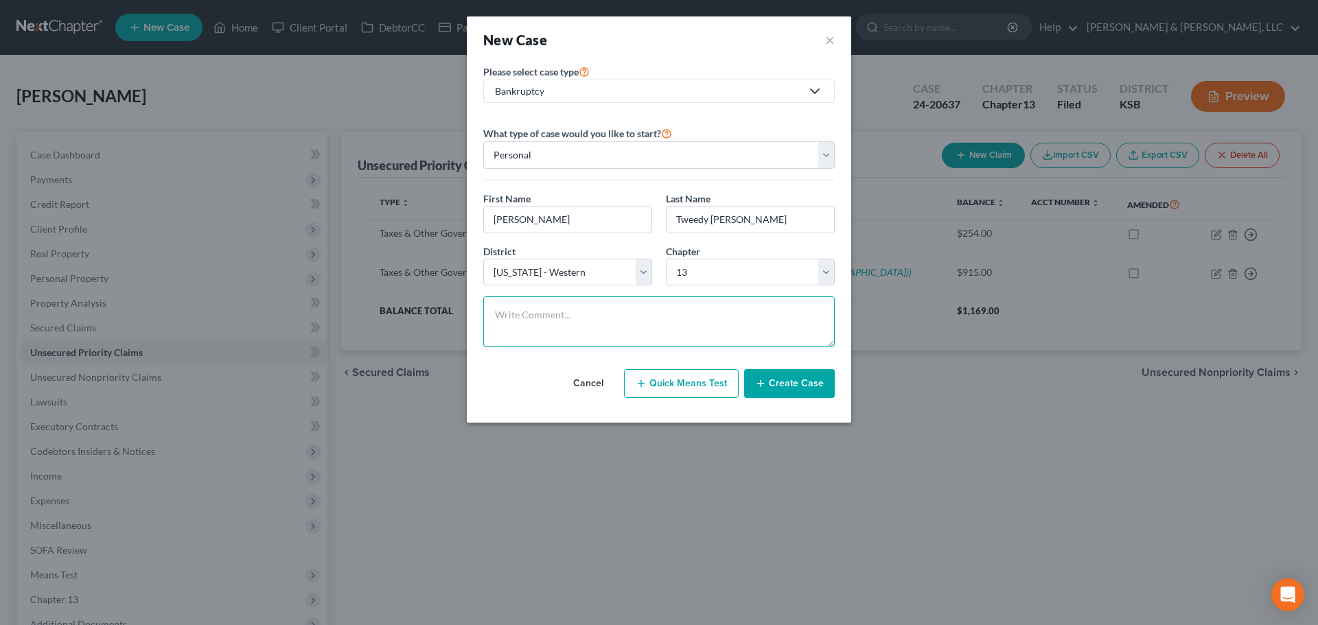
paste textarea "Husband died last September She has been hospitalized several times this year M…"
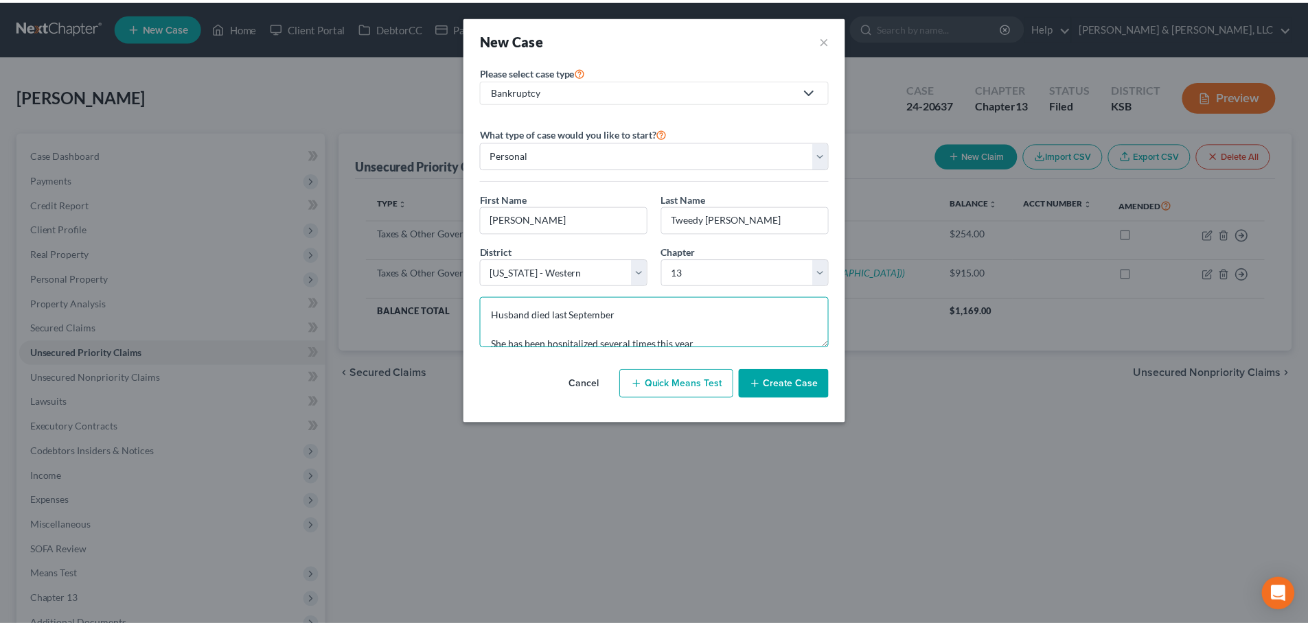
scroll to position [234, 0]
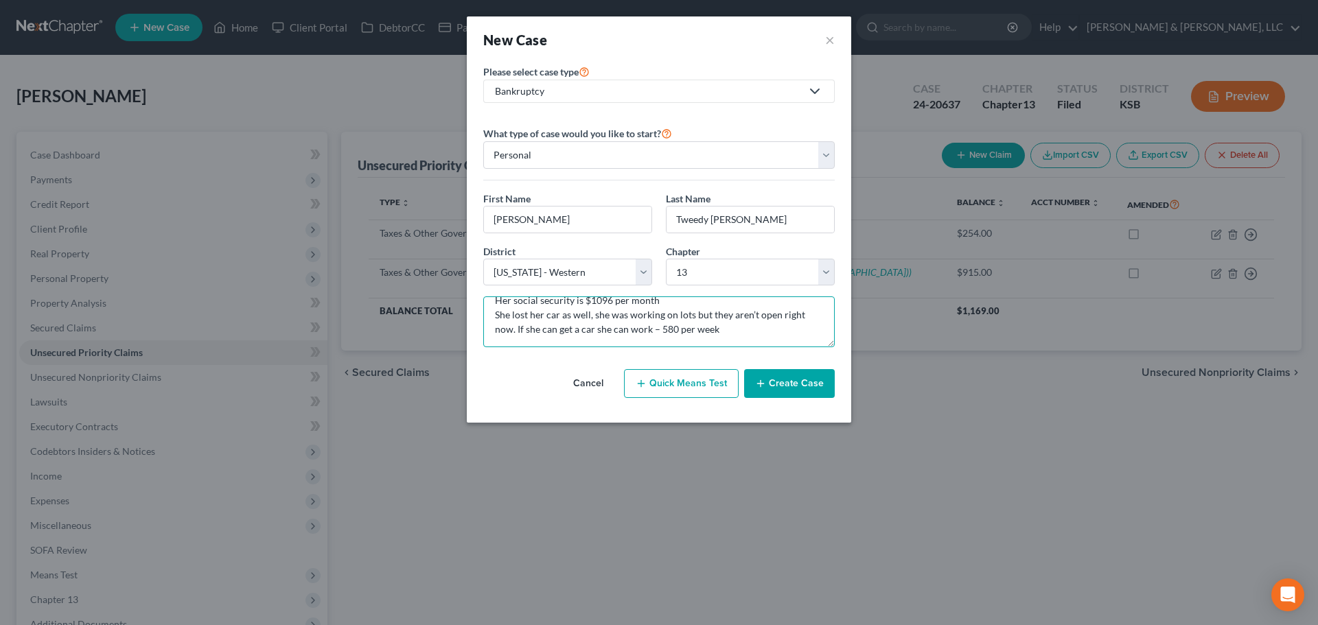
type textarea "Husband died last September She has been hospitalized several times this year M…"
click at [822, 396] on button "Create Case" at bounding box center [789, 383] width 91 height 29
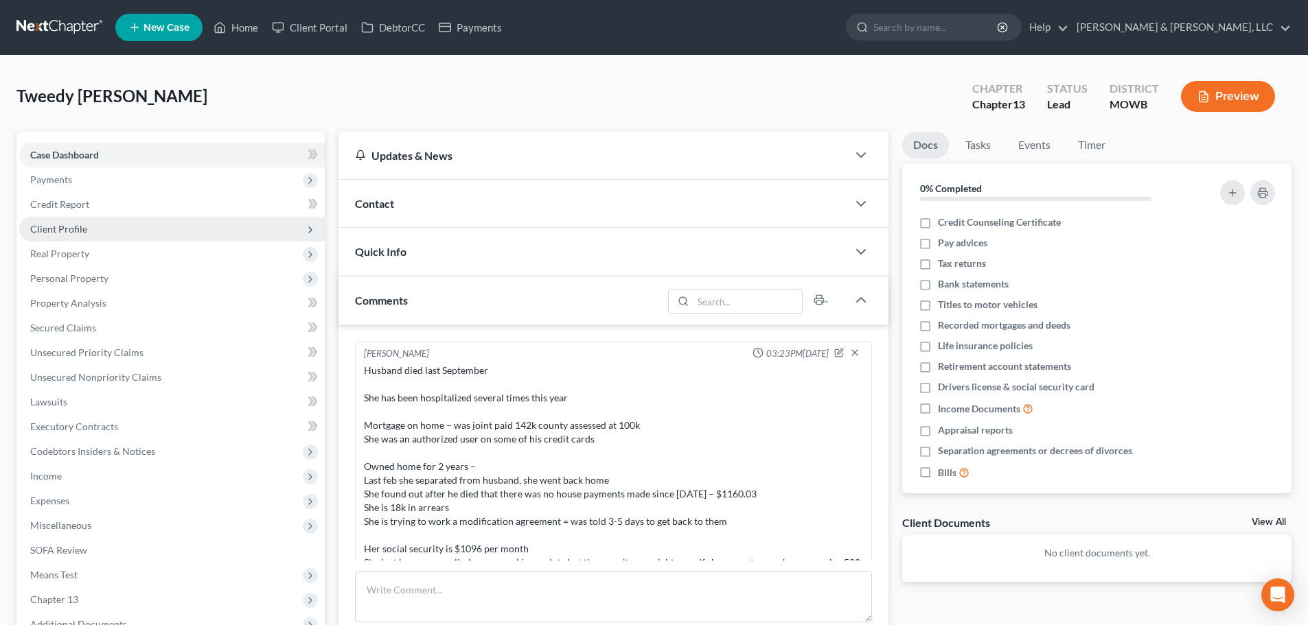
scroll to position [32, 0]
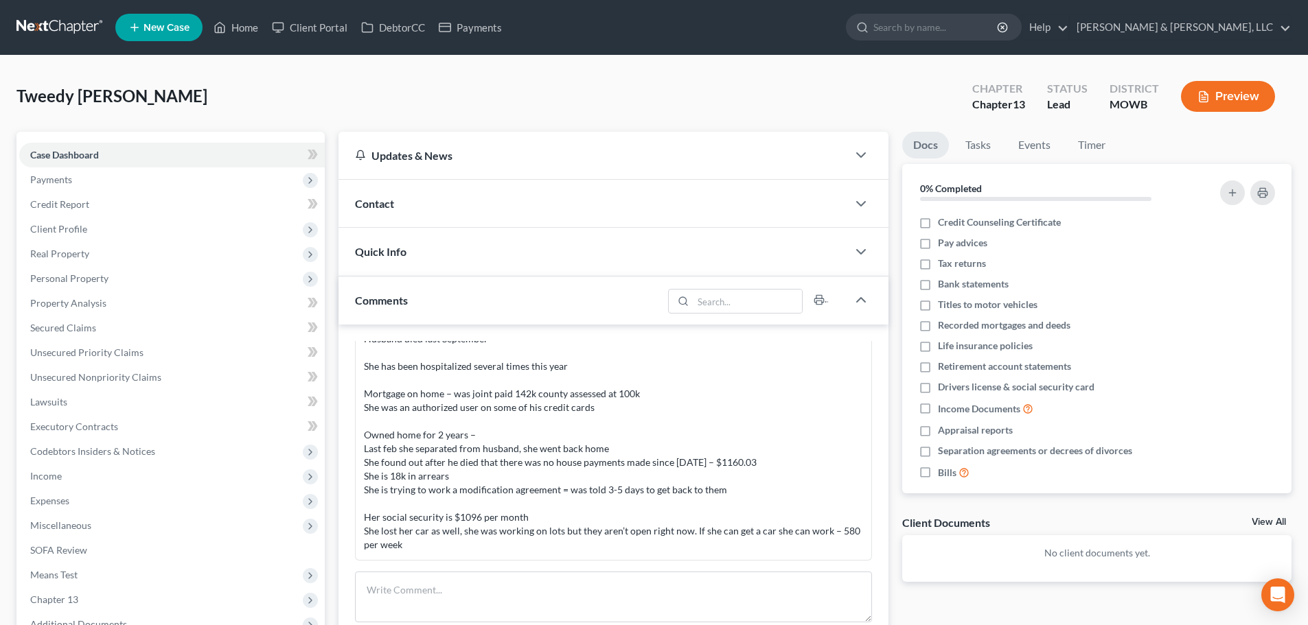
click at [378, 198] on span "Contact" at bounding box center [374, 203] width 39 height 13
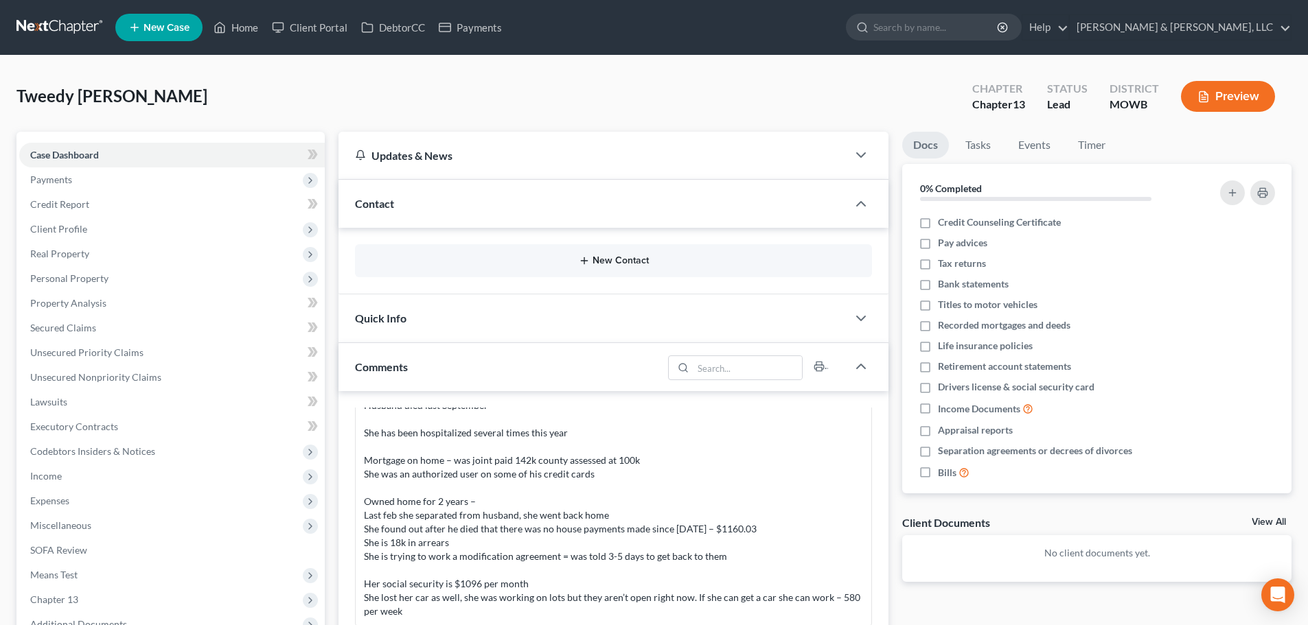
click at [615, 263] on button "New Contact" at bounding box center [613, 260] width 495 height 11
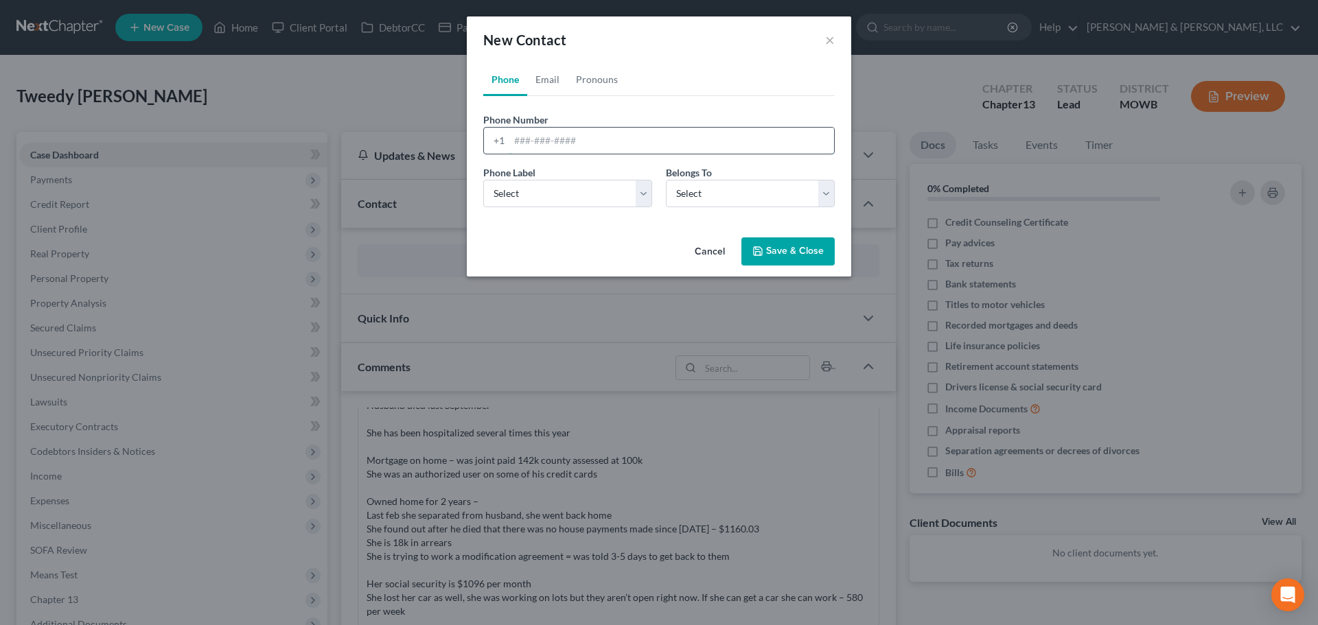
click at [537, 137] on input "tel" at bounding box center [671, 141] width 325 height 26
type input "913-361-9056"
click at [550, 186] on select "Select Mobile Home Work Other" at bounding box center [567, 193] width 169 height 27
select select "0"
click at [483, 180] on select "Select Mobile Home Work Other" at bounding box center [567, 193] width 169 height 27
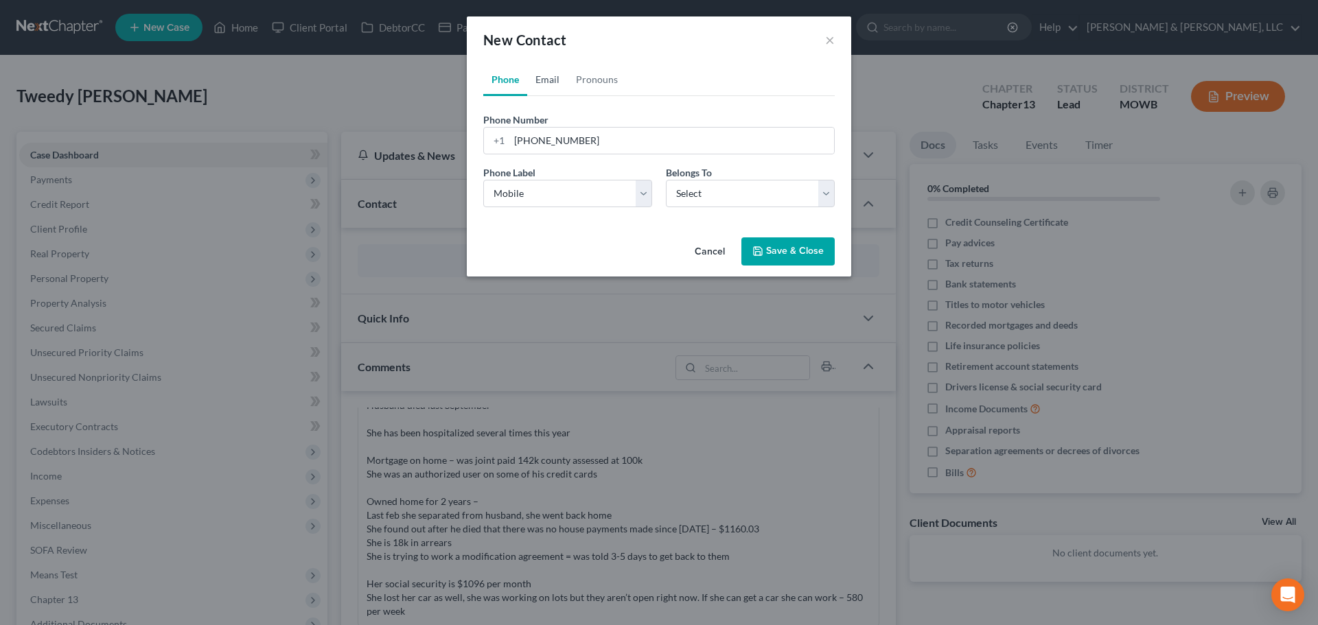
click at [555, 75] on link "Email" at bounding box center [547, 79] width 40 height 33
click at [553, 143] on input "email" at bounding box center [671, 141] width 325 height 26
type input "tiggers0701@gmail.com"
click at [519, 205] on select "Select Home Work Other" at bounding box center [567, 193] width 169 height 27
select select "0"
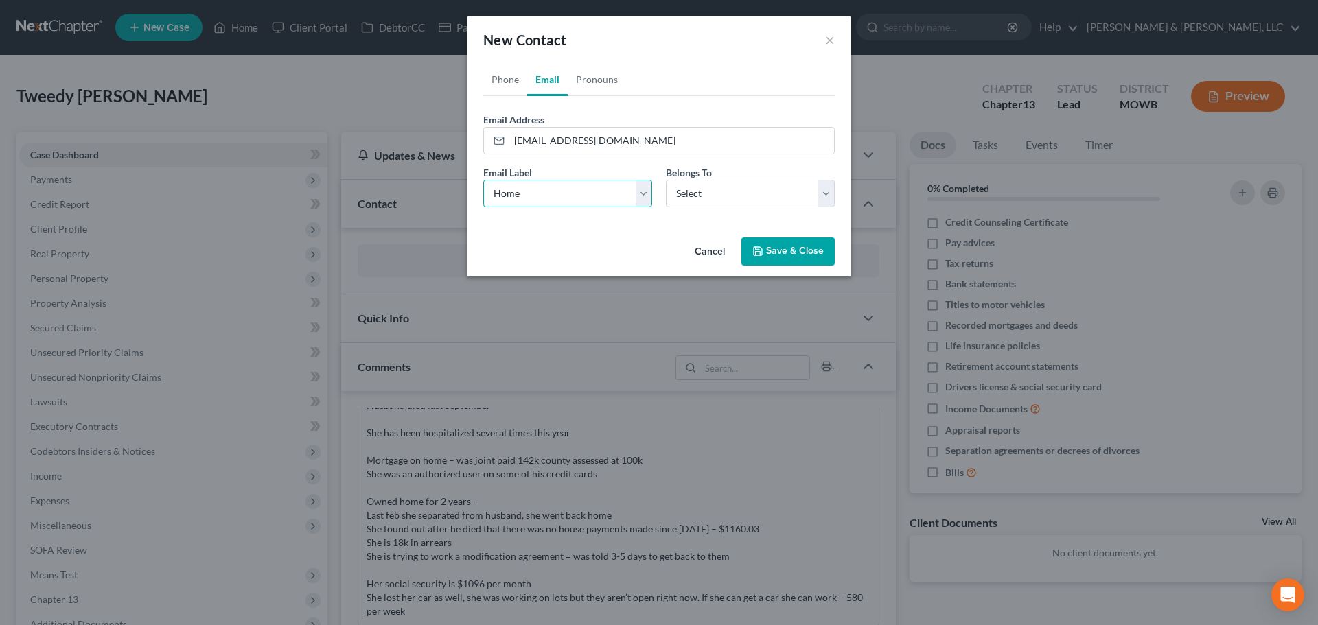
click at [483, 180] on select "Select Home Work Other" at bounding box center [567, 193] width 169 height 27
click at [732, 192] on select "Select Client Other" at bounding box center [750, 193] width 169 height 27
select select "0"
click at [666, 180] on select "Select Client Other" at bounding box center [750, 193] width 169 height 27
select select "0"
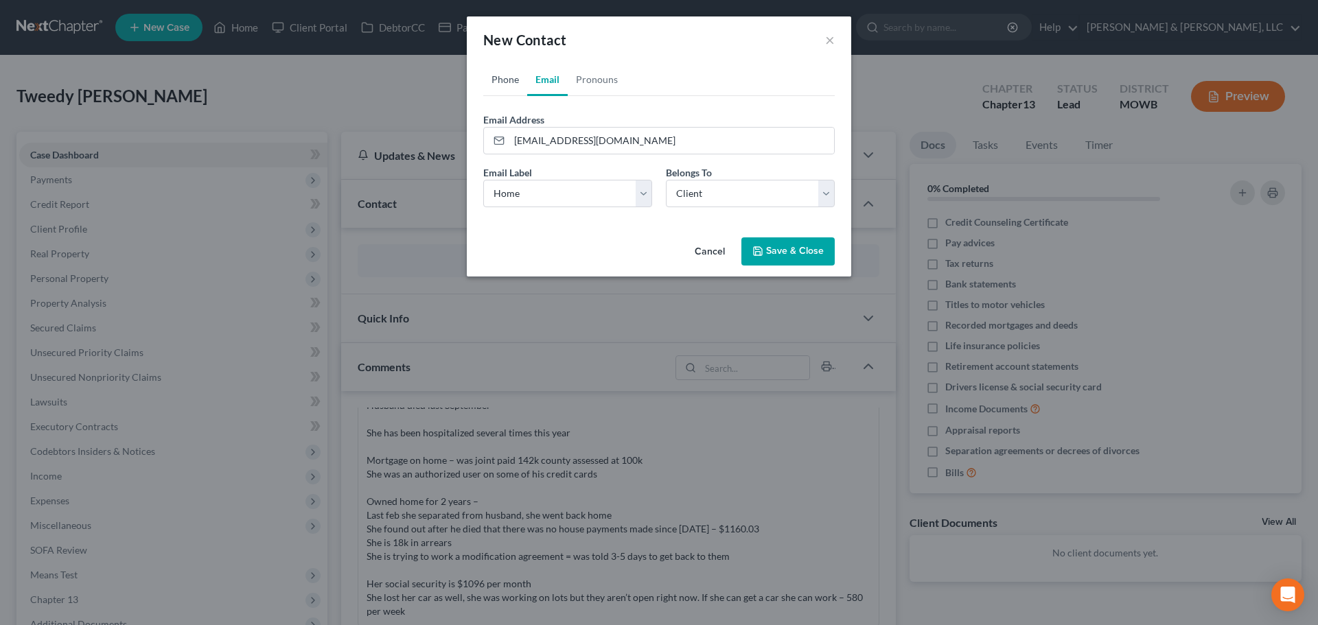
click at [502, 77] on link "Phone" at bounding box center [505, 79] width 44 height 33
click at [572, 194] on select "Select Mobile Home Work Other" at bounding box center [567, 193] width 169 height 27
click at [717, 193] on select "Select Client Other" at bounding box center [750, 193] width 169 height 27
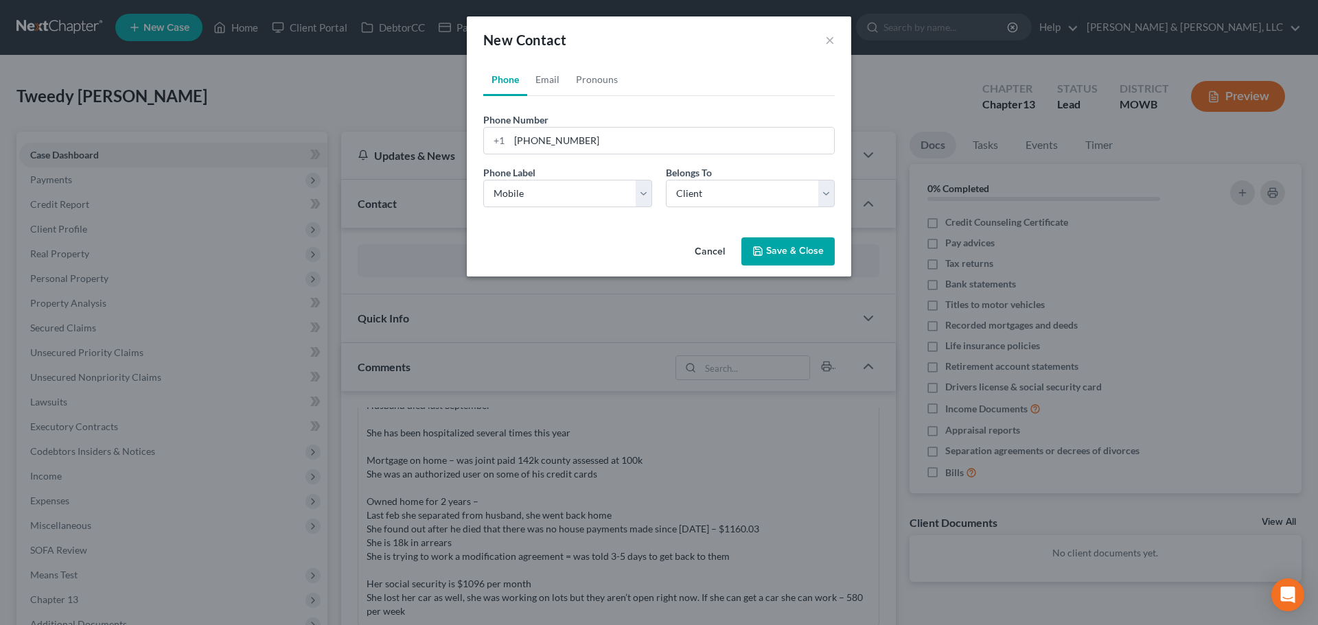
click at [806, 243] on button "Save & Close" at bounding box center [787, 251] width 93 height 29
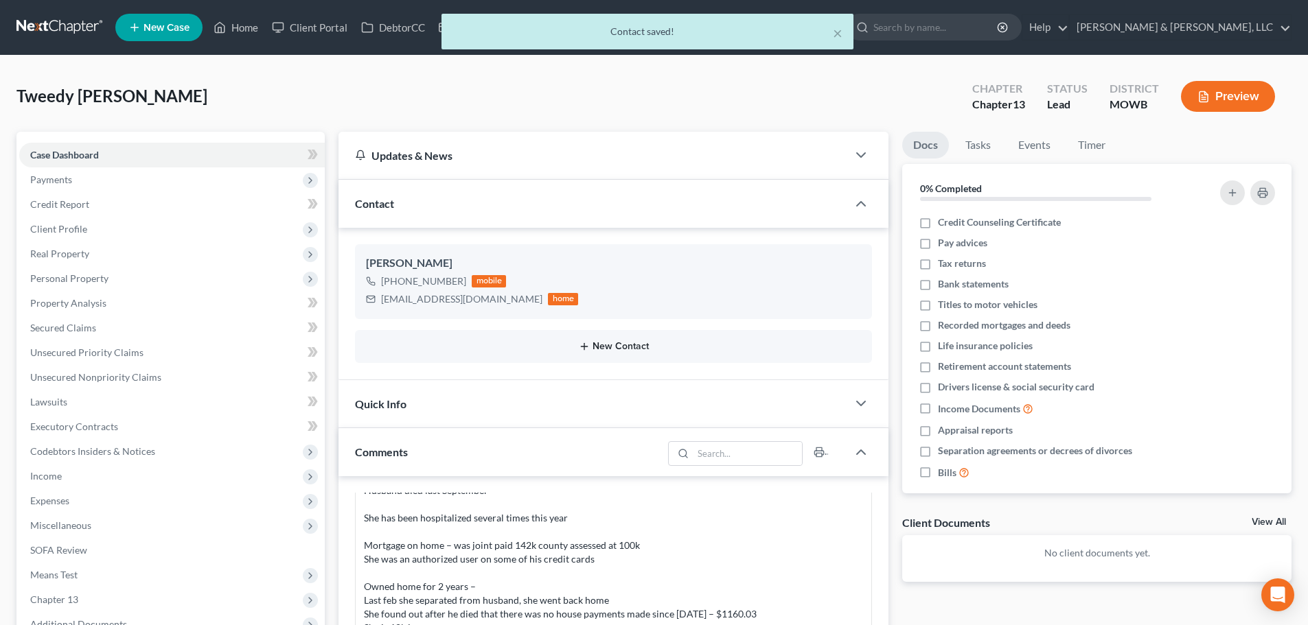
scroll to position [451, 0]
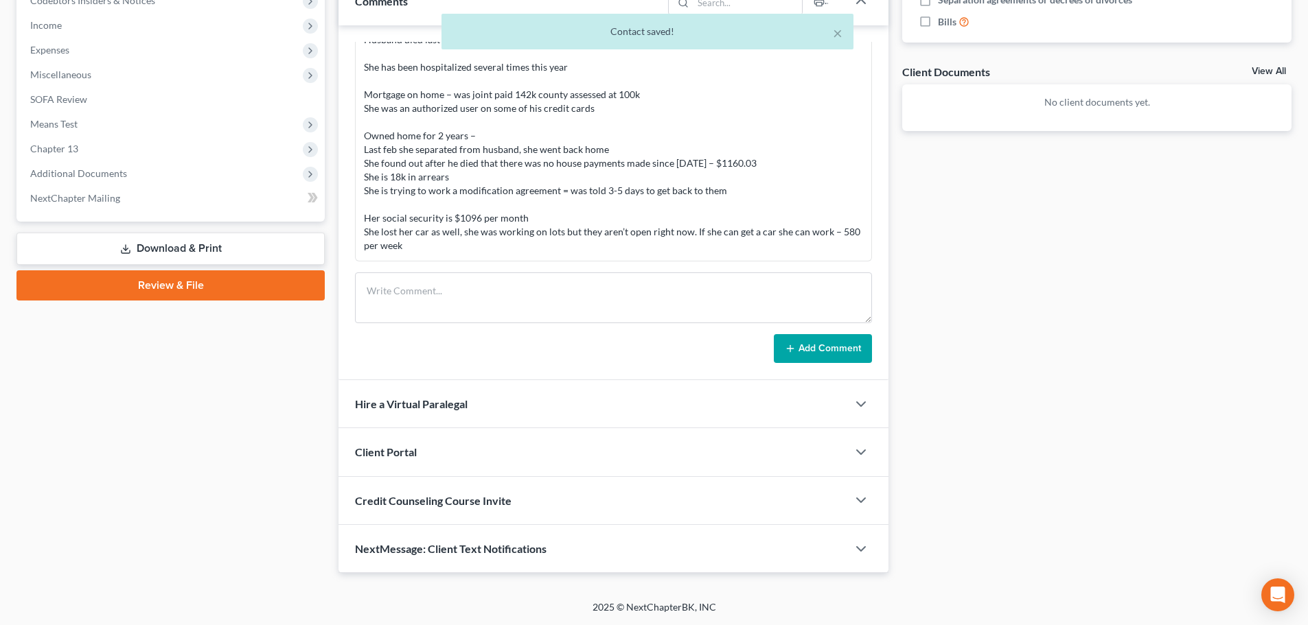
click at [408, 443] on div "Client Portal" at bounding box center [592, 451] width 509 height 47
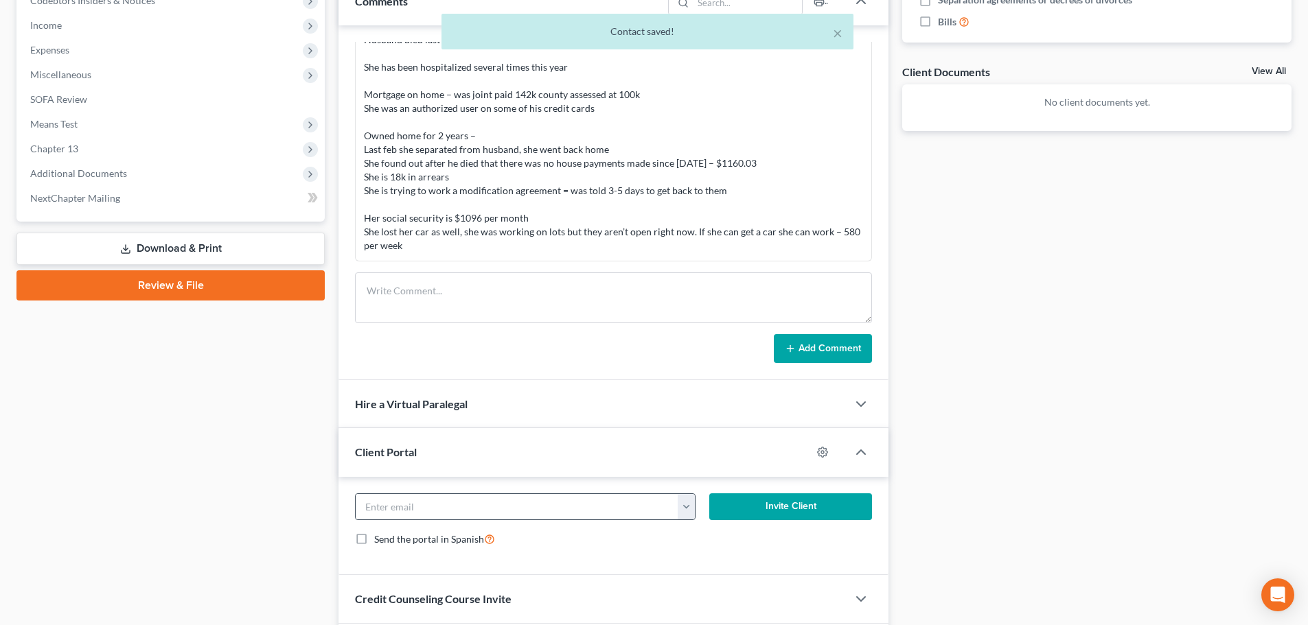
click at [686, 511] on button "button" at bounding box center [685, 507] width 17 height 26
click at [698, 538] on link "tiggers0701@gmail.com" at bounding box center [770, 537] width 187 height 23
type input "tiggers0701@gmail.com"
click at [765, 512] on button "Invite Client" at bounding box center [790, 507] width 163 height 27
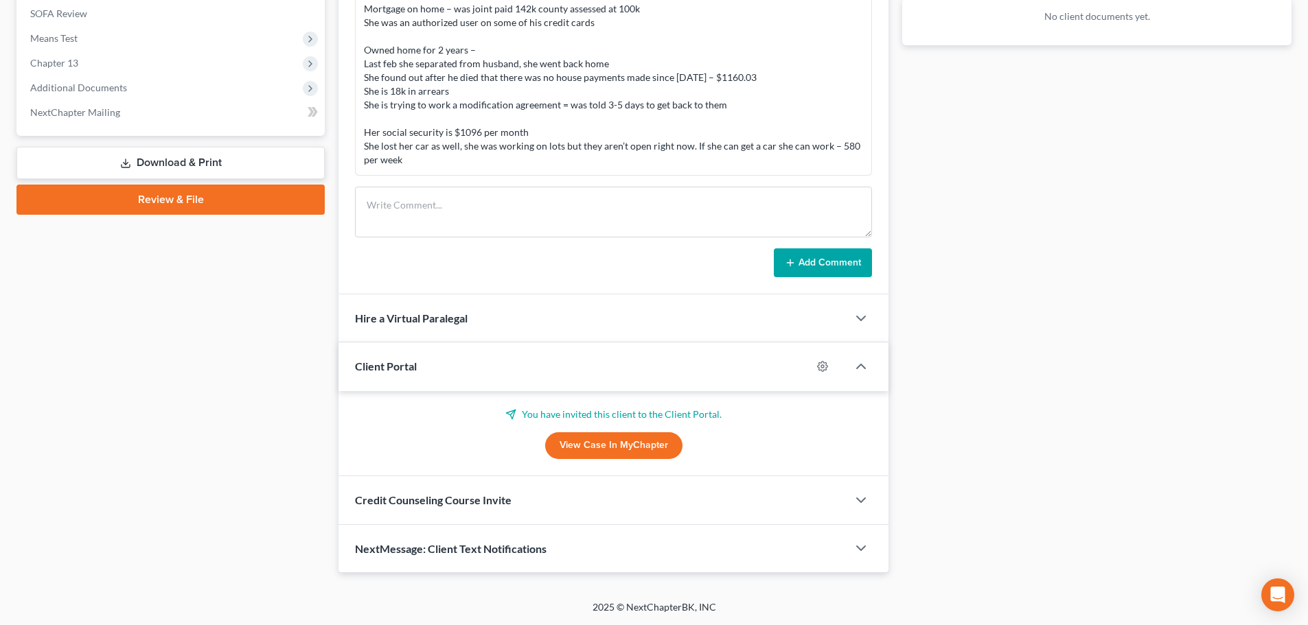
click at [445, 506] on span "Credit Counseling Course Invite" at bounding box center [433, 500] width 156 height 13
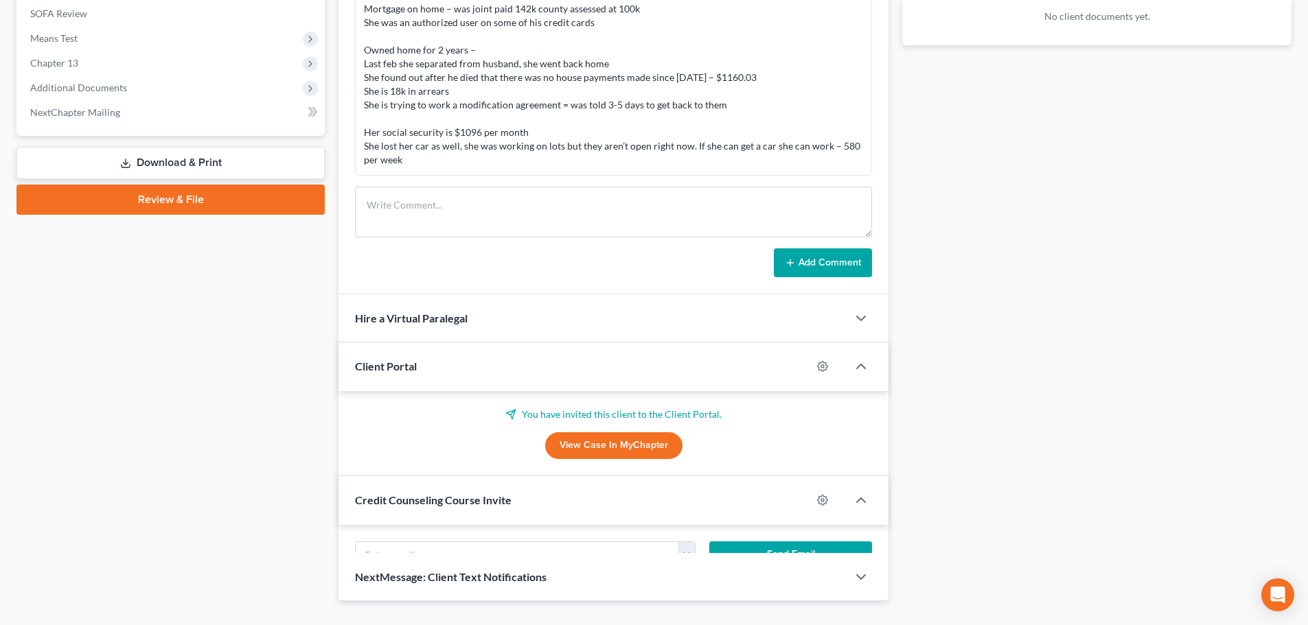
scroll to position [593, 0]
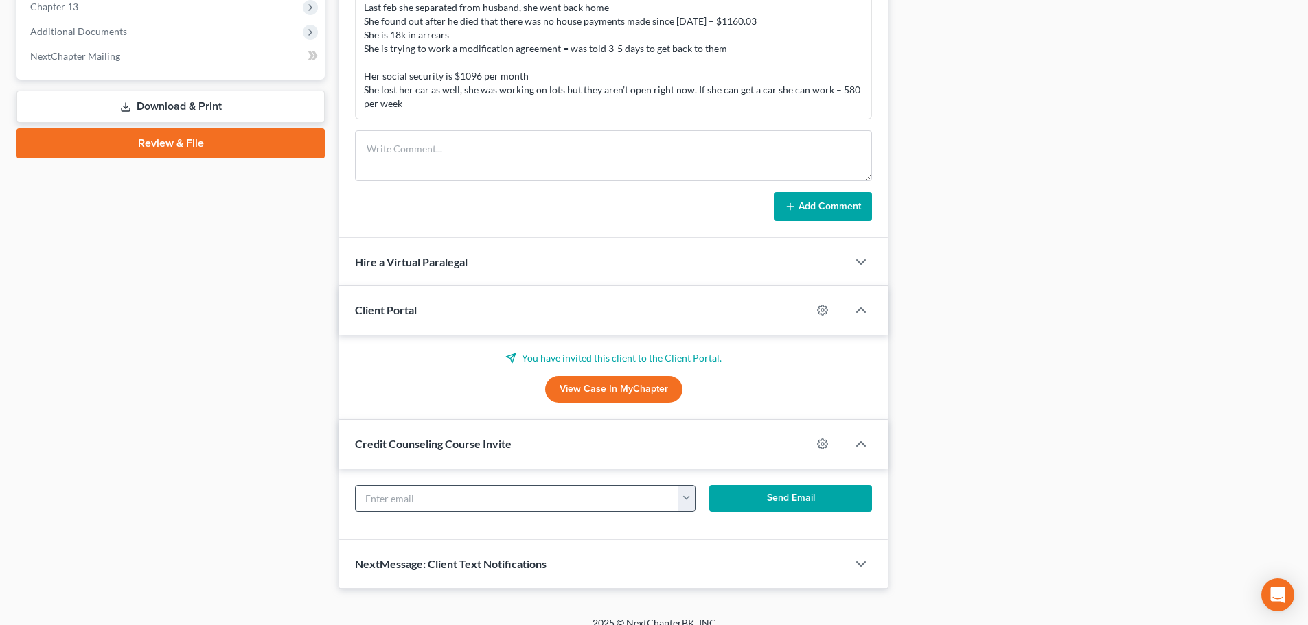
click at [691, 500] on button "button" at bounding box center [685, 499] width 17 height 26
click at [700, 533] on link "tiggers0701@gmail.com" at bounding box center [770, 529] width 187 height 23
type input "tiggers0701@gmail.com"
click at [745, 504] on button "Send Email" at bounding box center [790, 498] width 163 height 27
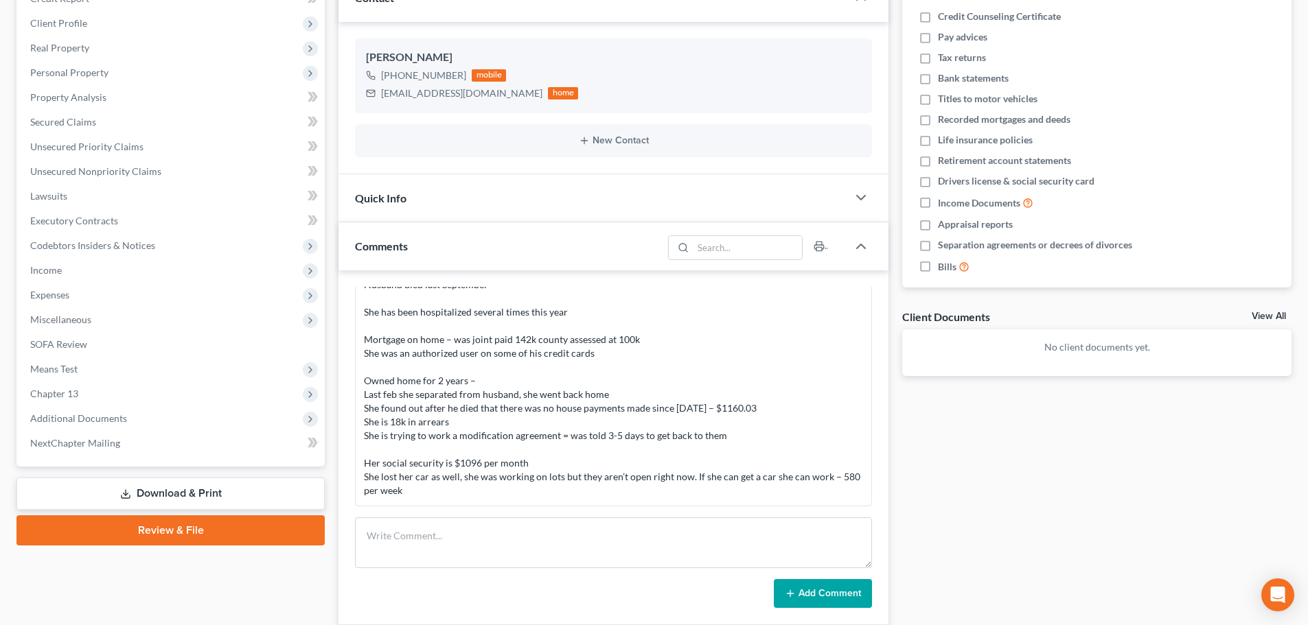
scroll to position [0, 0]
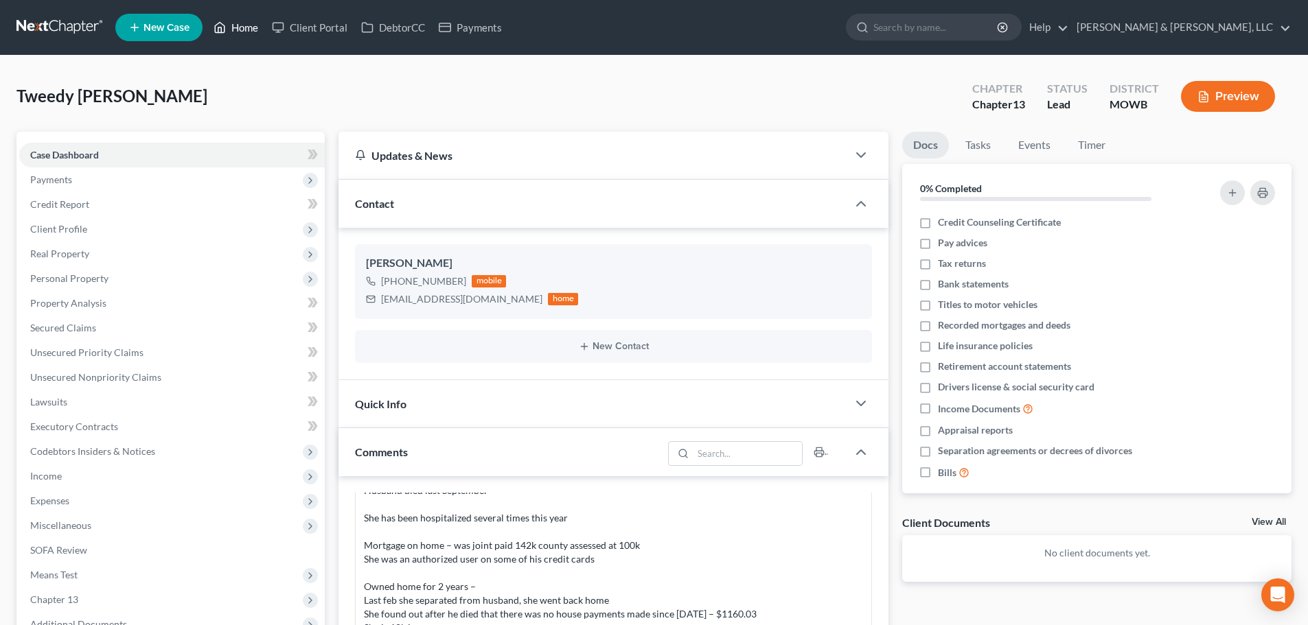
click at [233, 22] on link "Home" at bounding box center [236, 27] width 58 height 25
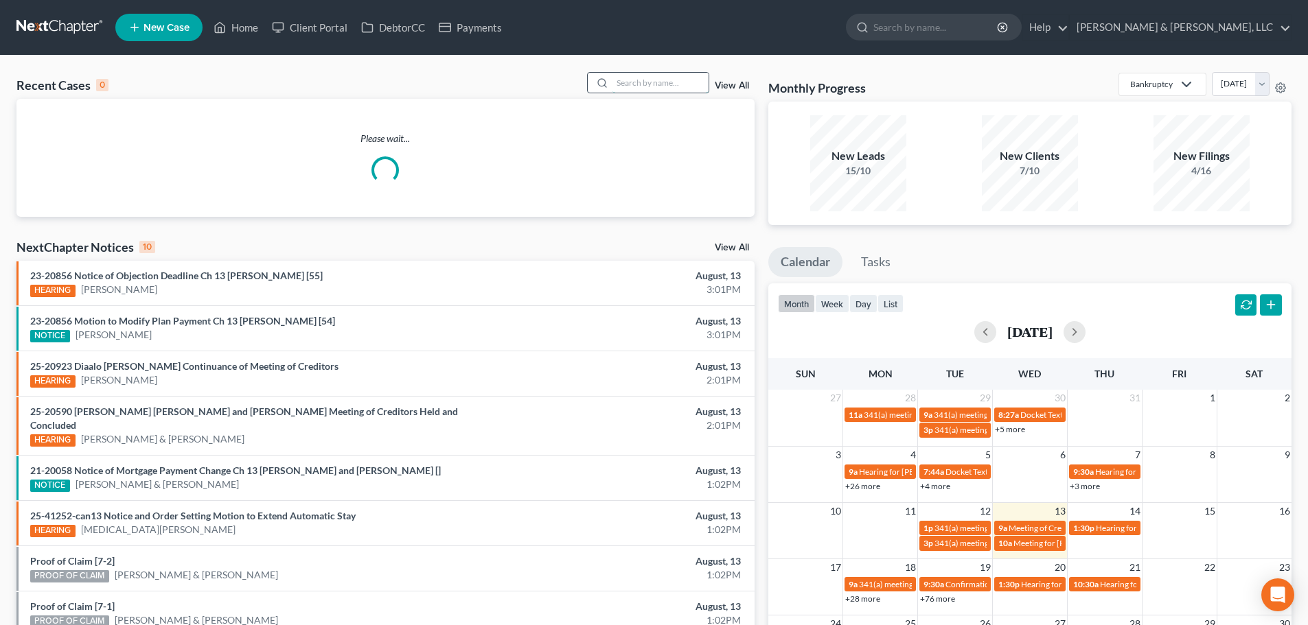
click at [636, 78] on input "search" at bounding box center [660, 83] width 96 height 20
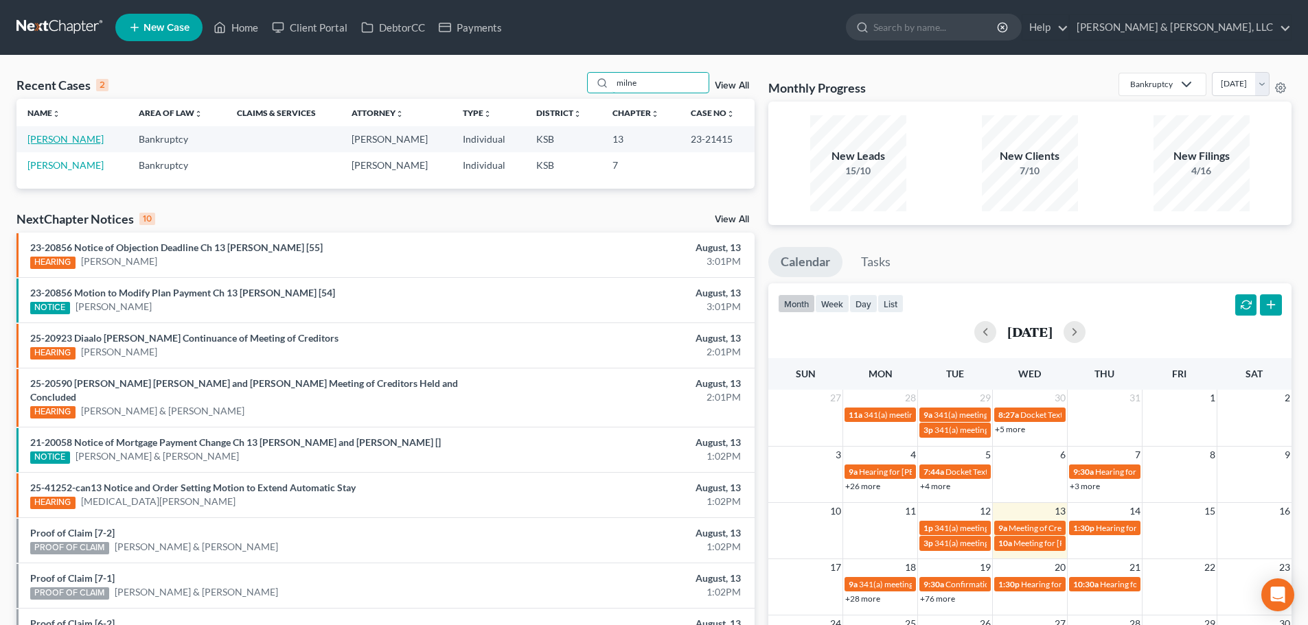
type input "milne"
click at [38, 140] on link "Milne, Shay" at bounding box center [65, 139] width 76 height 12
select select "2"
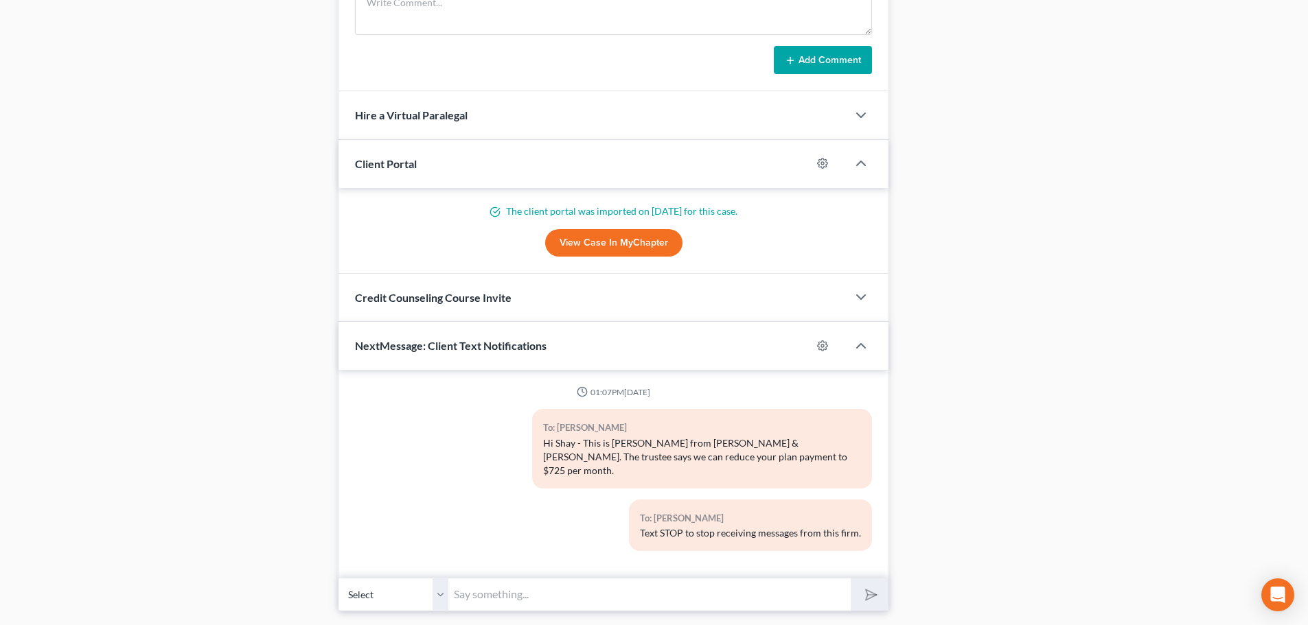
scroll to position [1210, 0]
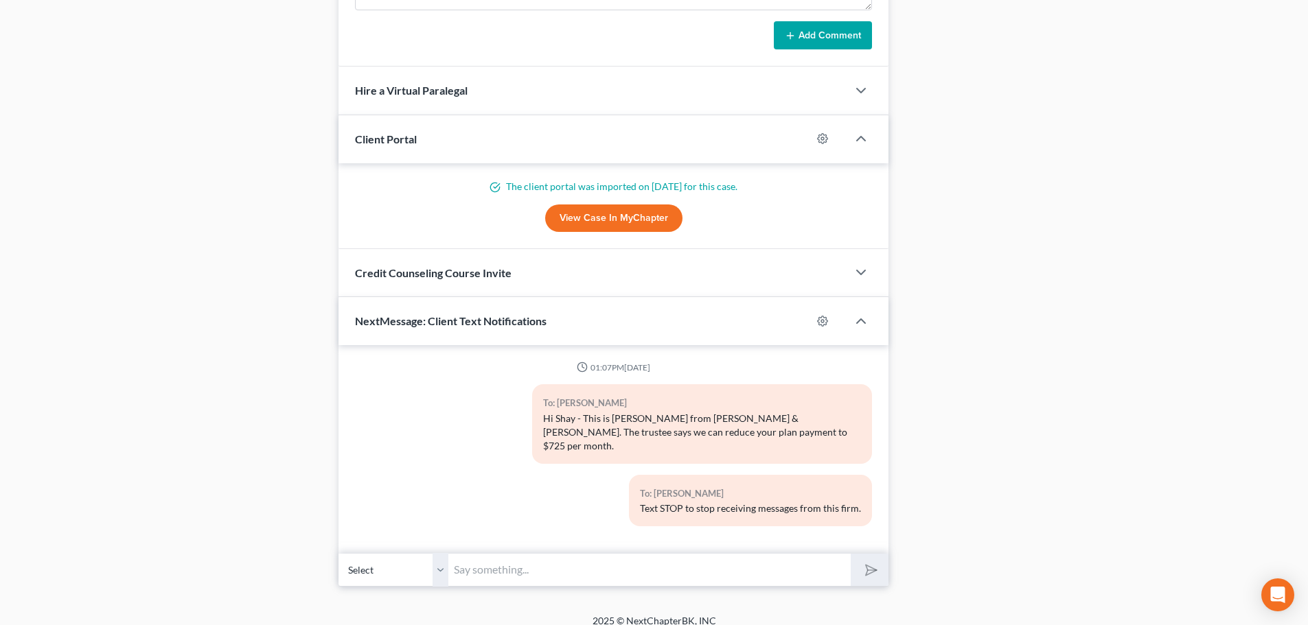
drag, startPoint x: 498, startPoint y: 570, endPoint x: 503, endPoint y: 561, distance: 10.7
click at [498, 570] on input "text" at bounding box center [649, 570] width 402 height 34
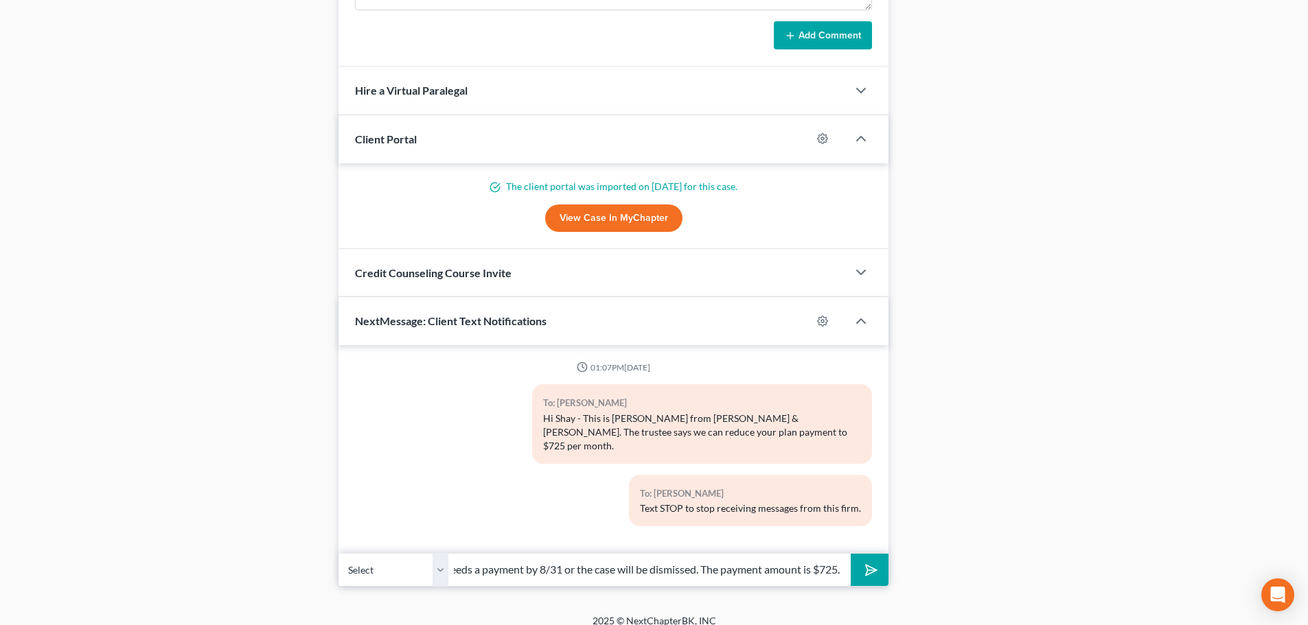
scroll to position [0, 119]
type input "HI Shay - The Trustee needs a payment by 8/31 or the case will be dismissed. Th…"
click at [850, 554] on button "submit" at bounding box center [869, 570] width 38 height 32
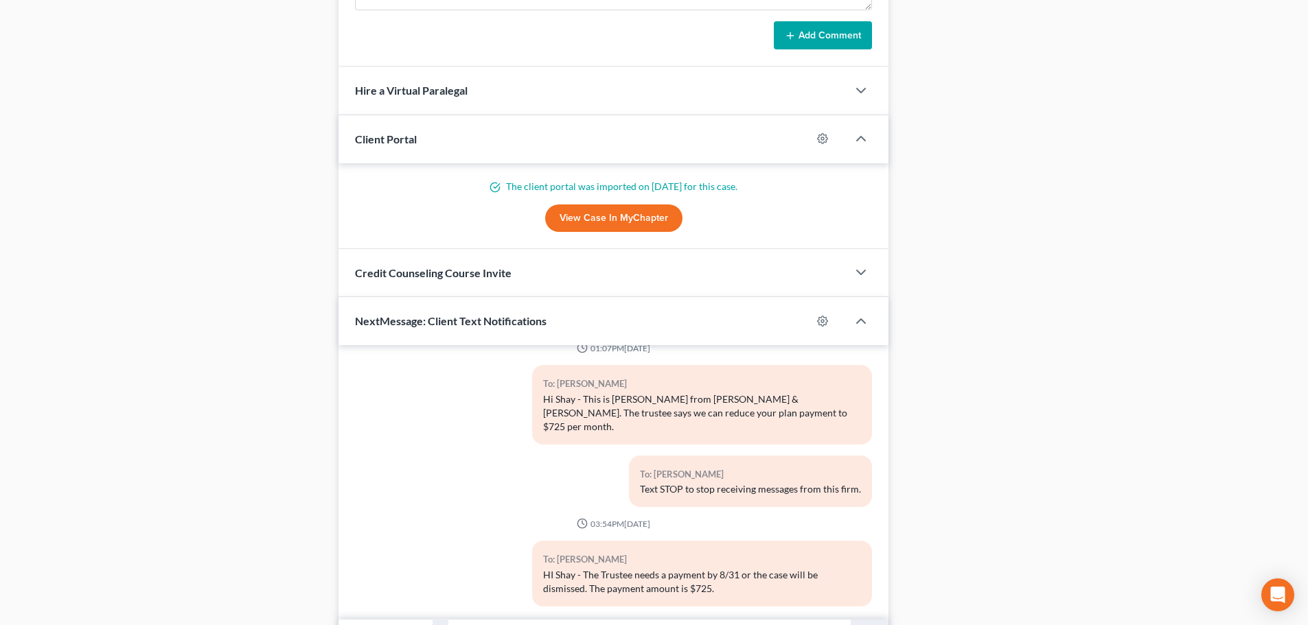
scroll to position [1290, 0]
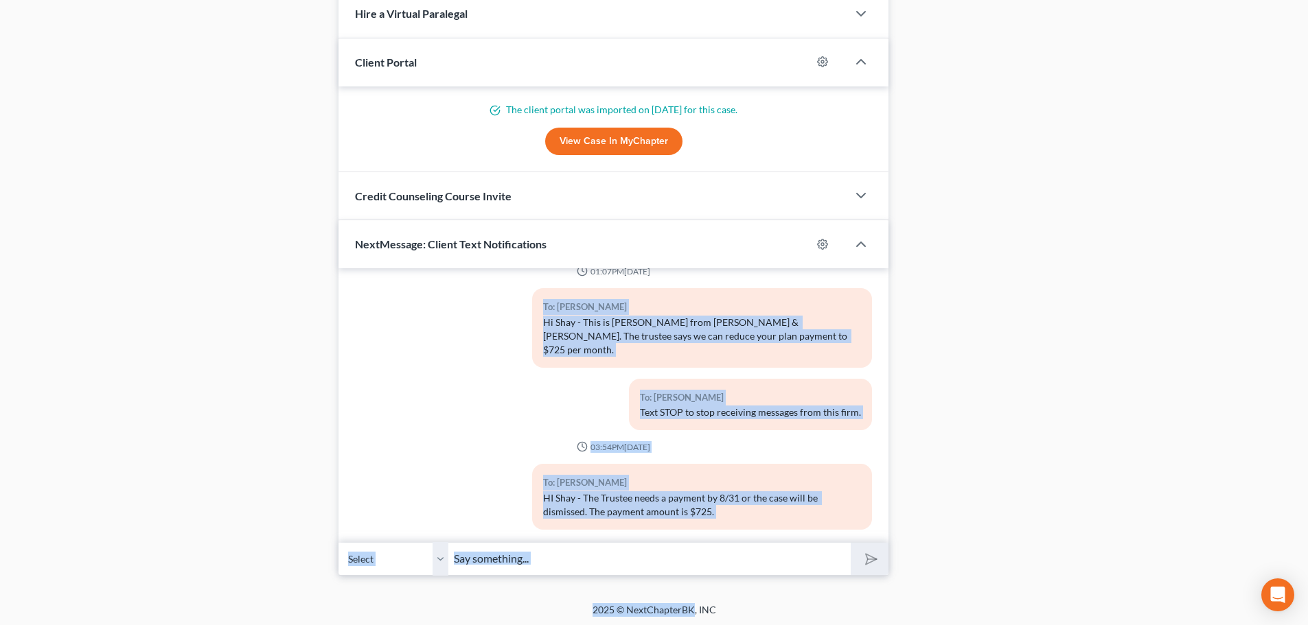
drag, startPoint x: 652, startPoint y: 624, endPoint x: 863, endPoint y: 949, distance: 387.6
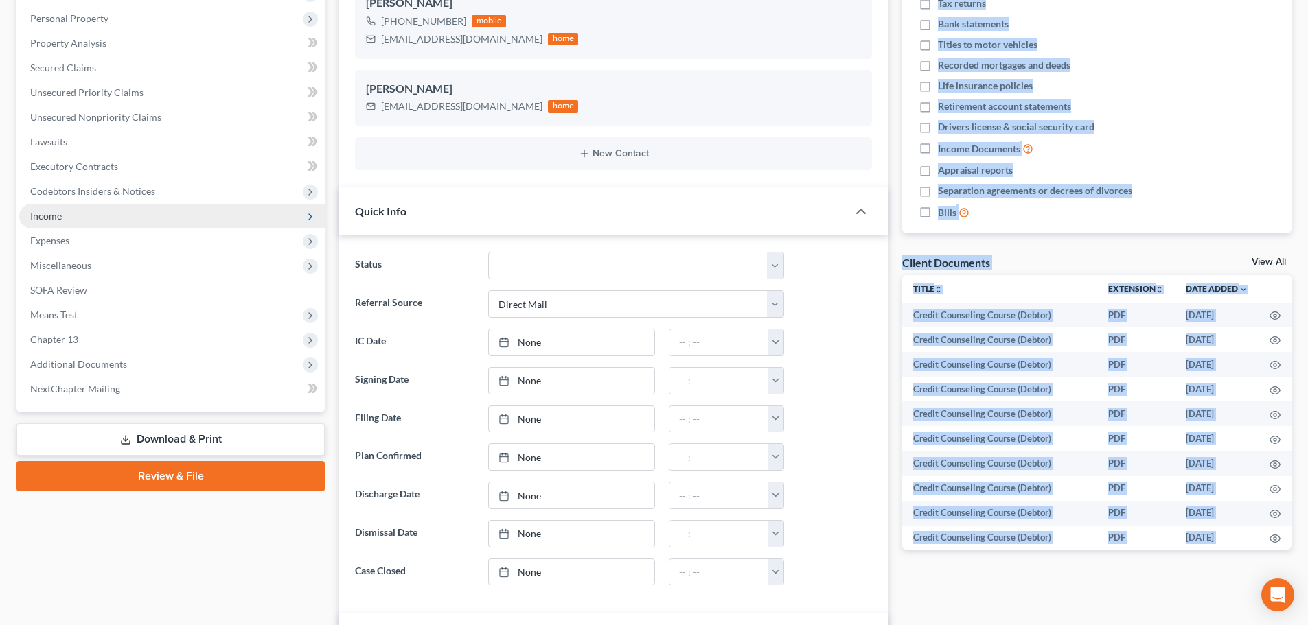
scroll to position [0, 0]
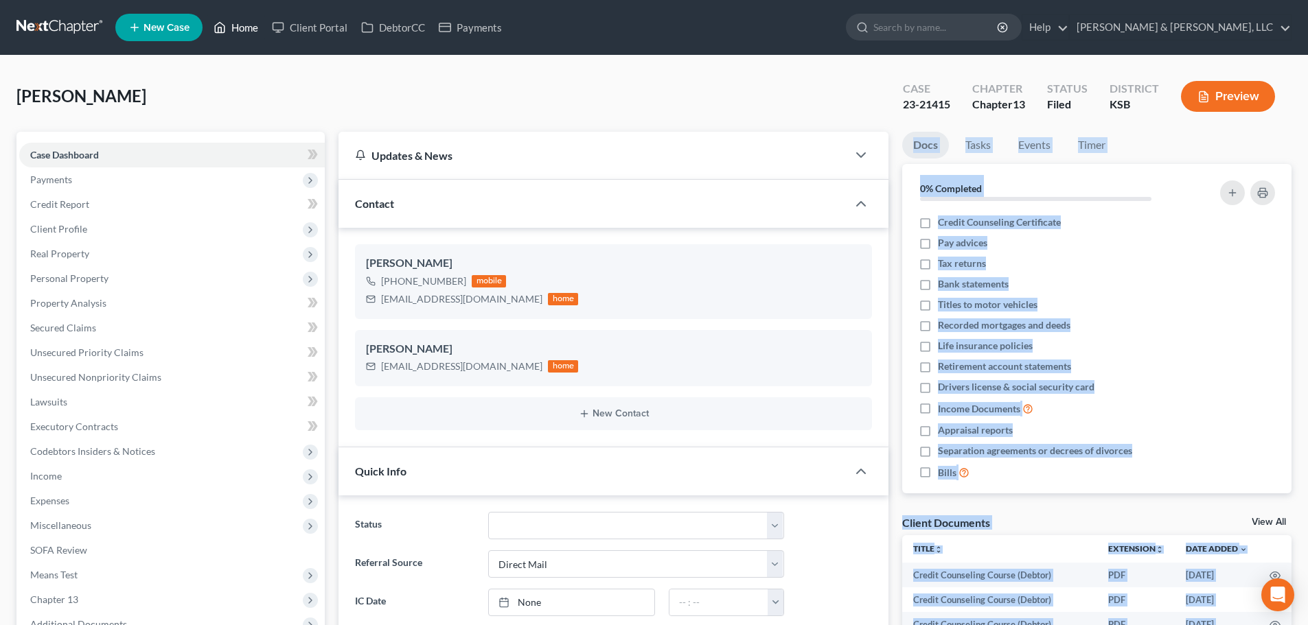
click at [255, 16] on link "Home" at bounding box center [236, 27] width 58 height 25
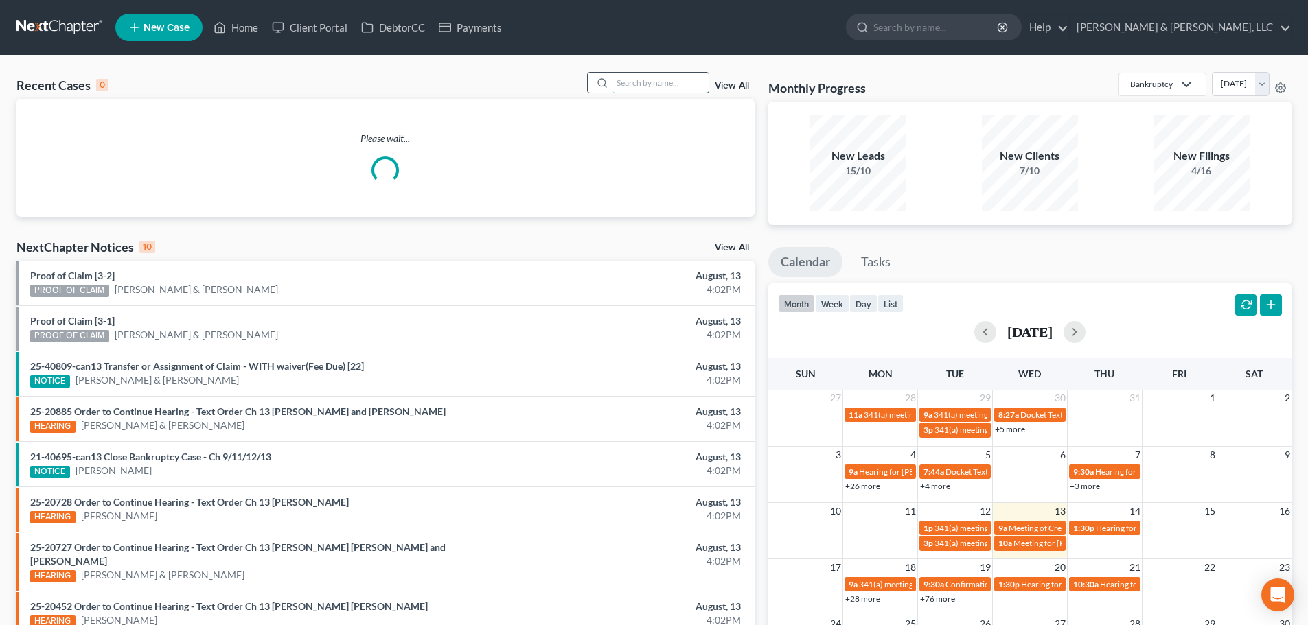
click at [669, 82] on input "search" at bounding box center [660, 83] width 96 height 20
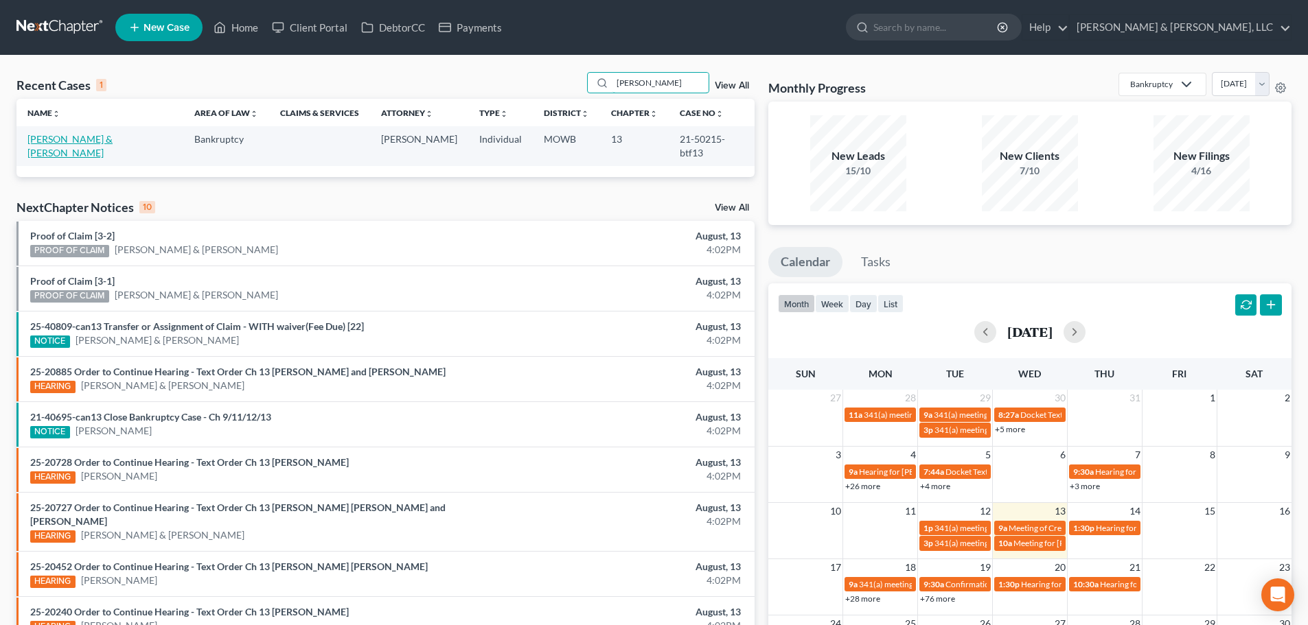
type input "doughty"
click at [64, 140] on link "Doughty, Larry & Susan" at bounding box center [69, 145] width 85 height 25
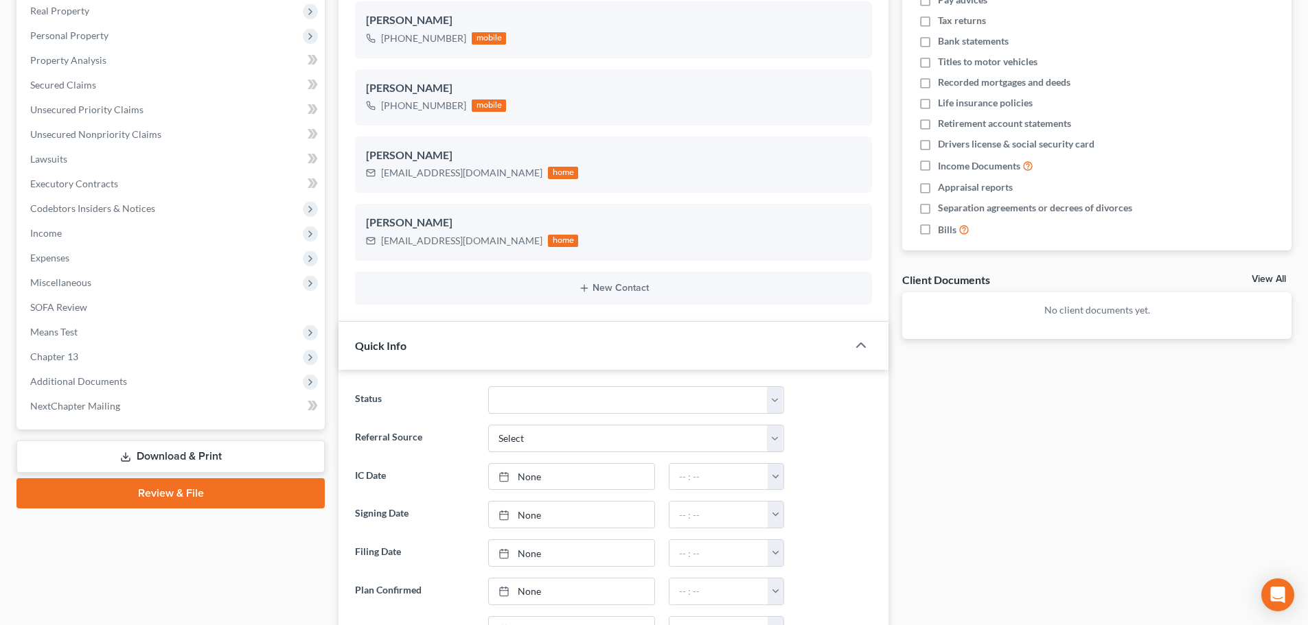
scroll to position [137, 0]
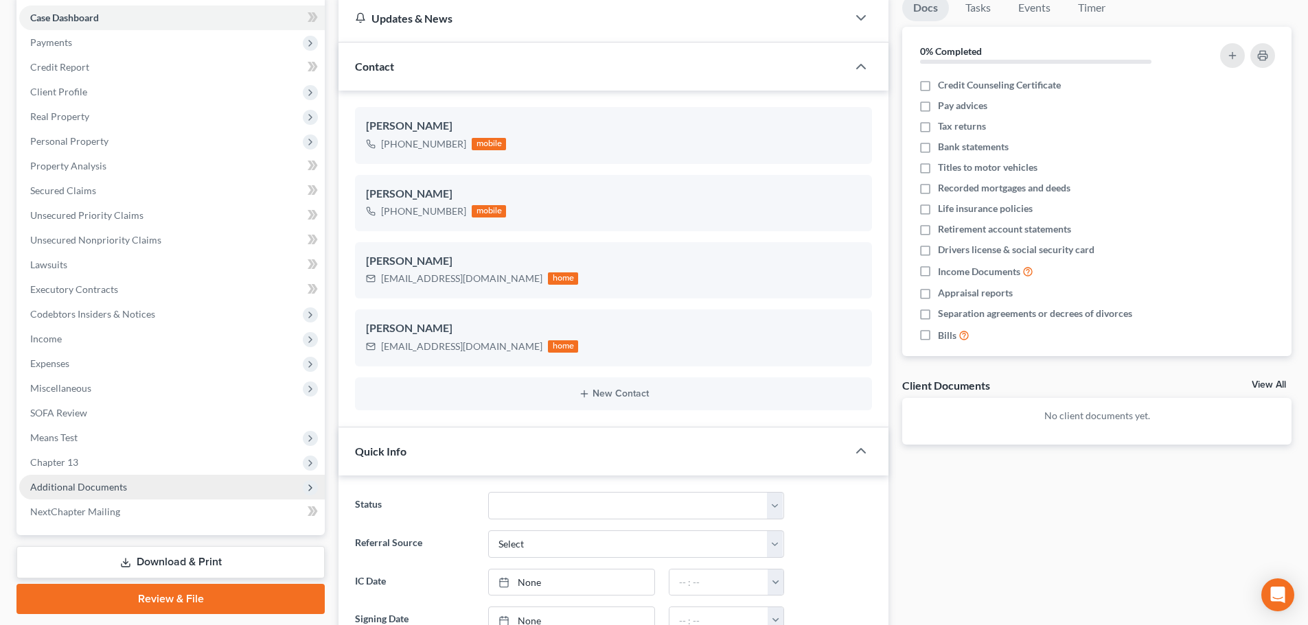
click at [76, 480] on span "Additional Documents" at bounding box center [171, 487] width 305 height 25
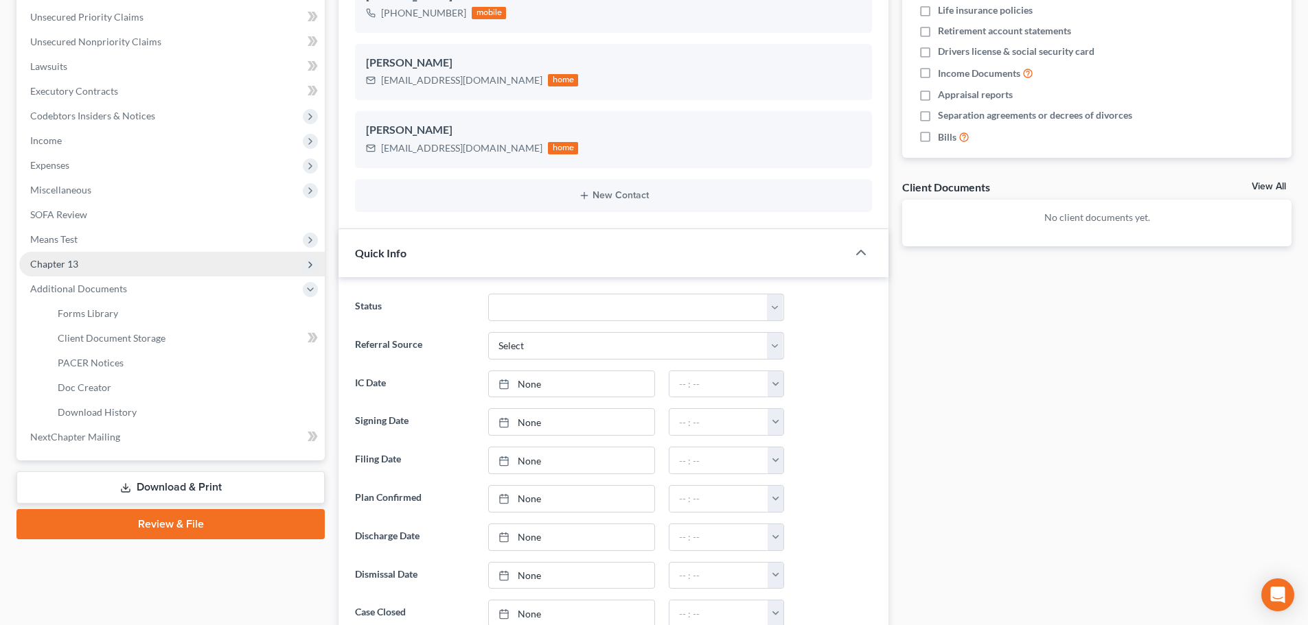
scroll to position [343, 0]
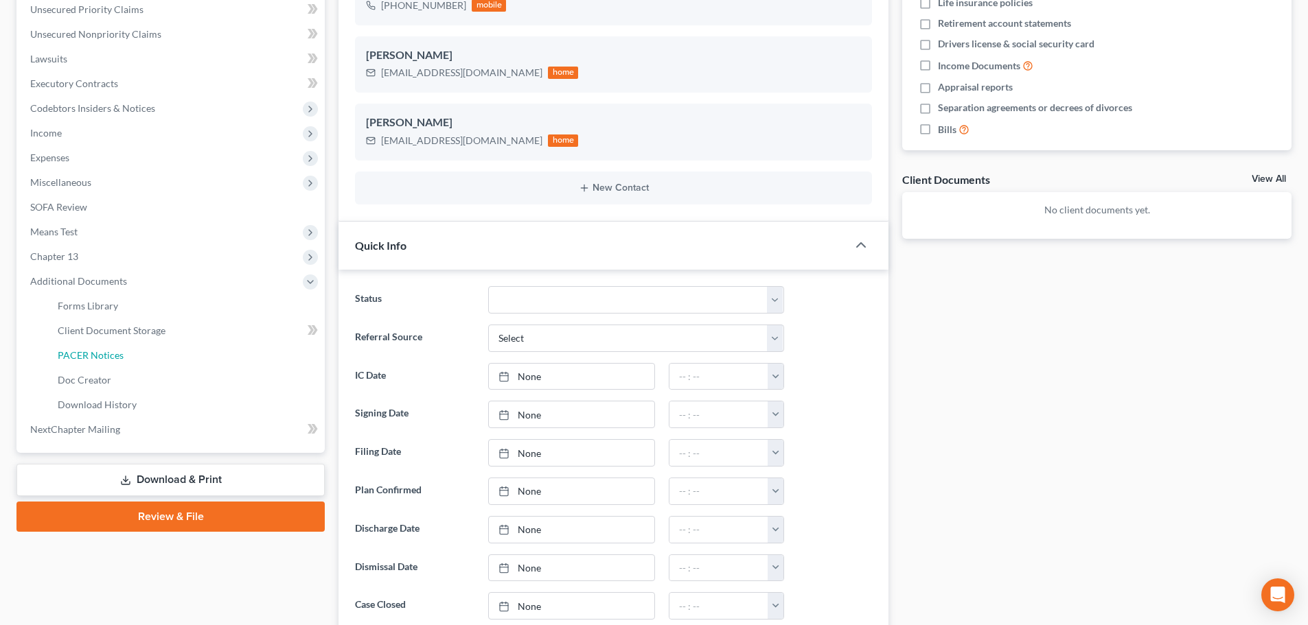
drag, startPoint x: 85, startPoint y: 356, endPoint x: 664, endPoint y: 329, distance: 579.2
click at [86, 356] on span "PACER Notices" at bounding box center [91, 355] width 66 height 12
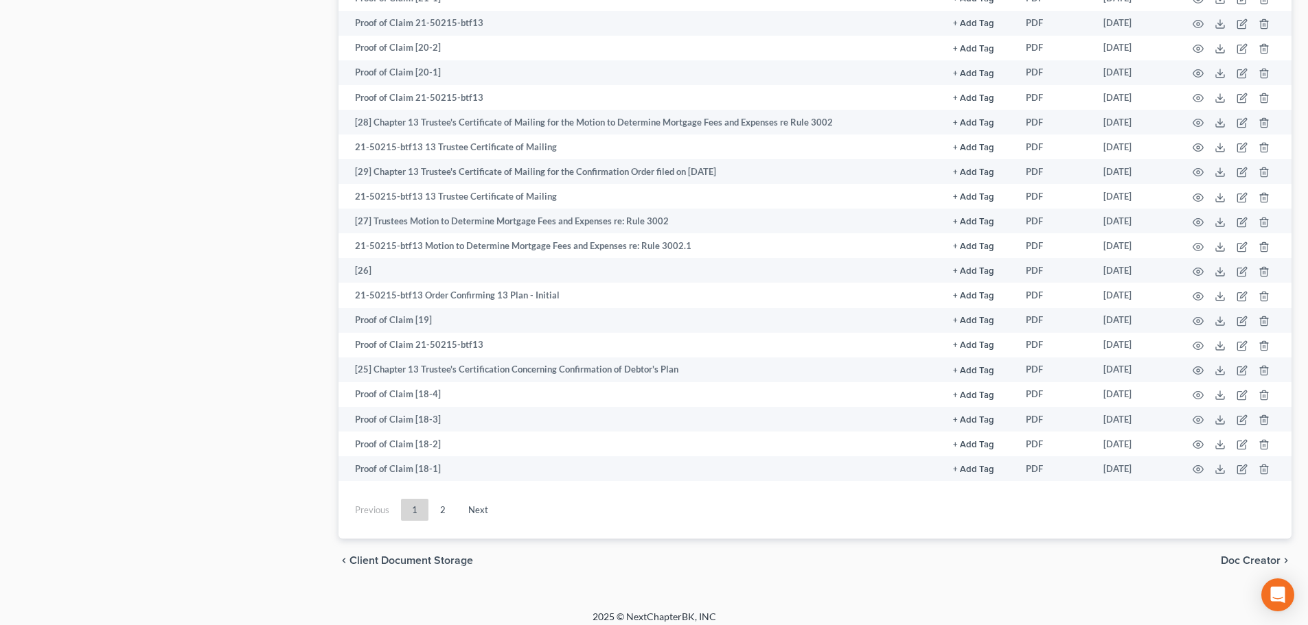
scroll to position [1779, 0]
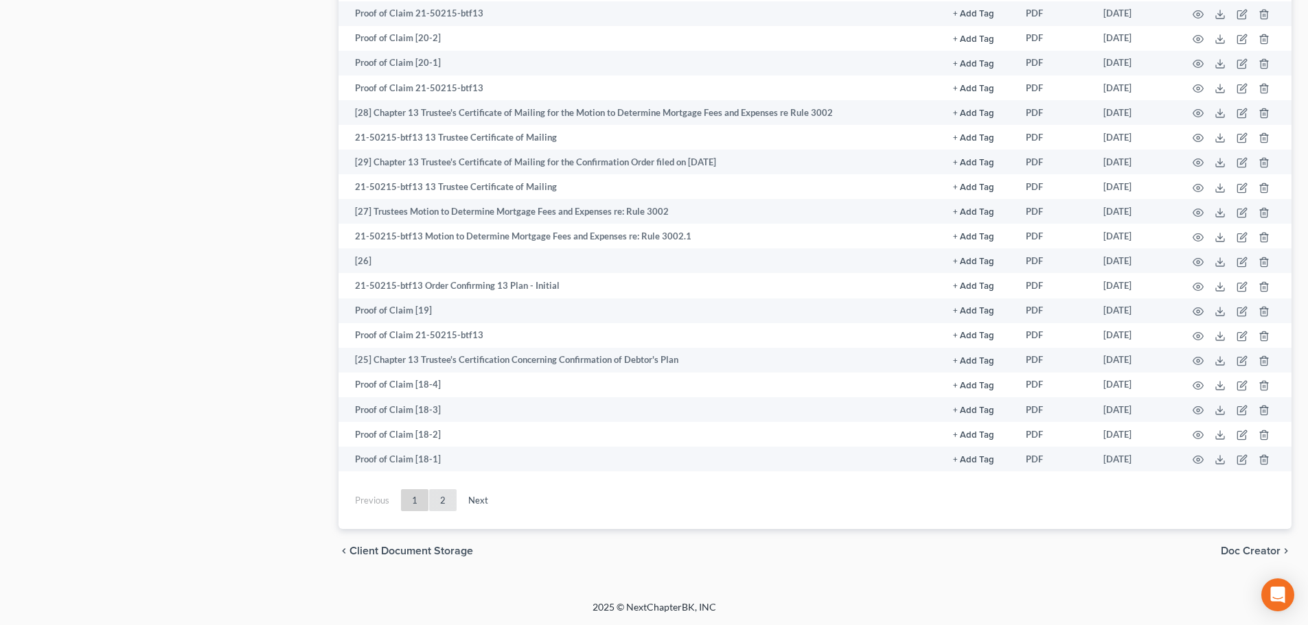
click at [440, 505] on link "2" at bounding box center [442, 500] width 27 height 22
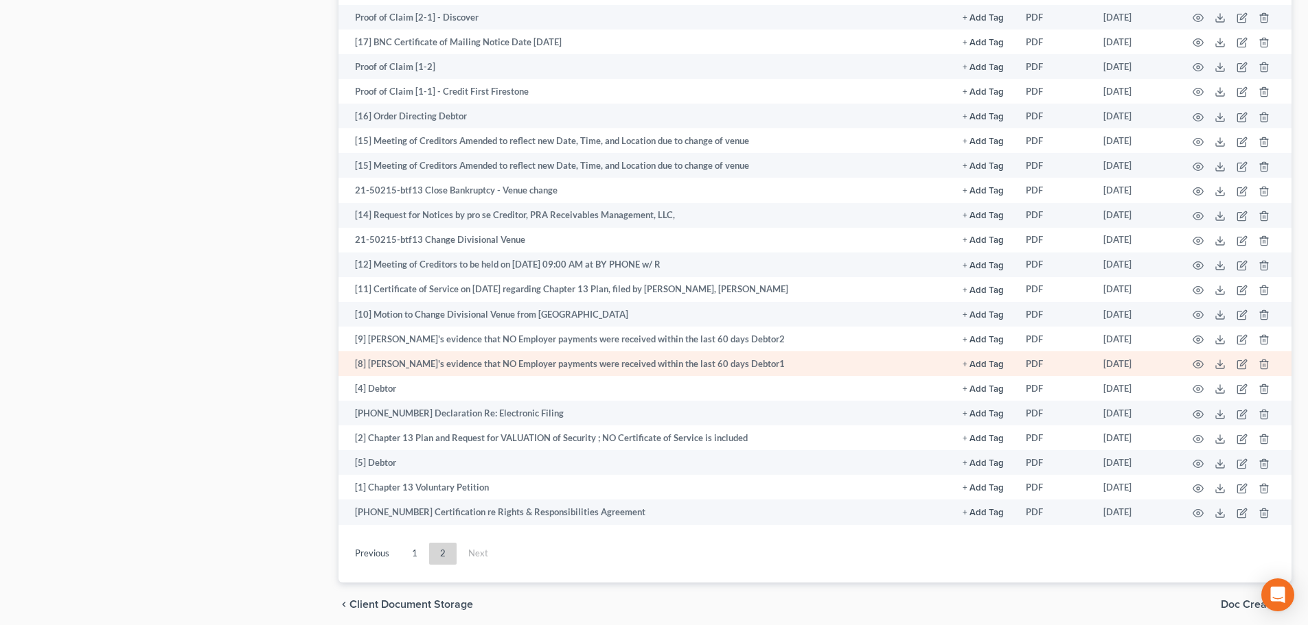
scroll to position [1189, 0]
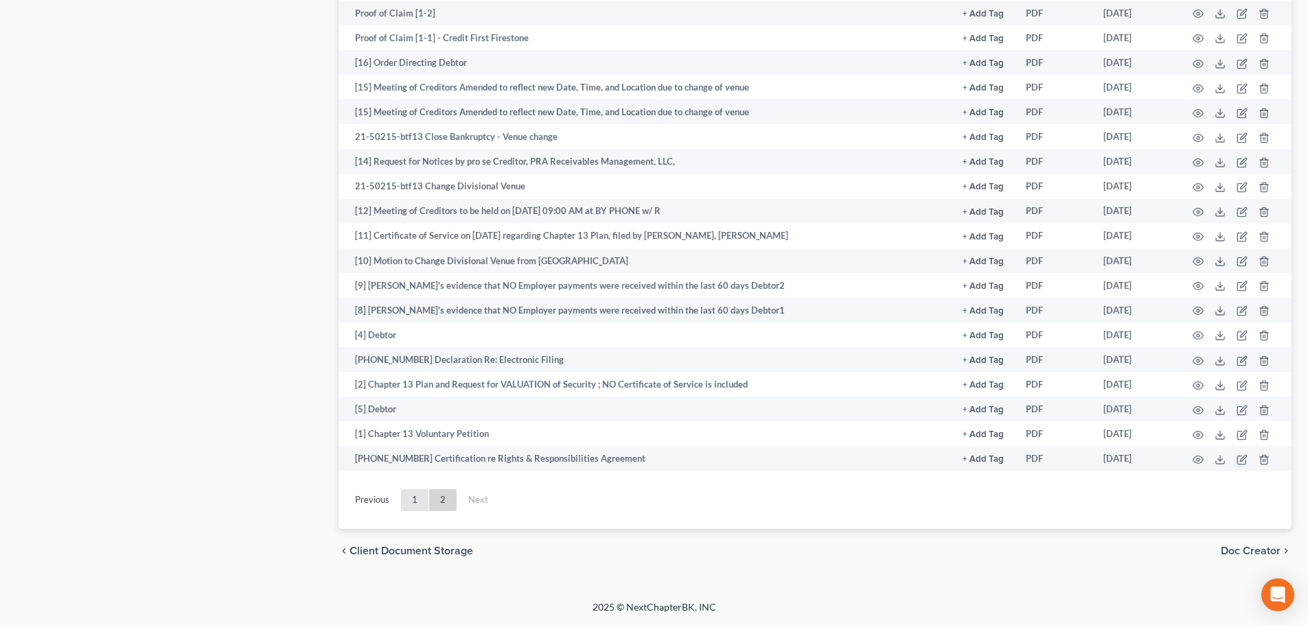
click at [409, 508] on link "1" at bounding box center [414, 500] width 27 height 22
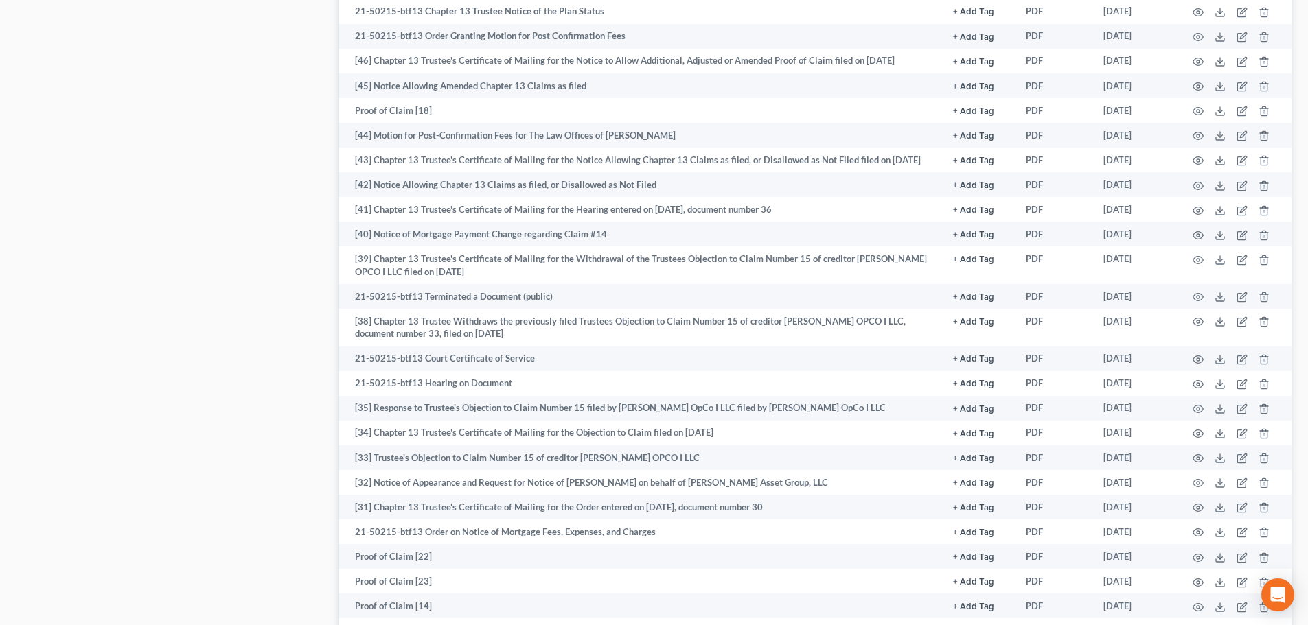
scroll to position [1304, 0]
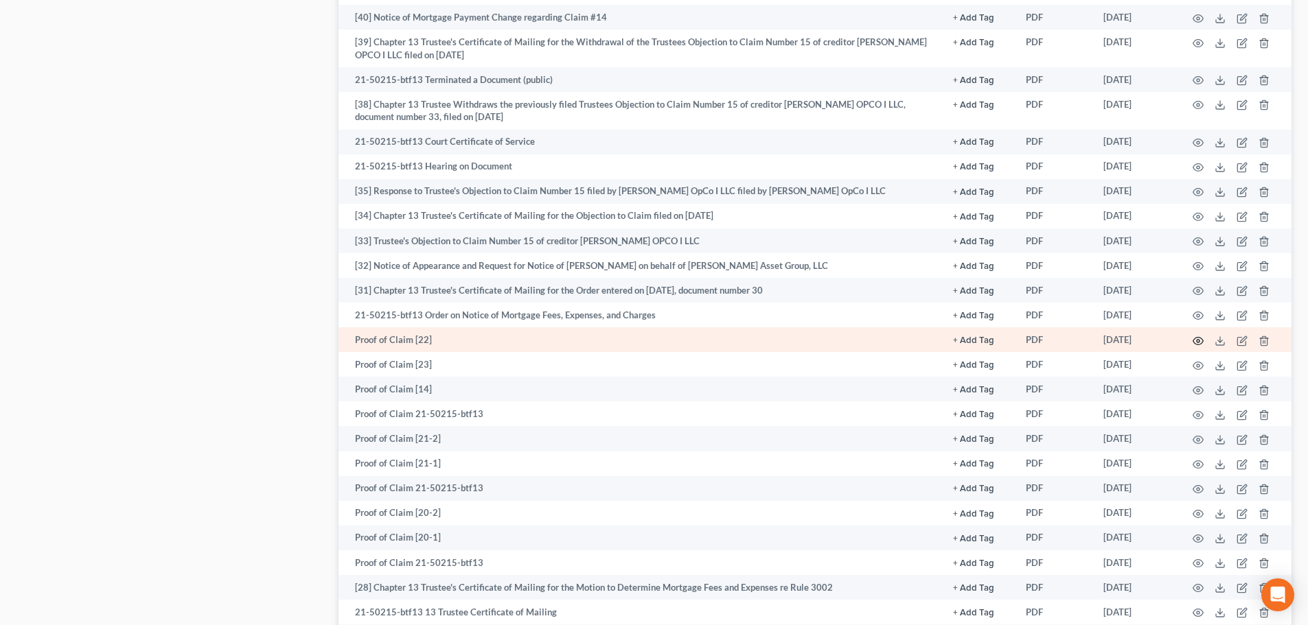
click at [1199, 336] on icon "button" at bounding box center [1197, 341] width 11 height 11
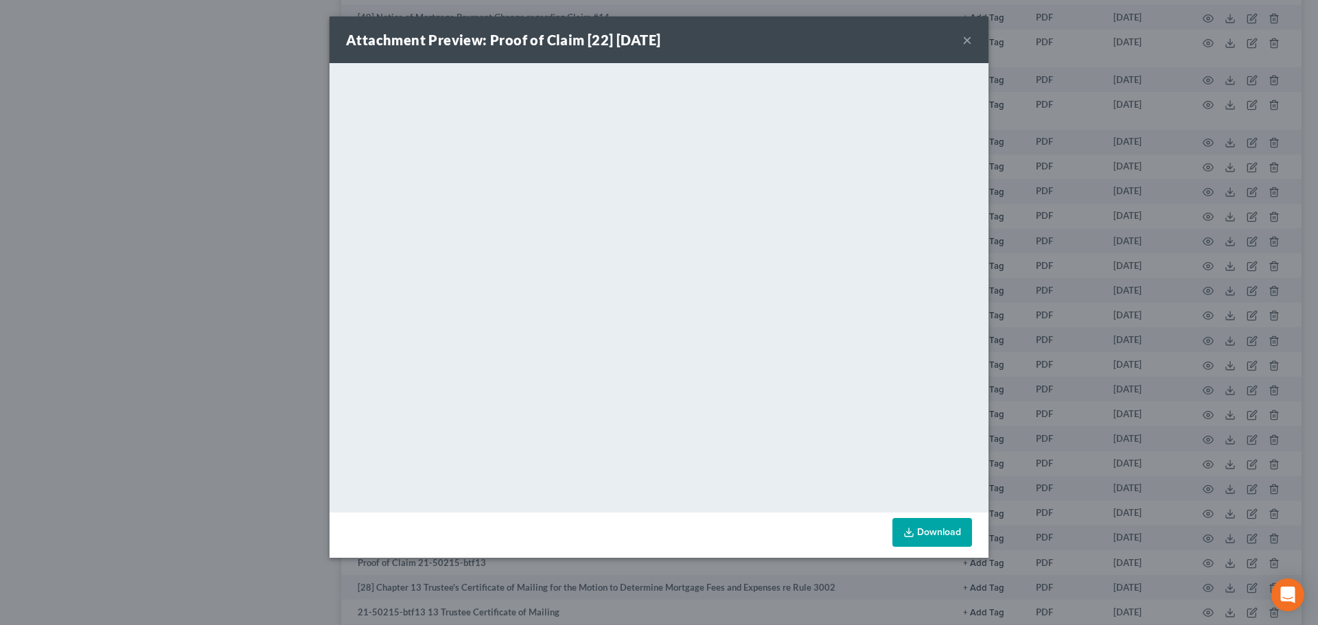
click at [968, 38] on button "×" at bounding box center [967, 40] width 10 height 16
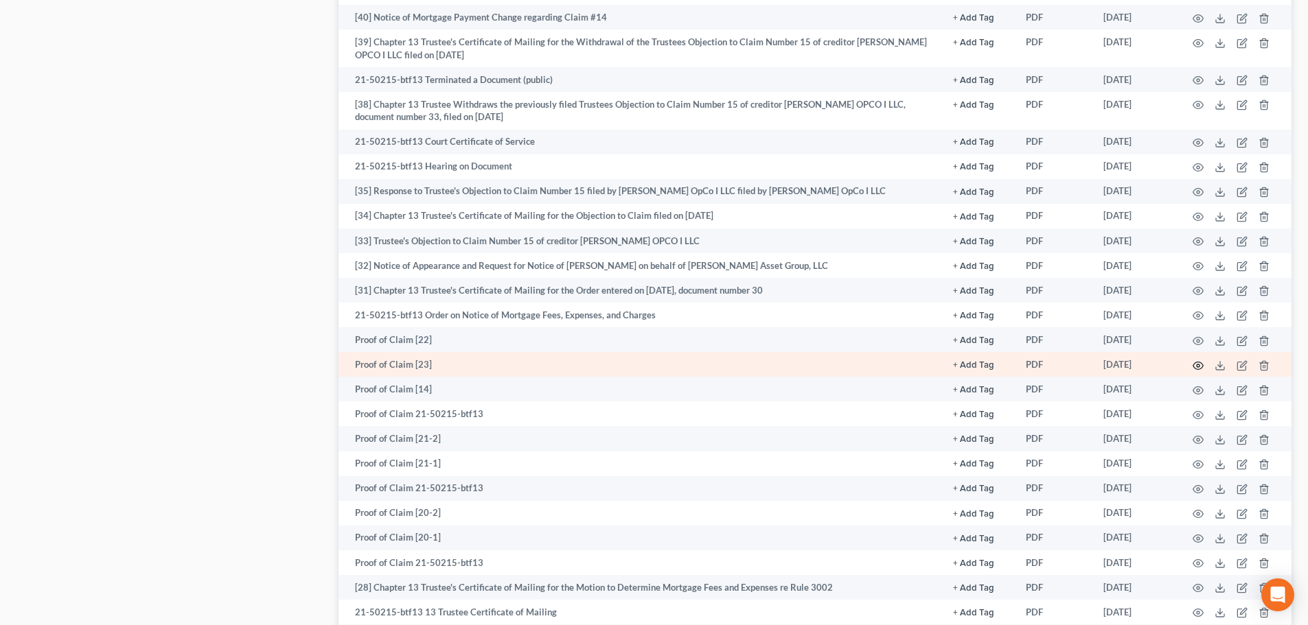
click at [1196, 363] on icon "button" at bounding box center [1197, 365] width 11 height 11
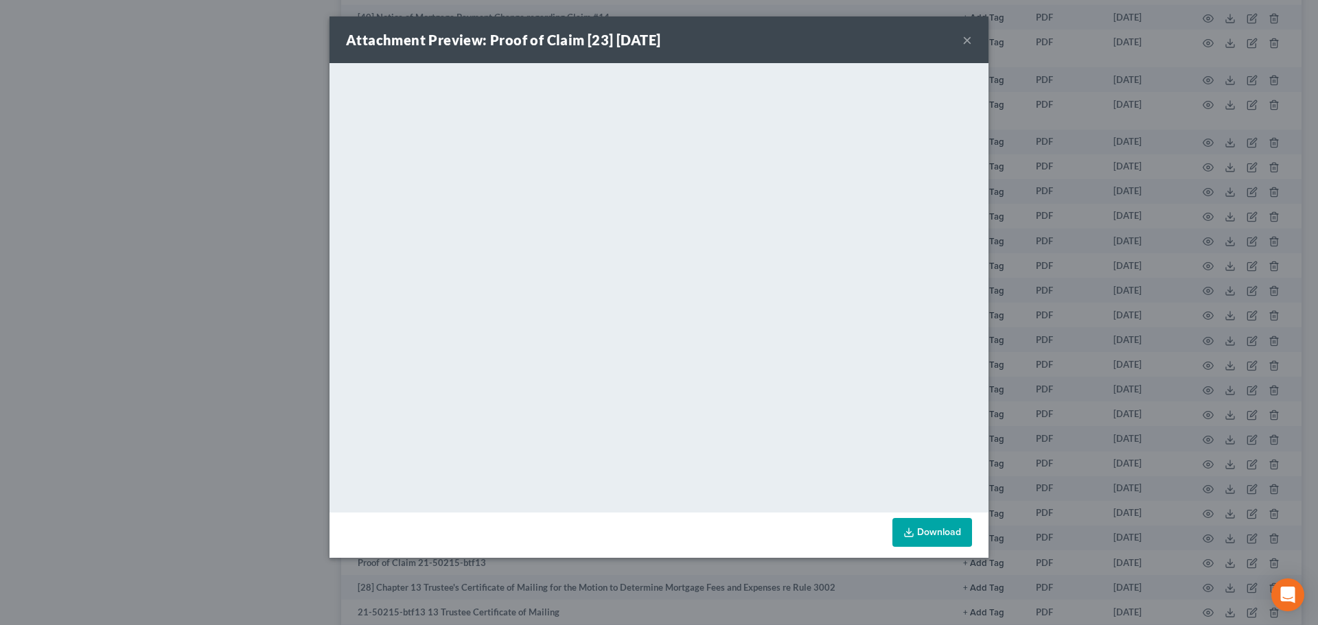
click at [960, 47] on div "Attachment Preview: Proof of Claim [23] 10/28/2021 ×" at bounding box center [658, 39] width 659 height 47
click at [971, 36] on button "×" at bounding box center [967, 40] width 10 height 16
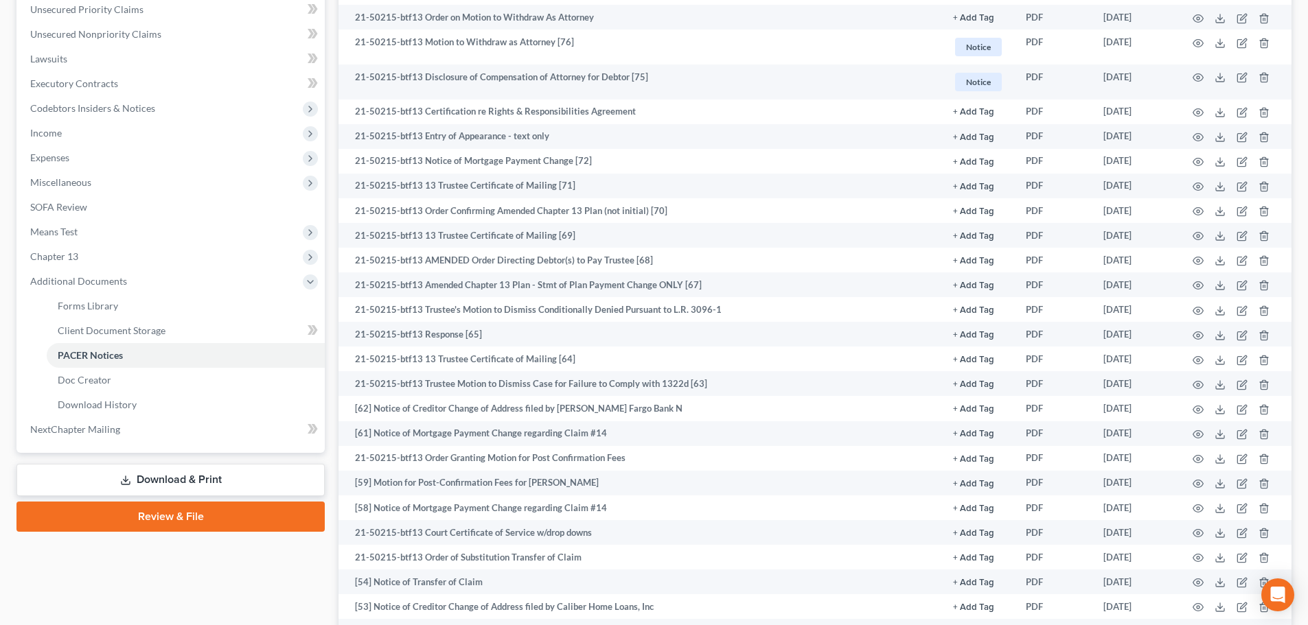
scroll to position [0, 0]
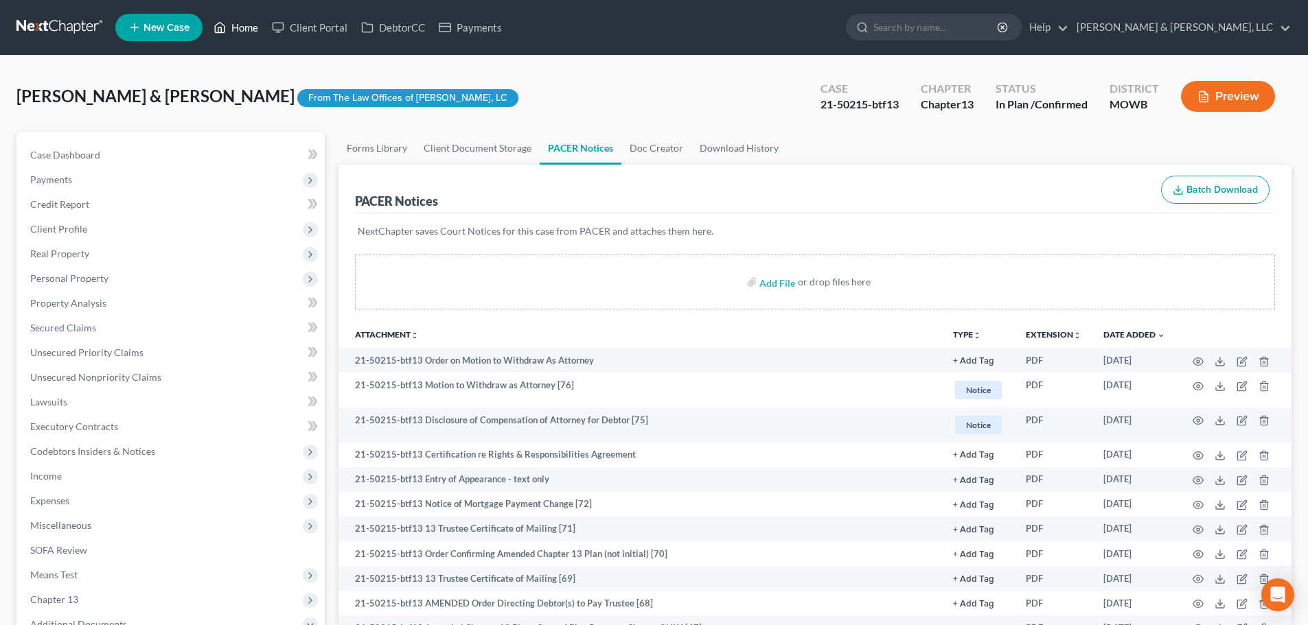
click at [238, 23] on link "Home" at bounding box center [236, 27] width 58 height 25
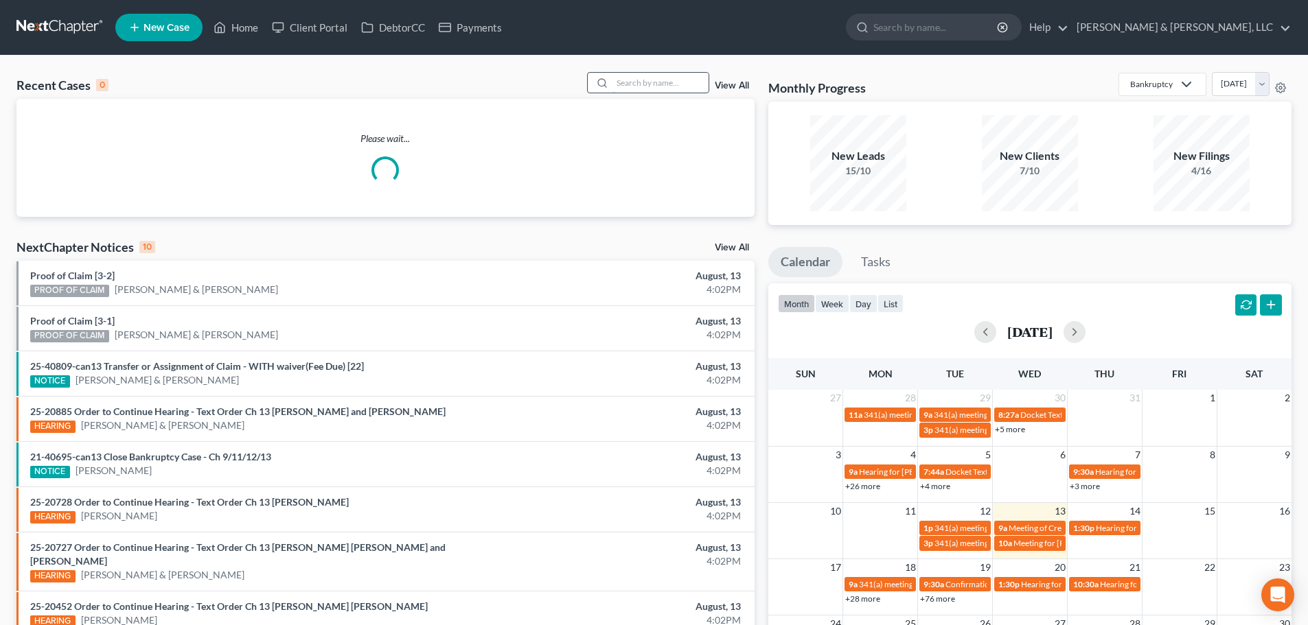
click at [660, 84] on input "search" at bounding box center [660, 83] width 96 height 20
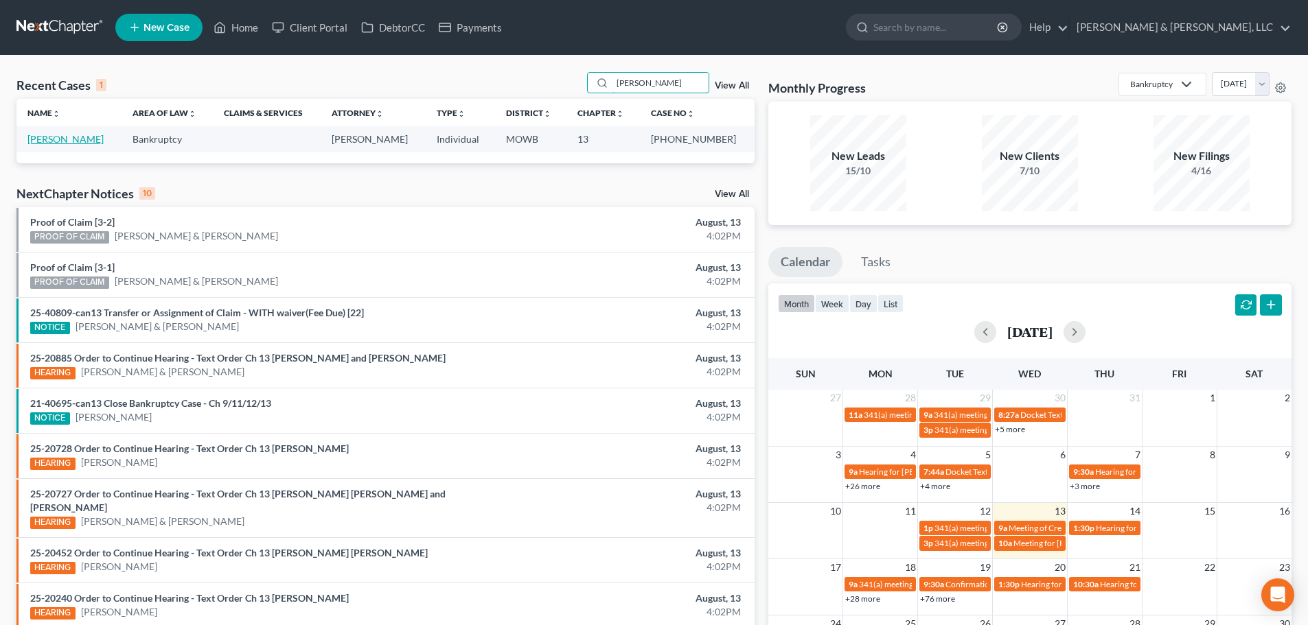
type input "booker"
click at [58, 136] on link "[PERSON_NAME]" at bounding box center [65, 139] width 76 height 12
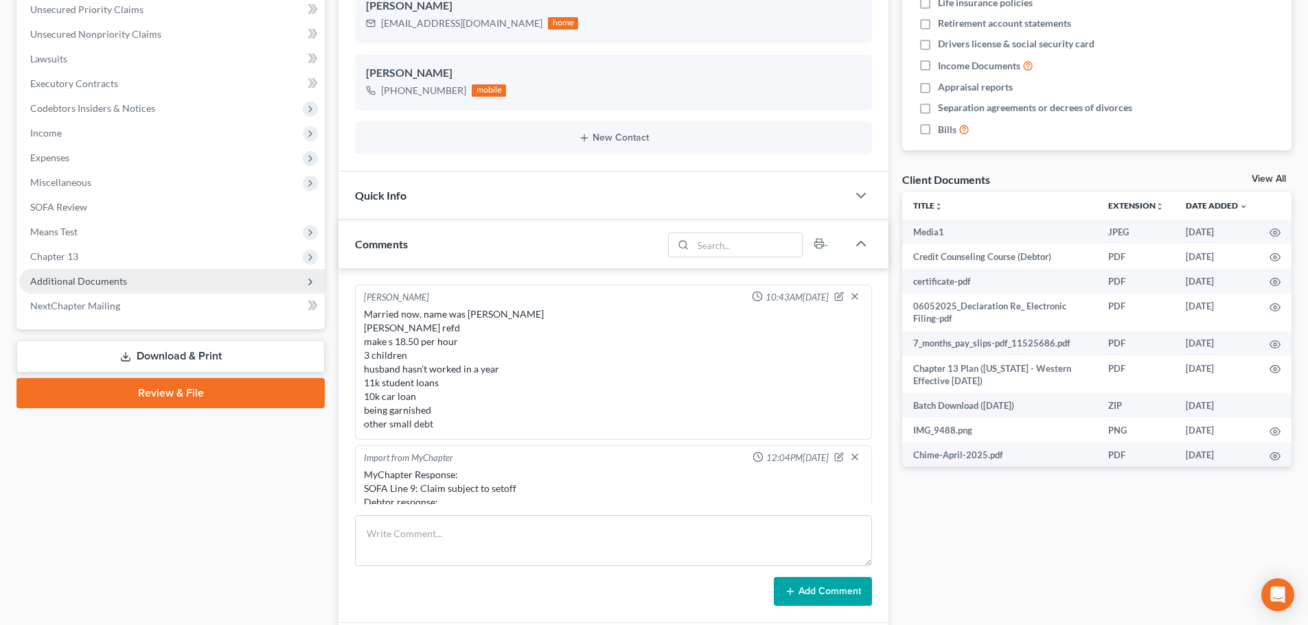
scroll to position [456, 0]
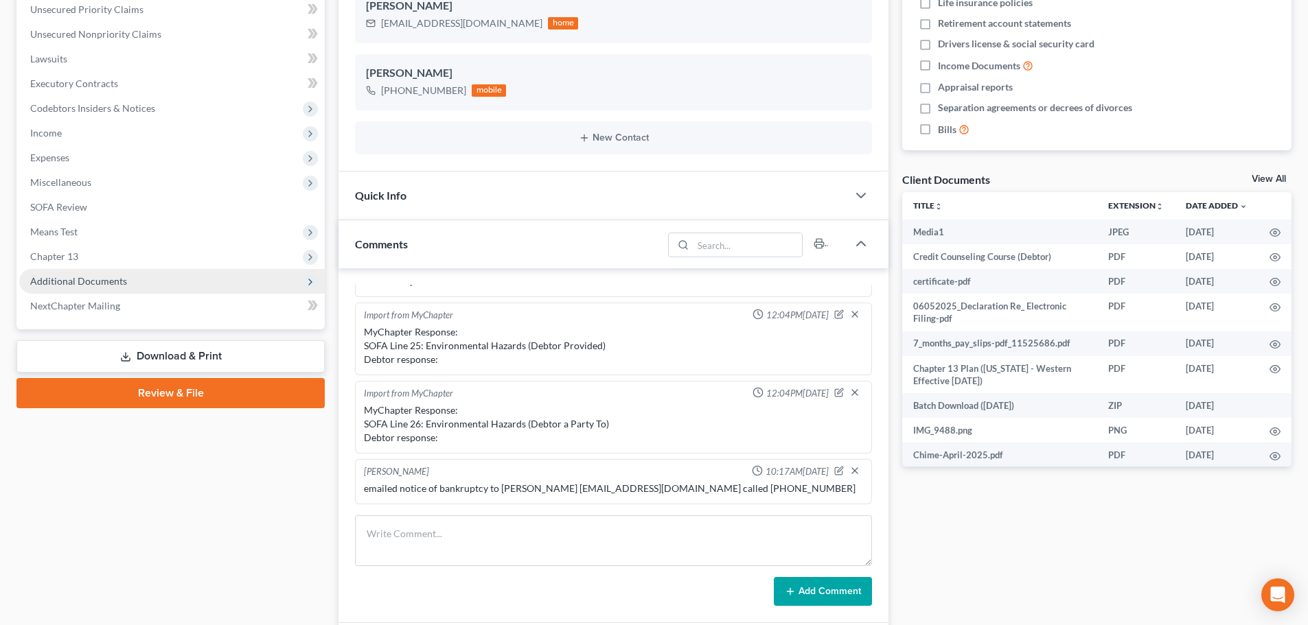
click at [115, 275] on span "Additional Documents" at bounding box center [78, 281] width 97 height 12
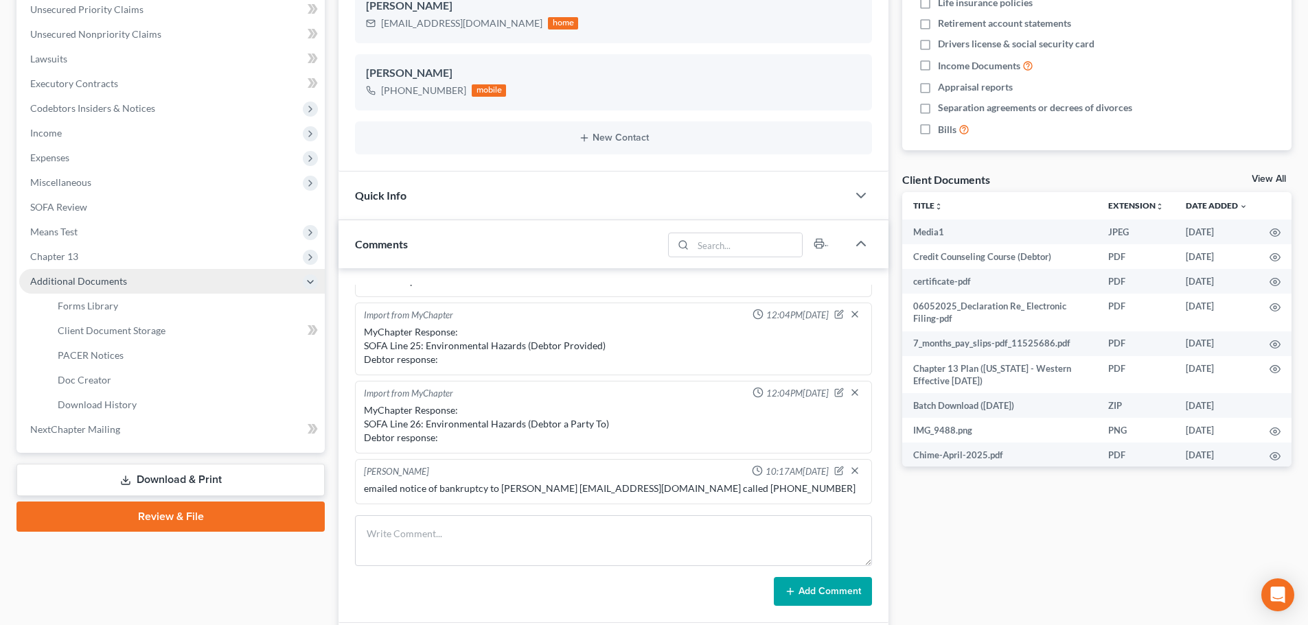
scroll to position [3539, 0]
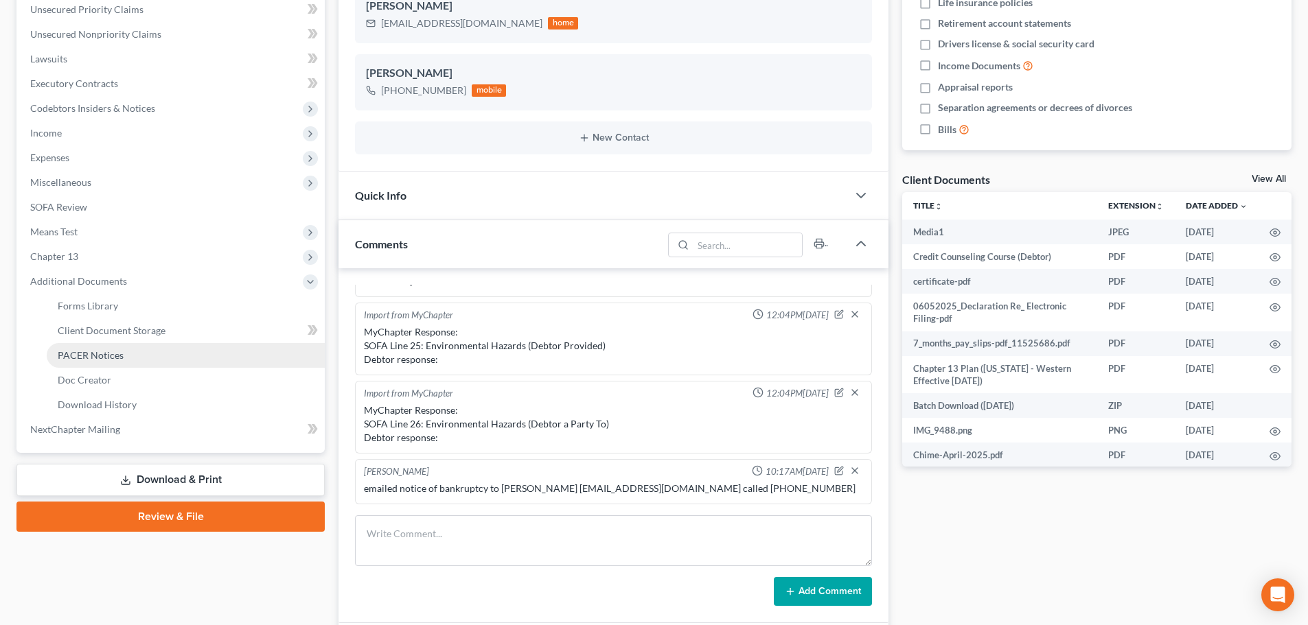
click at [81, 353] on span "PACER Notices" at bounding box center [91, 355] width 66 height 12
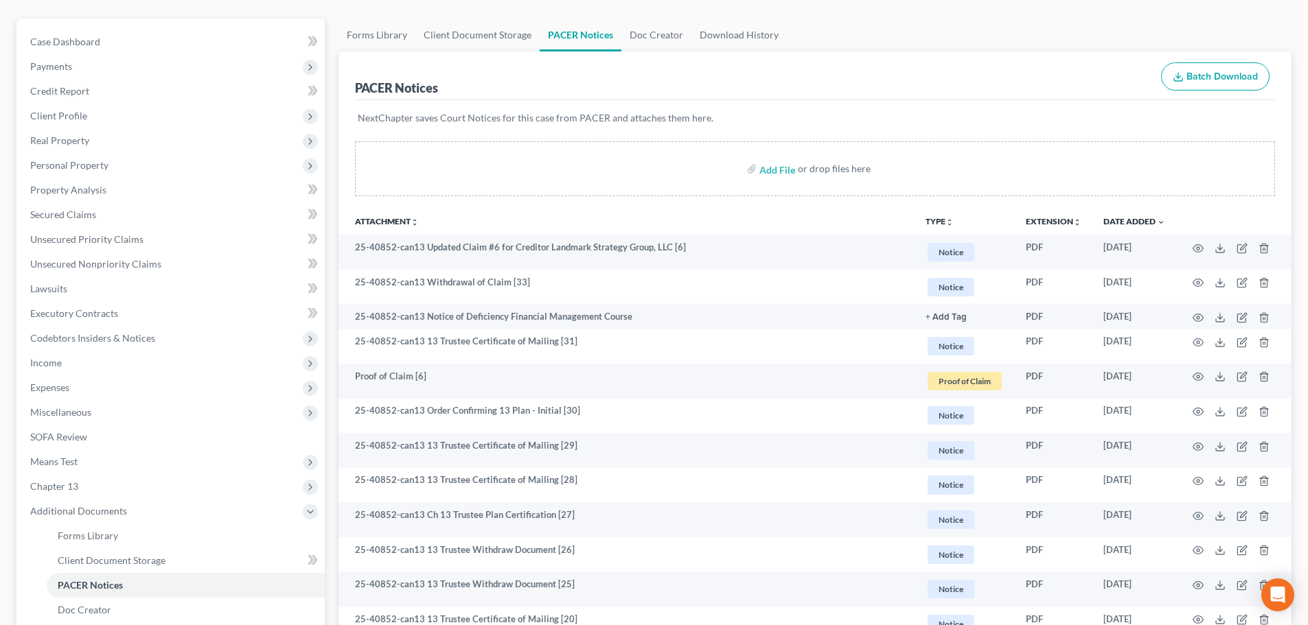
scroll to position [137, 0]
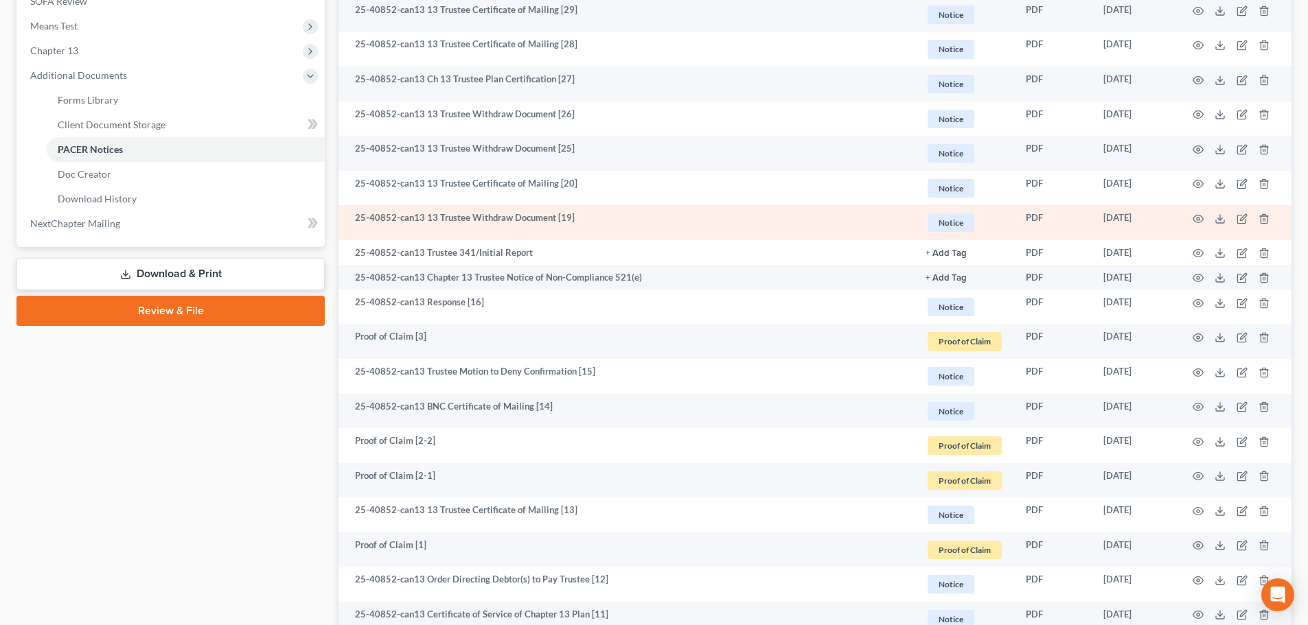
scroll to position [618, 0]
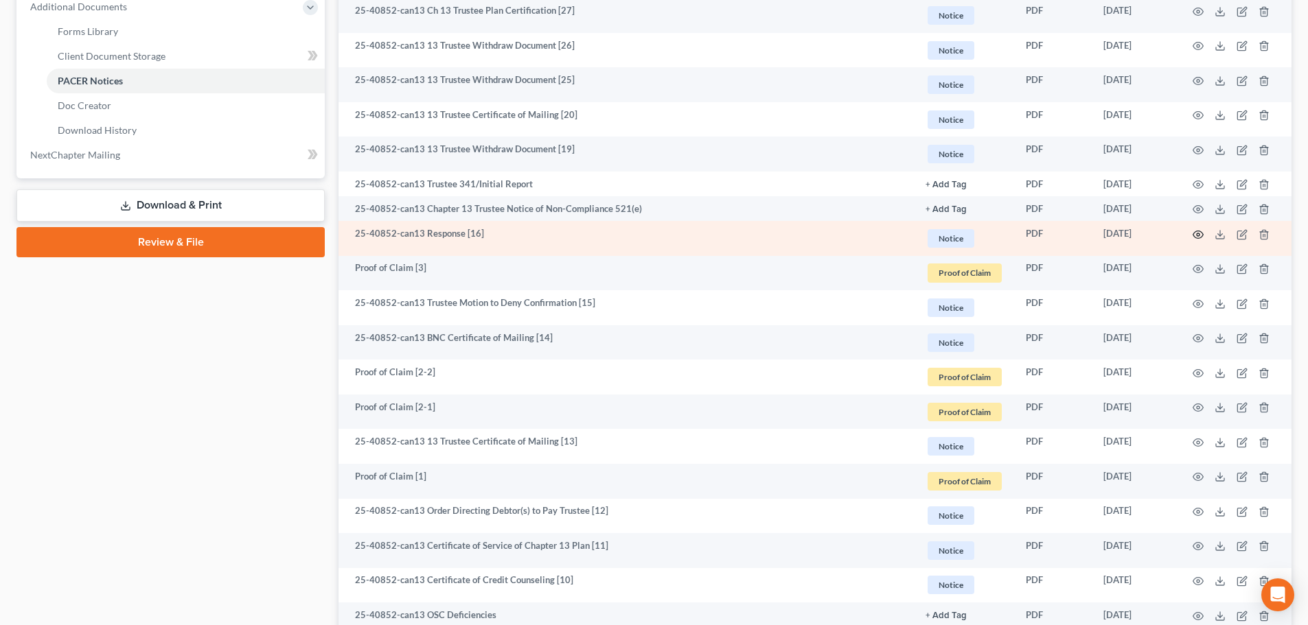
click at [1196, 233] on icon "button" at bounding box center [1197, 234] width 11 height 11
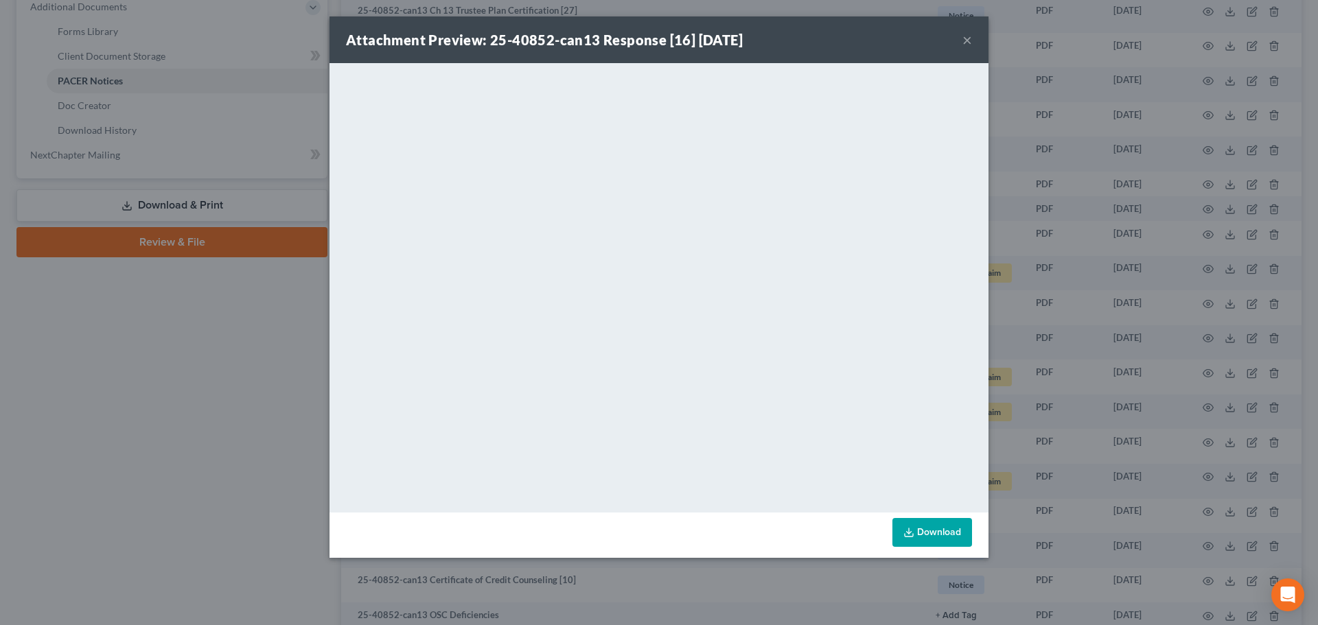
click at [966, 39] on button "×" at bounding box center [967, 40] width 10 height 16
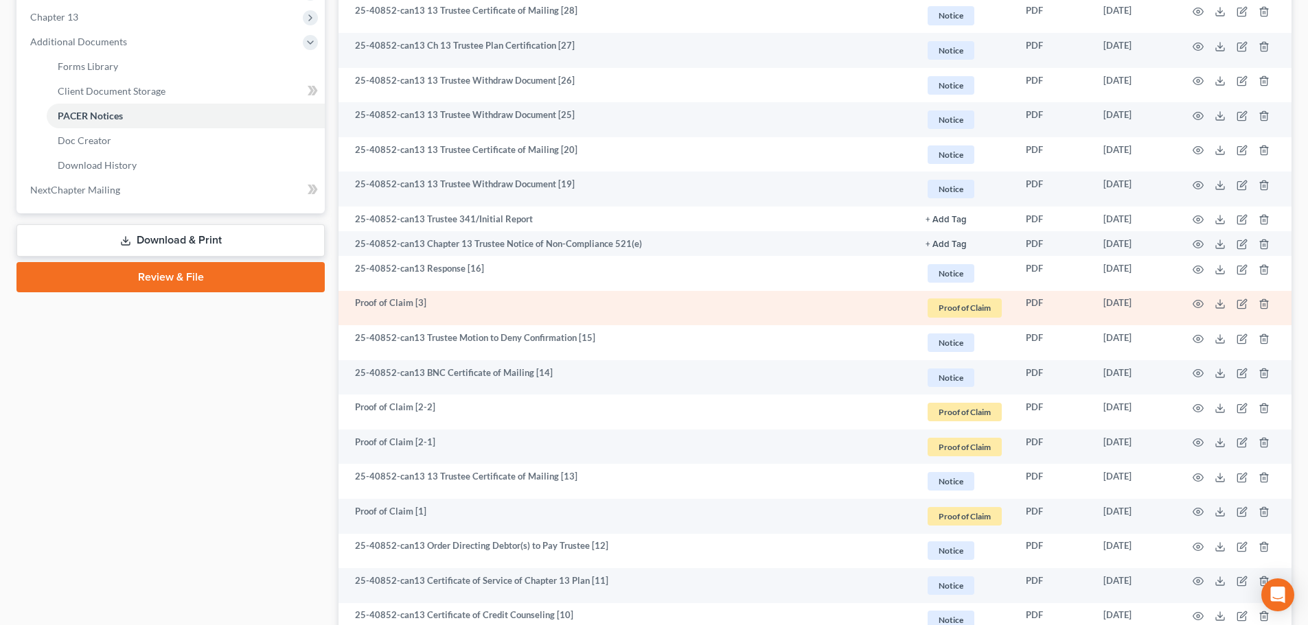
scroll to position [549, 0]
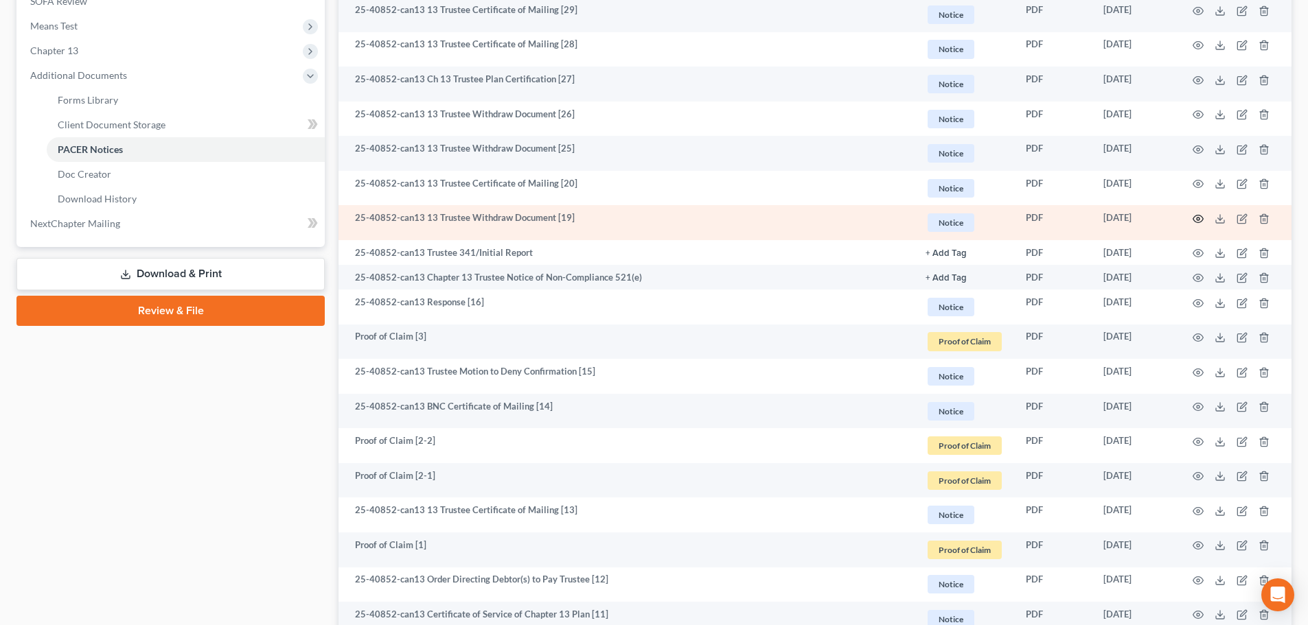
click at [1192, 220] on icon "button" at bounding box center [1197, 218] width 11 height 11
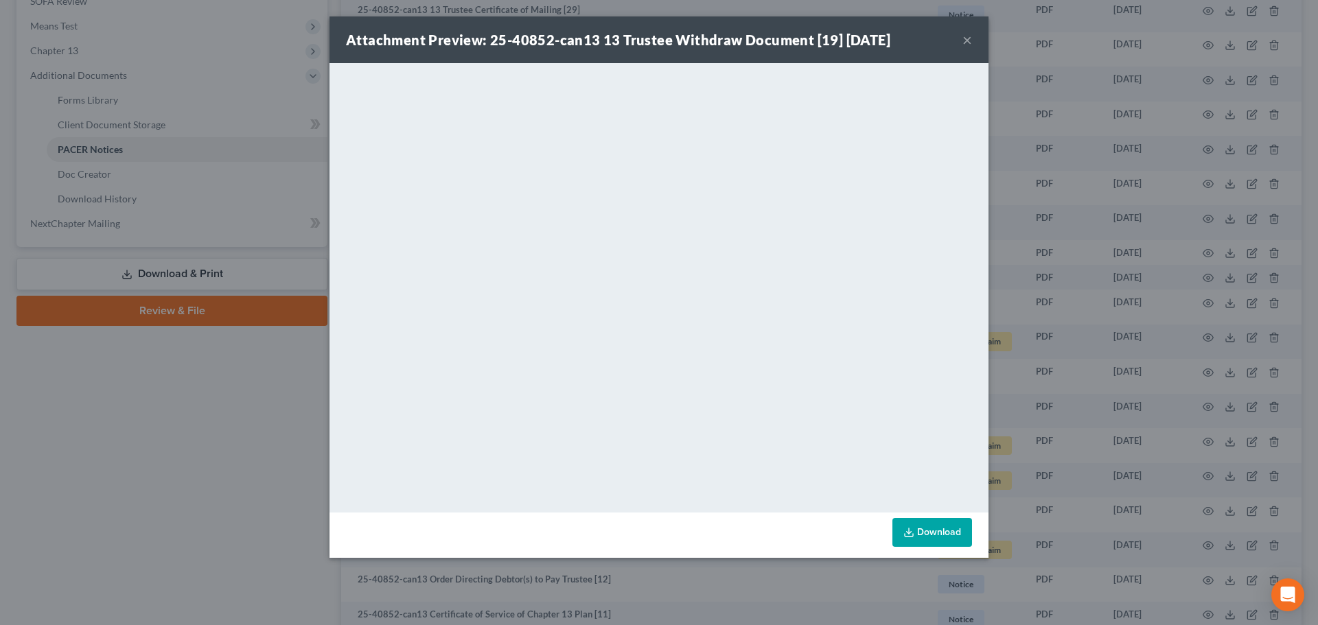
click at [967, 43] on button "×" at bounding box center [967, 40] width 10 height 16
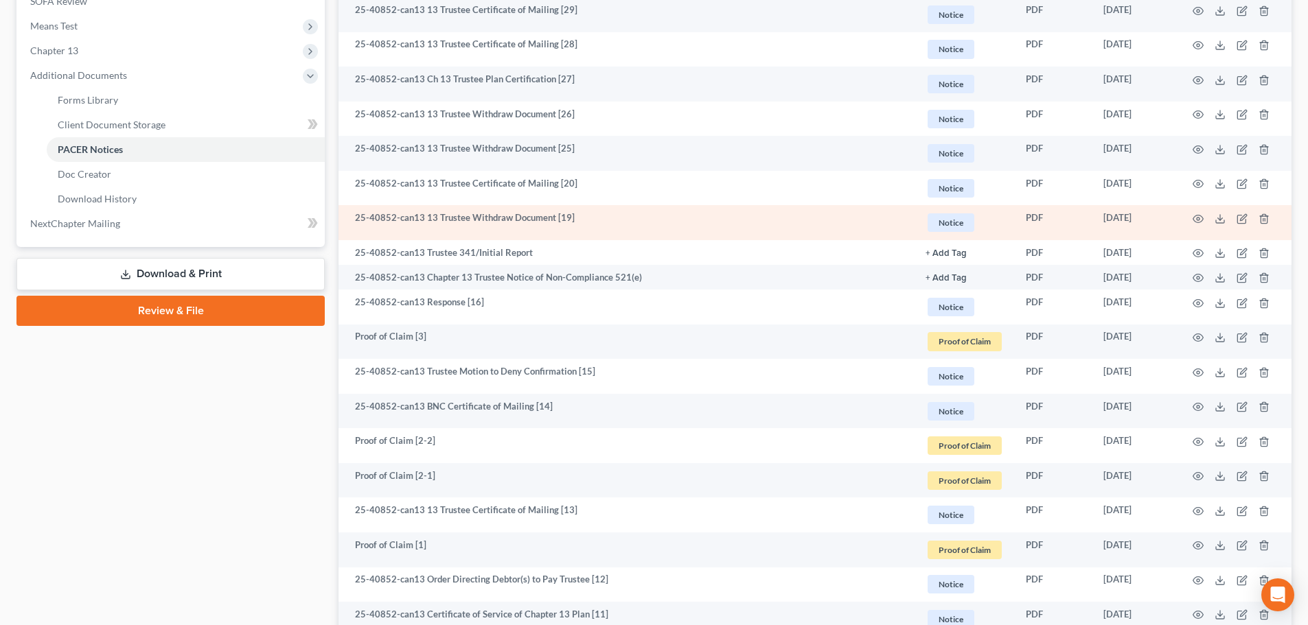
scroll to position [480, 0]
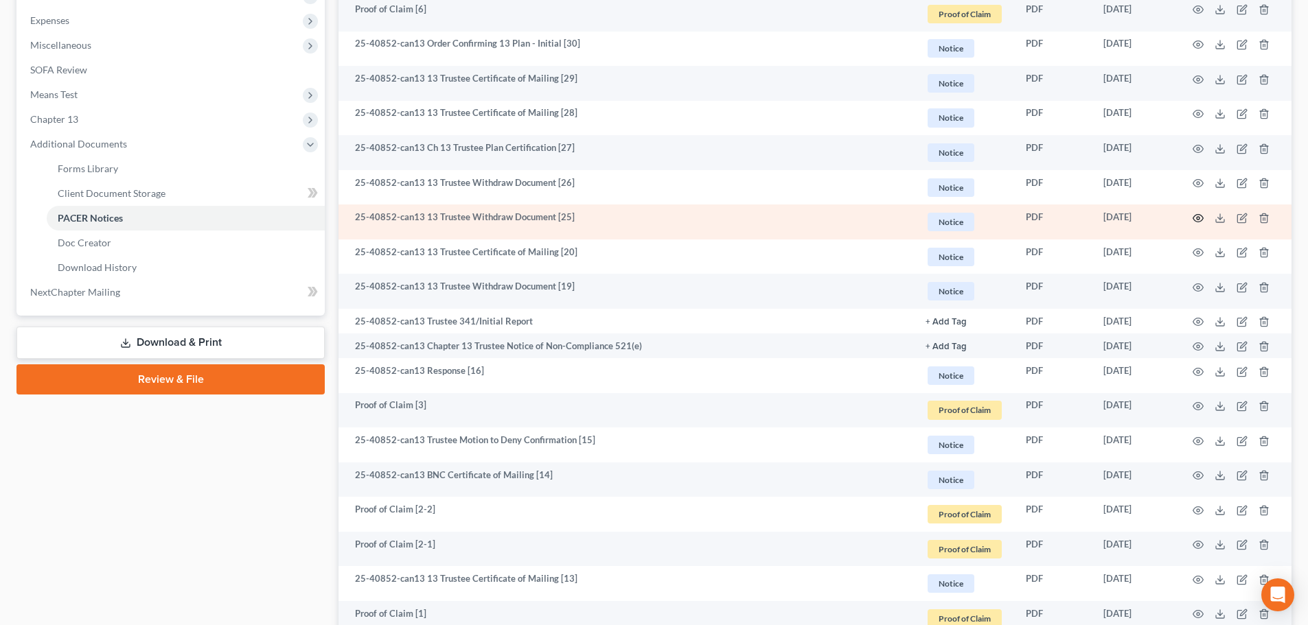
click at [1194, 220] on icon "button" at bounding box center [1198, 218] width 10 height 8
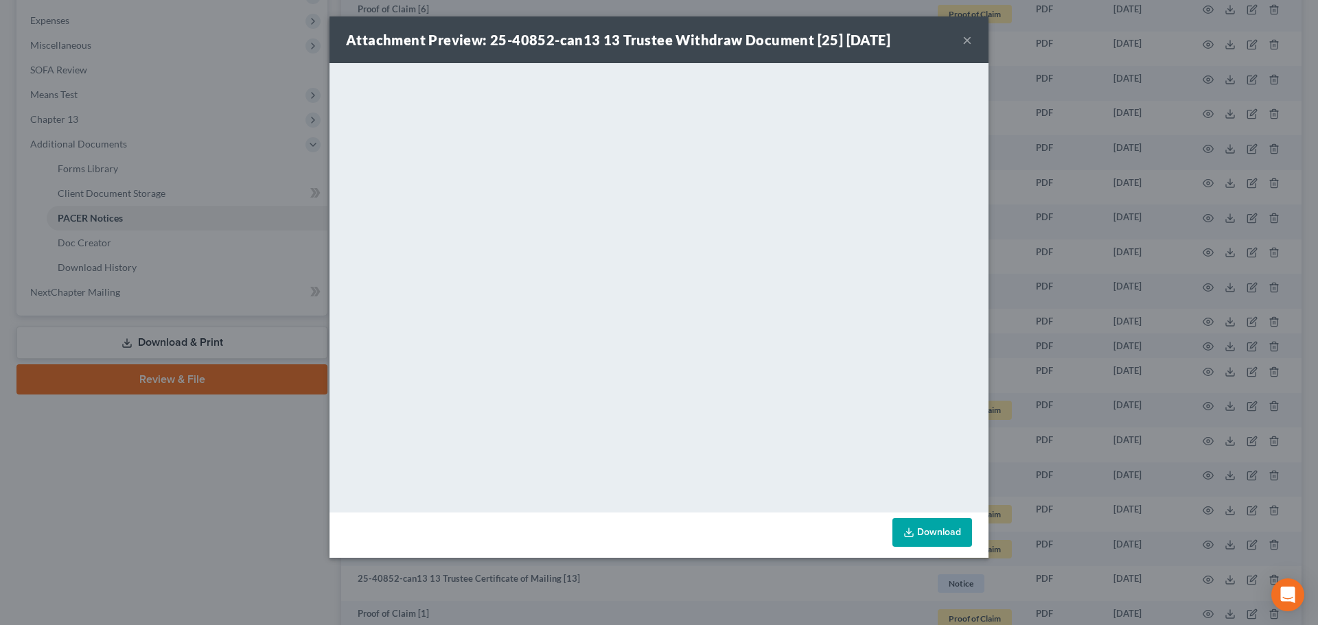
click at [963, 39] on button "×" at bounding box center [967, 40] width 10 height 16
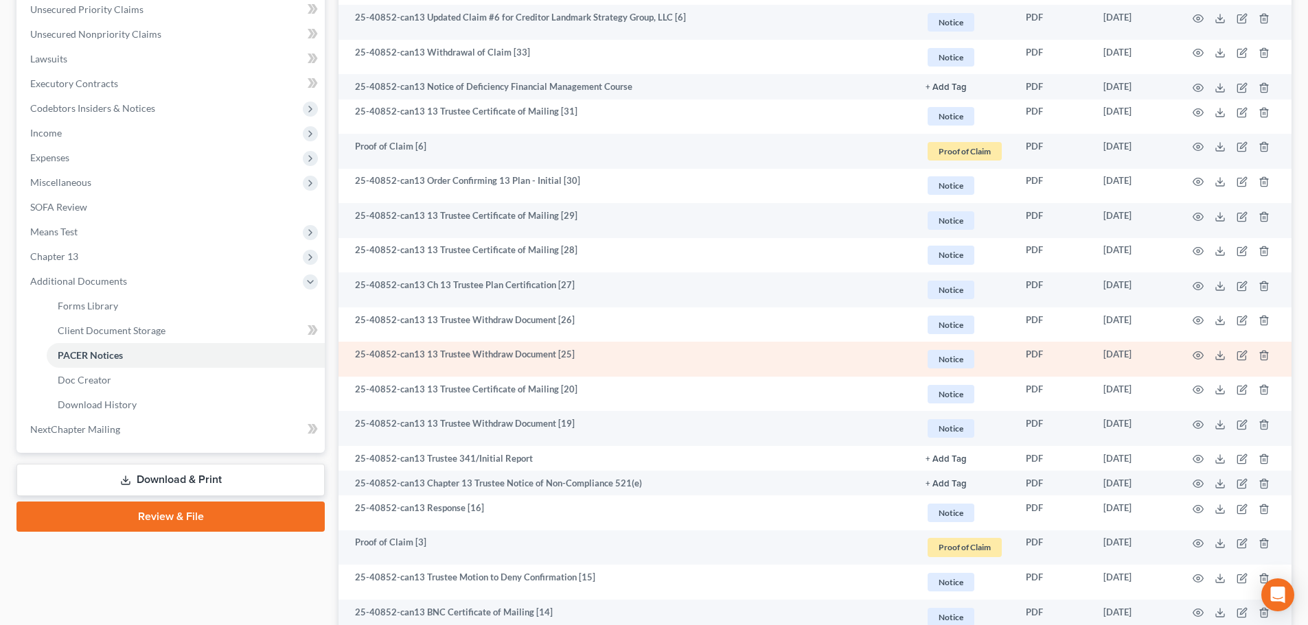
scroll to position [275, 0]
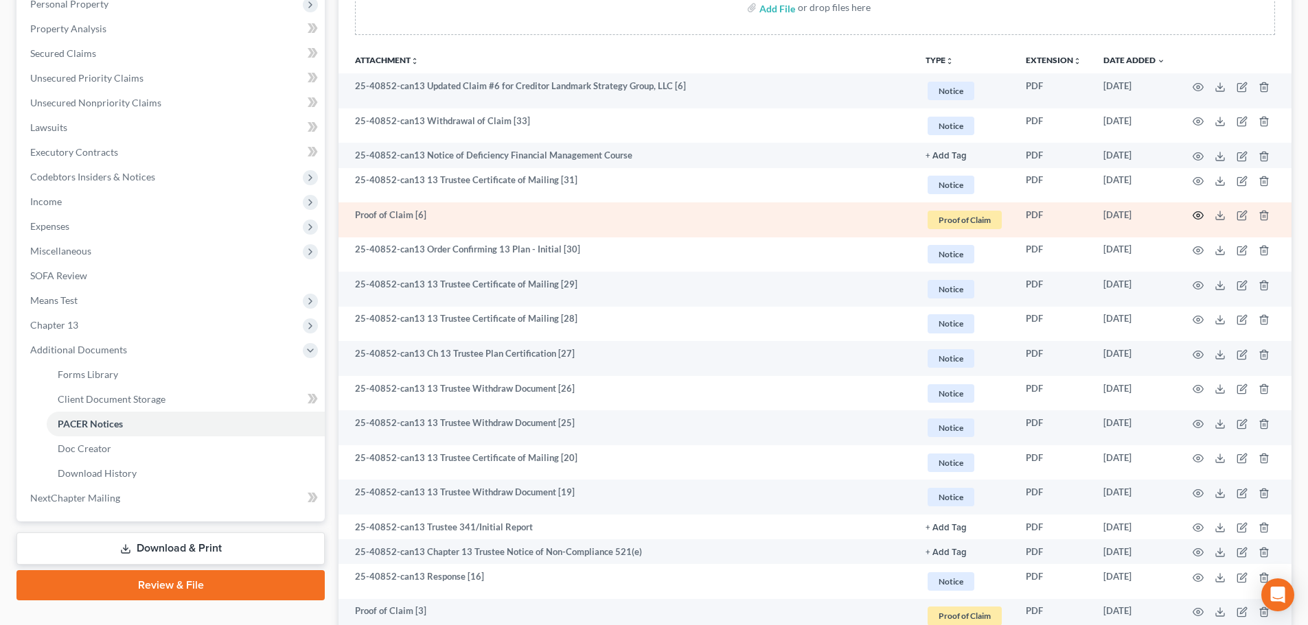
click at [1196, 220] on icon "button" at bounding box center [1197, 215] width 11 height 11
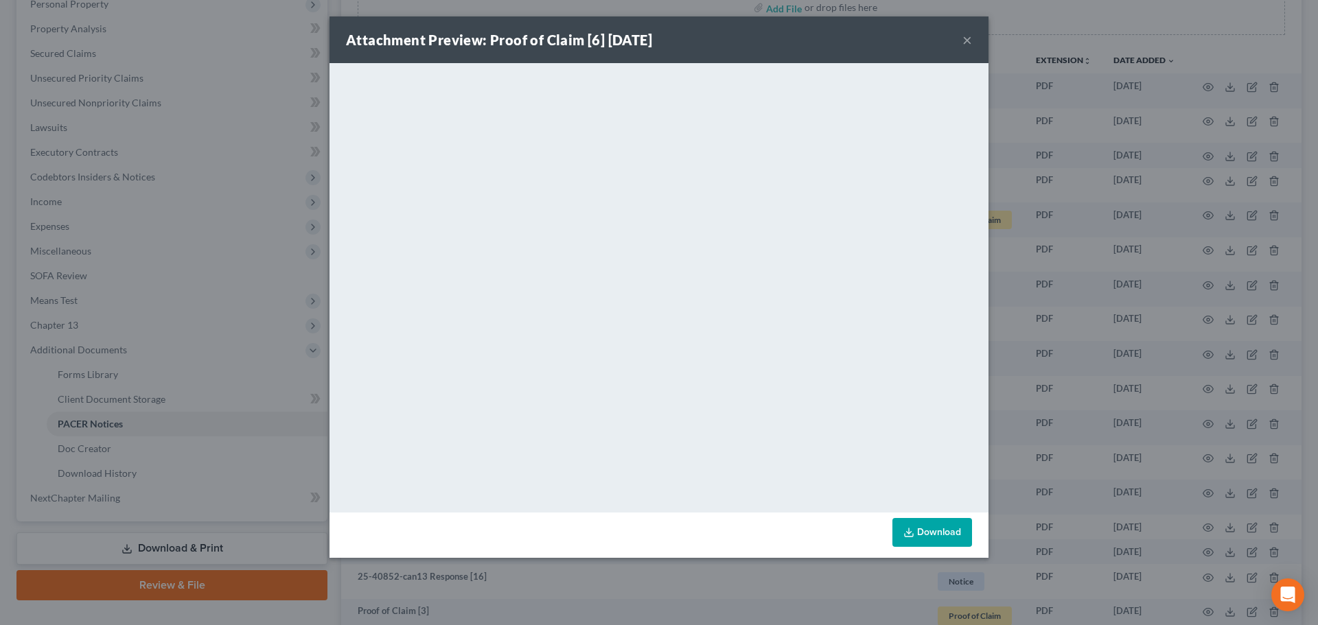
click at [969, 32] on button "×" at bounding box center [967, 40] width 10 height 16
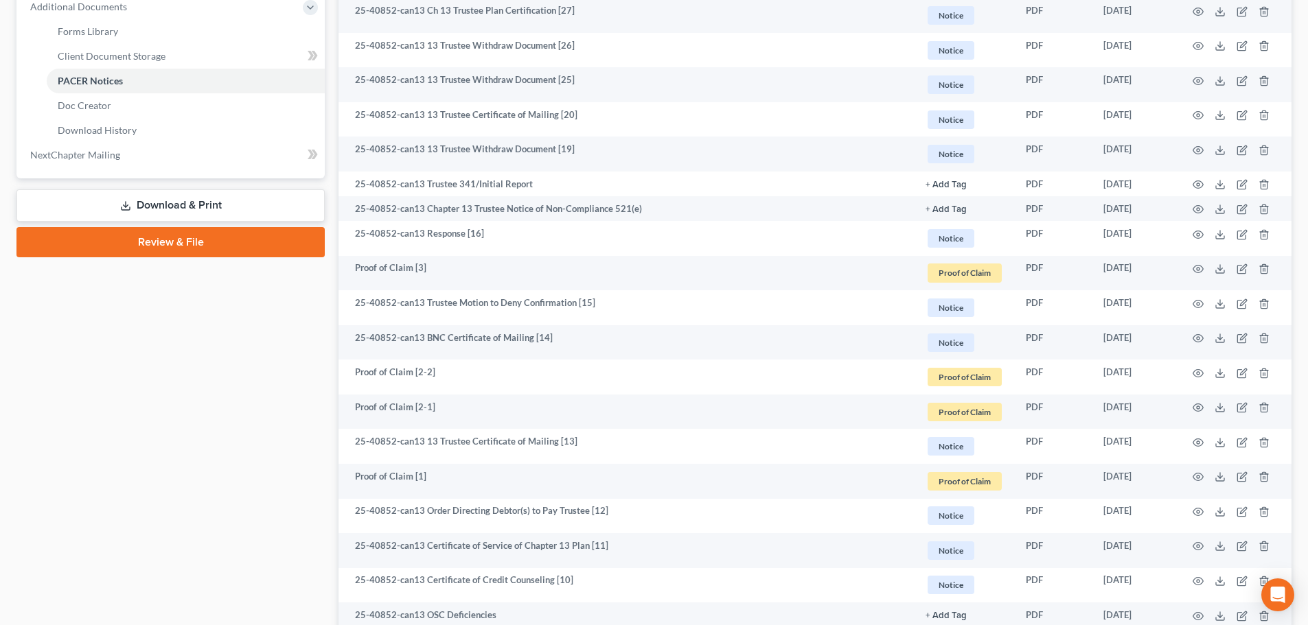
scroll to position [686, 0]
